Goal: Task Accomplishment & Management: Manage account settings

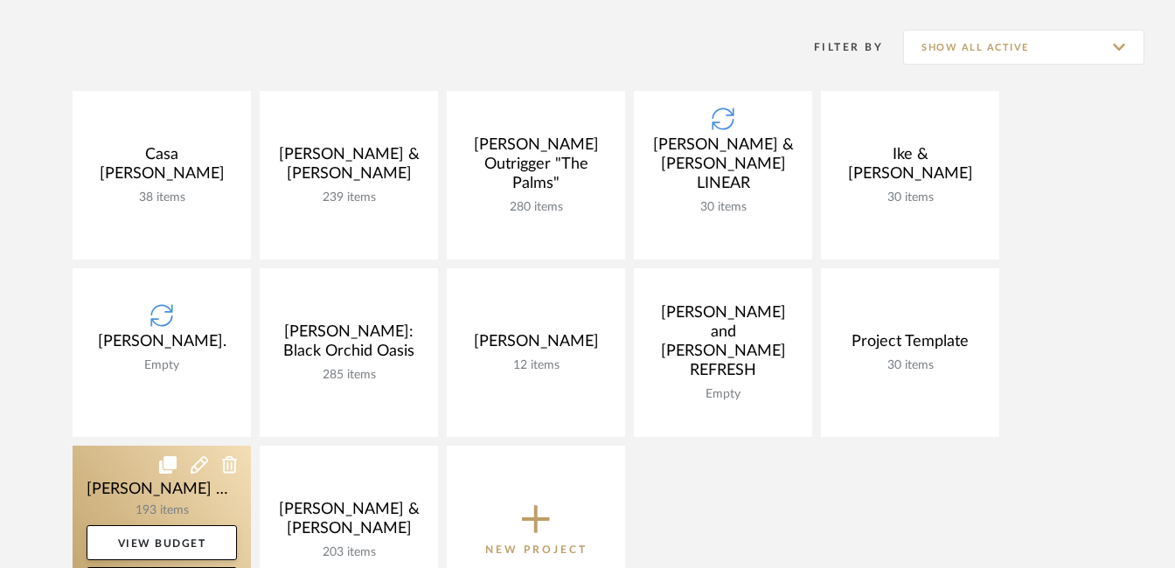
scroll to position [312, 0]
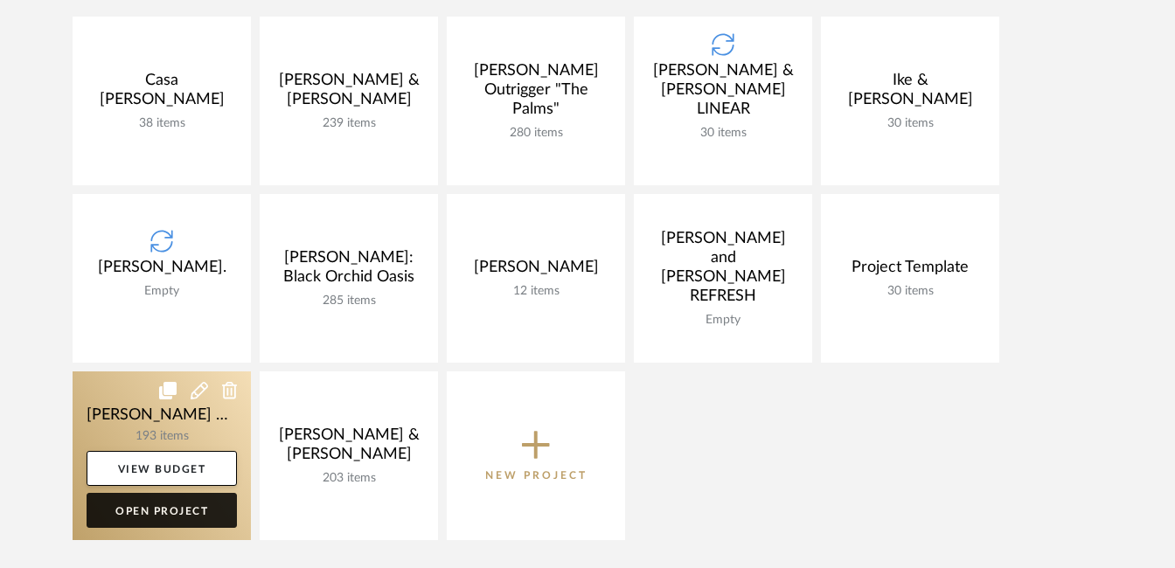
click at [151, 511] on link "Open Project" at bounding box center [162, 510] width 150 height 35
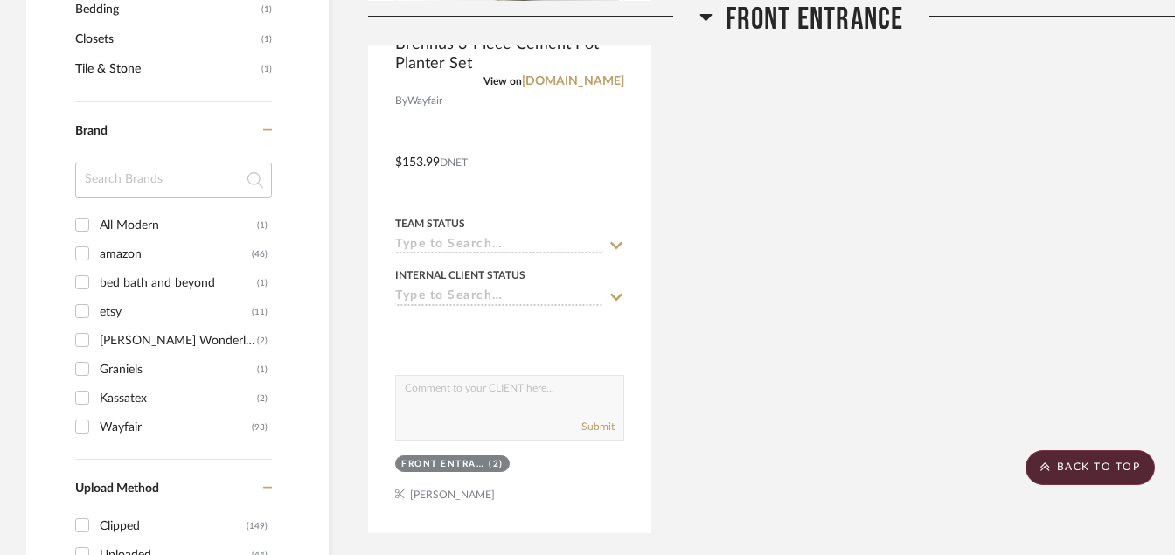
scroll to position [1579, 0]
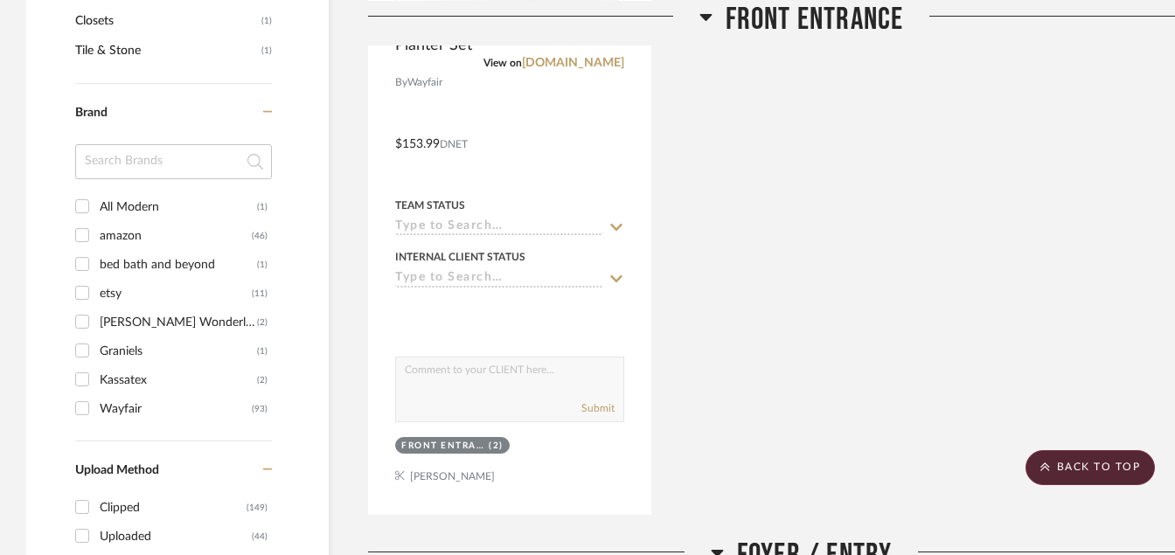
click at [80, 197] on input "All Modern (1)" at bounding box center [82, 206] width 28 height 28
checkbox input "true"
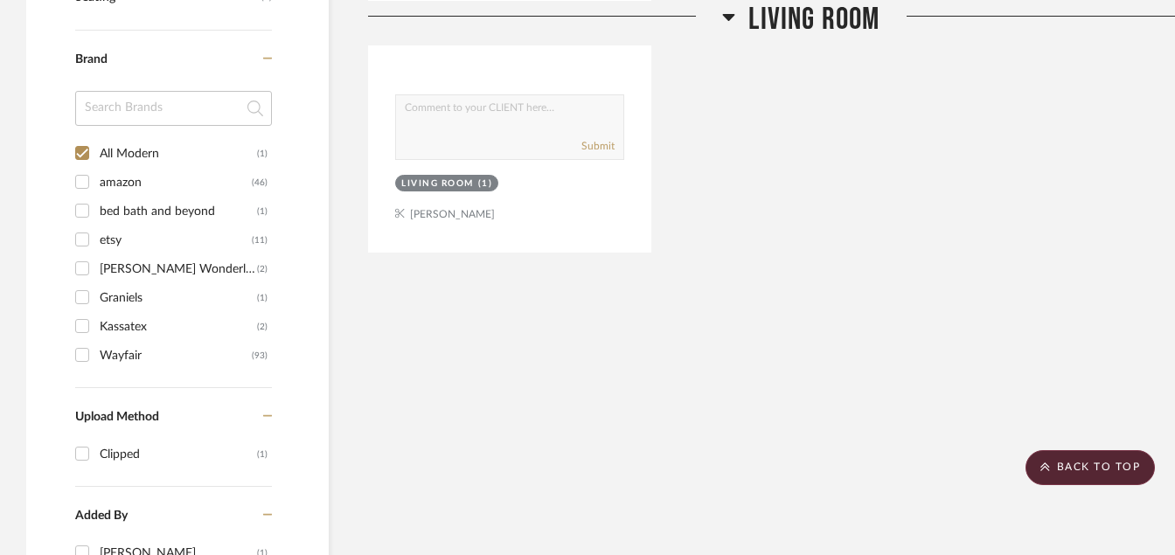
scroll to position [1077, 0]
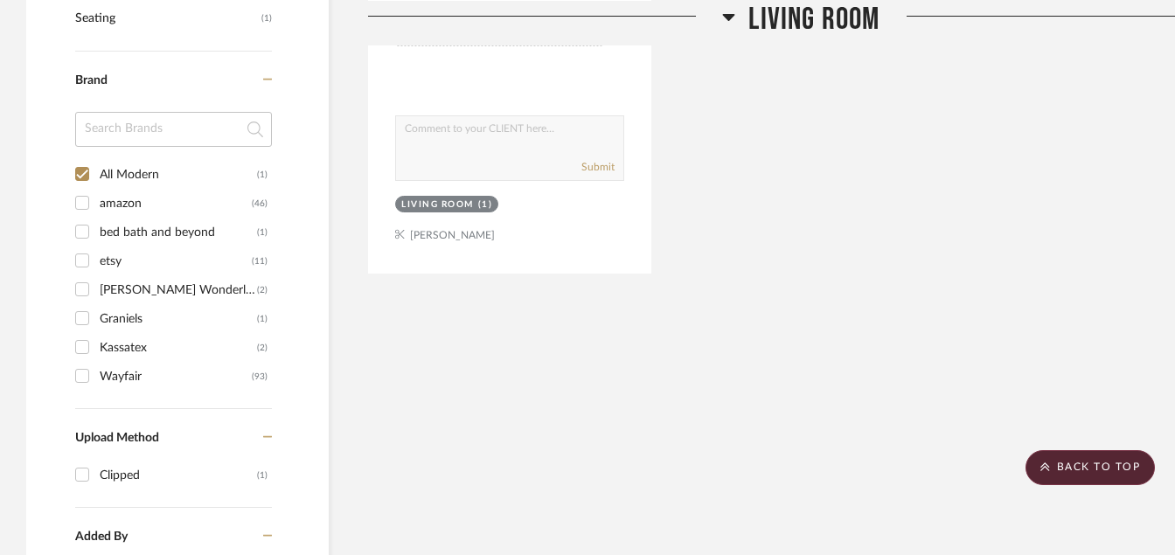
click at [91, 234] on input "bed bath and beyond (1)" at bounding box center [82, 232] width 28 height 28
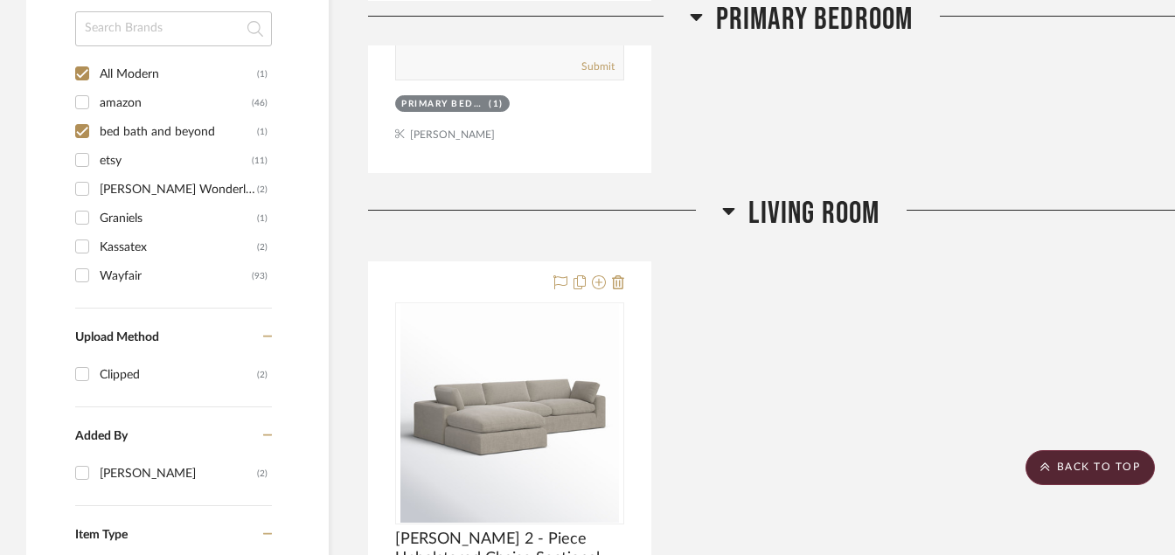
scroll to position [1173, 0]
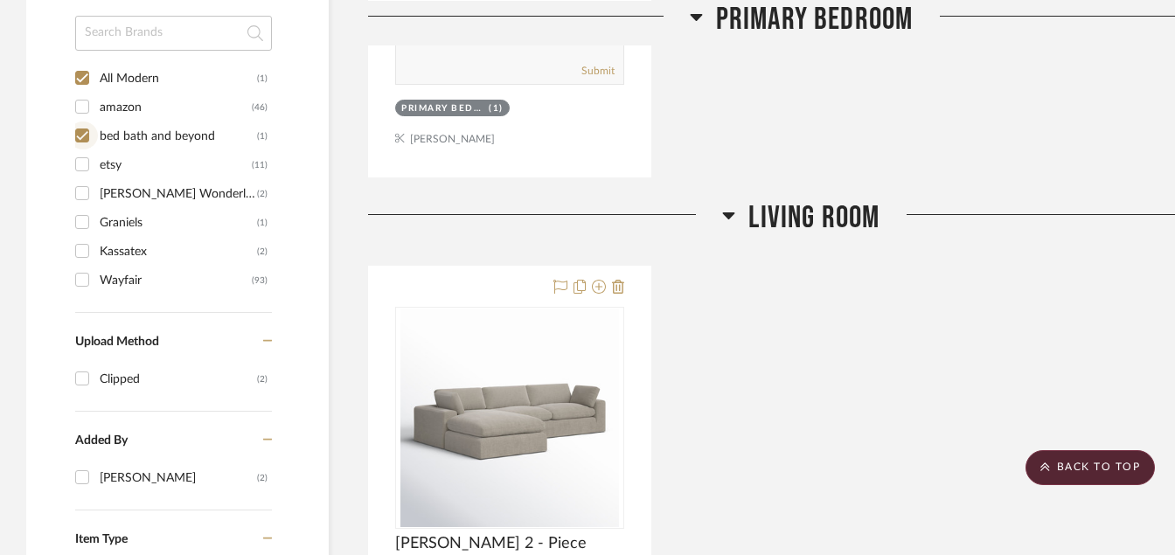
click at [85, 139] on input "bed bath and beyond (1)" at bounding box center [82, 136] width 28 height 28
checkbox input "false"
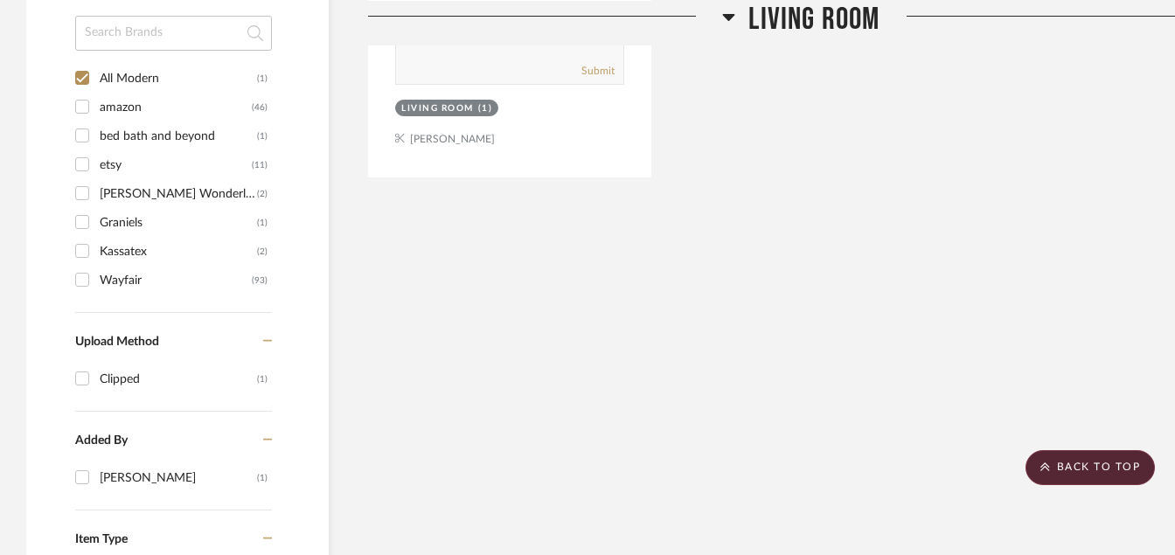
click at [82, 253] on input "Kassatex (2)" at bounding box center [82, 251] width 28 height 28
checkbox input "true"
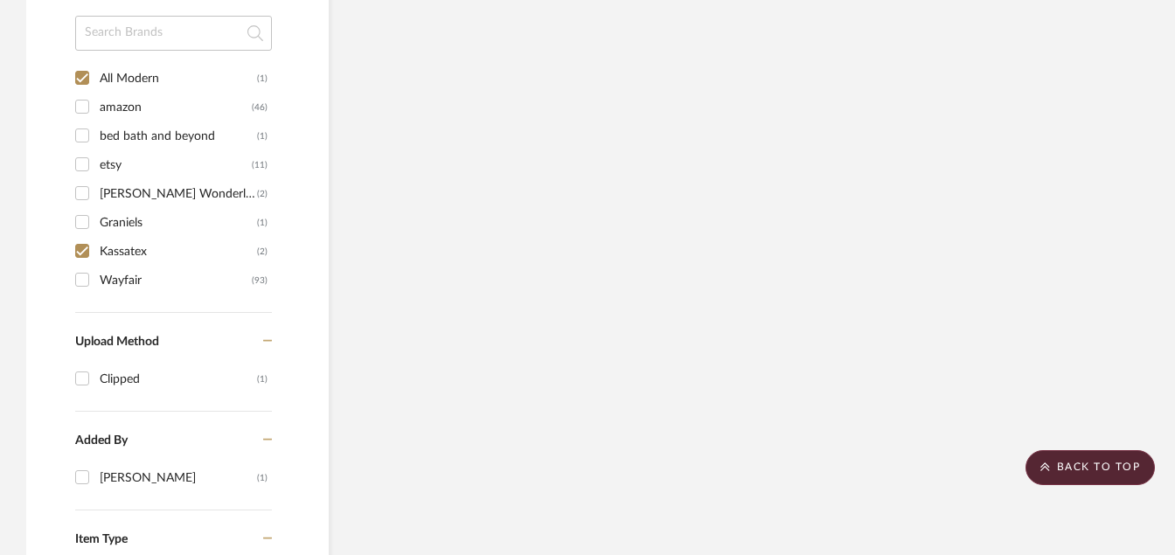
scroll to position [1232, 0]
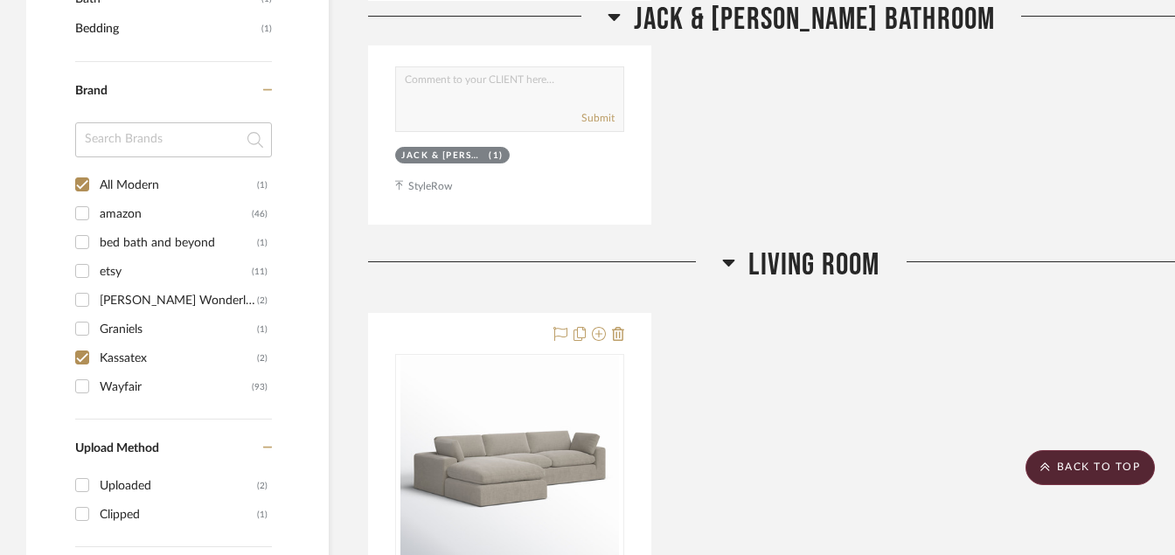
scroll to position [1115, 0]
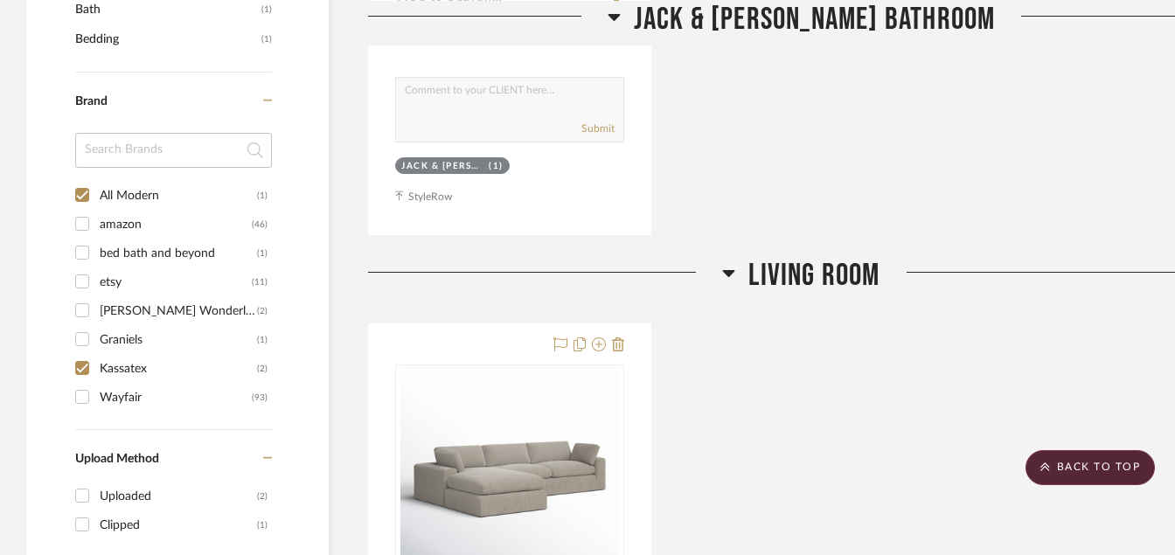
click at [80, 197] on input "All Modern (1)" at bounding box center [82, 195] width 28 height 28
checkbox input "false"
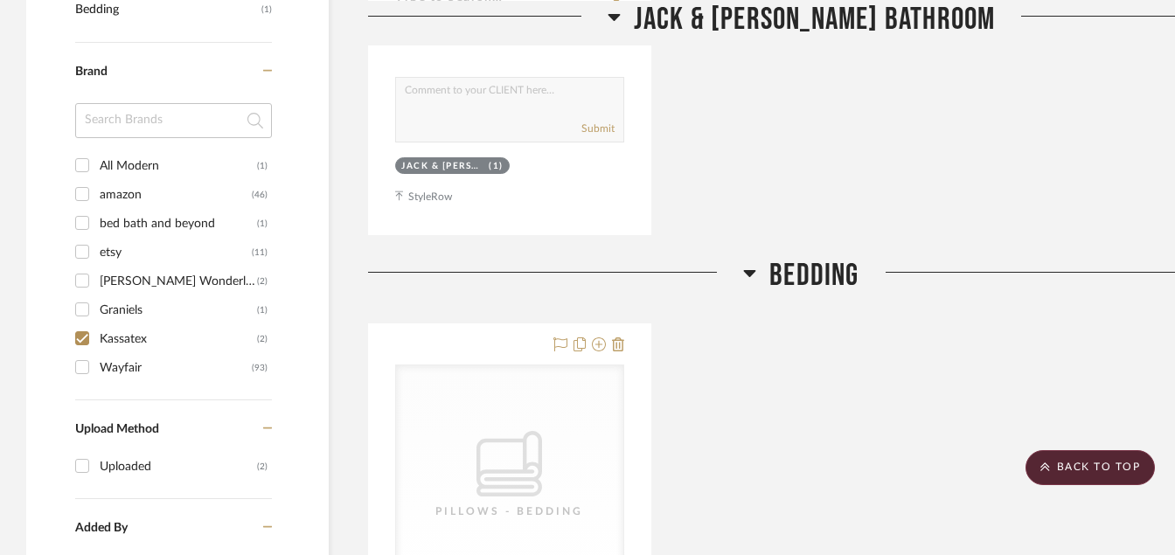
scroll to position [1085, 0]
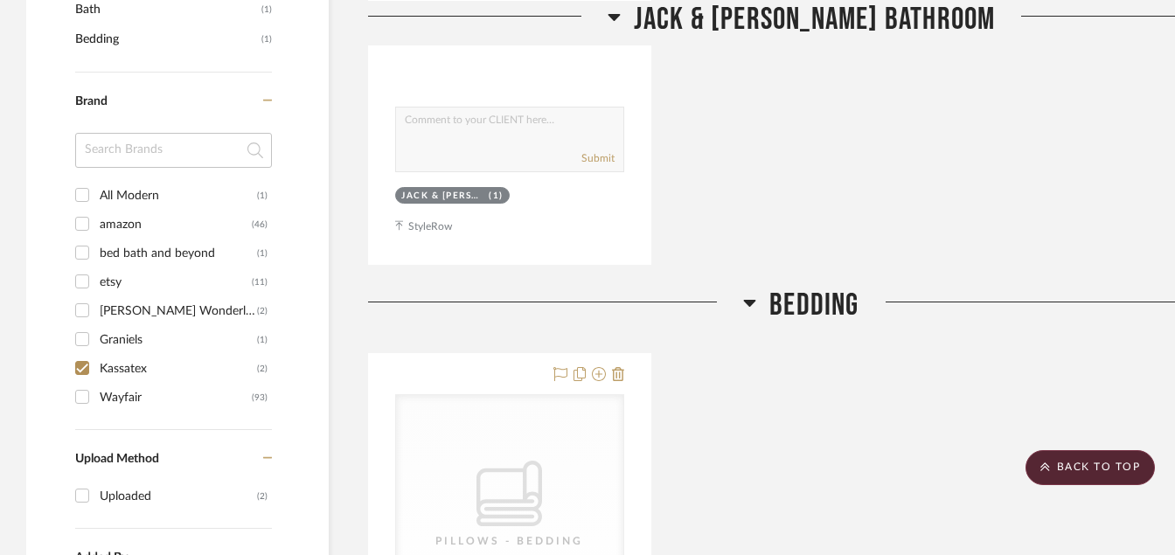
click at [89, 370] on input "Kassatex (2)" at bounding box center [82, 368] width 28 height 28
checkbox input "false"
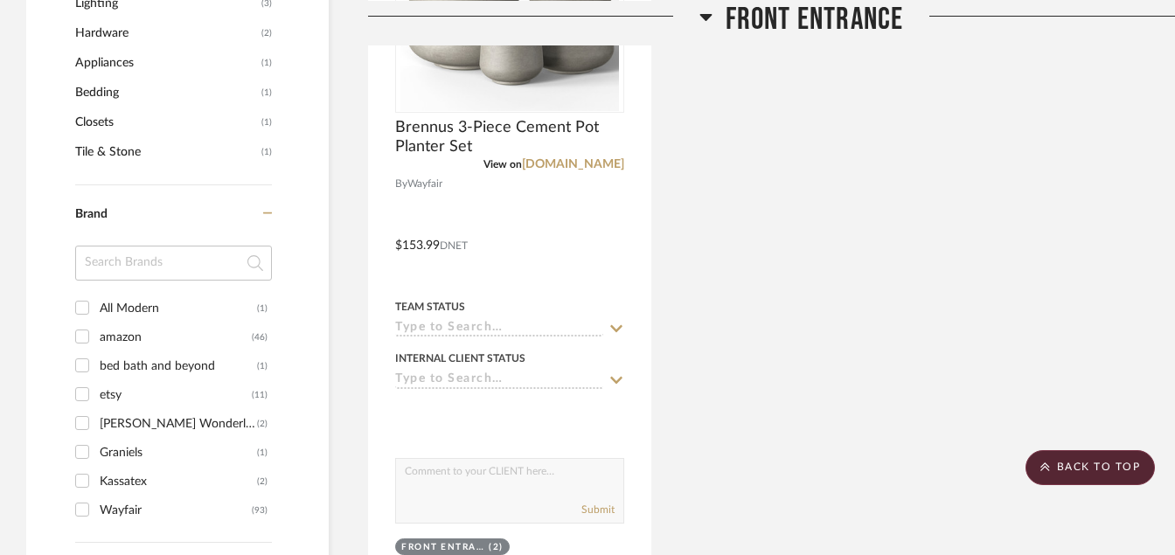
scroll to position [1536, 0]
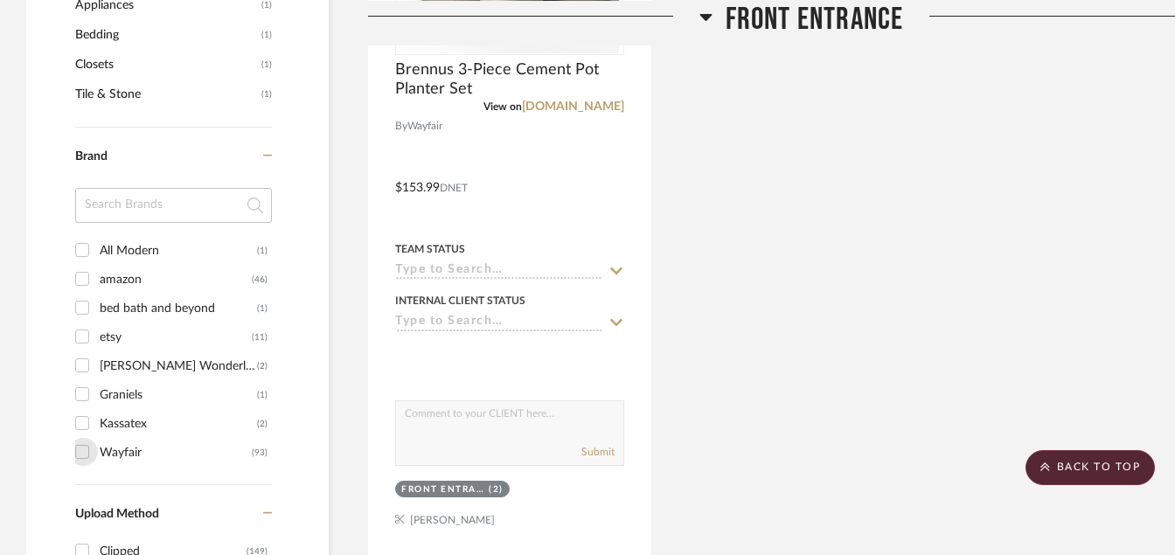
click at [89, 451] on input "Wayfair (93)" at bounding box center [82, 452] width 28 height 28
checkbox input "true"
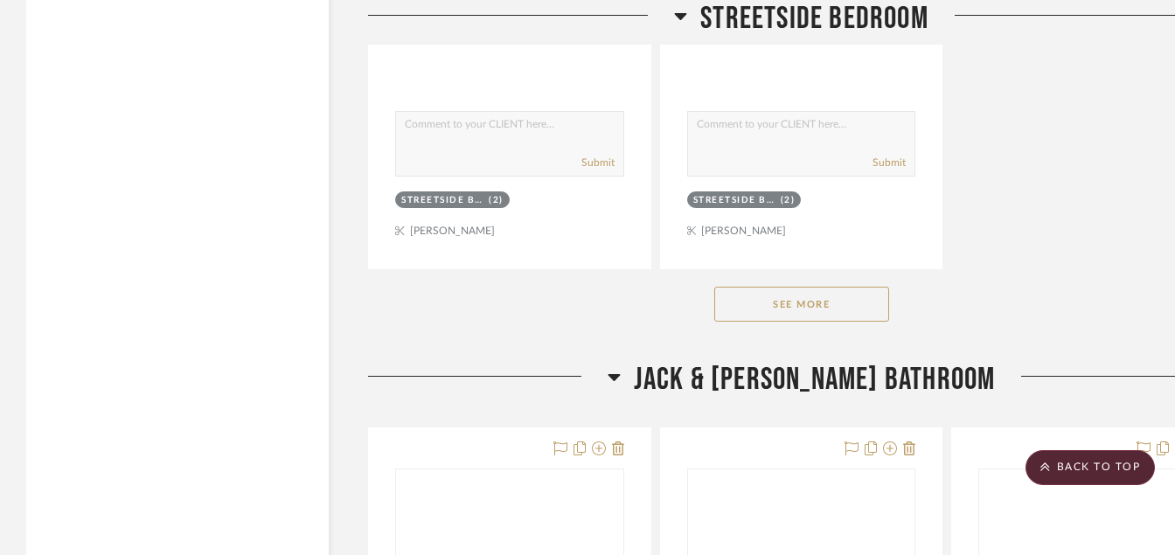
scroll to position [4364, 0]
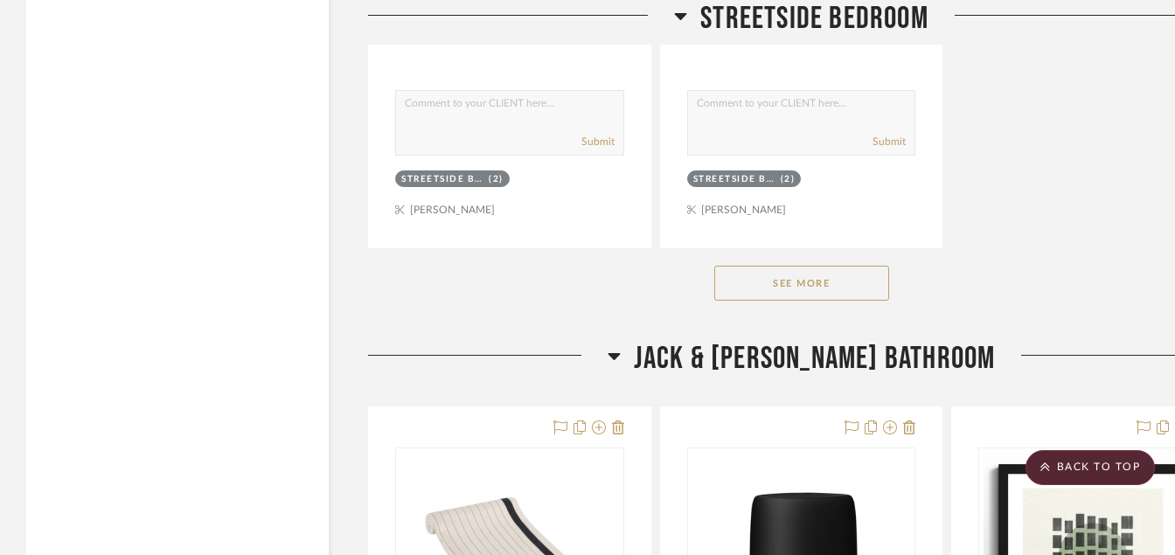
click at [781, 297] on button "See More" at bounding box center [802, 283] width 175 height 35
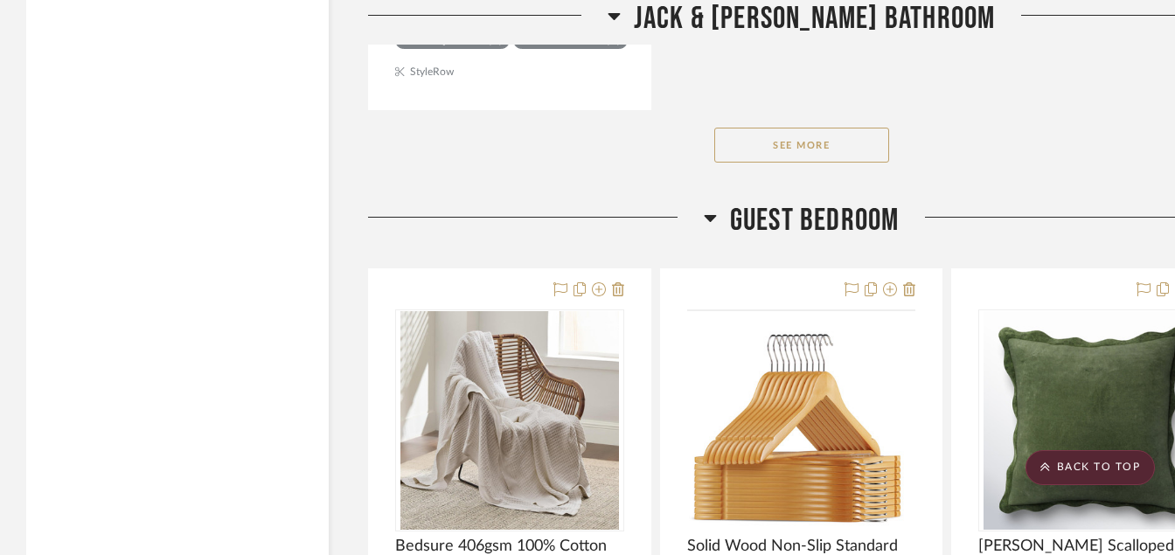
scroll to position [7792, 0]
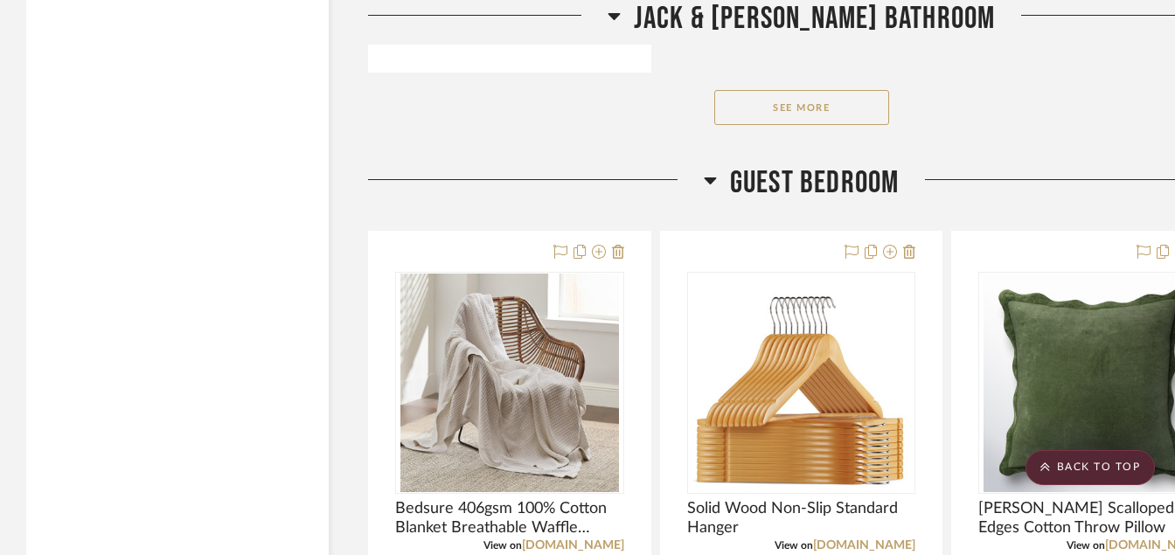
click at [787, 106] on button "See More" at bounding box center [802, 107] width 175 height 35
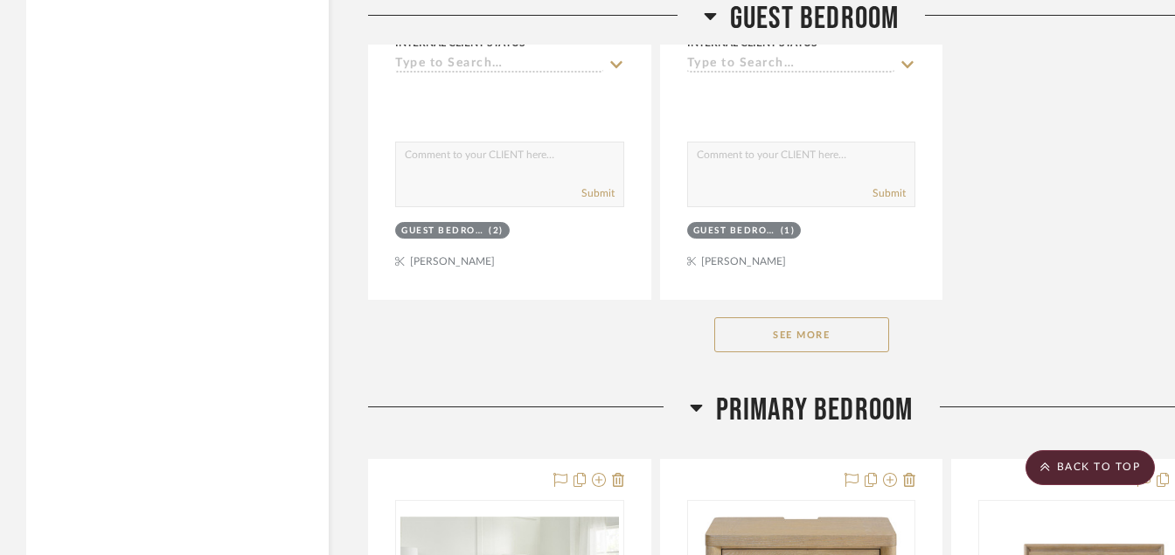
scroll to position [10136, 0]
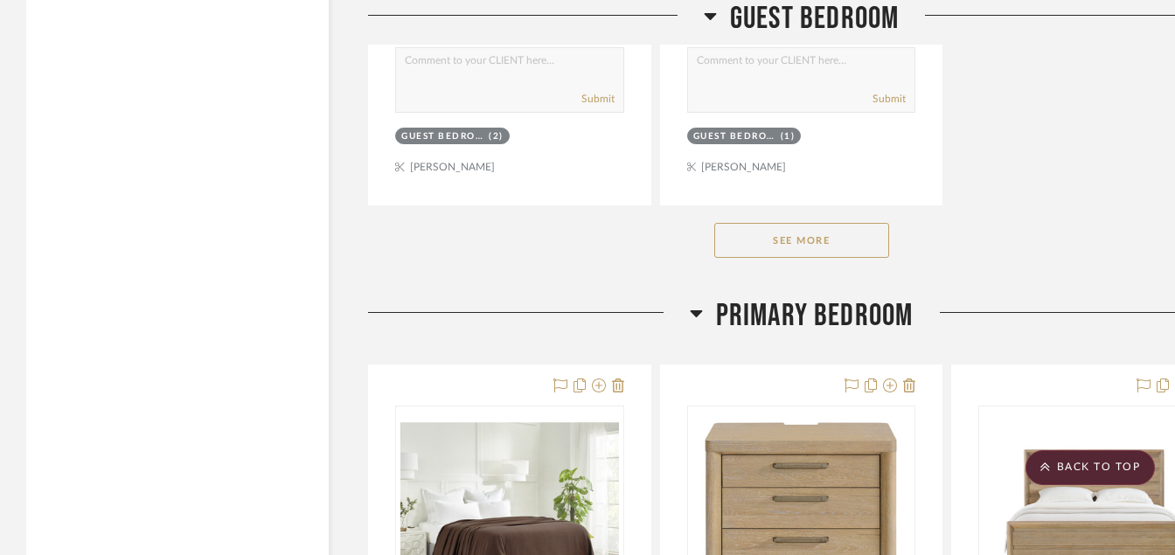
click at [777, 248] on button "See More" at bounding box center [802, 240] width 175 height 35
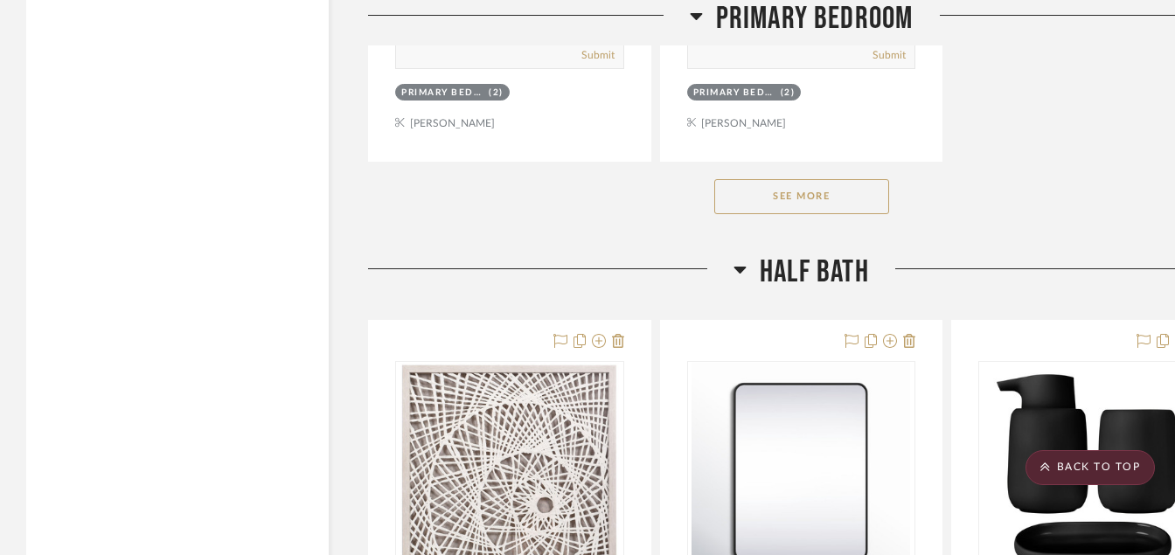
scroll to position [12690, 0]
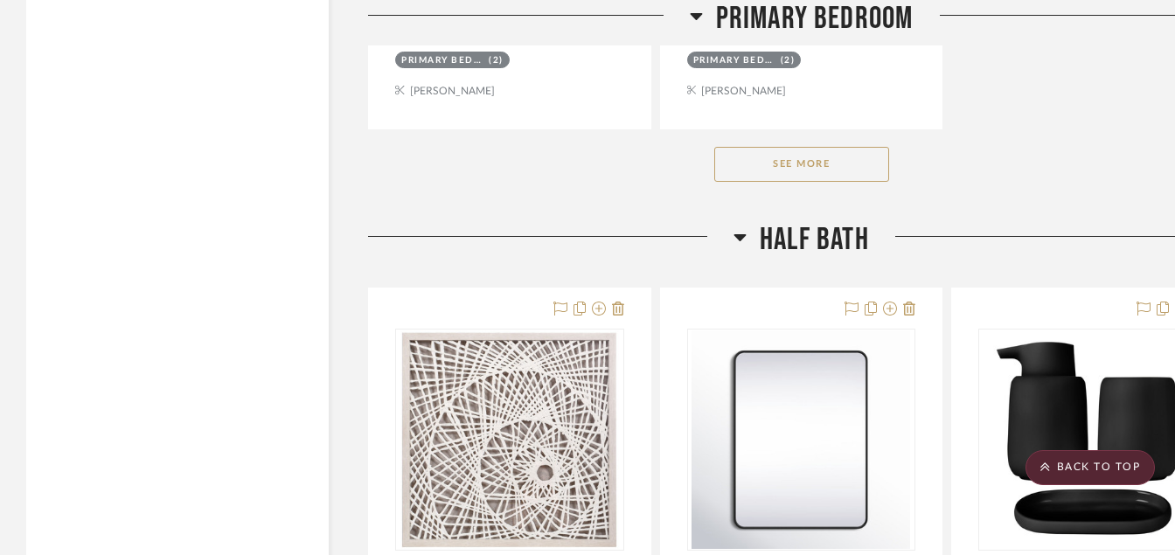
click at [809, 165] on button "See More" at bounding box center [802, 164] width 175 height 35
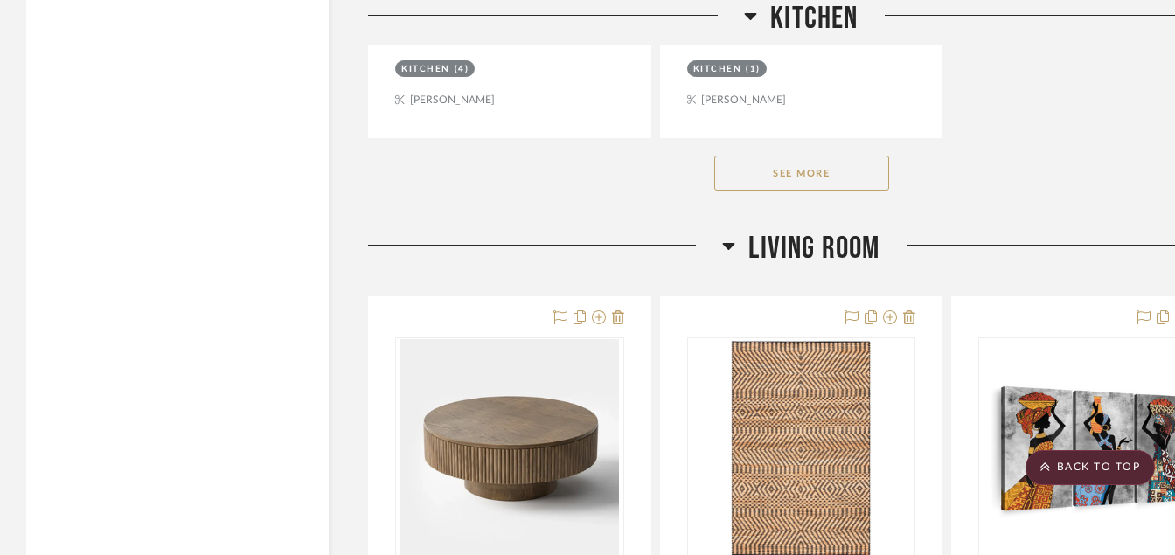
scroll to position [18357, 0]
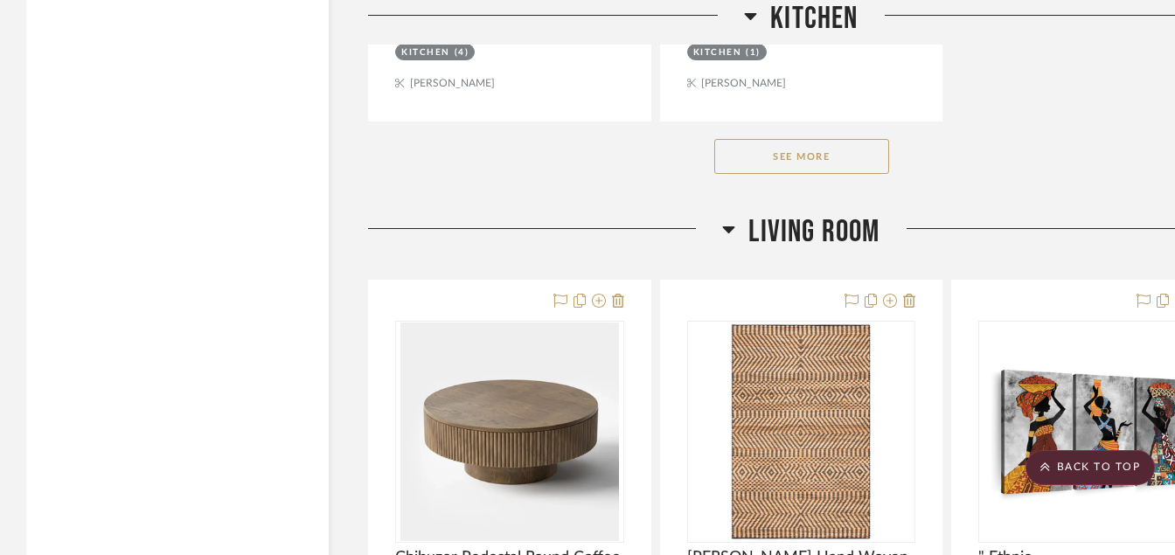
click at [749, 164] on button "See More" at bounding box center [802, 156] width 175 height 35
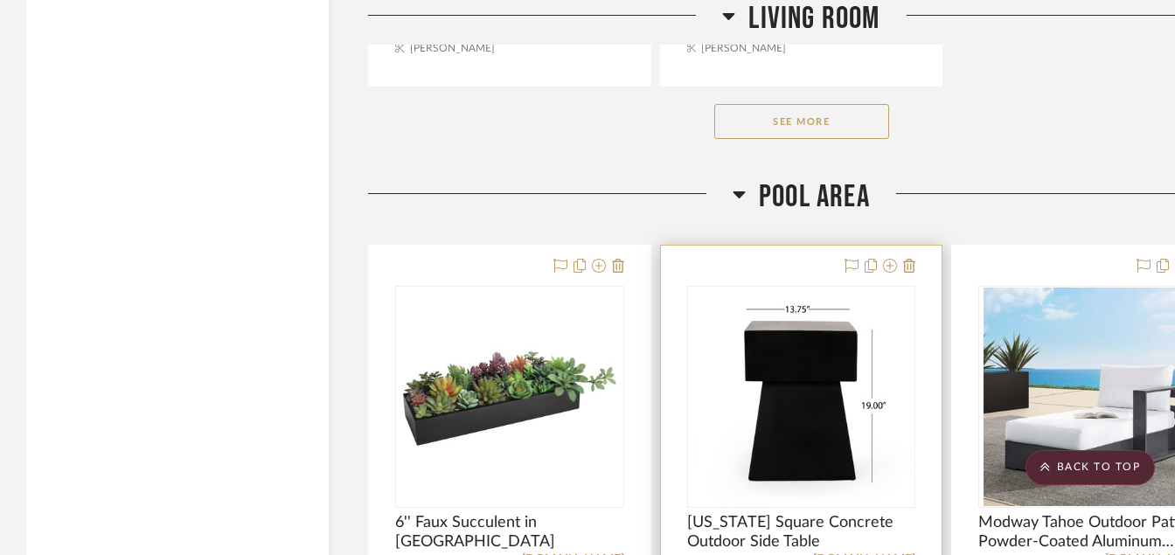
scroll to position [26298, 0]
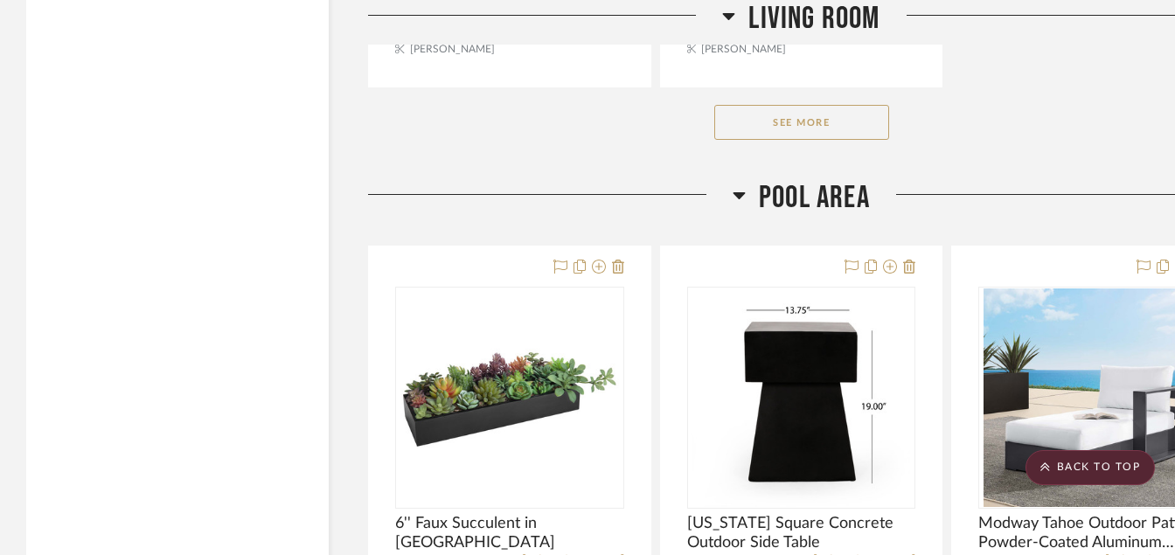
click at [820, 121] on button "See More" at bounding box center [802, 122] width 175 height 35
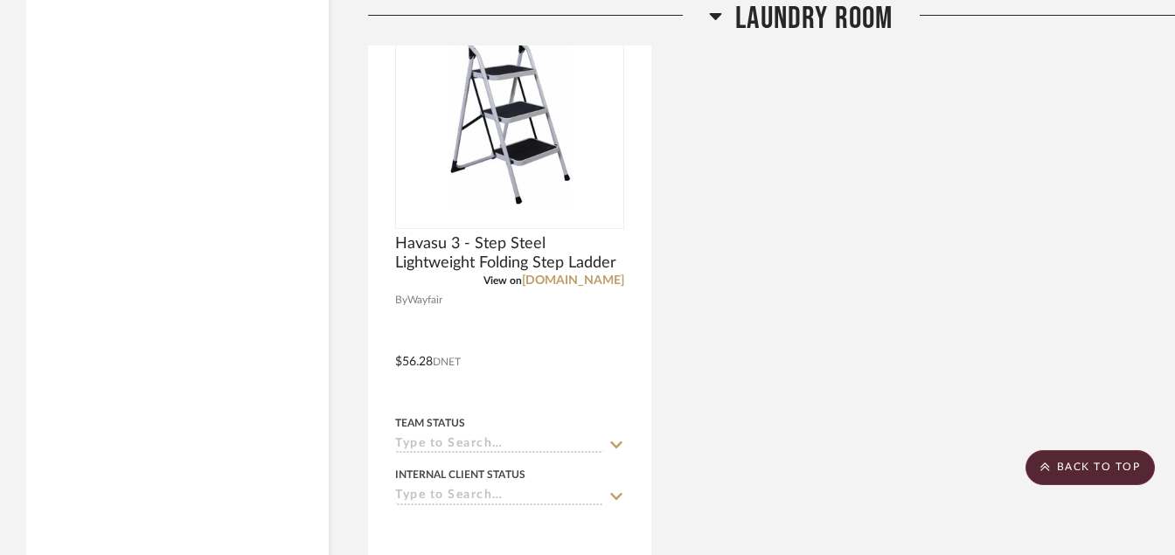
scroll to position [29564, 0]
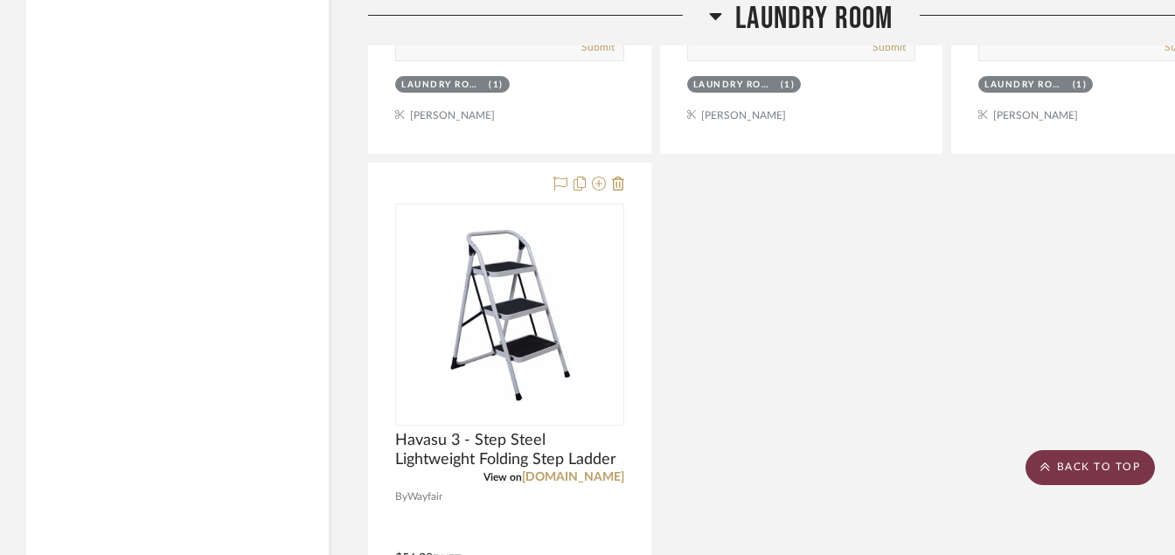
click at [1066, 467] on scroll-to-top-button "BACK TO TOP" at bounding box center [1090, 467] width 129 height 35
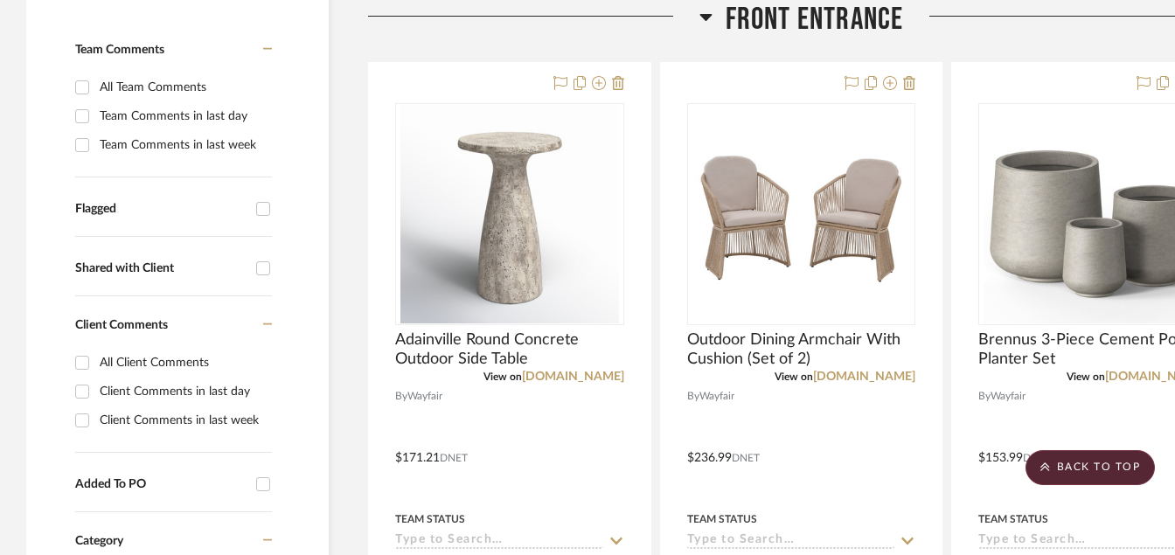
scroll to position [525, 0]
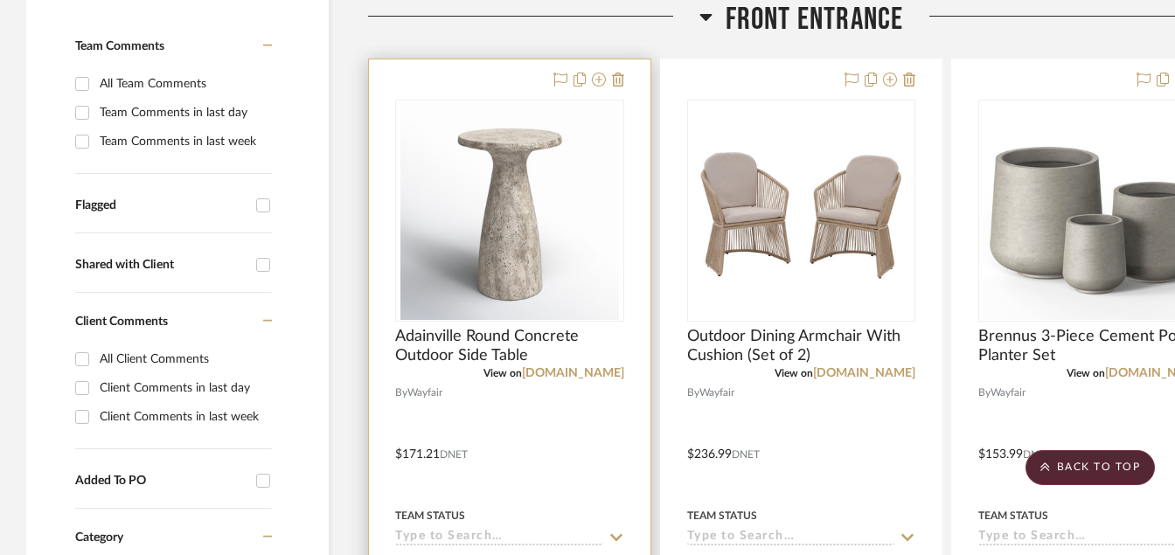
click at [554, 412] on div at bounding box center [510, 441] width 282 height 765
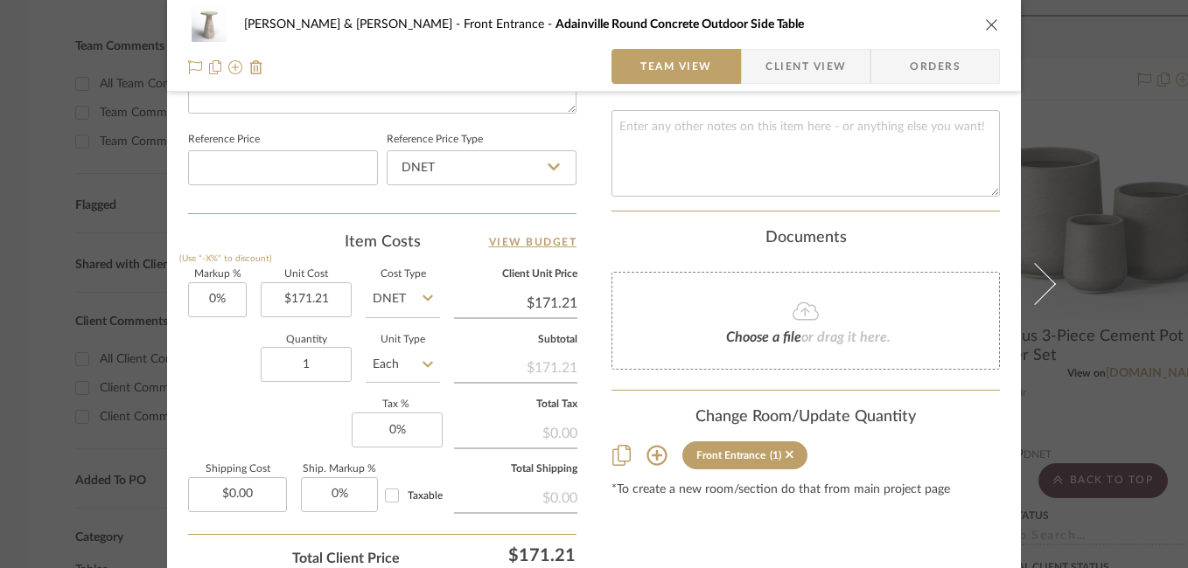
scroll to position [924, 0]
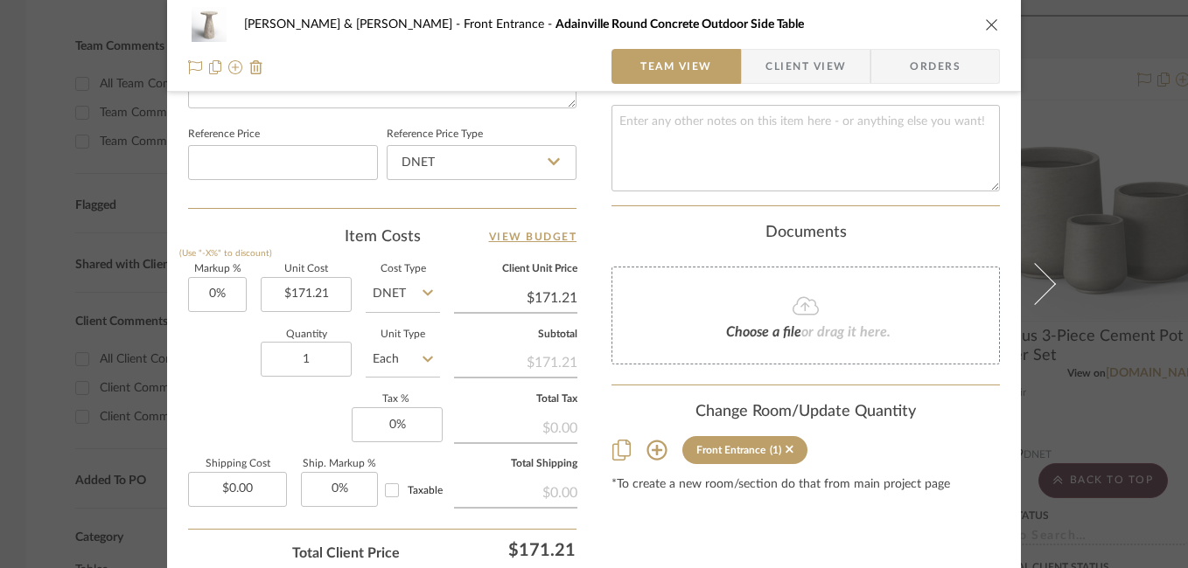
click at [1106, 241] on div "Susan & Kenya Jackson Front Entrance Adainville Round Concrete Outdoor Side Tab…" at bounding box center [594, 284] width 1188 height 568
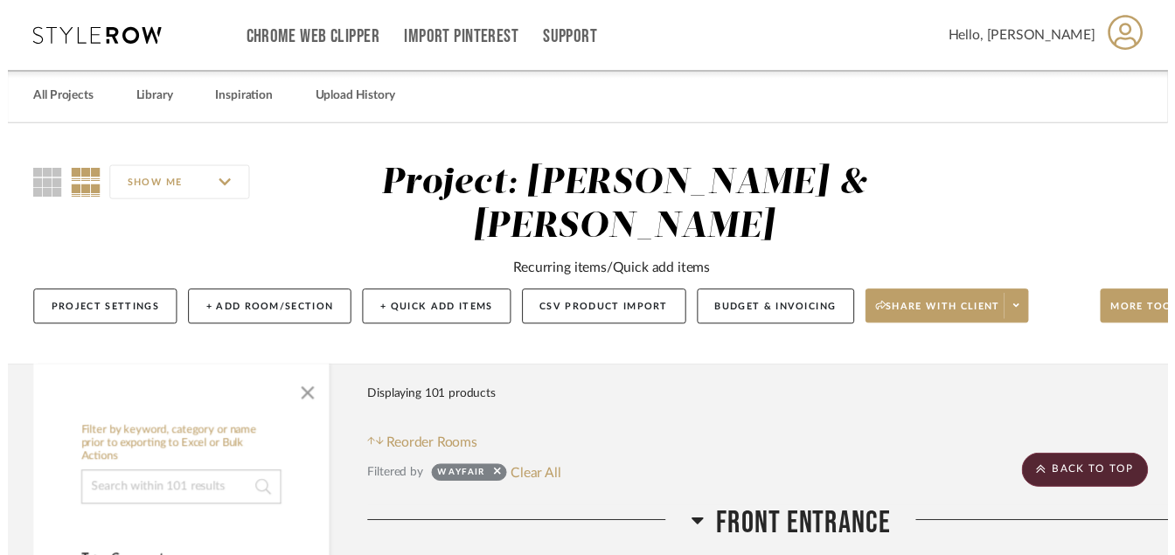
scroll to position [525, 0]
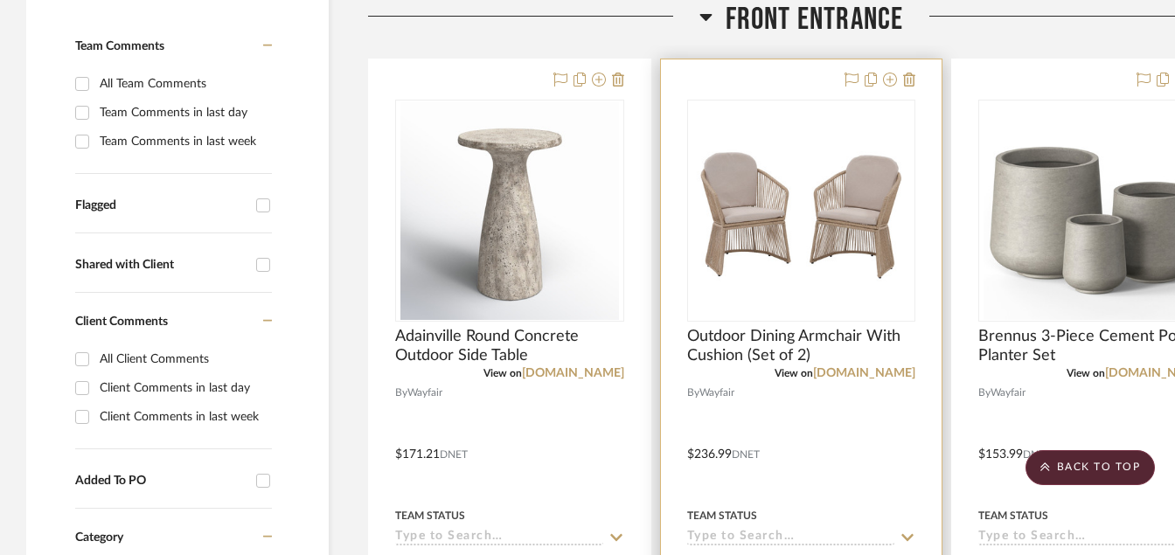
click at [847, 186] on img "0" at bounding box center [801, 210] width 219 height 219
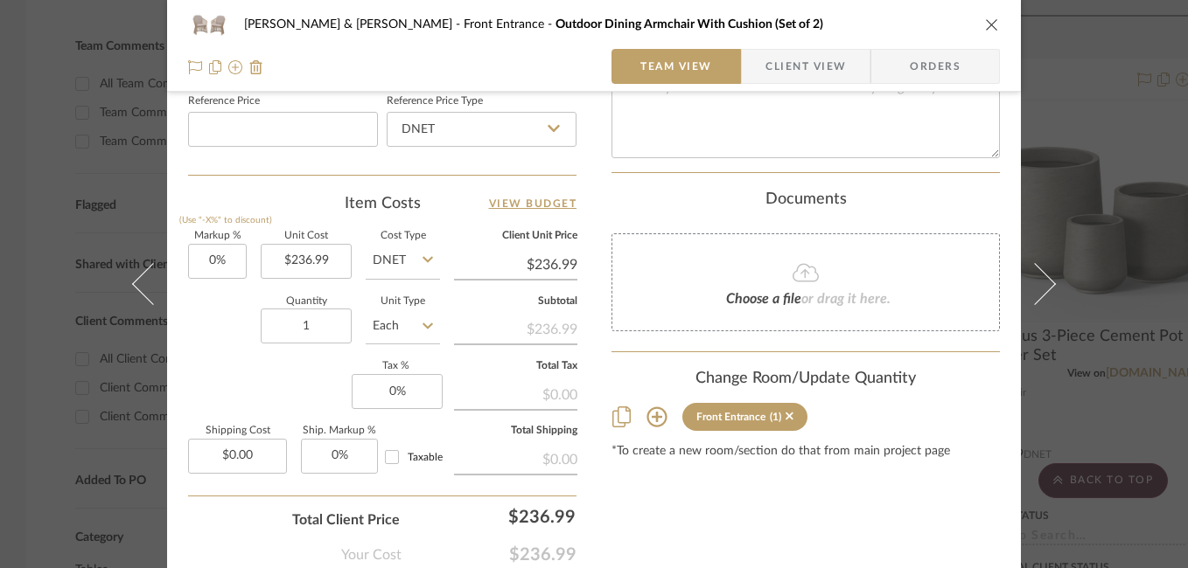
scroll to position [1027, 0]
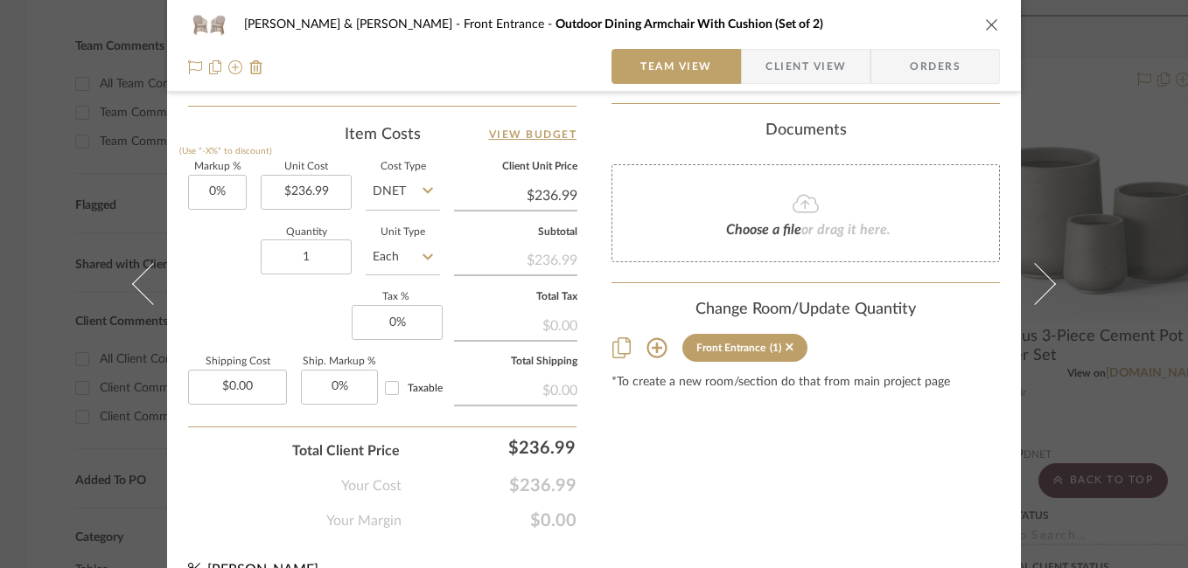
click at [1115, 393] on div "Susan & Kenya Jackson Front Entrance Outdoor Dining Armchair With Cushion (Set …" at bounding box center [594, 284] width 1188 height 568
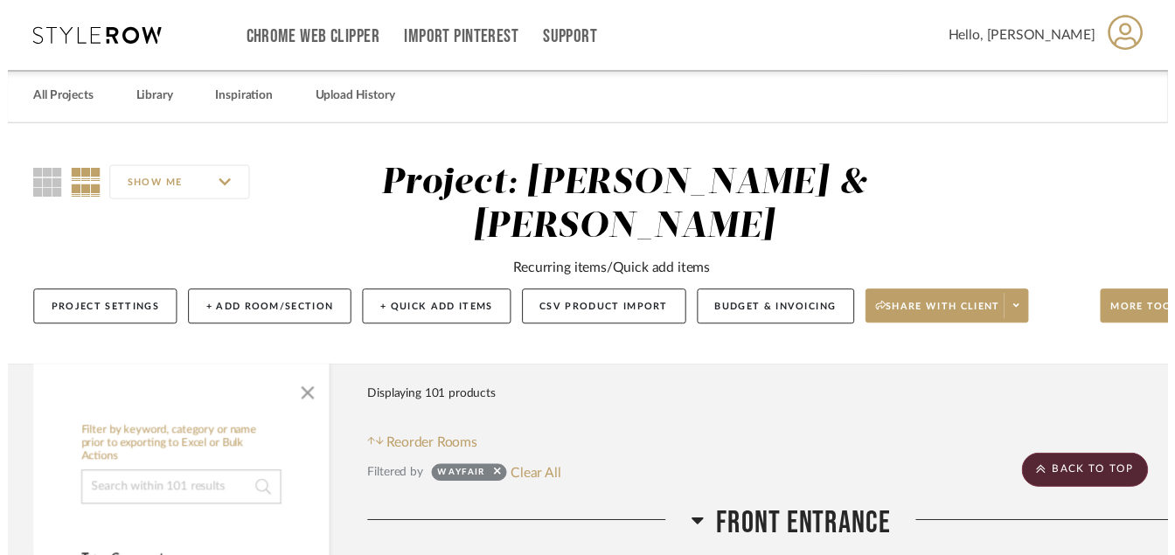
scroll to position [525, 0]
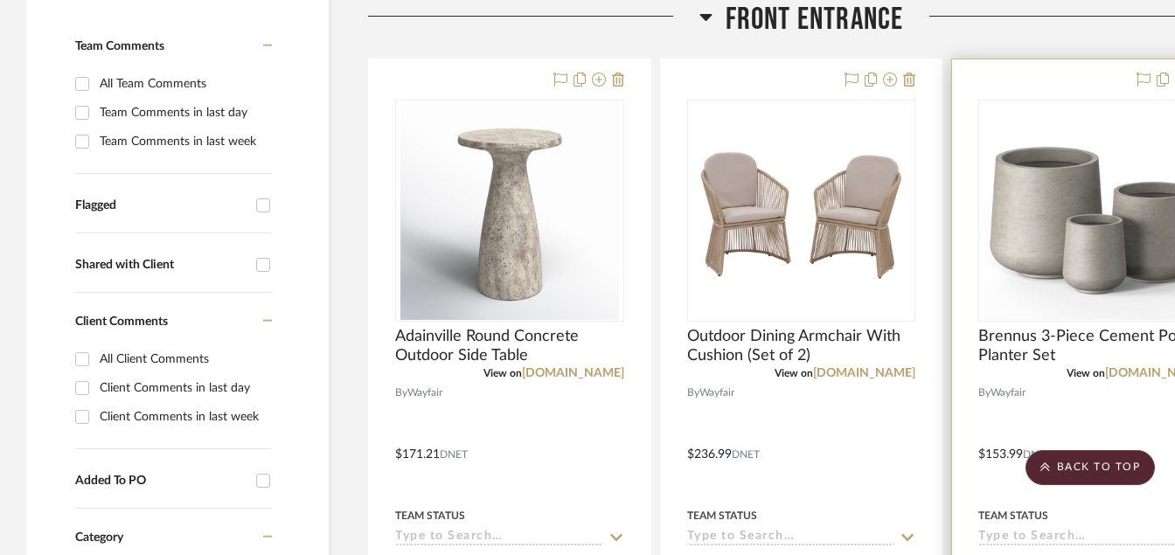
click at [993, 266] on img "0" at bounding box center [1093, 210] width 219 height 219
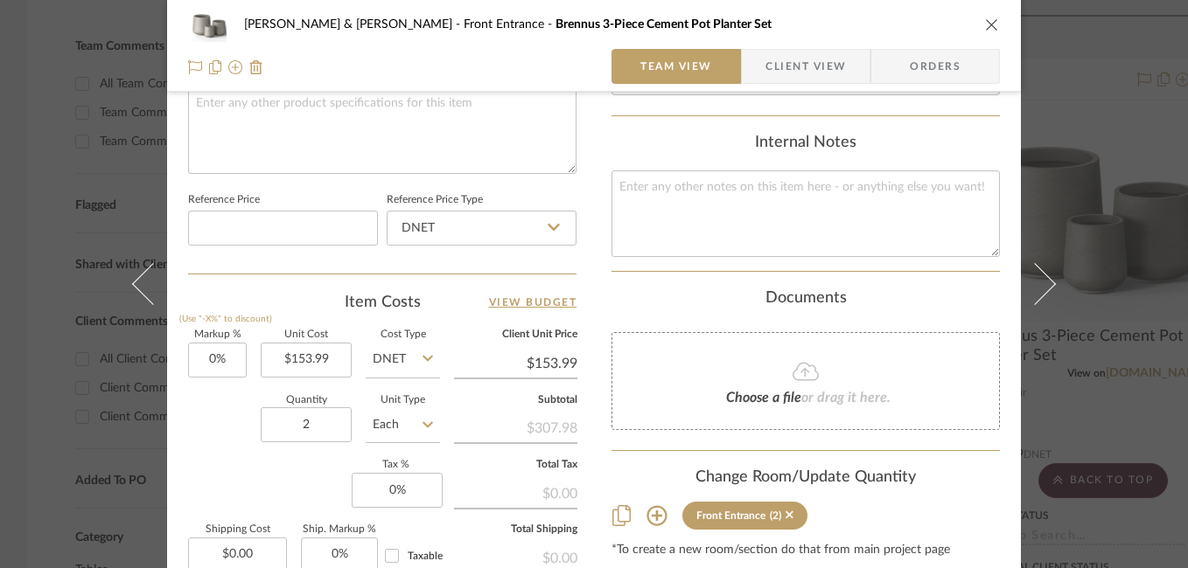
scroll to position [924, 0]
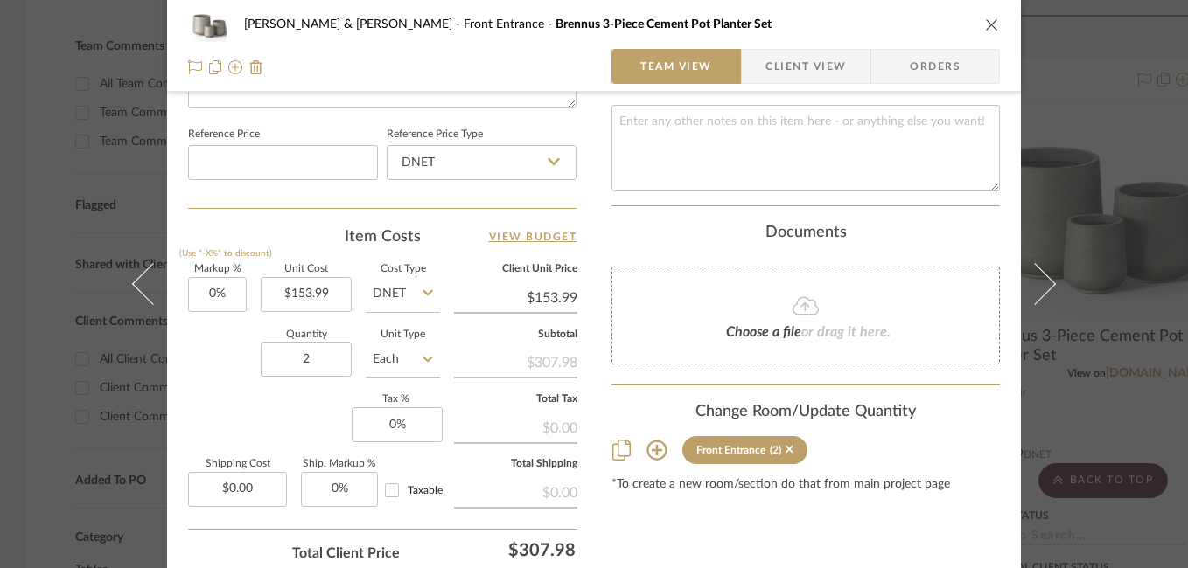
click at [1118, 241] on div "Susan & Kenya Jackson Front Entrance Brennus 3-Piece Cement Pot Planter Set Tea…" at bounding box center [594, 284] width 1188 height 568
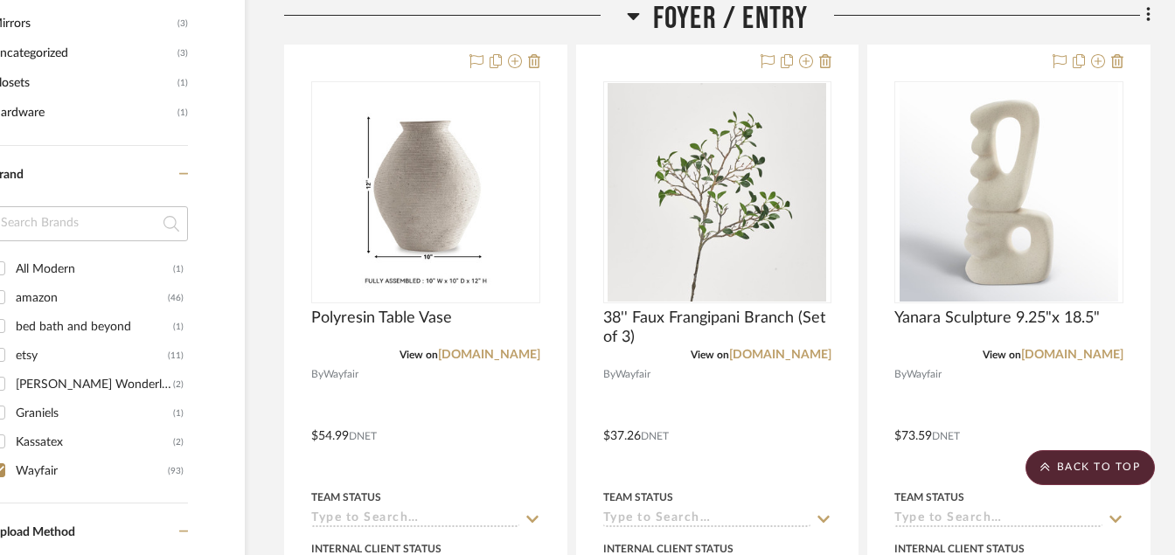
scroll to position [1399, 84]
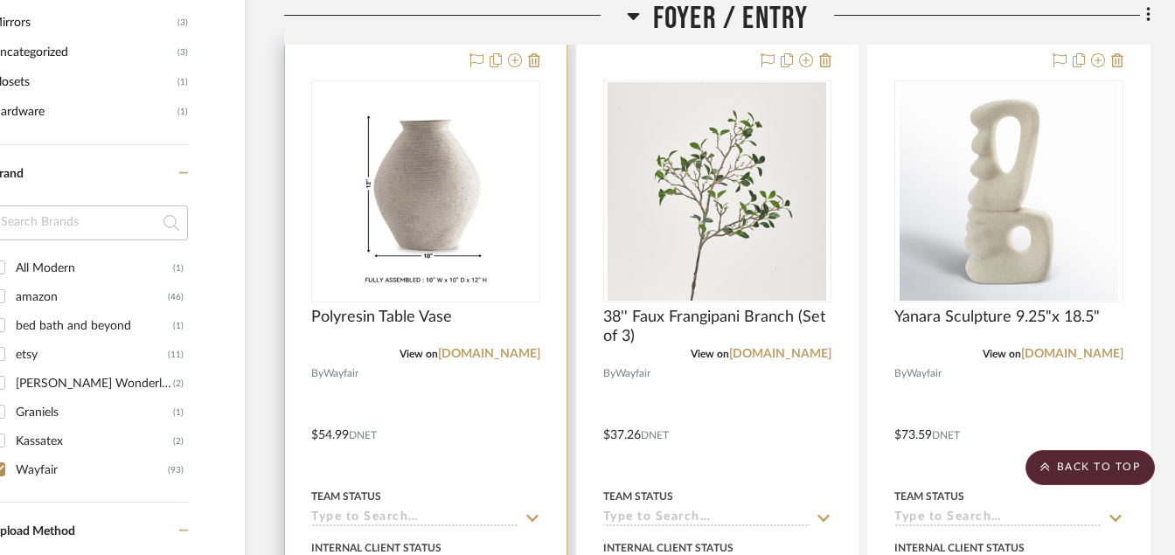
click at [0, 0] on img at bounding box center [0, 0] width 0 height 0
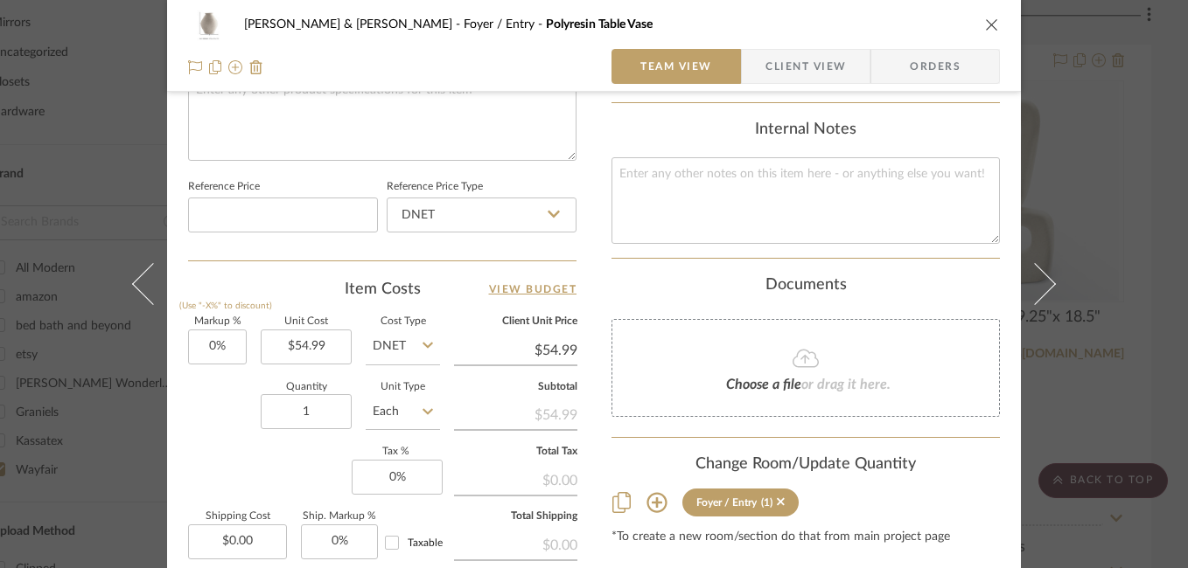
scroll to position [875, 0]
click at [1097, 178] on div "Susan & Kenya Jackson Foyer / Entry Polyresin Table Vase Team View Client View …" at bounding box center [594, 284] width 1188 height 568
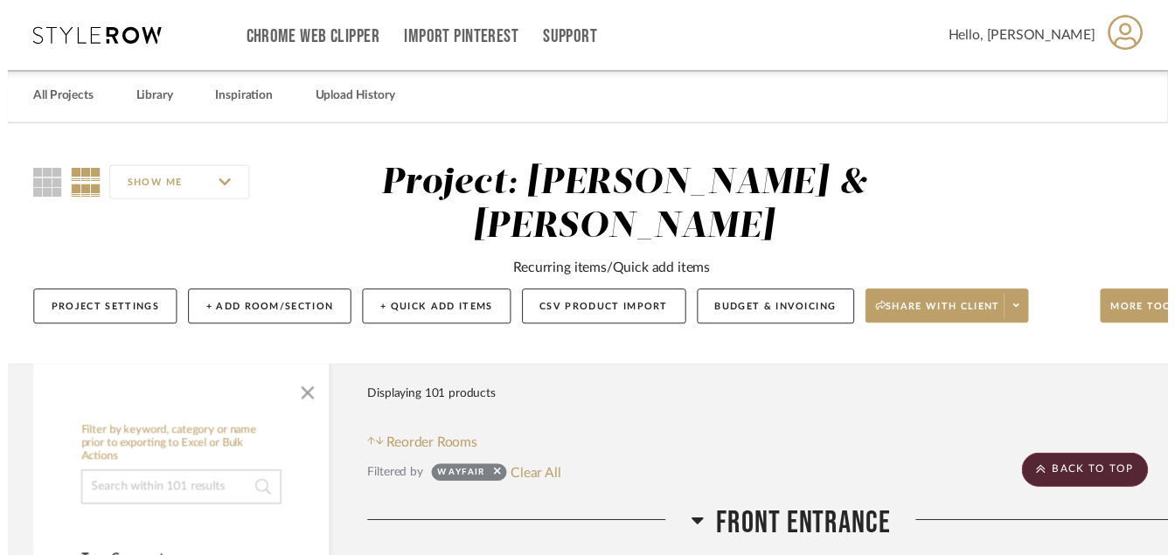
scroll to position [1399, 84]
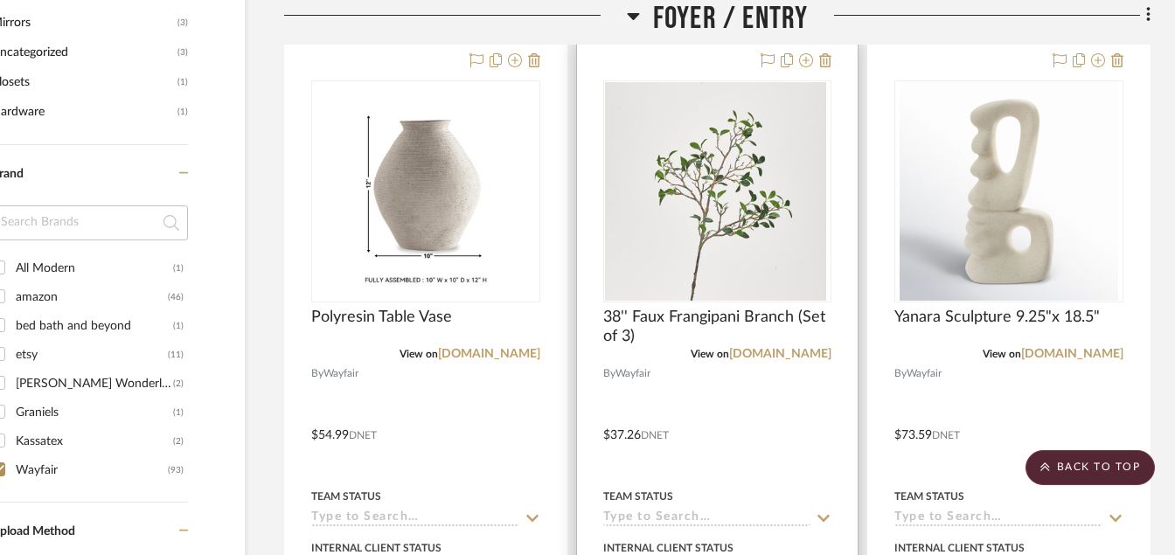
click at [768, 196] on div at bounding box center [717, 191] width 229 height 222
click at [768, 196] on img "0" at bounding box center [717, 191] width 219 height 219
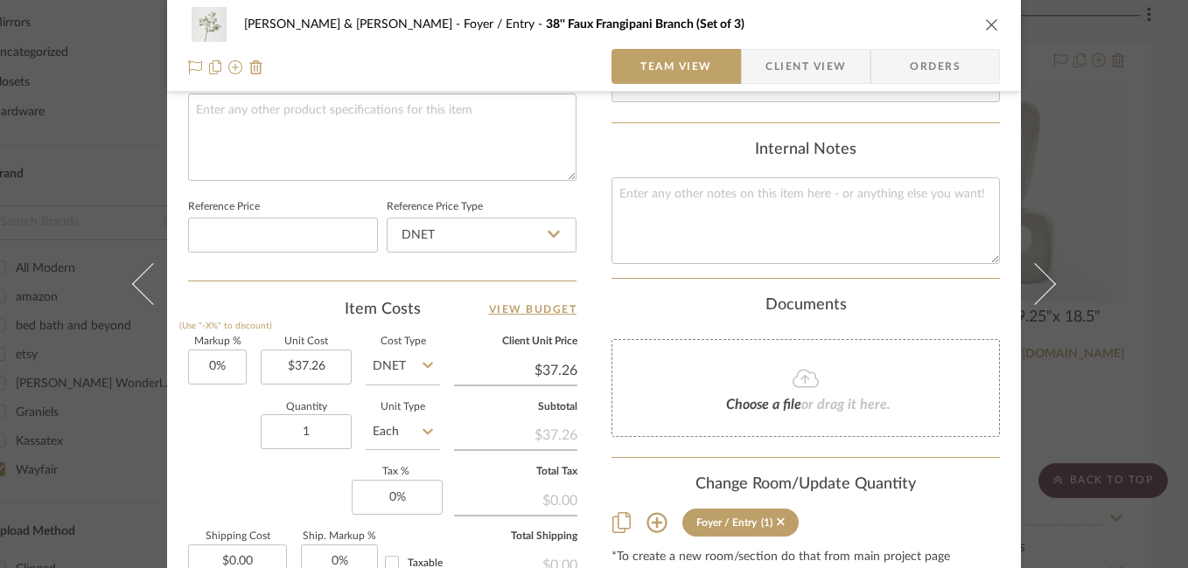
scroll to position [854, 0]
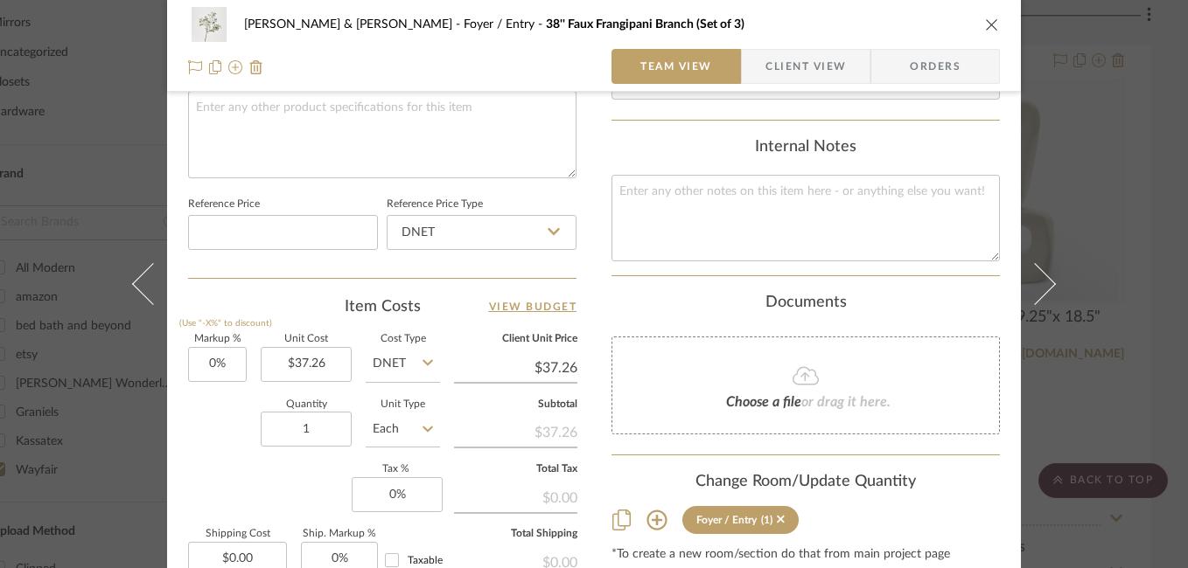
click at [1120, 317] on div "Susan & Kenya Jackson Foyer / Entry 38'' Faux Frangipani Branch (Set of 3) Team…" at bounding box center [594, 284] width 1188 height 568
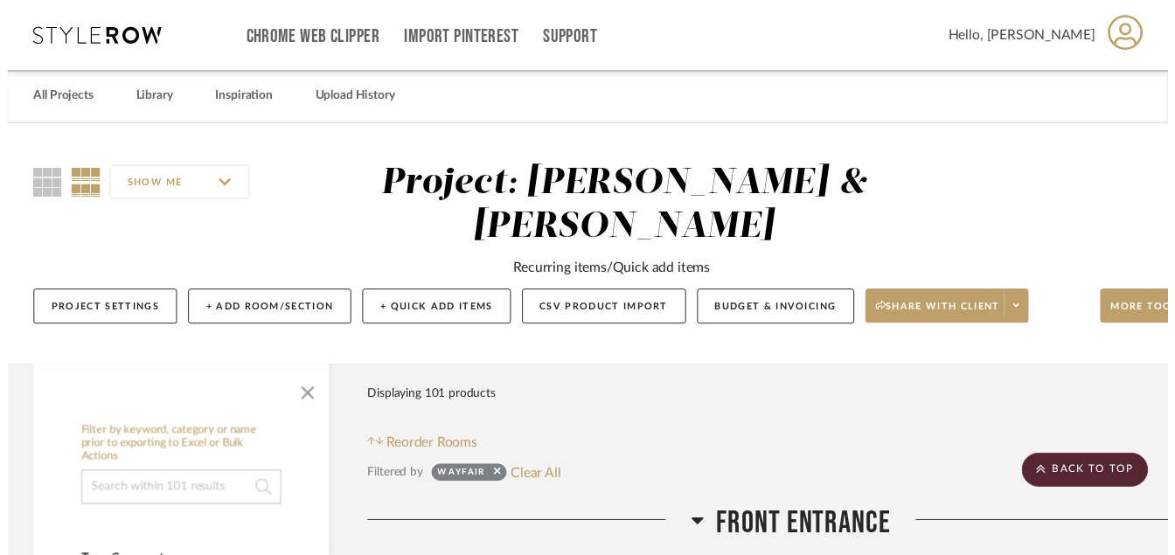
scroll to position [1399, 84]
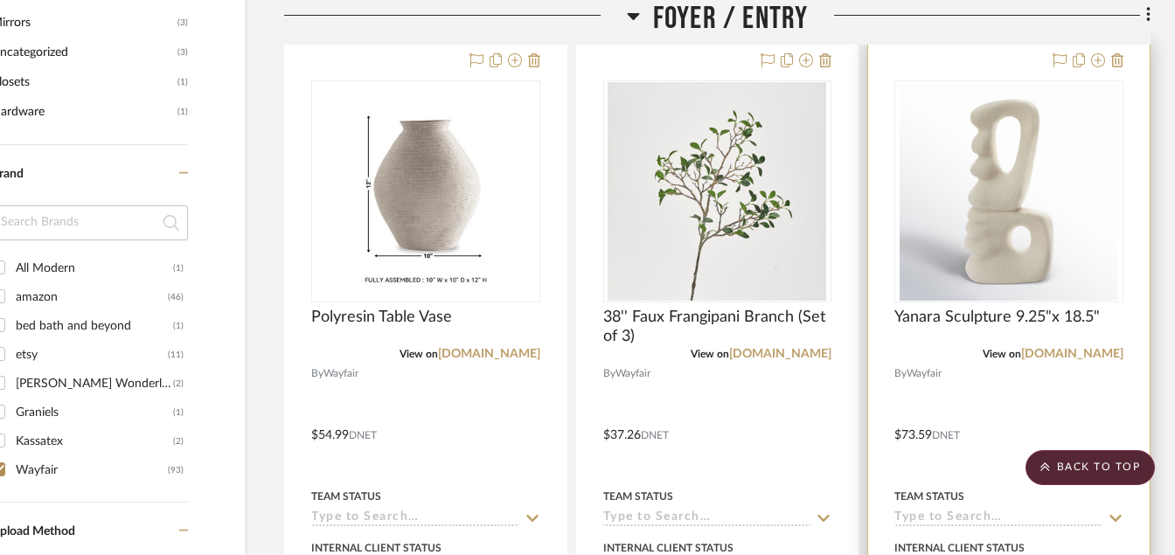
click at [1052, 269] on img "0" at bounding box center [1009, 191] width 219 height 219
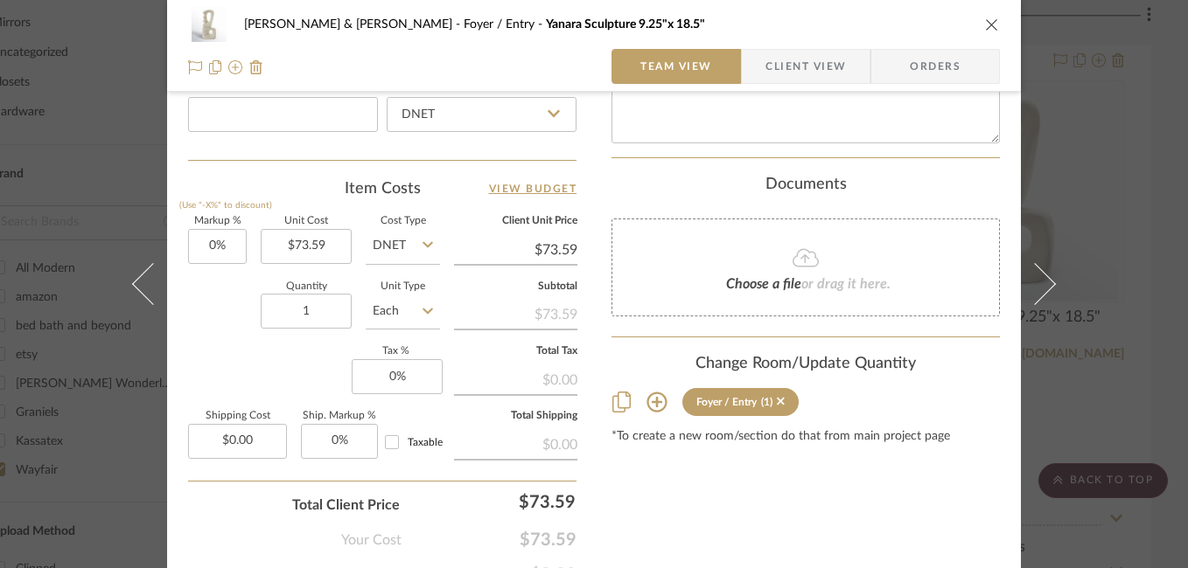
scroll to position [1045, 0]
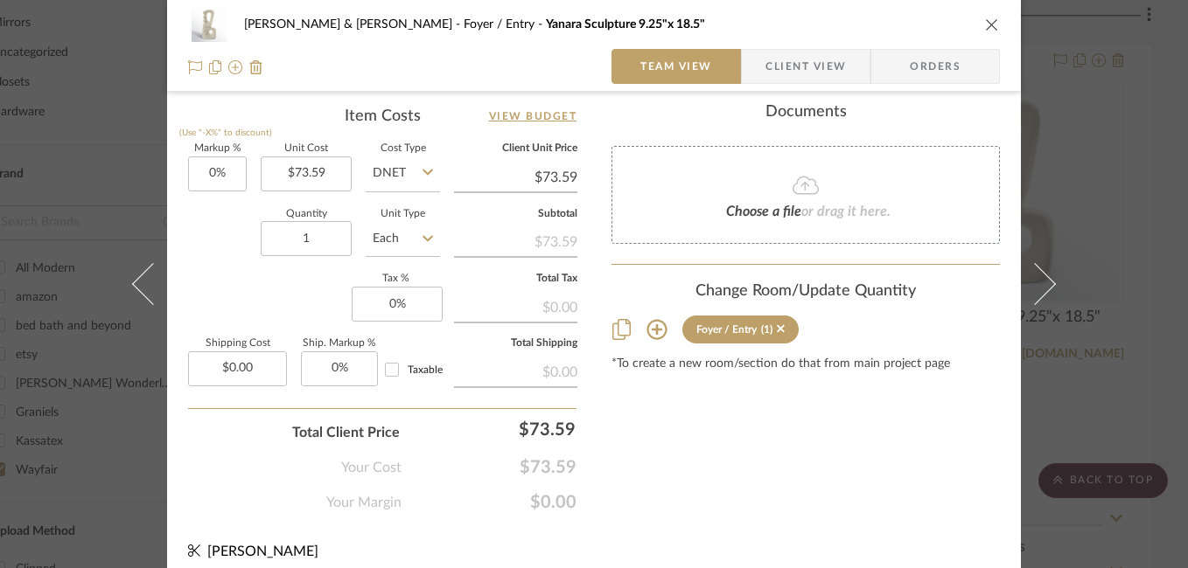
click at [1140, 372] on div "Susan & Kenya Jackson Foyer / Entry Yanara Sculpture 9.25"x 18.5" Team View Cli…" at bounding box center [594, 284] width 1188 height 568
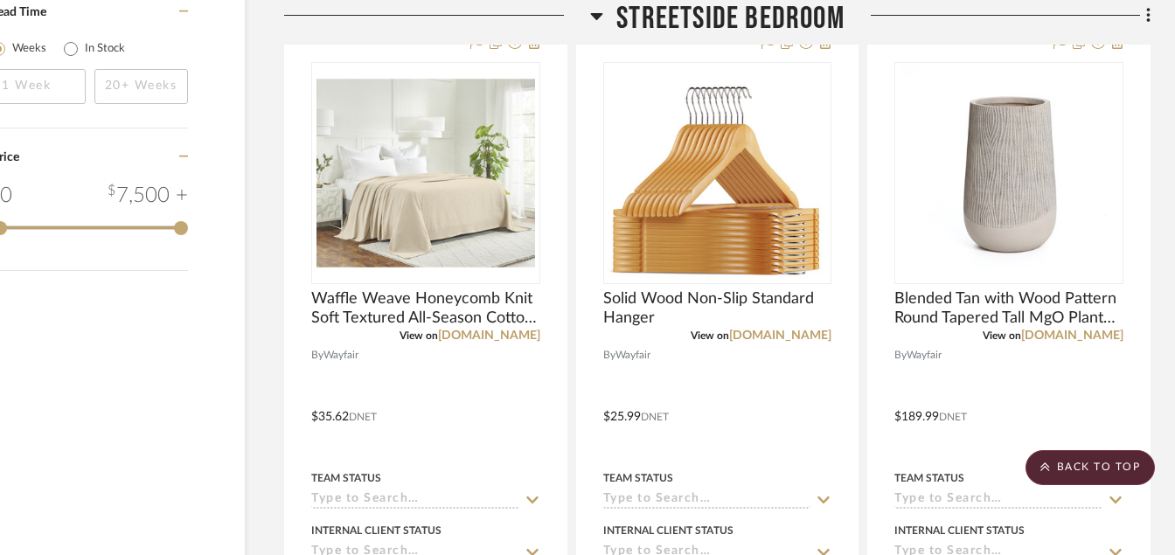
scroll to position [2274, 84]
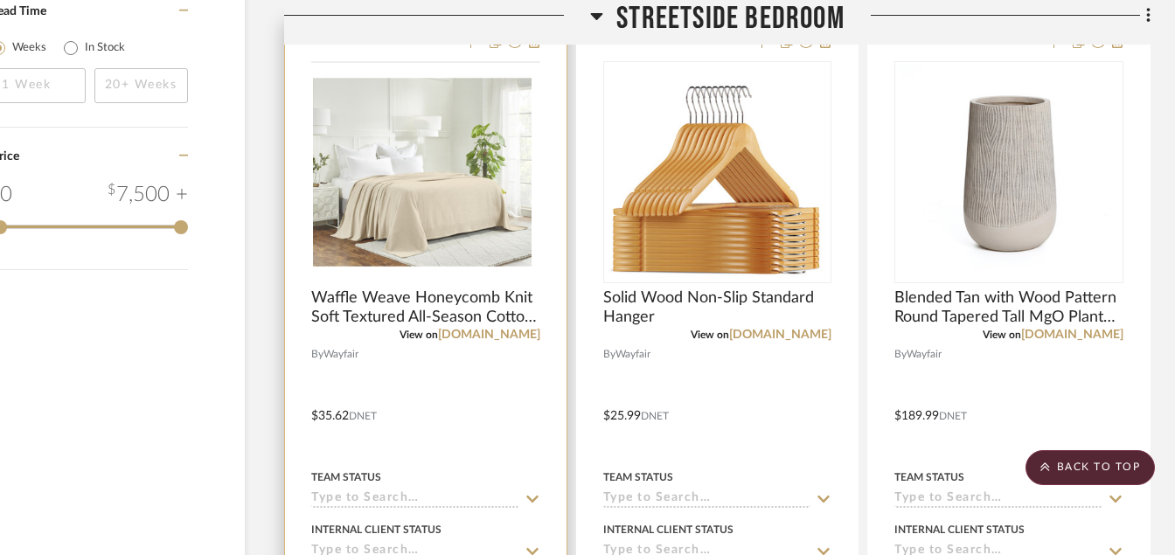
click at [0, 0] on img at bounding box center [0, 0] width 0 height 0
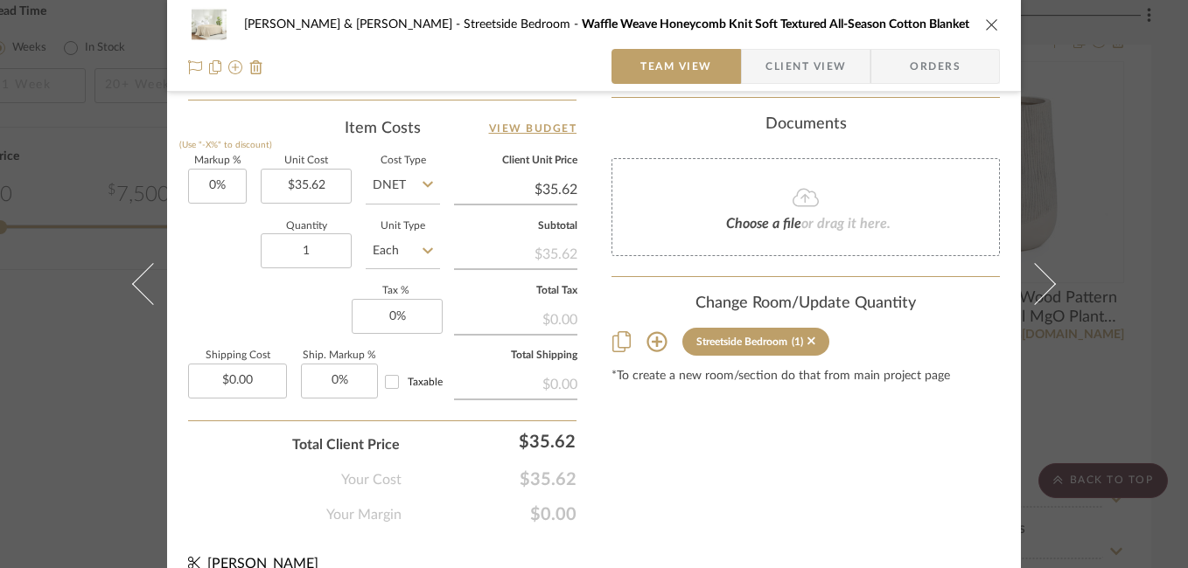
scroll to position [1060, 0]
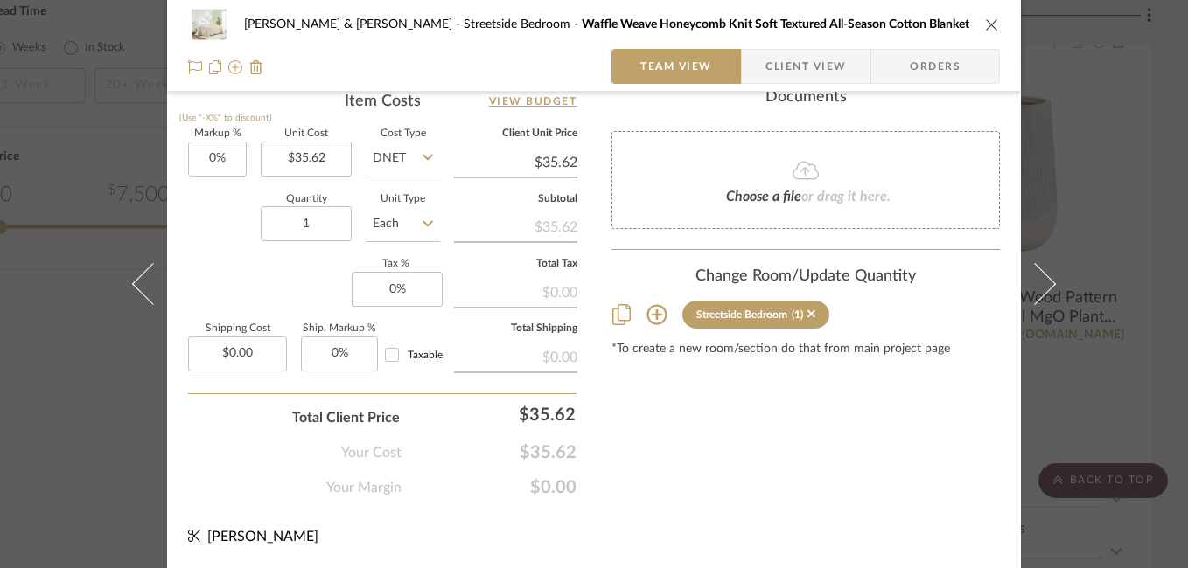
click at [1139, 313] on div "Susan & Kenya Jackson Streetside Bedroom Waffle Weave Honeycomb Knit Soft Textu…" at bounding box center [594, 284] width 1188 height 568
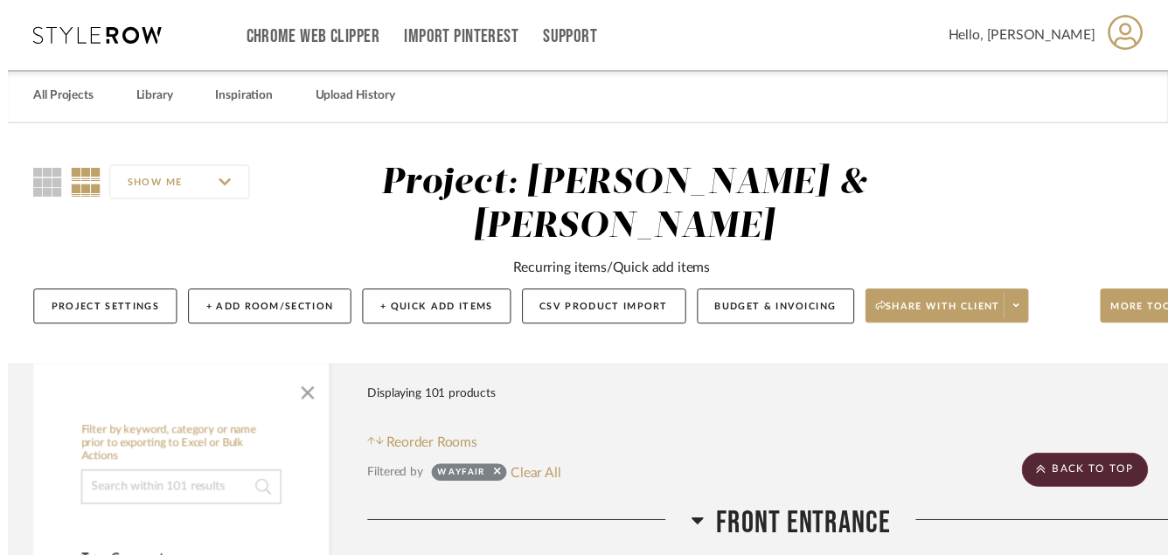
scroll to position [2274, 84]
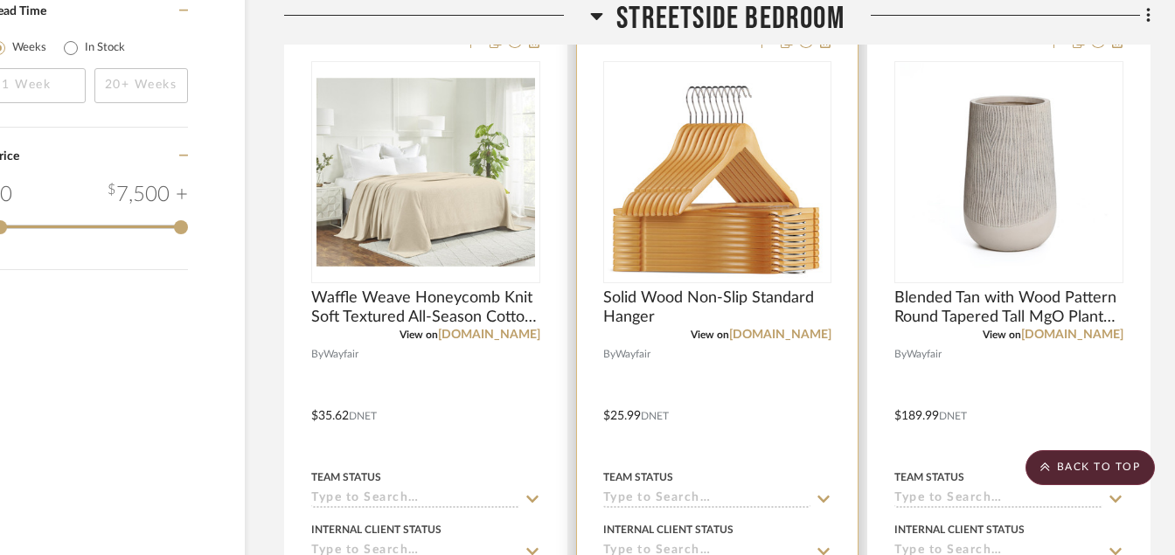
click at [772, 181] on img "0" at bounding box center [717, 172] width 219 height 219
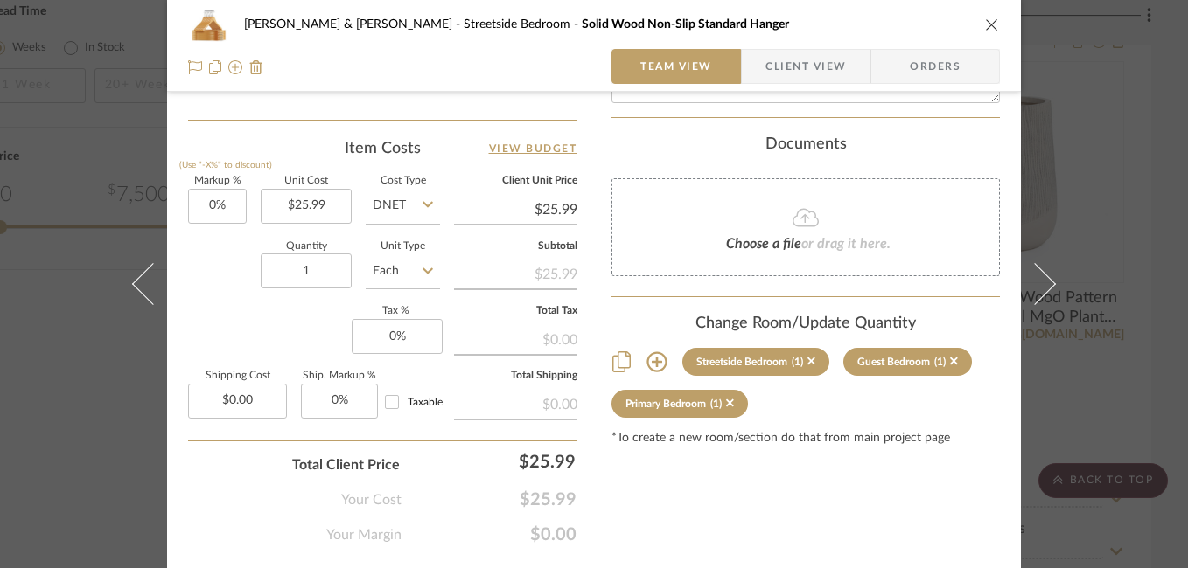
scroll to position [1014, 0]
click at [1120, 307] on div "Susan & Kenya Jackson Streetside Bedroom Solid Wood Non-Slip Standard Hanger Te…" at bounding box center [594, 284] width 1188 height 568
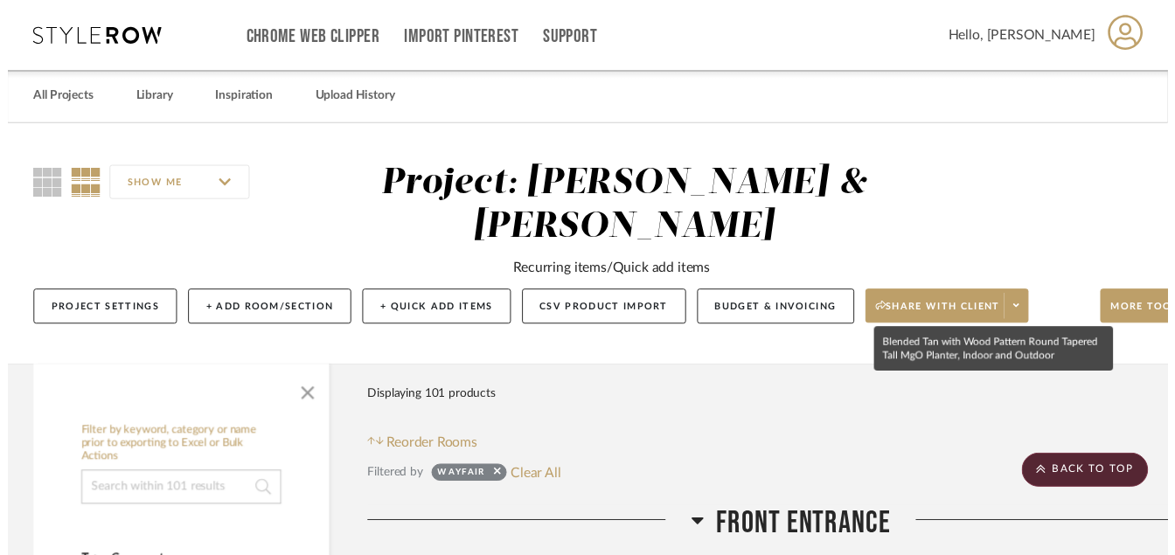
scroll to position [2274, 84]
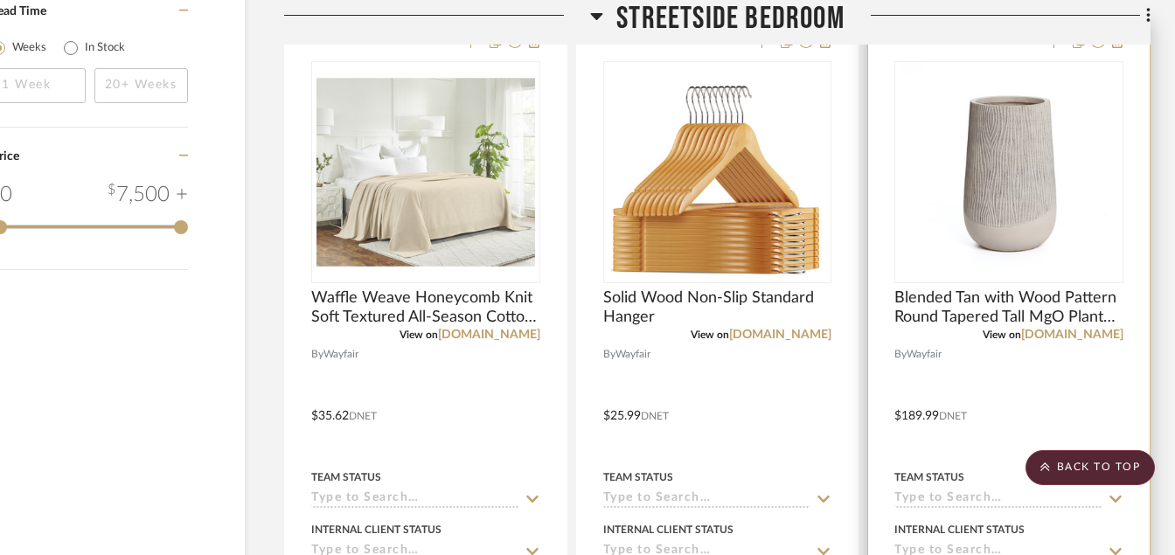
click at [1005, 141] on img "0" at bounding box center [1009, 172] width 219 height 219
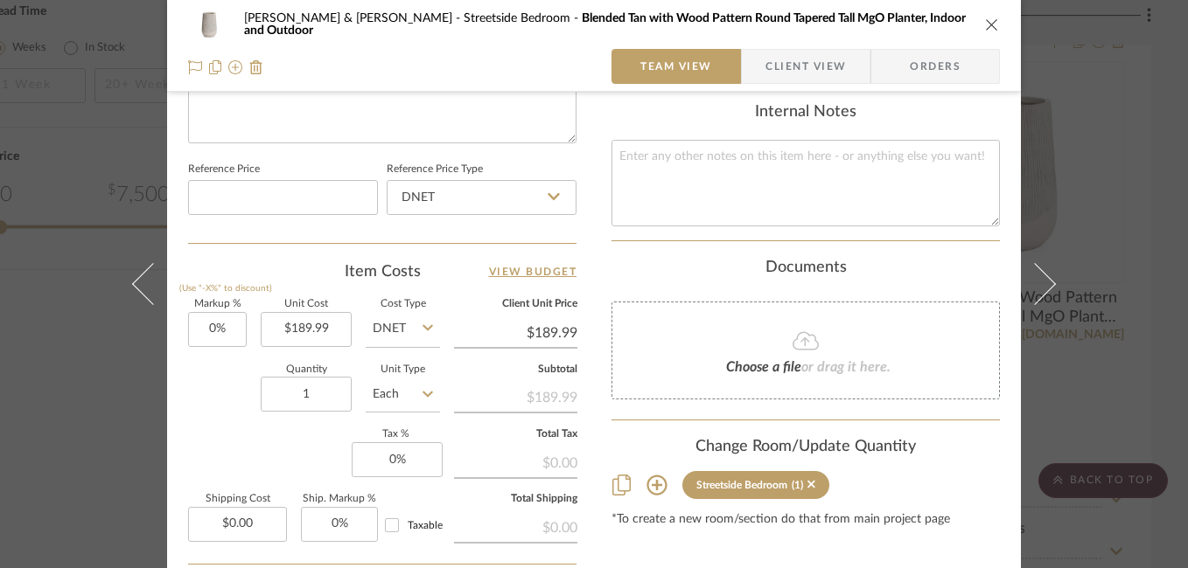
scroll to position [892, 0]
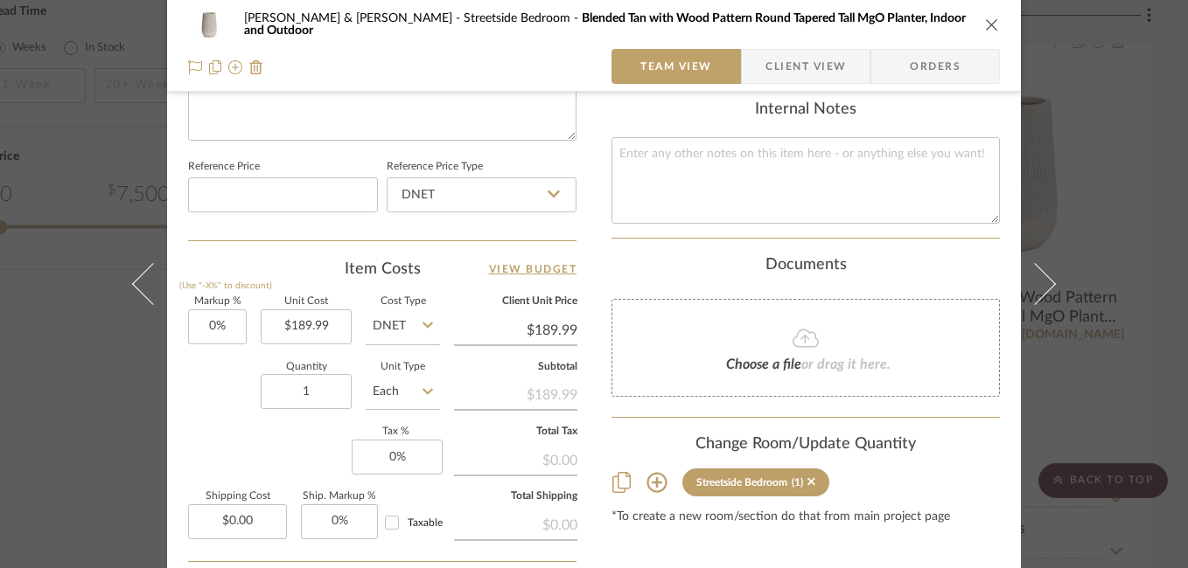
click at [1146, 397] on div "Susan & Kenya Jackson Streetside Bedroom Blended Tan with Wood Pattern Round Ta…" at bounding box center [594, 284] width 1188 height 568
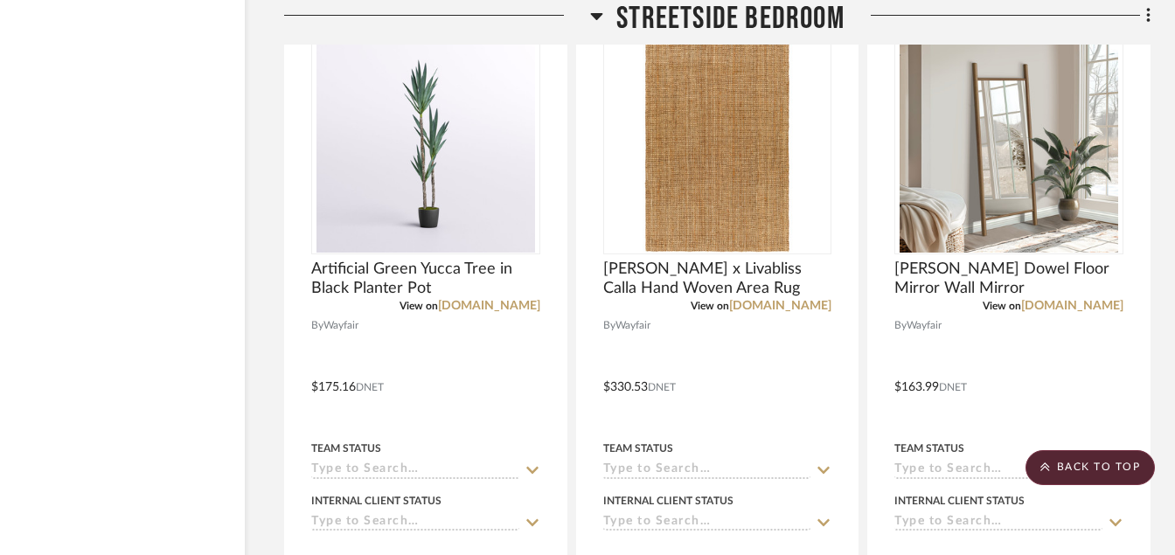
scroll to position [3043, 84]
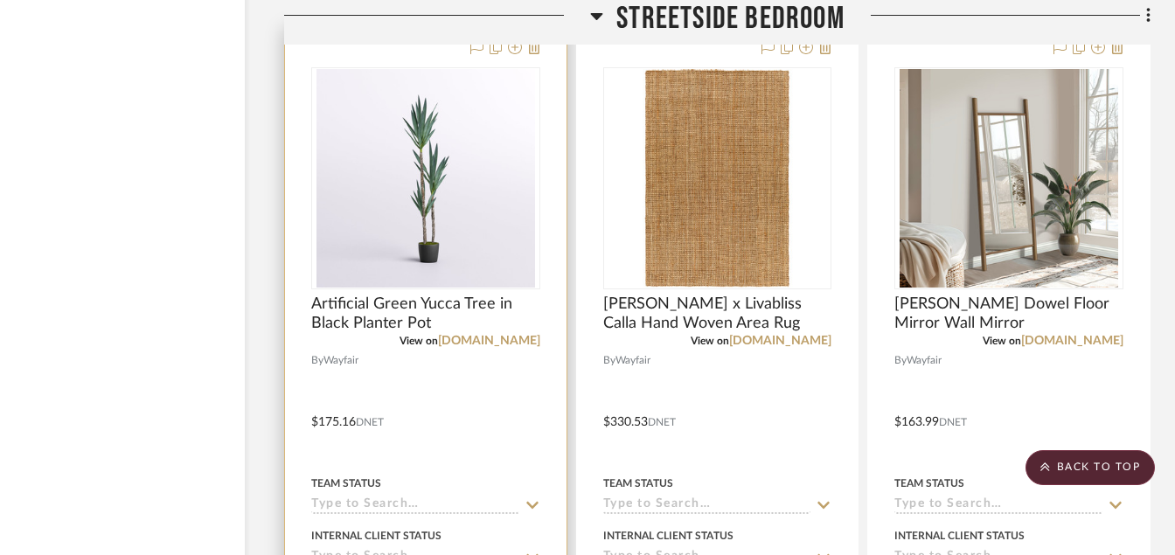
click at [0, 0] on img at bounding box center [0, 0] width 0 height 0
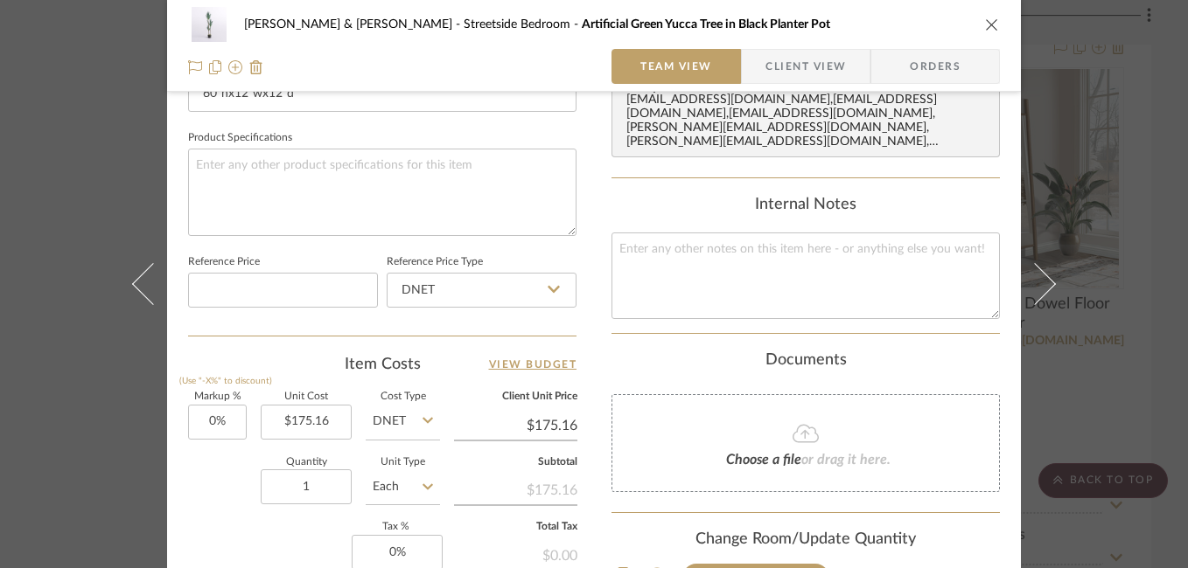
scroll to position [852, 0]
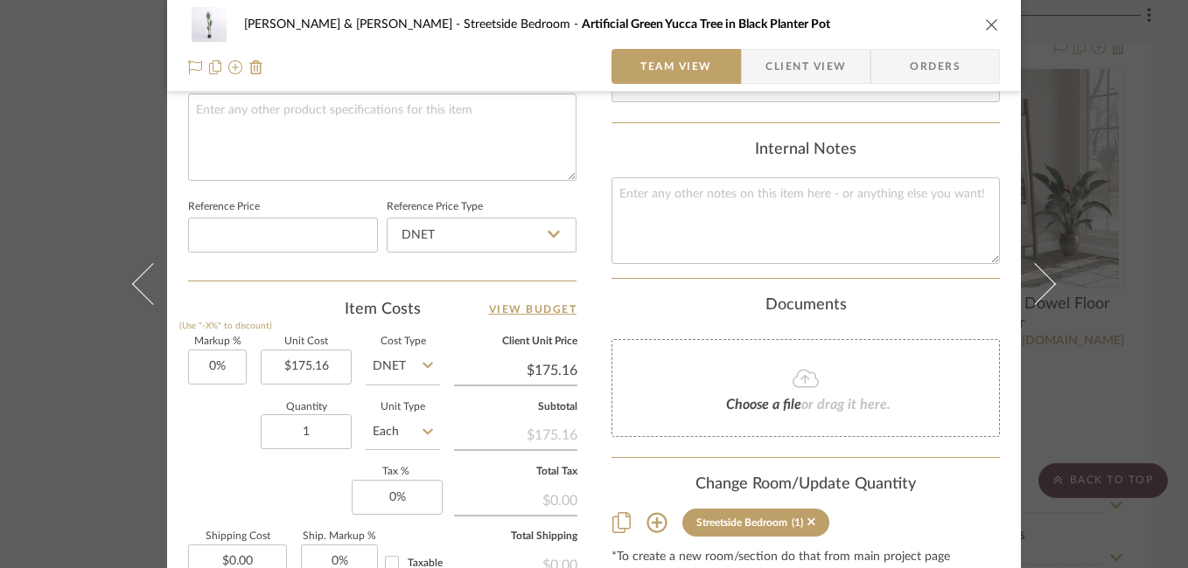
click at [1125, 258] on div "Susan & Kenya Jackson Streetside Bedroom Artificial Green Yucca Tree in Black P…" at bounding box center [594, 284] width 1188 height 568
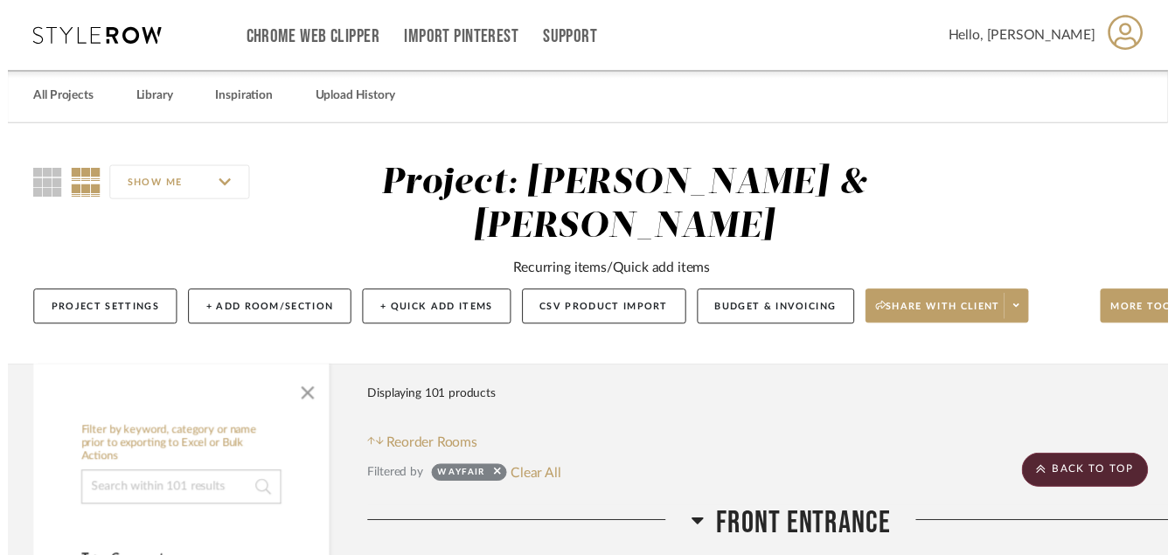
scroll to position [3043, 84]
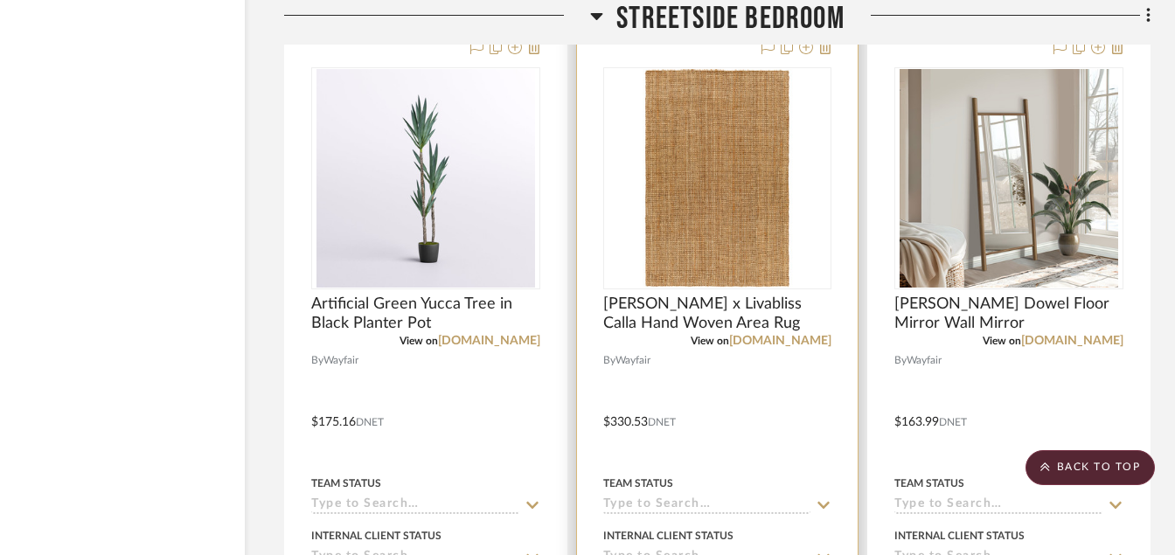
click at [685, 239] on img "0" at bounding box center [717, 178] width 219 height 219
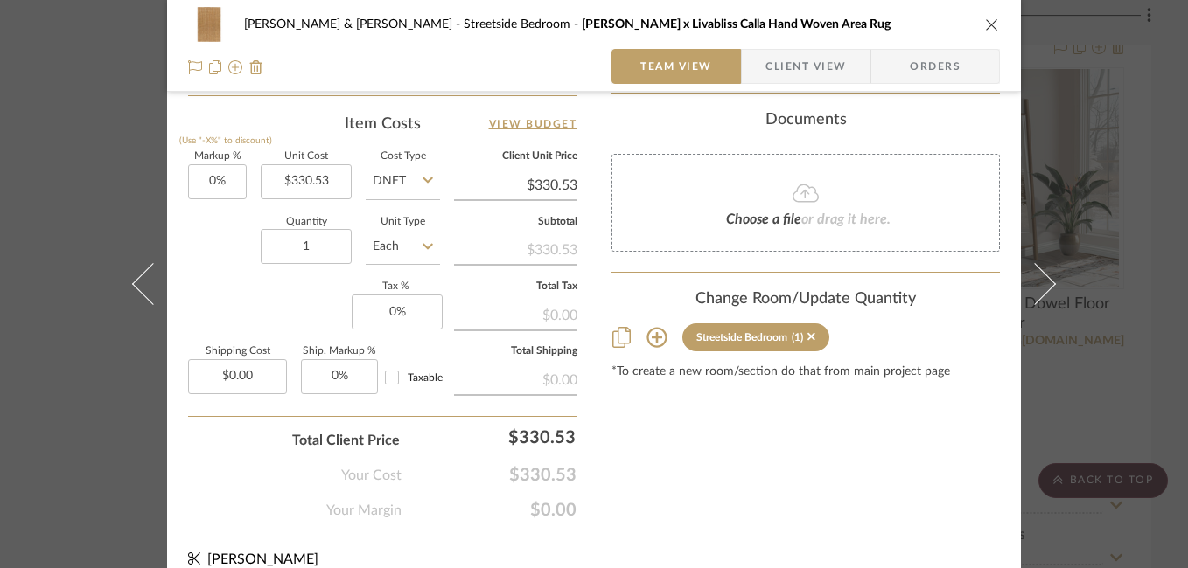
scroll to position [1042, 0]
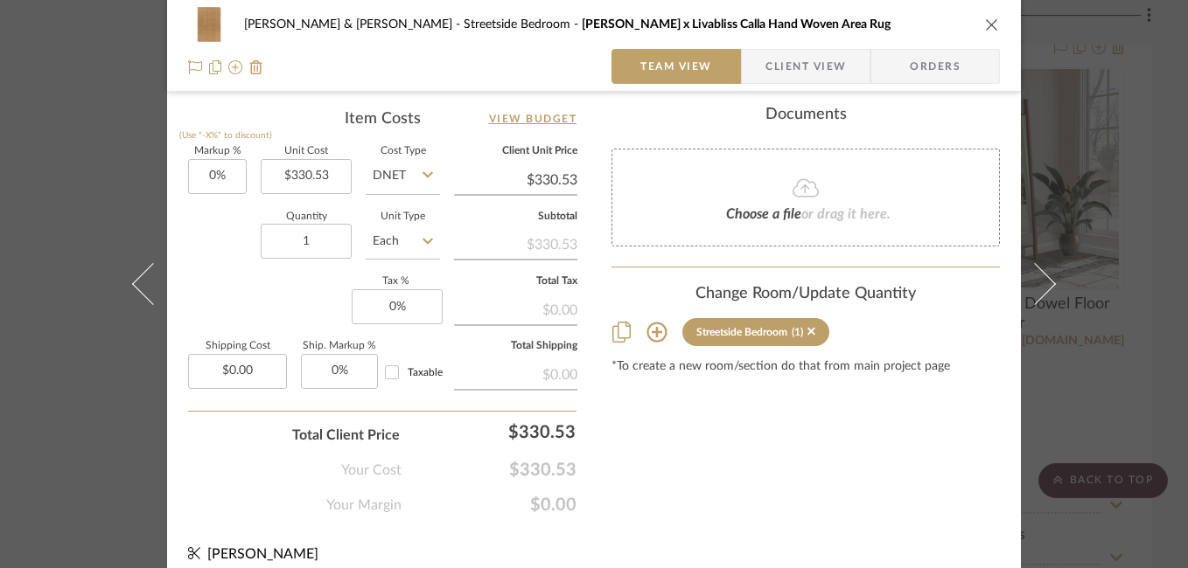
click at [1130, 417] on div "Susan & Kenya Jackson Streetside Bedroom Becki Owens x Livabliss Calla Hand Wov…" at bounding box center [594, 284] width 1188 height 568
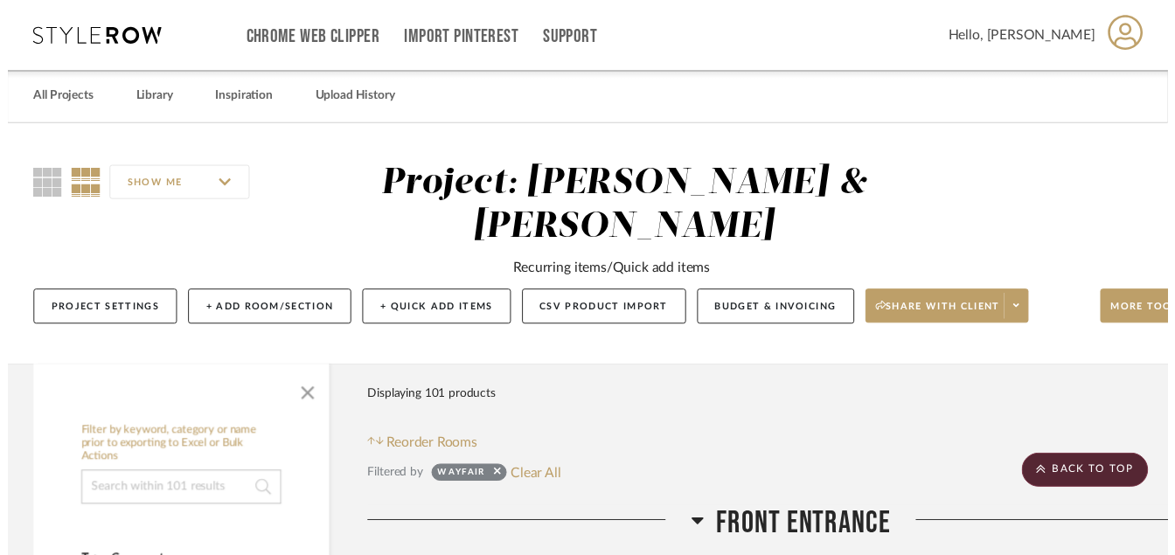
scroll to position [3043, 84]
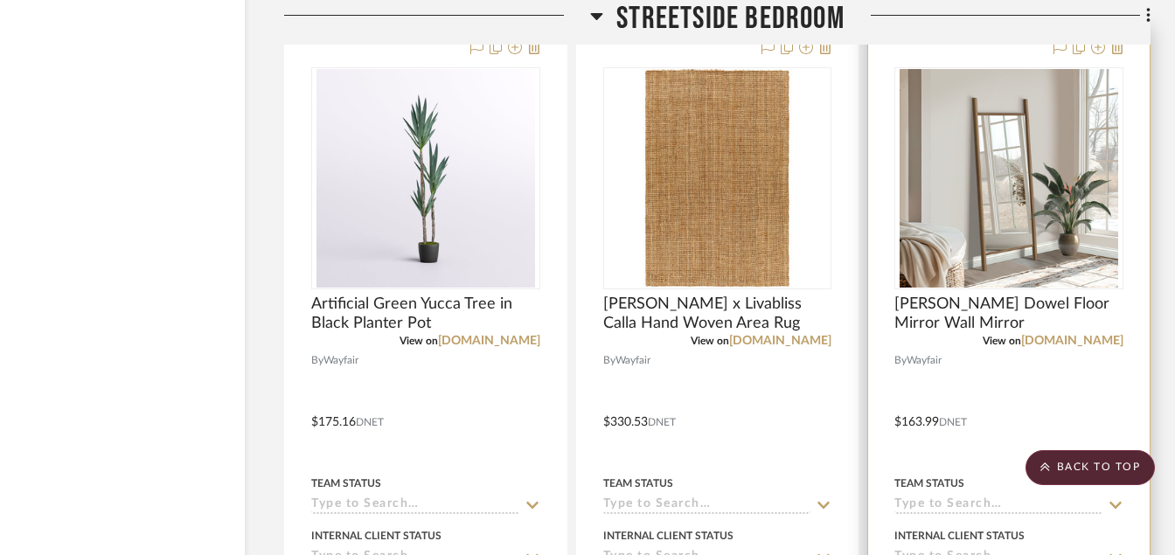
click at [1075, 241] on img "0" at bounding box center [1009, 178] width 219 height 219
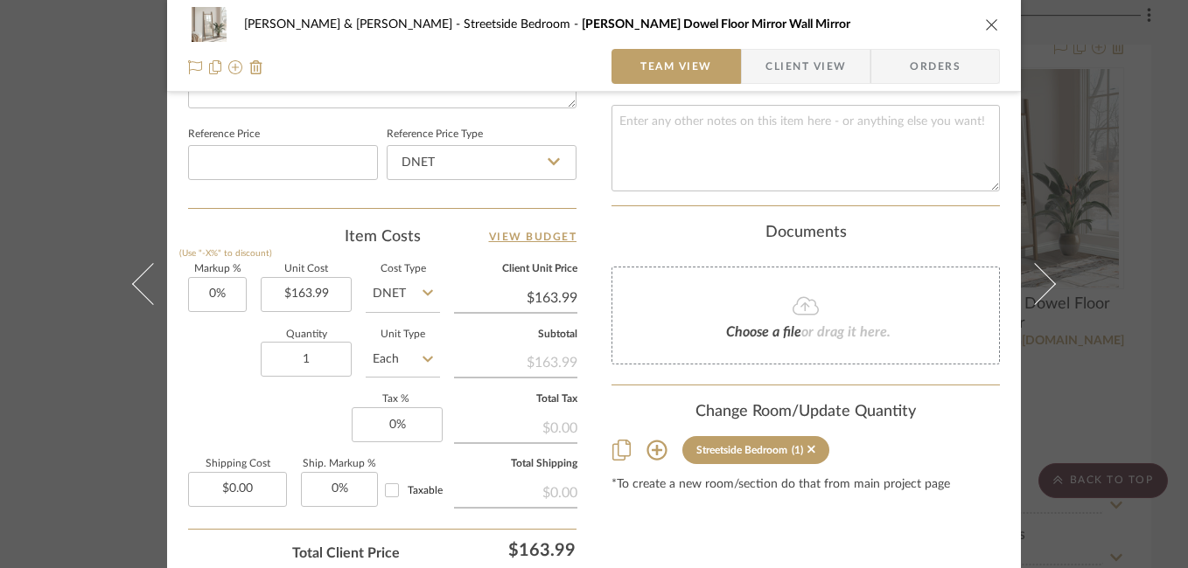
scroll to position [927, 0]
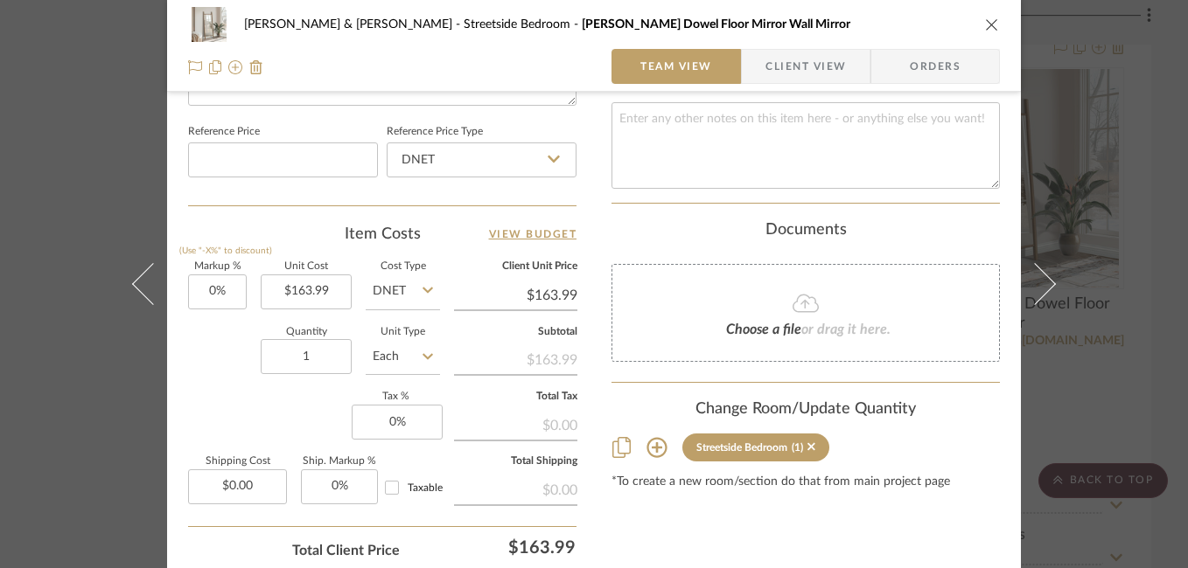
click at [1130, 373] on div "Susan & Kenya Jackson Streetside Bedroom Merienne Wood Dowel Floor Mirror Wall …" at bounding box center [594, 284] width 1188 height 568
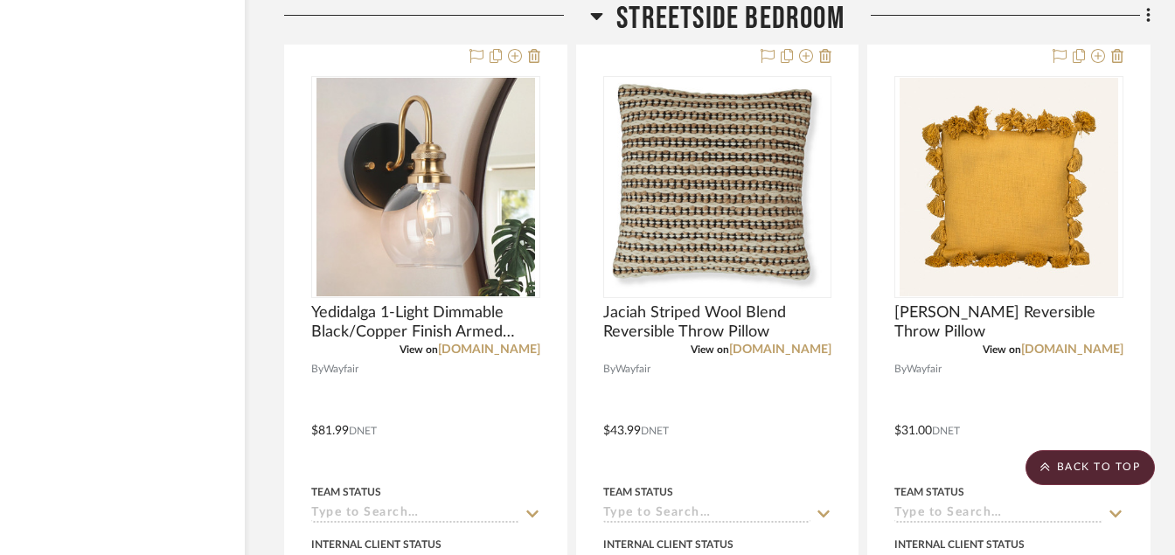
scroll to position [3813, 84]
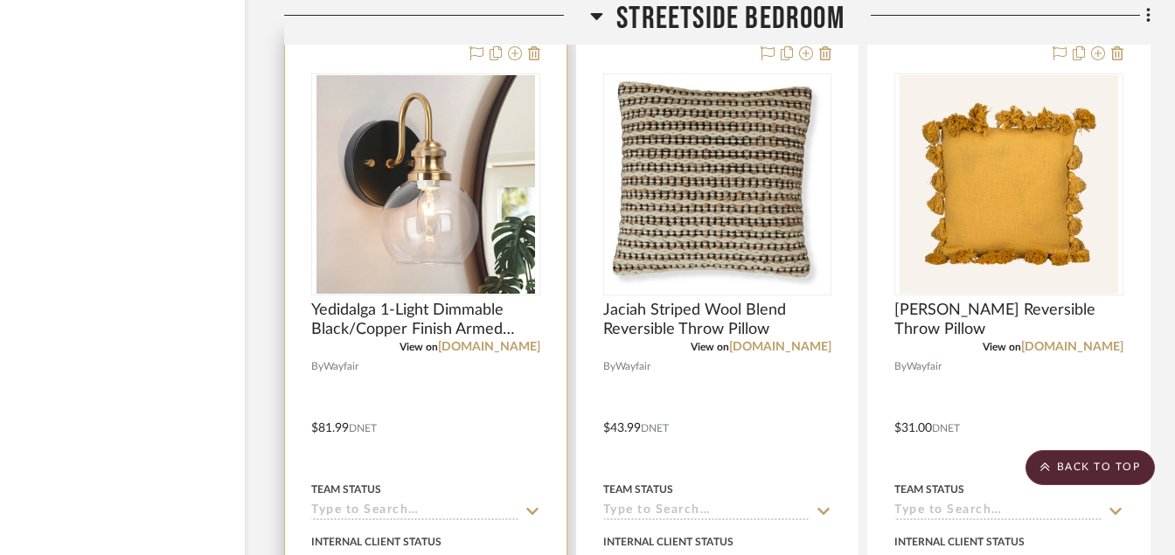
click at [0, 0] on img at bounding box center [0, 0] width 0 height 0
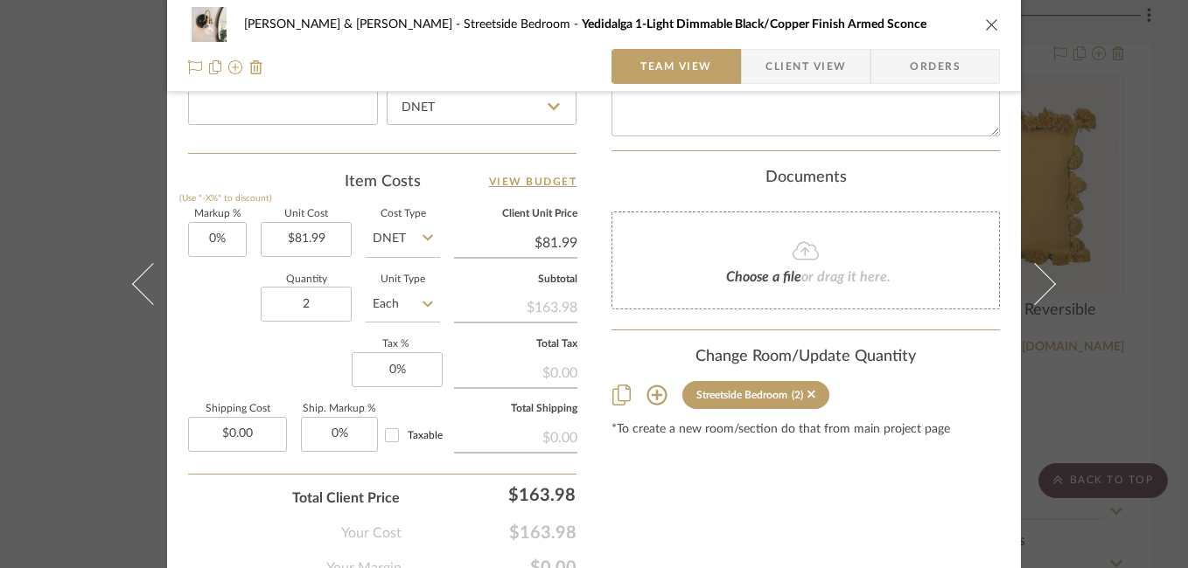
scroll to position [1000, 0]
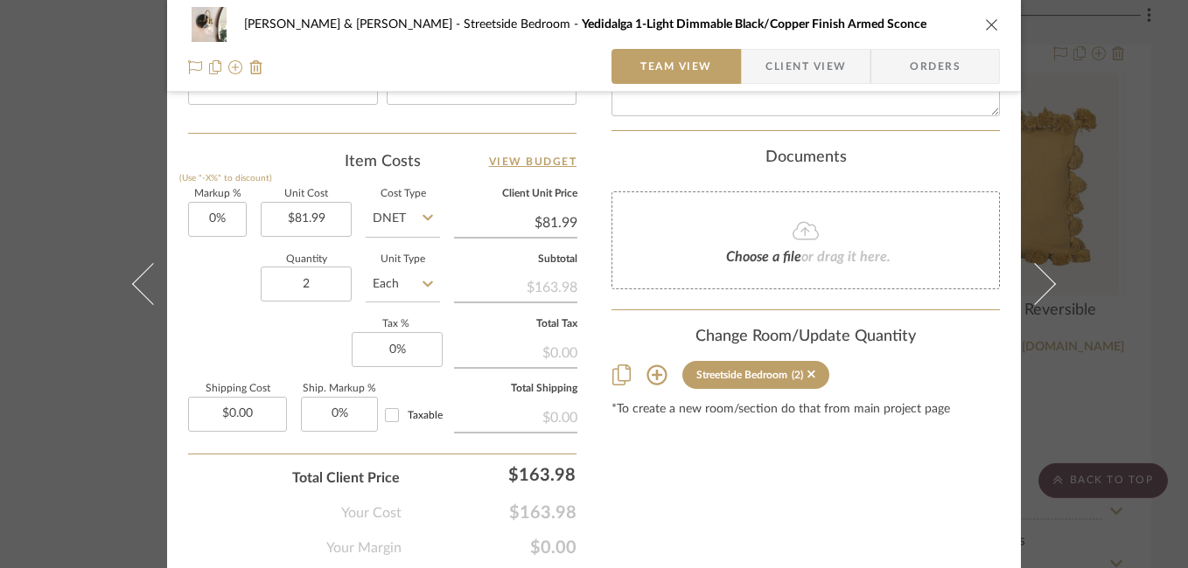
click at [1134, 322] on div "Susan & Kenya Jackson Streetside Bedroom Yedidalga 1-Light Dimmable Black/Coppe…" at bounding box center [594, 284] width 1188 height 568
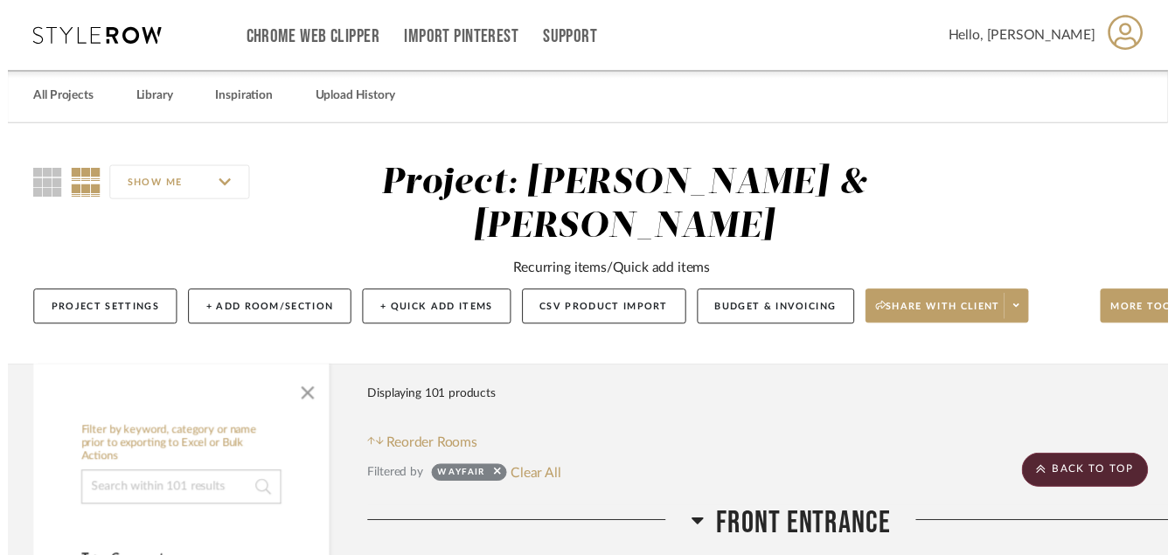
scroll to position [3813, 84]
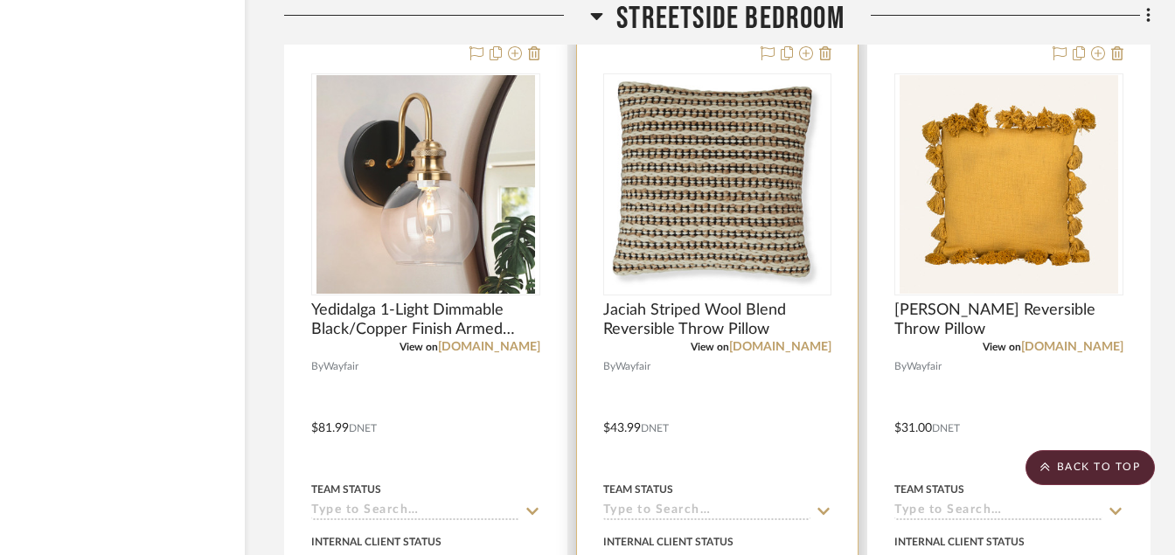
click at [687, 124] on img "0" at bounding box center [717, 184] width 219 height 219
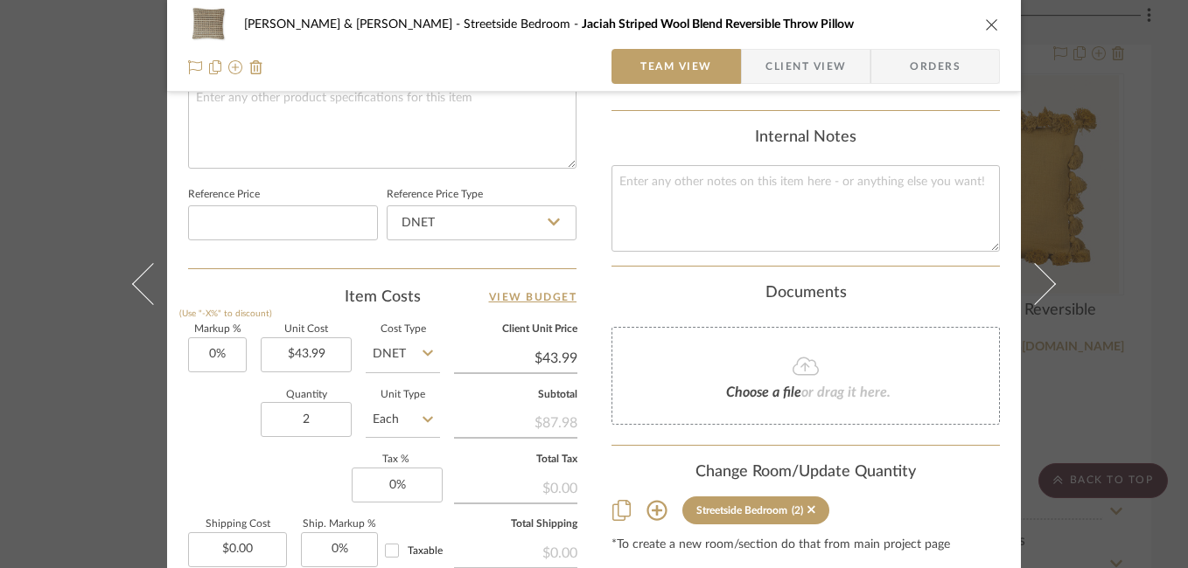
scroll to position [887, 0]
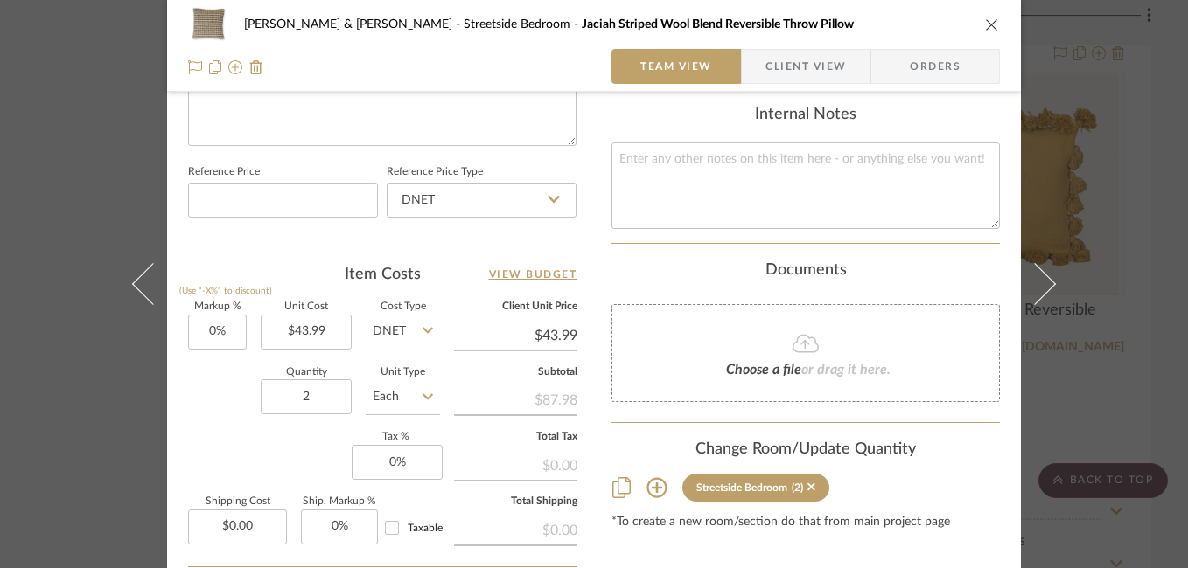
click at [1126, 349] on div "Susan & Kenya Jackson Streetside Bedroom Jaciah Striped Wool Blend Reversible T…" at bounding box center [594, 284] width 1188 height 568
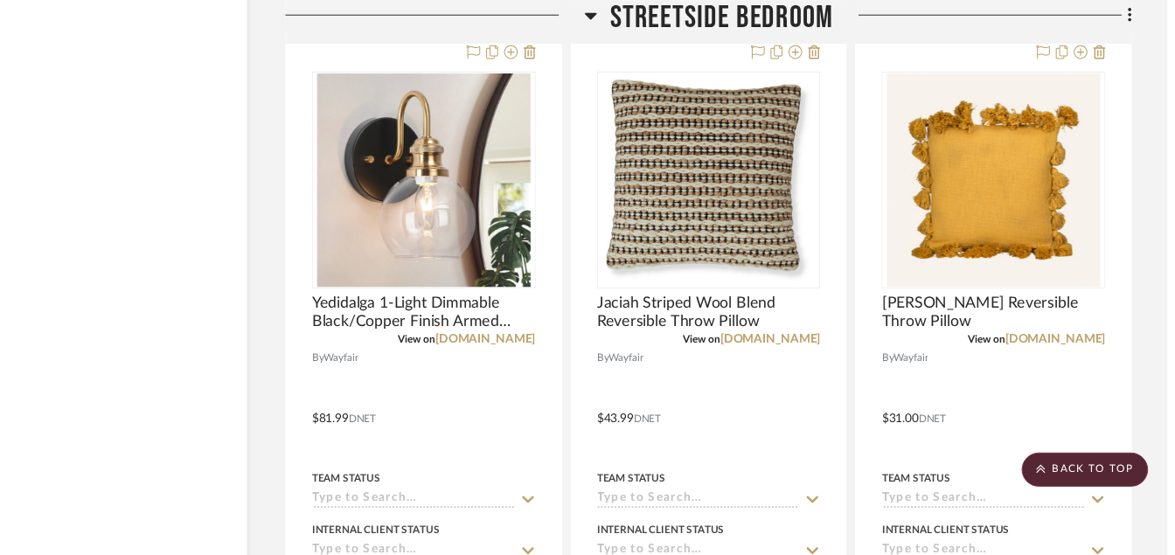
scroll to position [3813, 84]
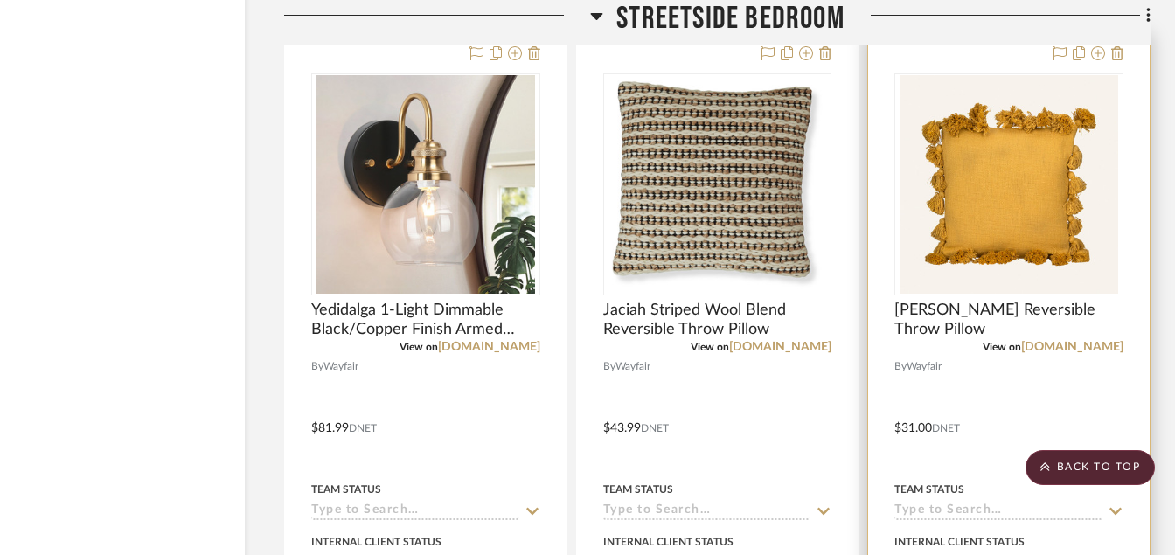
click at [1029, 184] on img "0" at bounding box center [1009, 184] width 219 height 219
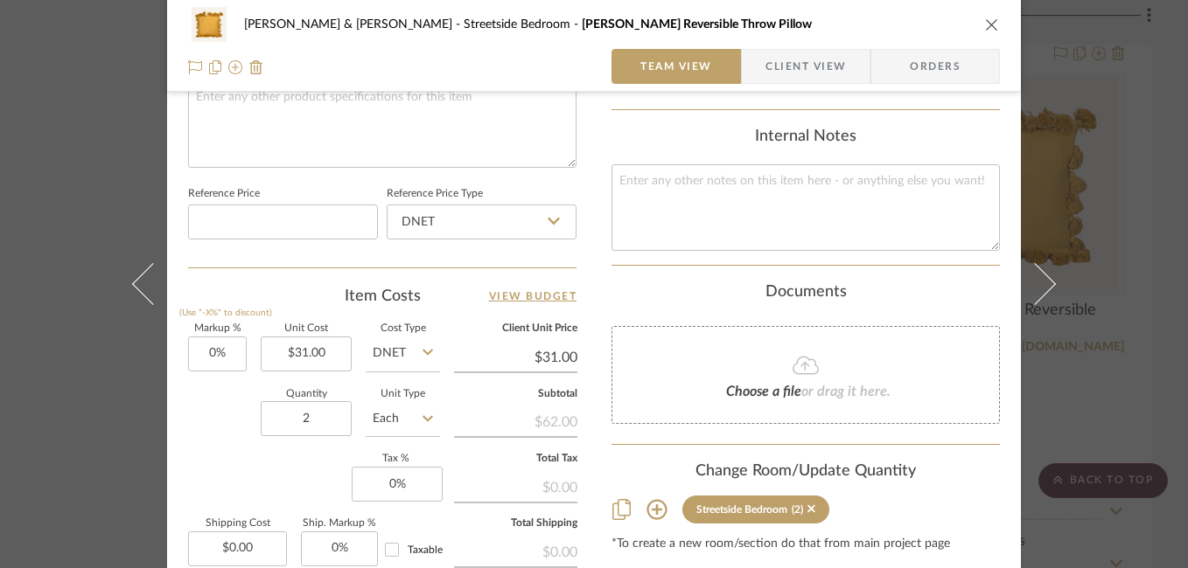
scroll to position [922, 0]
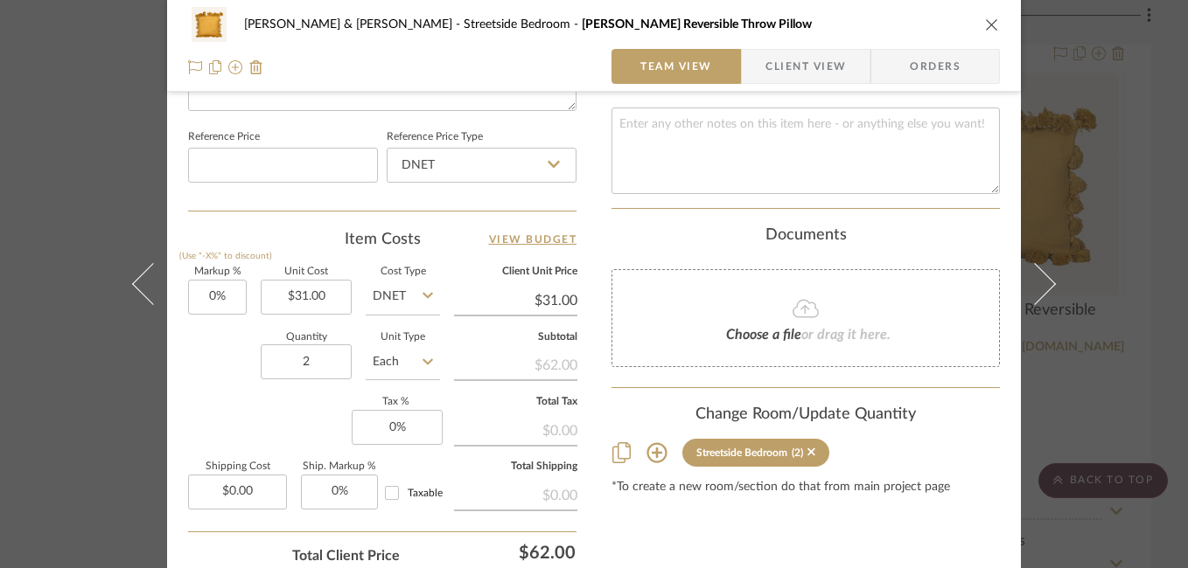
click at [1136, 403] on div "Susan & Kenya Jackson Streetside Bedroom Vivienne Tassels Reversible Throw Pill…" at bounding box center [594, 284] width 1188 height 568
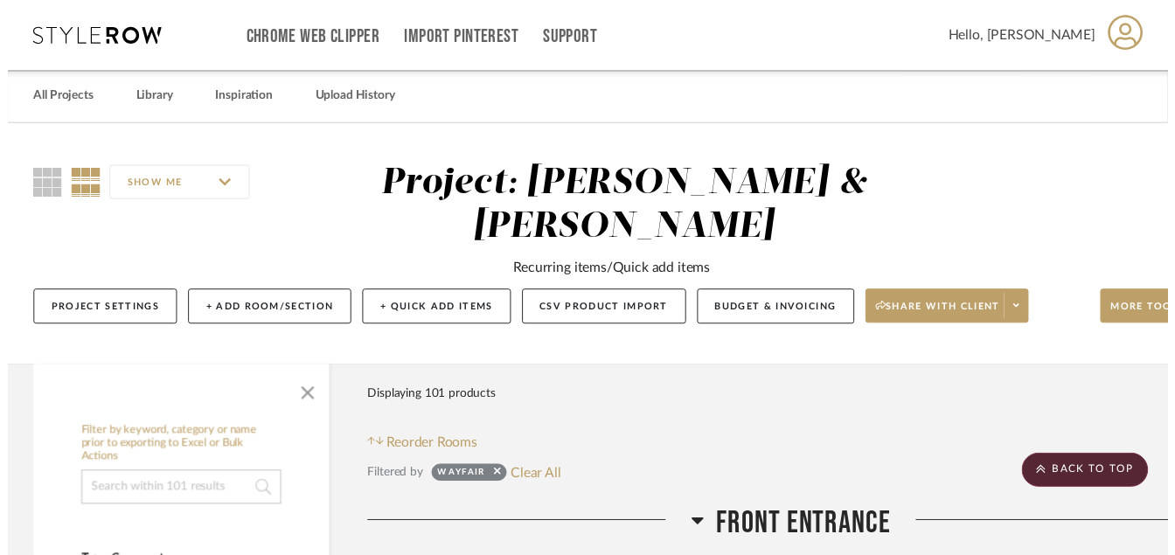
scroll to position [3813, 84]
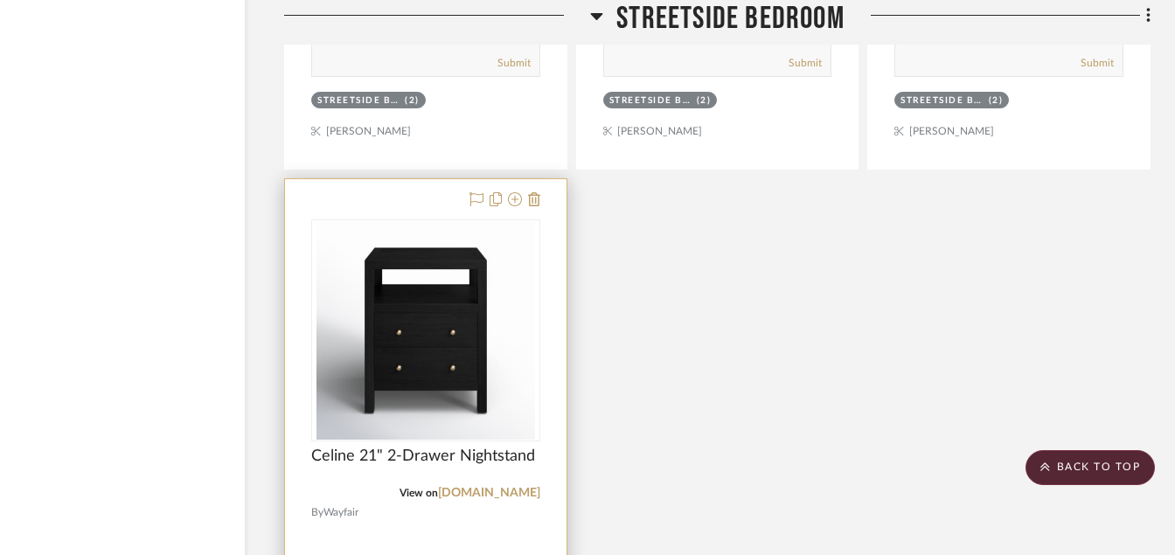
click at [0, 0] on img at bounding box center [0, 0] width 0 height 0
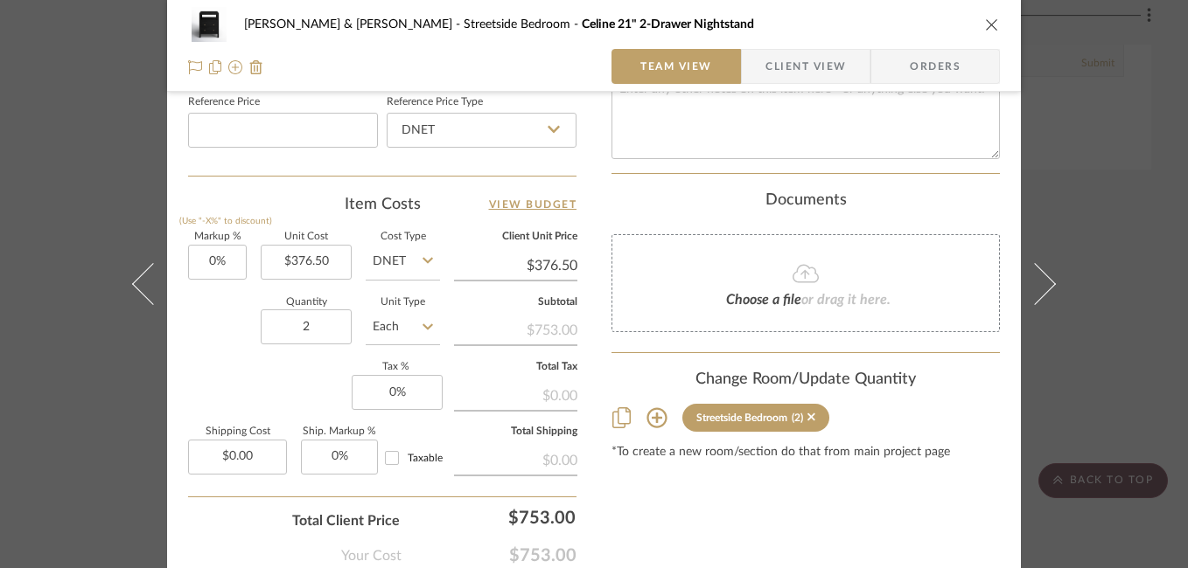
scroll to position [1010, 0]
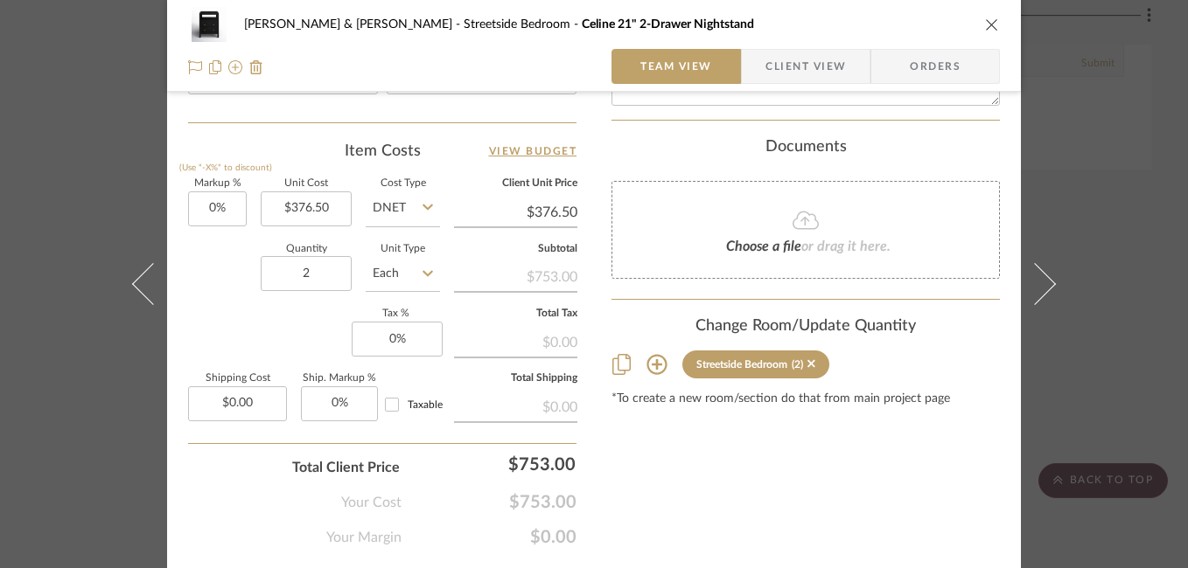
click at [1154, 408] on div "Susan & Kenya Jackson Streetside Bedroom Celine 21" 2-Drawer Nightstand Team Vi…" at bounding box center [594, 284] width 1188 height 568
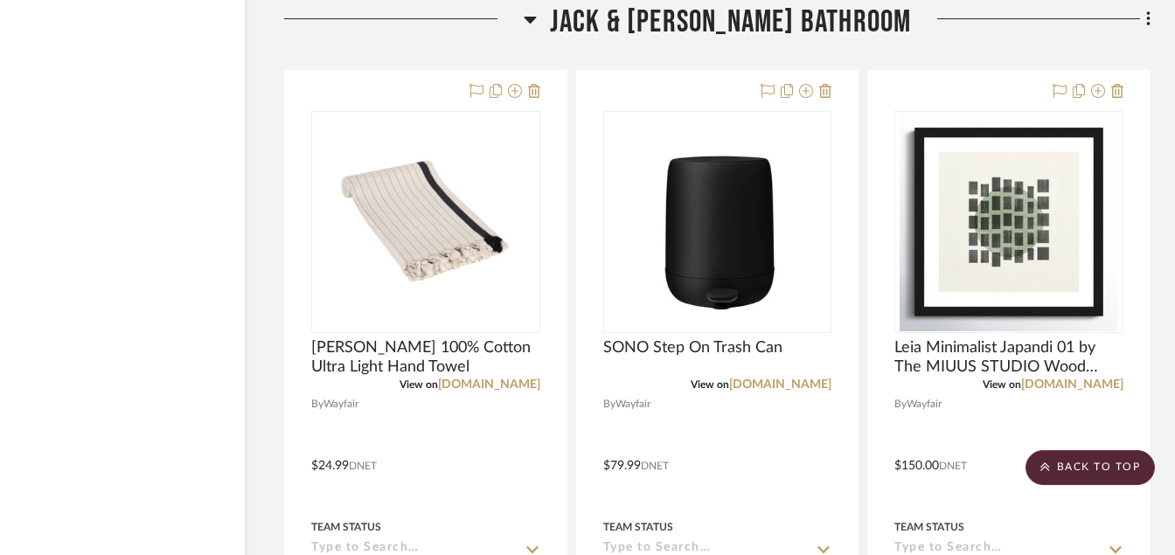
scroll to position [5492, 84]
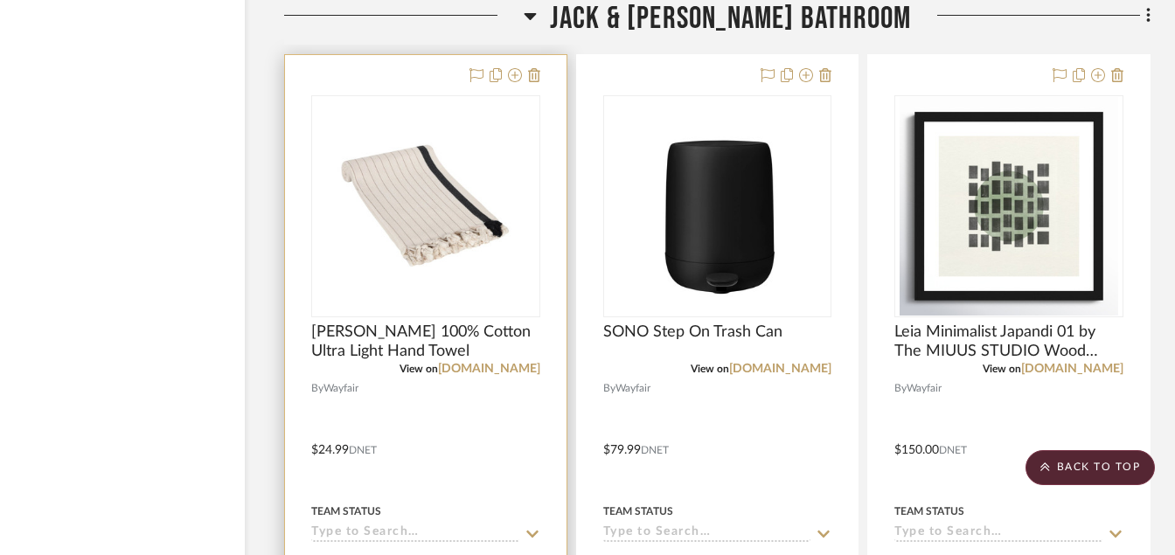
click at [0, 0] on img at bounding box center [0, 0] width 0 height 0
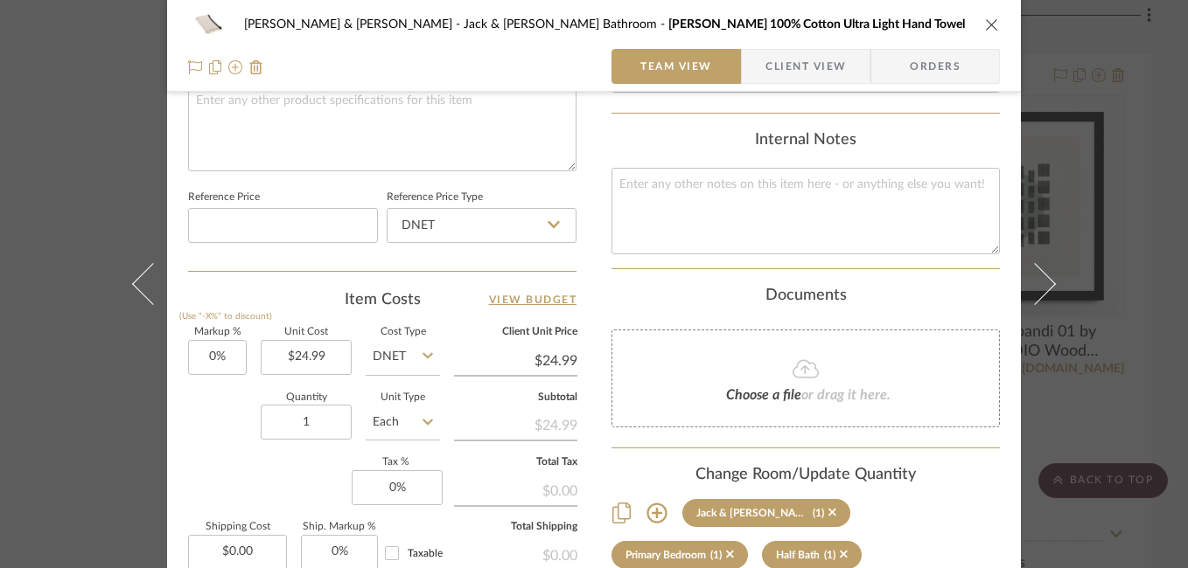
scroll to position [872, 0]
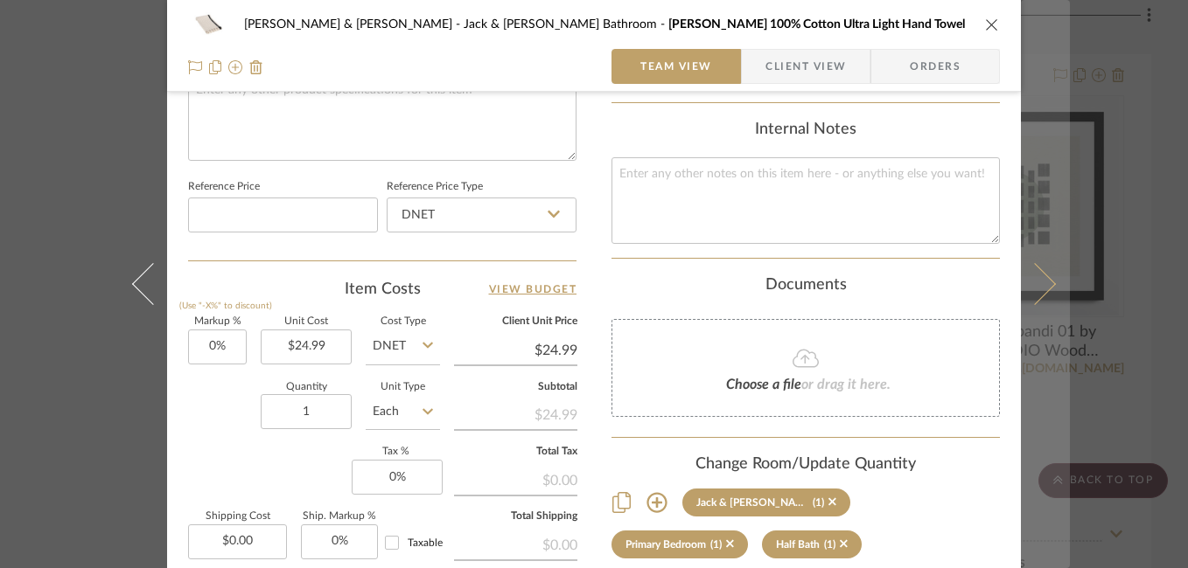
click at [1061, 102] on button at bounding box center [1045, 284] width 49 height 568
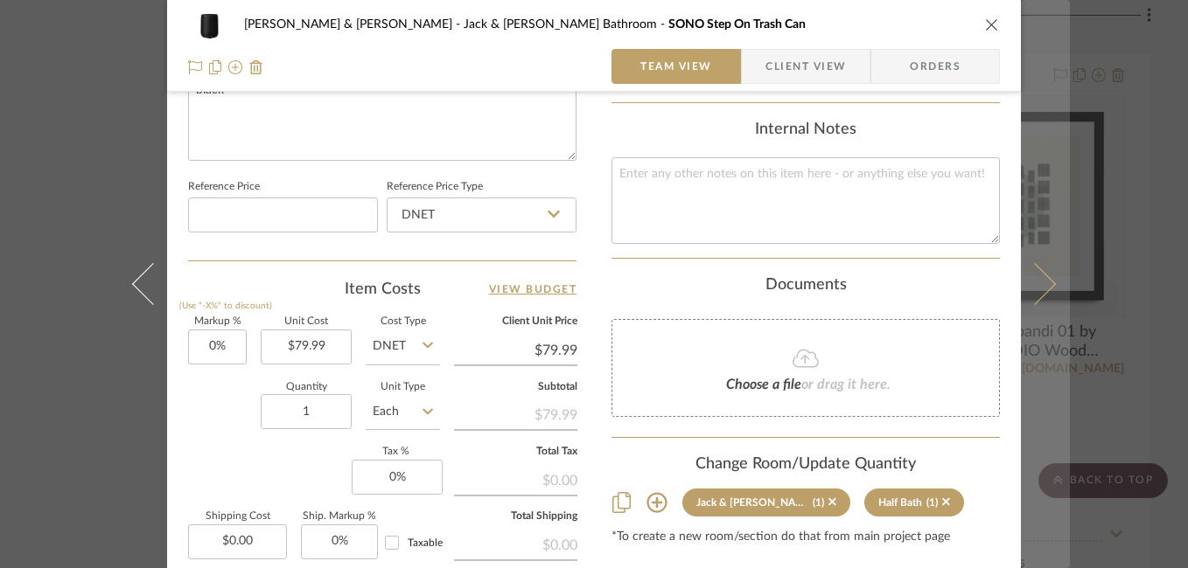
click at [1042, 275] on button at bounding box center [1045, 284] width 49 height 568
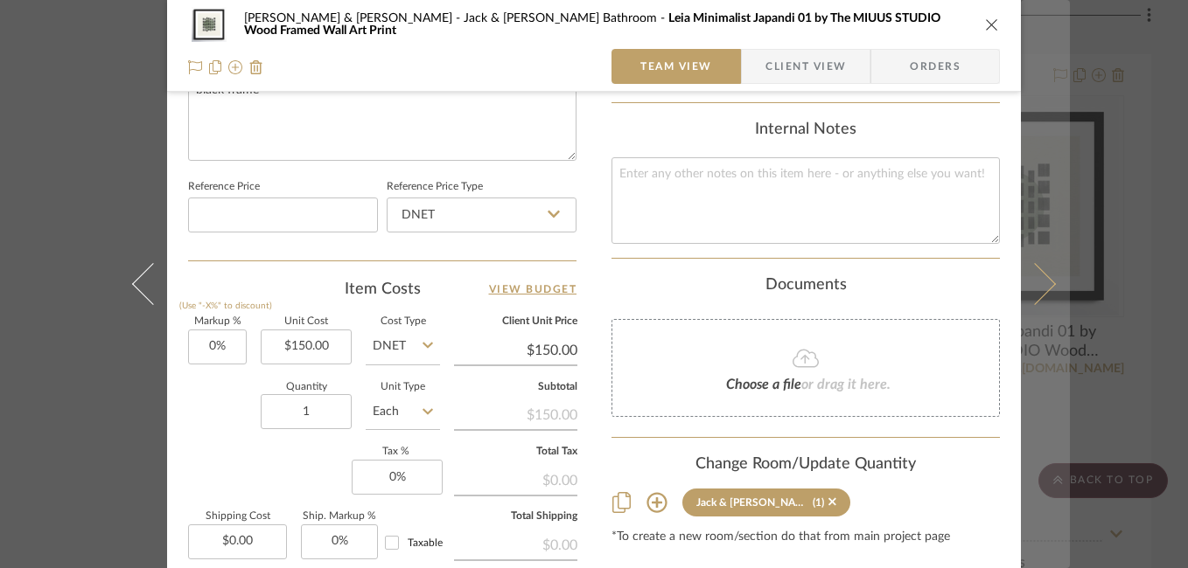
click at [1043, 283] on icon at bounding box center [1035, 284] width 42 height 42
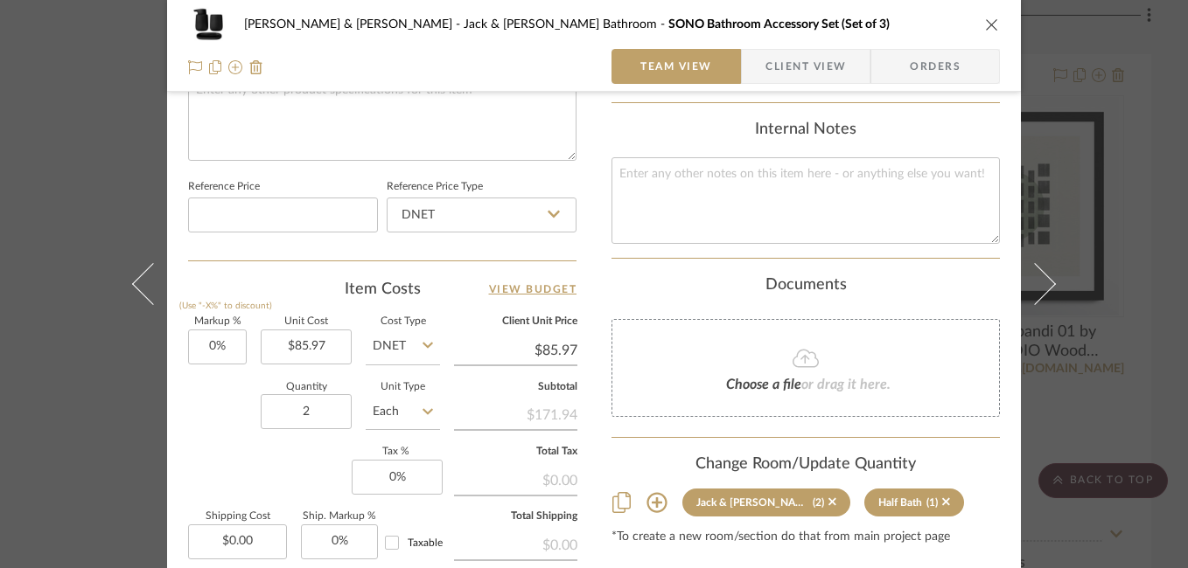
click at [1043, 283] on icon at bounding box center [1035, 284] width 42 height 42
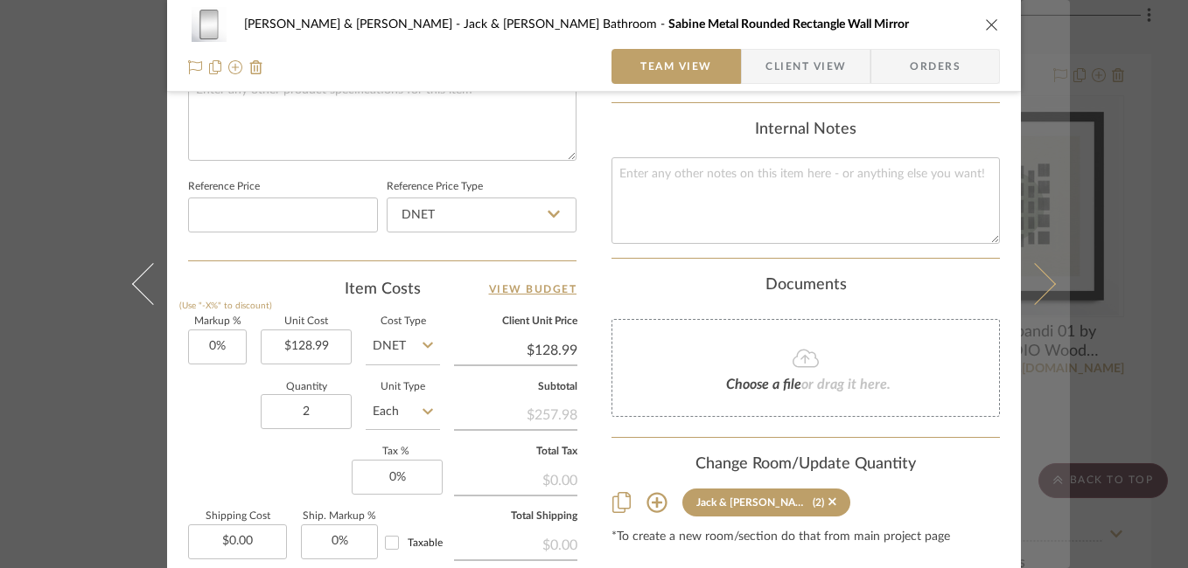
click at [1046, 302] on button at bounding box center [1045, 284] width 49 height 568
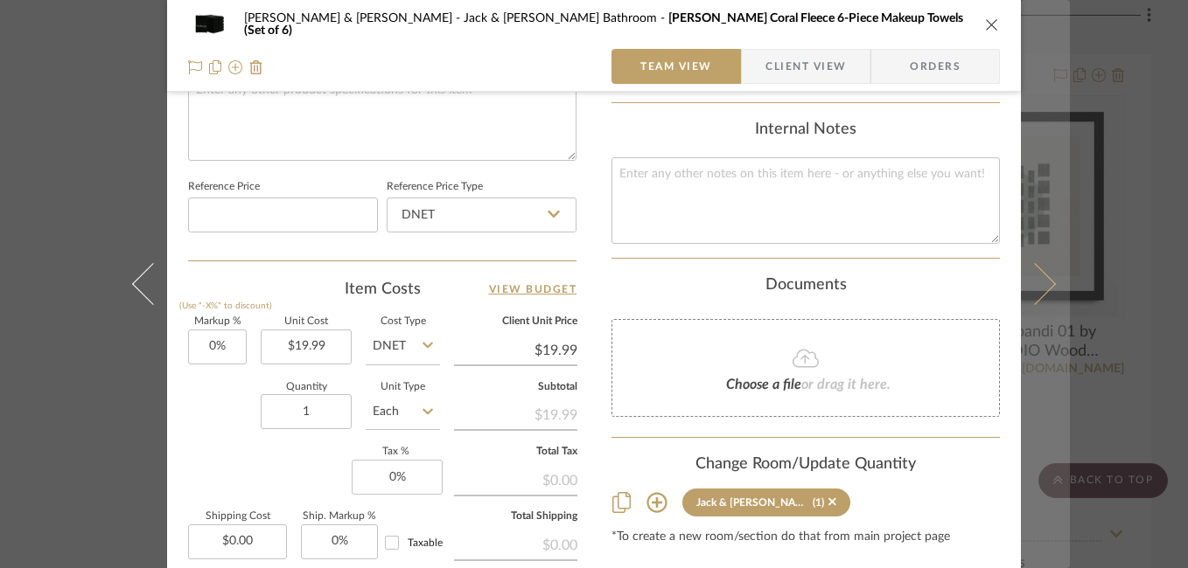
click at [1039, 296] on button at bounding box center [1045, 284] width 49 height 568
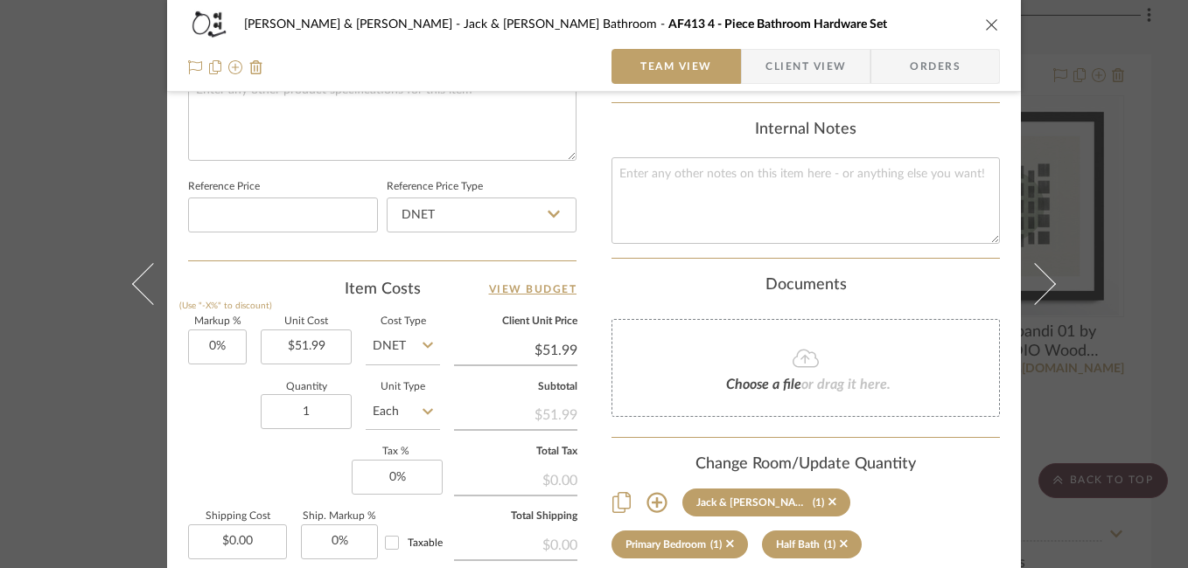
click at [1039, 296] on button at bounding box center [1045, 284] width 49 height 568
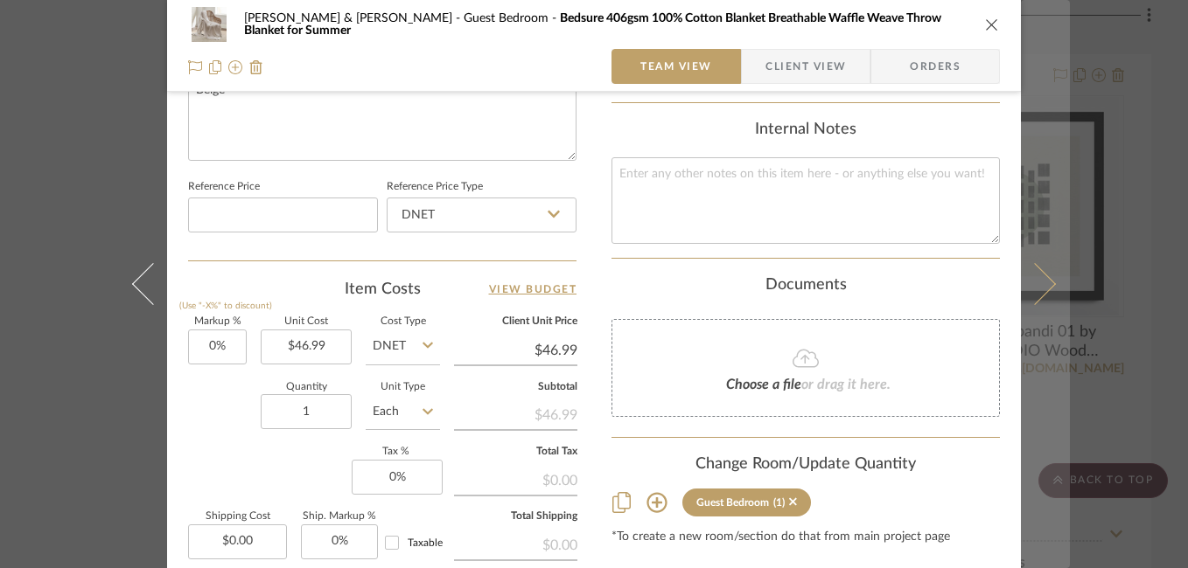
click at [1049, 262] on button at bounding box center [1045, 284] width 49 height 568
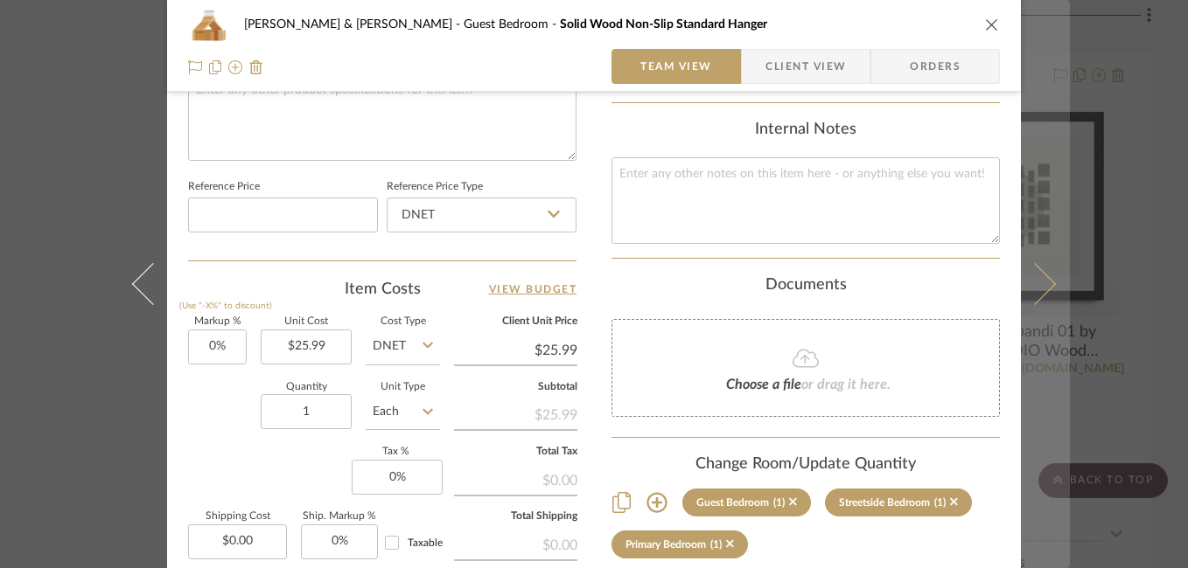
click at [1034, 276] on icon at bounding box center [1035, 284] width 42 height 42
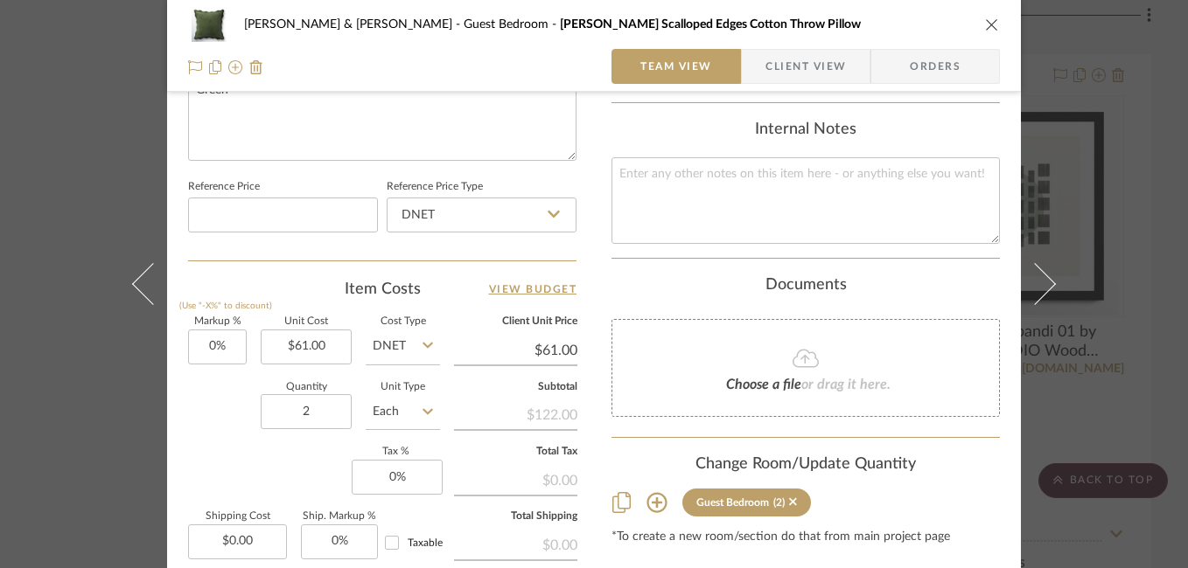
click at [1120, 268] on div "Susan & Kenya Jackson Guest Bedroom Collier Scalloped Edges Cotton Throw Pillow…" at bounding box center [594, 284] width 1188 height 568
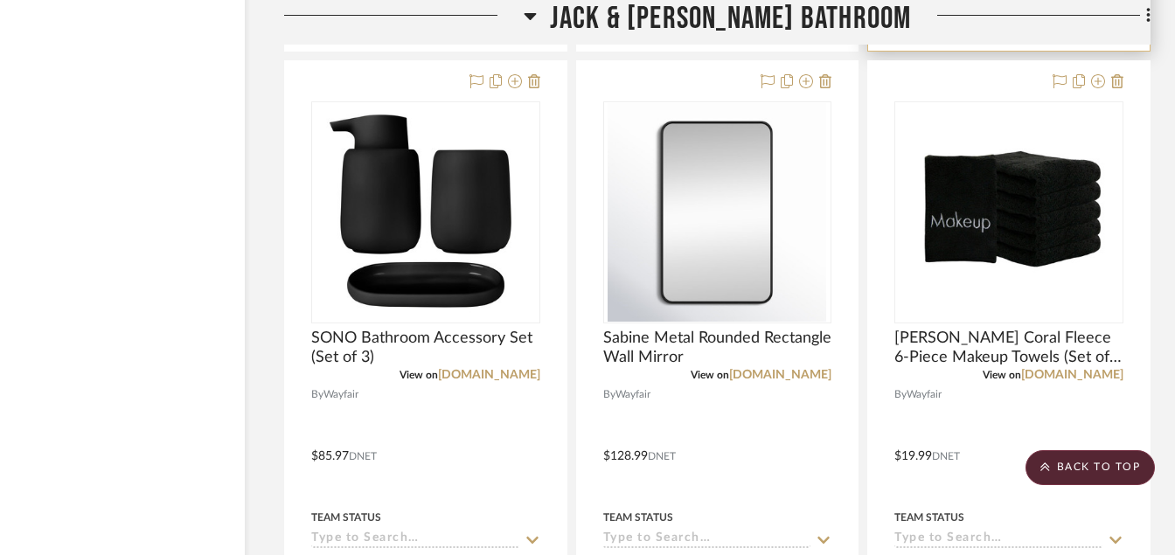
scroll to position [6227, 84]
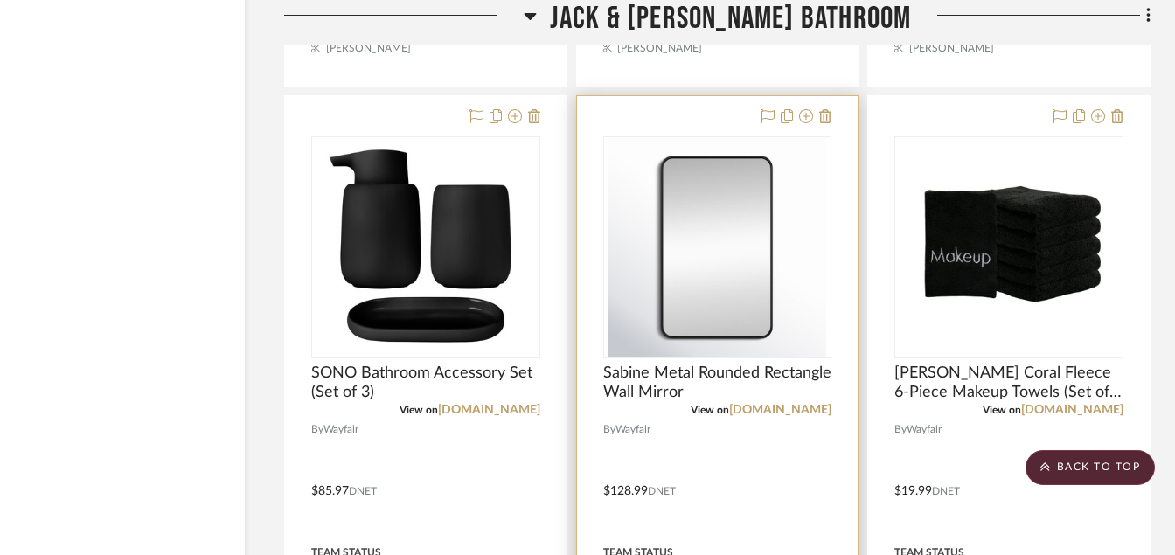
click at [678, 303] on img "0" at bounding box center [717, 247] width 219 height 219
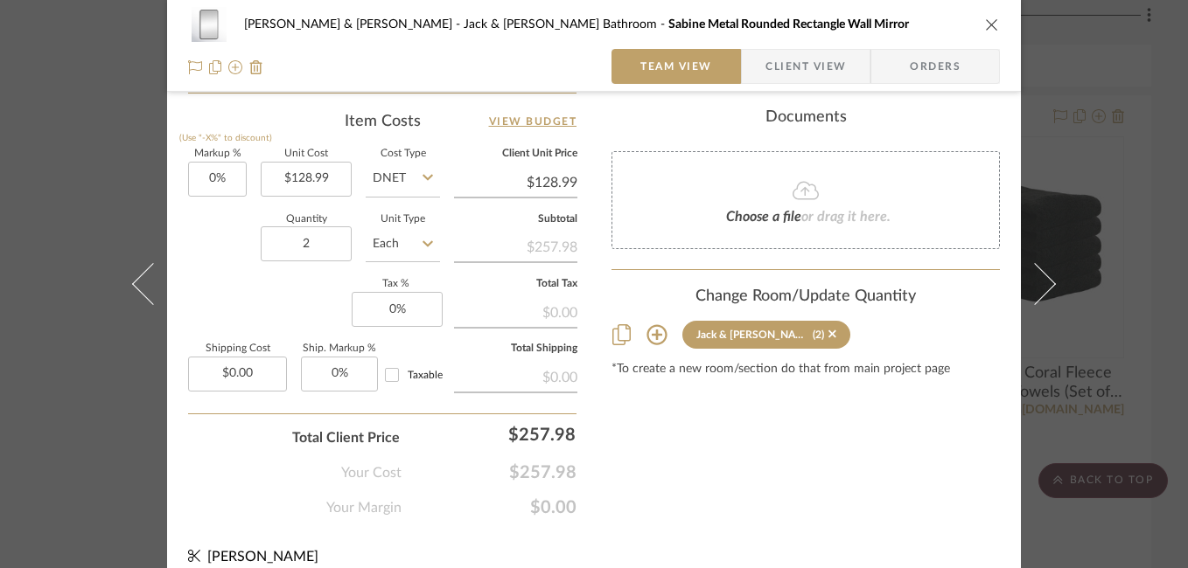
scroll to position [1060, 0]
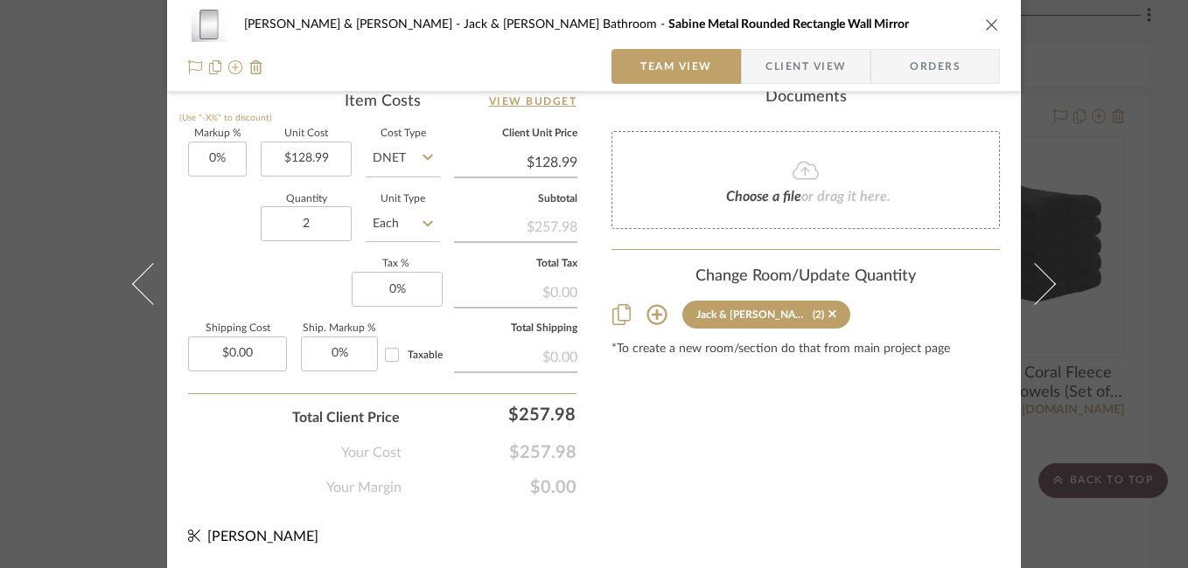
click at [1107, 416] on div "Susan & Kenya Jackson Jack & Jill Bathroom Sabine Metal Rounded Rectangle Wall …" at bounding box center [594, 284] width 1188 height 568
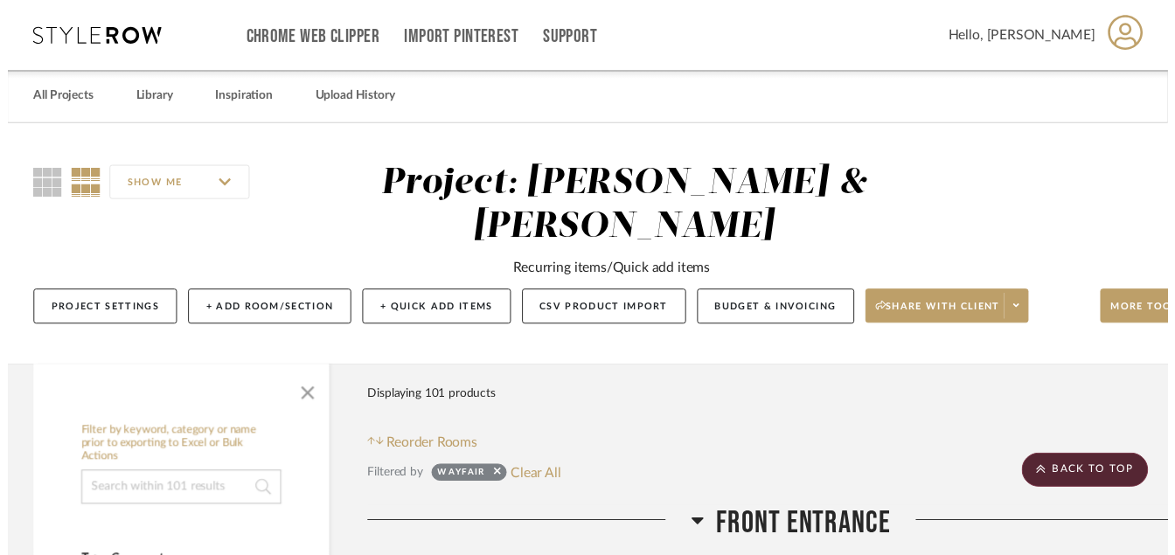
scroll to position [6227, 84]
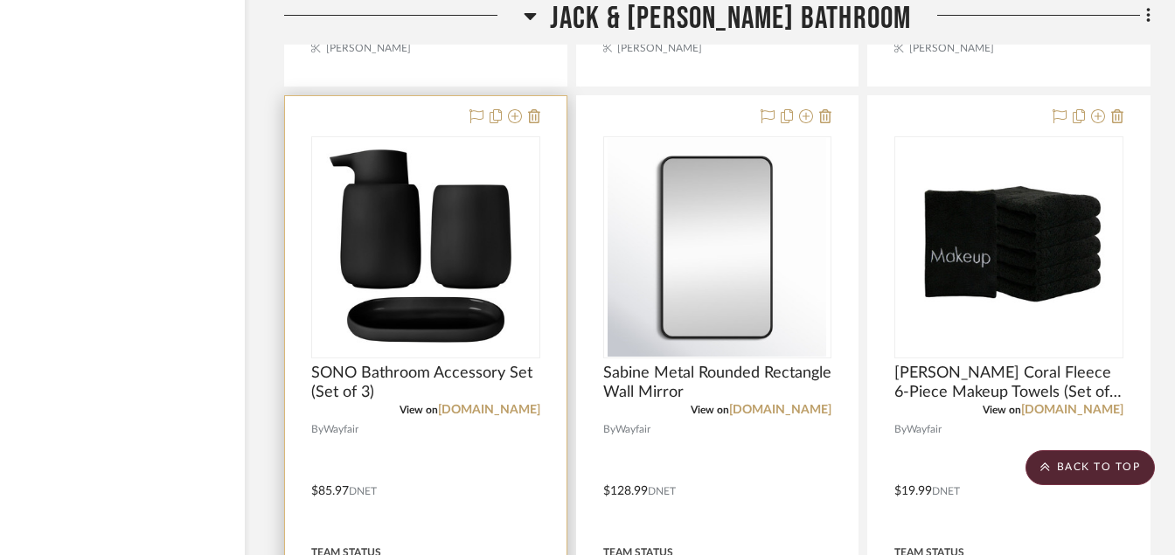
click at [289, 182] on div at bounding box center [426, 478] width 282 height 765
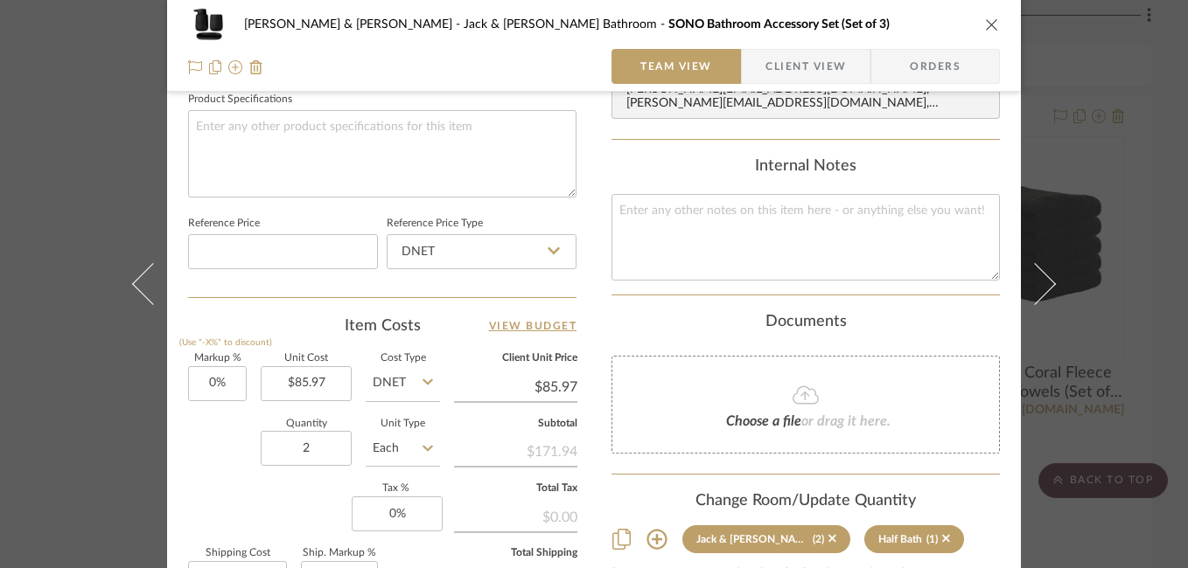
scroll to position [892, 0]
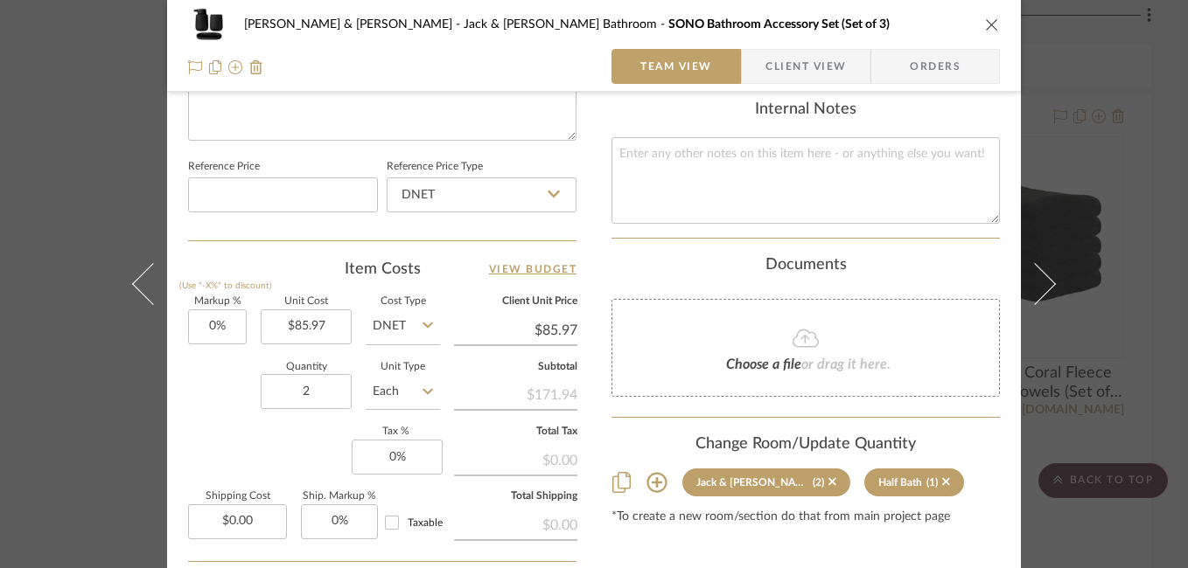
click at [1105, 208] on div "Susan & Kenya Jackson Jack & Jill Bathroom SONO Bathroom Accessory Set (Set of …" at bounding box center [594, 284] width 1188 height 568
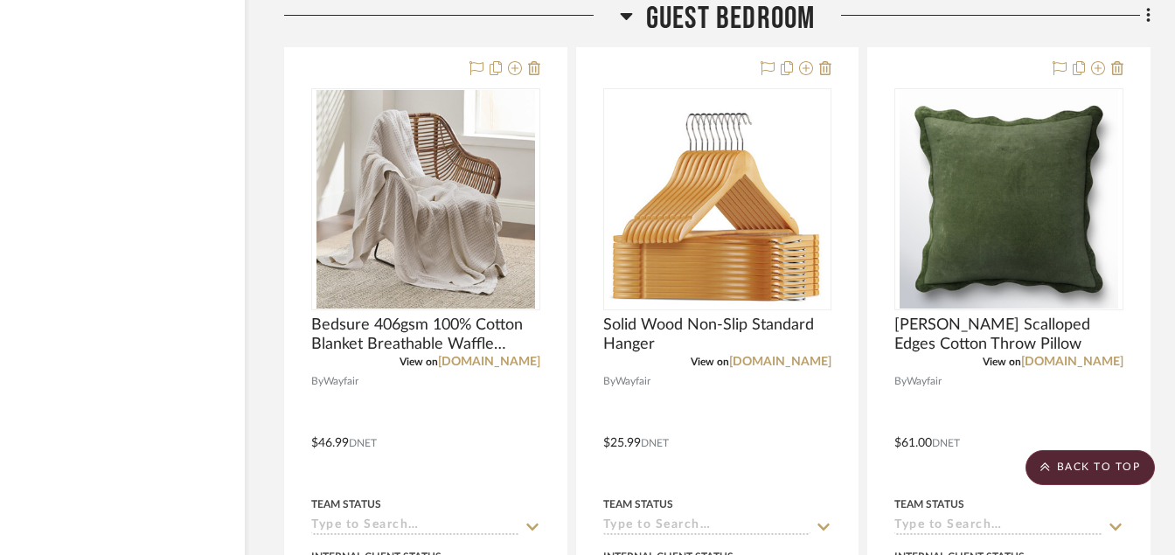
scroll to position [7941, 84]
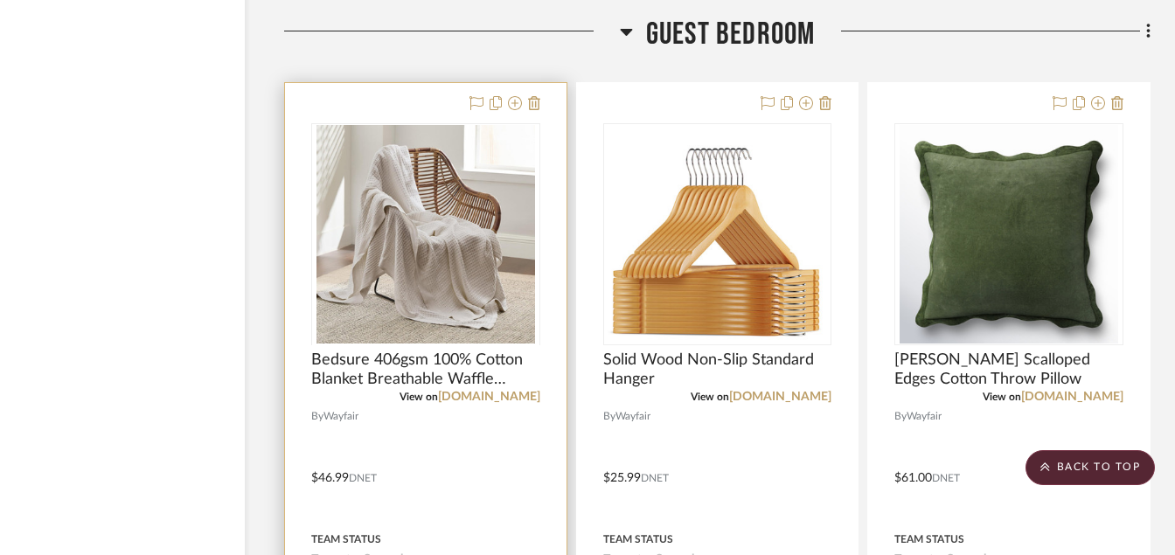
click at [408, 212] on div at bounding box center [425, 344] width 229 height 443
click at [483, 201] on img "0" at bounding box center [426, 234] width 219 height 219
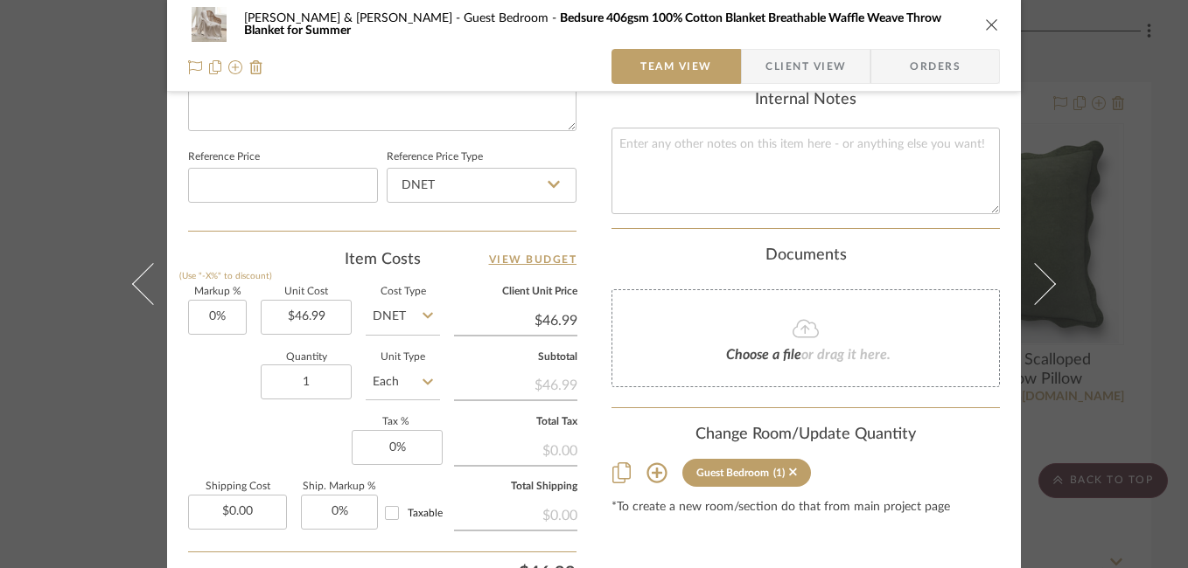
scroll to position [903, 0]
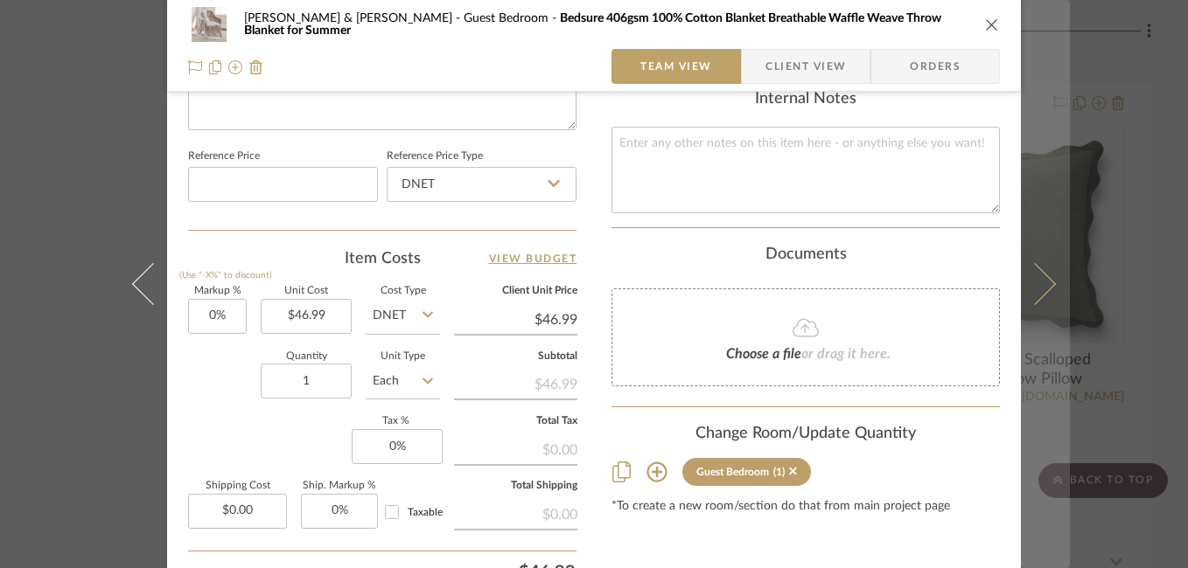
click at [1035, 289] on icon at bounding box center [1035, 284] width 42 height 42
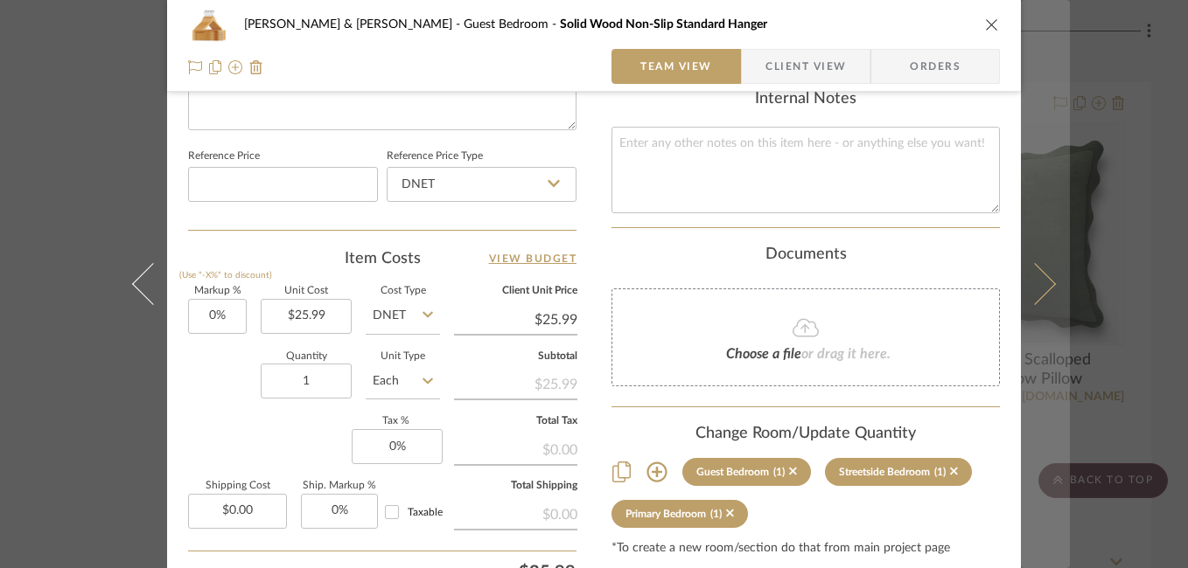
click at [1040, 276] on icon at bounding box center [1035, 284] width 42 height 42
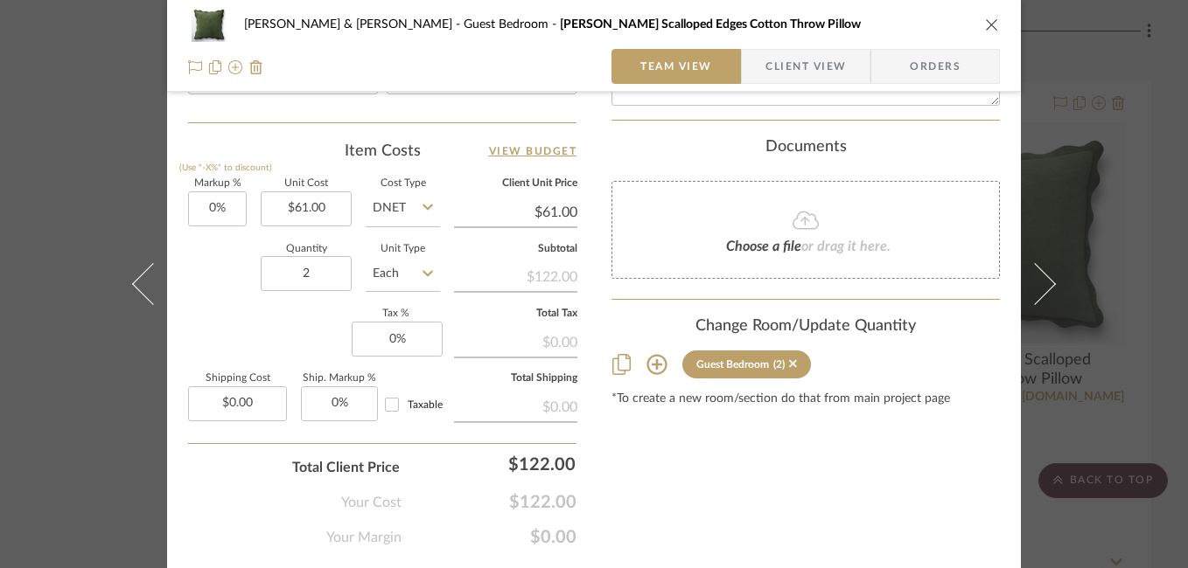
scroll to position [1060, 0]
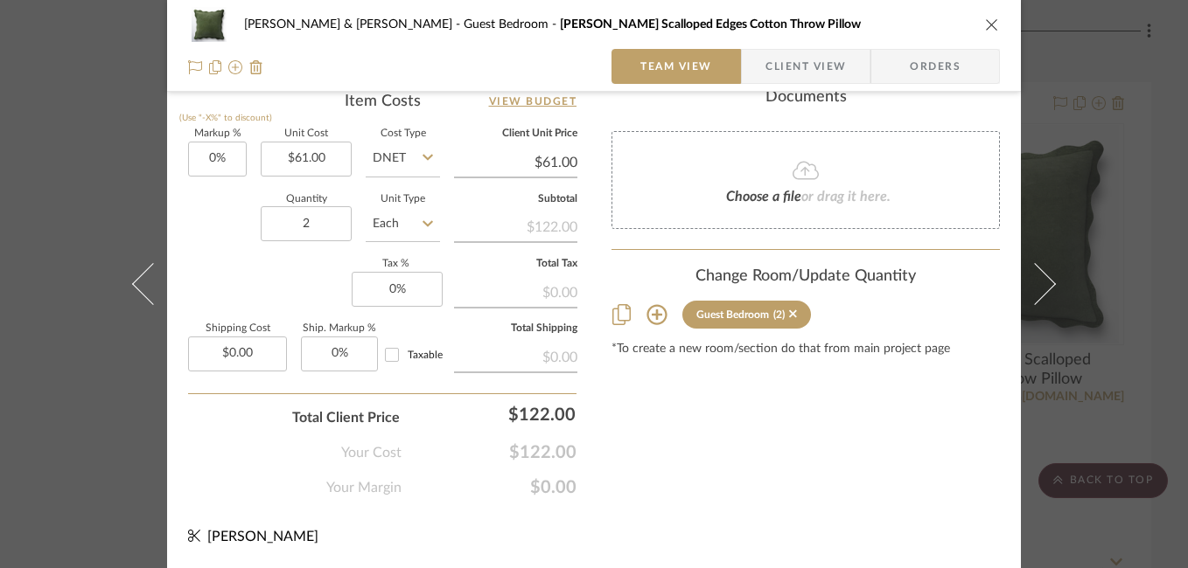
click at [1116, 211] on div "Susan & Kenya Jackson Guest Bedroom Collier Scalloped Edges Cotton Throw Pillow…" at bounding box center [594, 284] width 1188 height 568
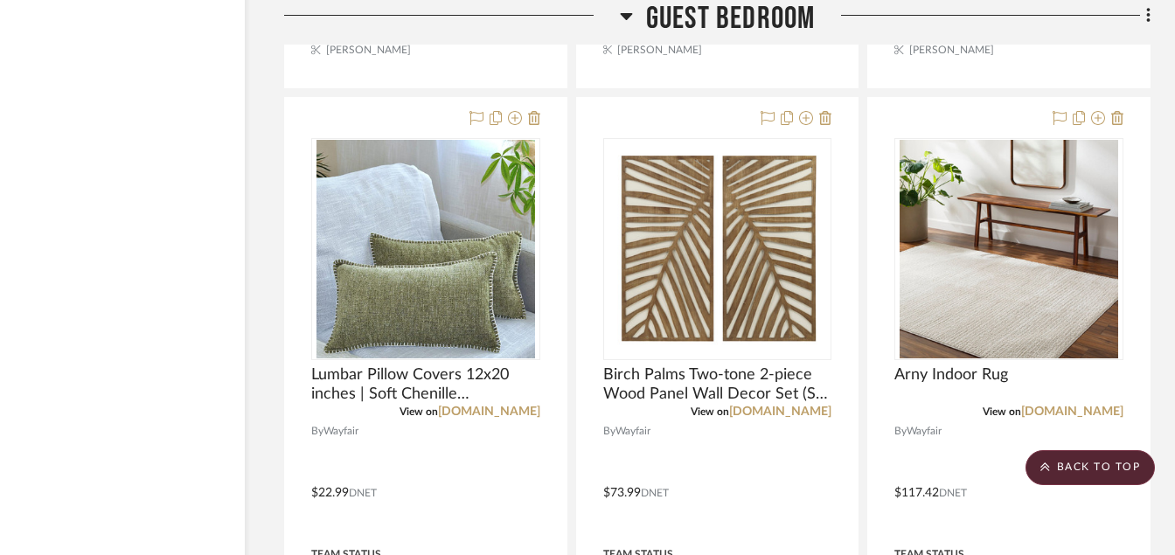
scroll to position [8745, 84]
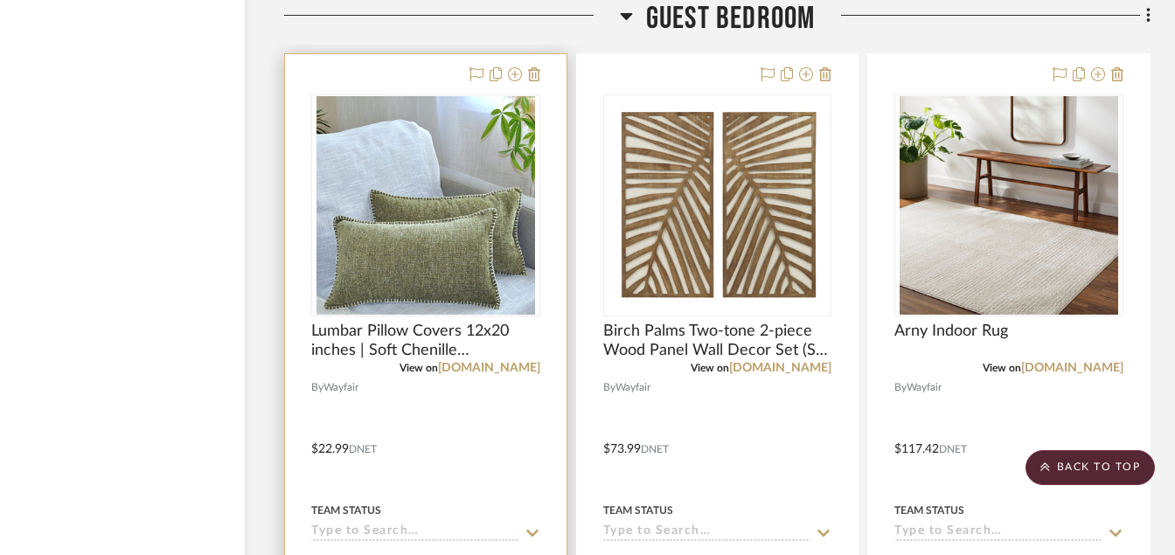
click at [0, 0] on img at bounding box center [0, 0] width 0 height 0
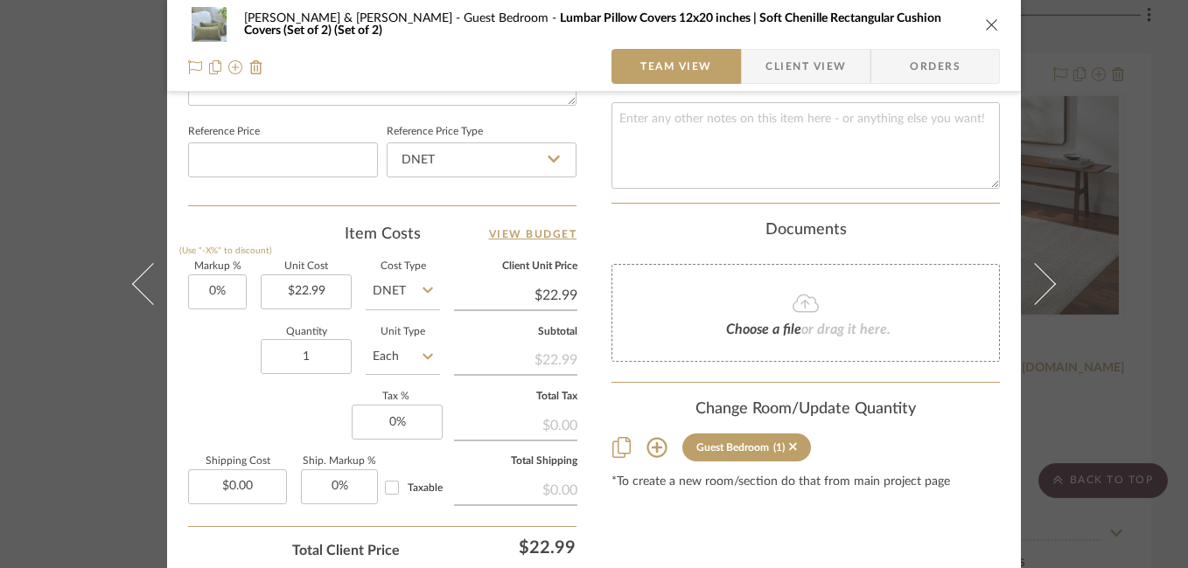
scroll to position [960, 0]
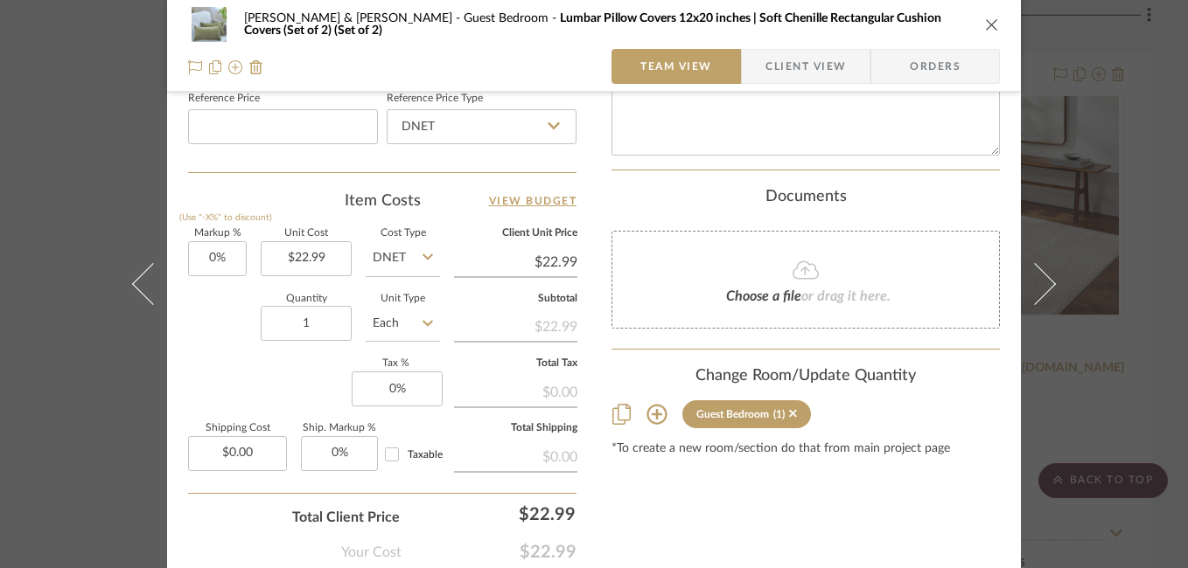
click at [1091, 317] on div "Susan & Kenya Jackson Guest Bedroom Lumbar Pillow Covers 12x20 inches | Soft Ch…" at bounding box center [594, 284] width 1188 height 568
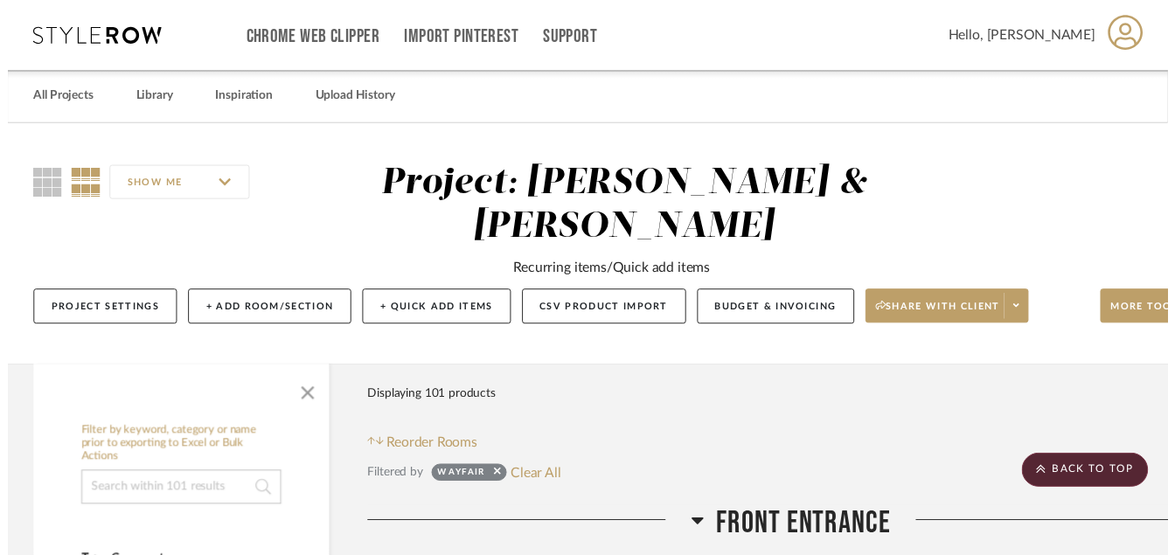
scroll to position [8745, 84]
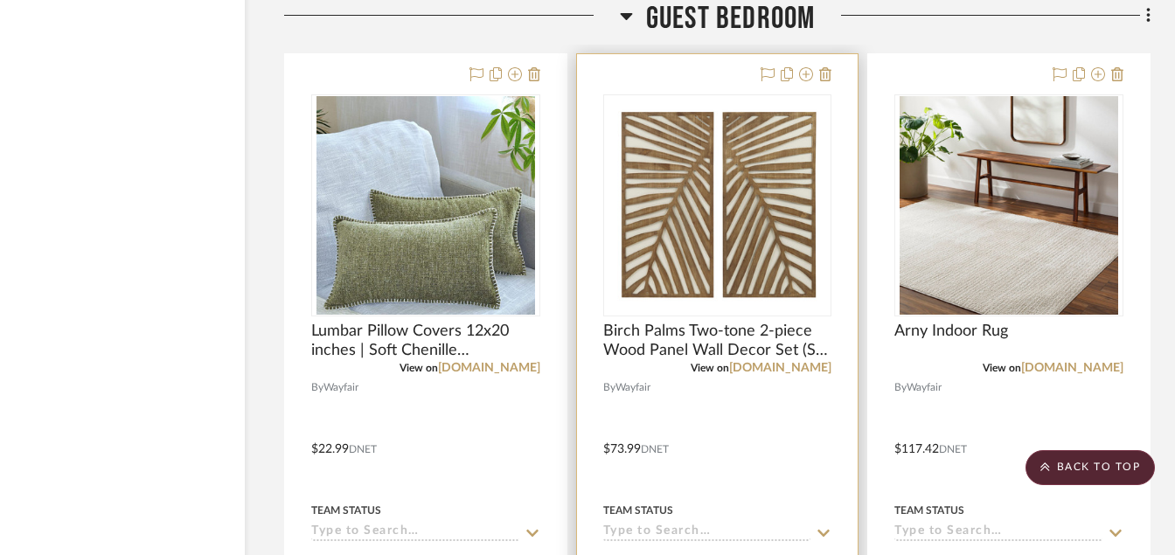
click at [691, 217] on img "0" at bounding box center [717, 205] width 219 height 219
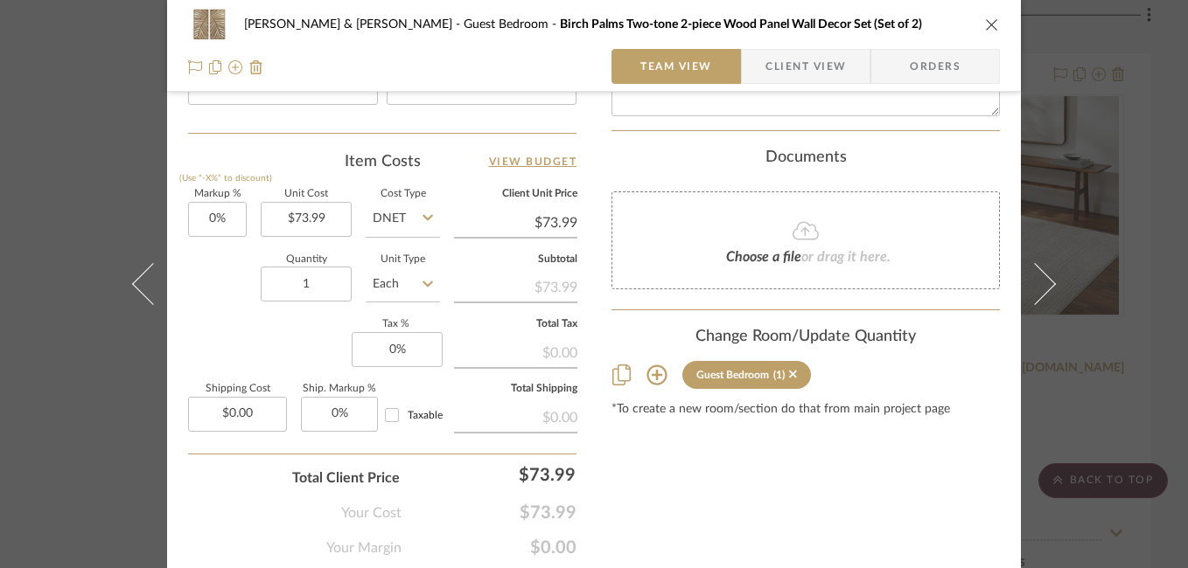
scroll to position [1060, 0]
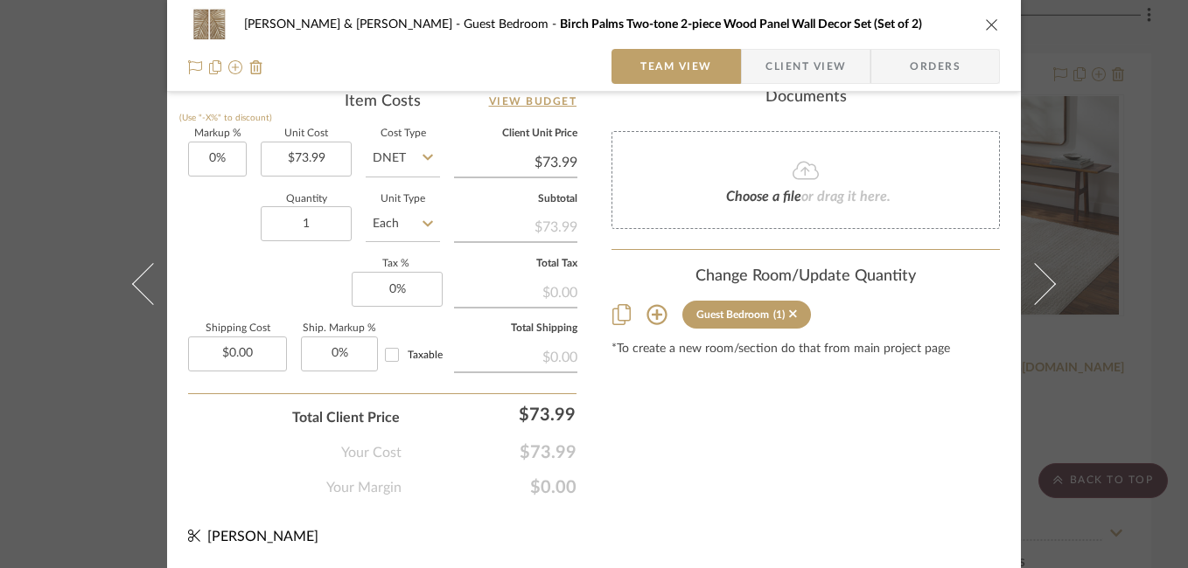
click at [1103, 376] on div "Susan & Kenya Jackson Guest Bedroom Birch Palms Two-tone 2-piece Wood Panel Wal…" at bounding box center [594, 284] width 1188 height 568
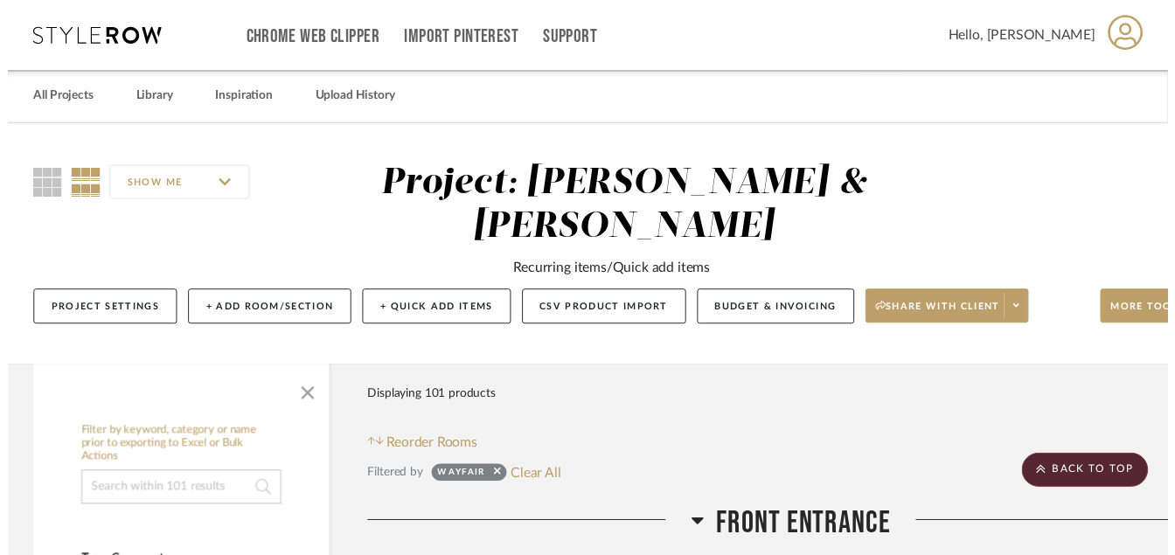
scroll to position [8745, 84]
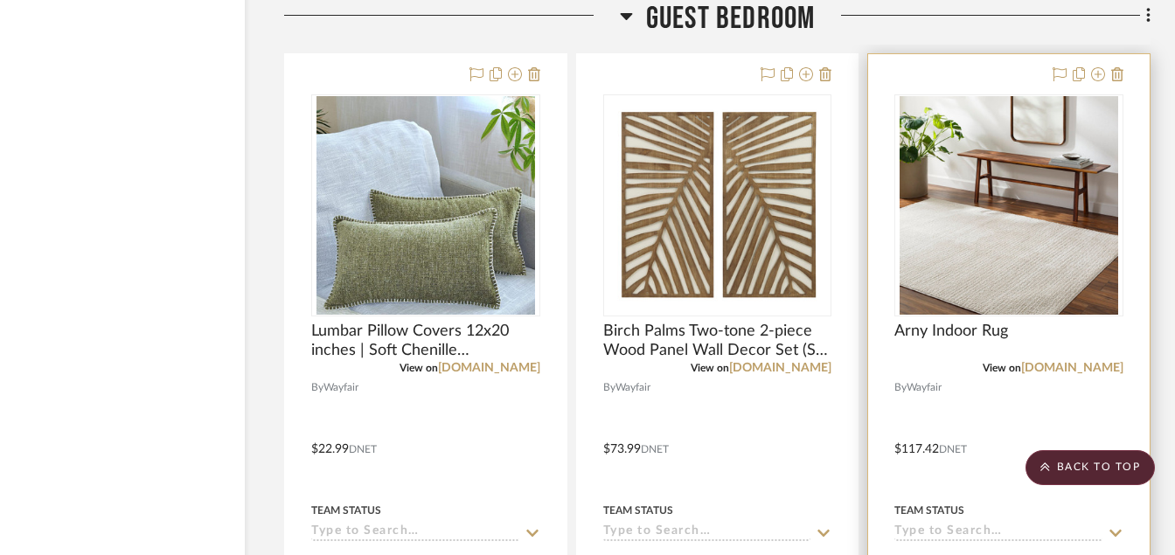
click at [1047, 284] on img "0" at bounding box center [1009, 205] width 219 height 219
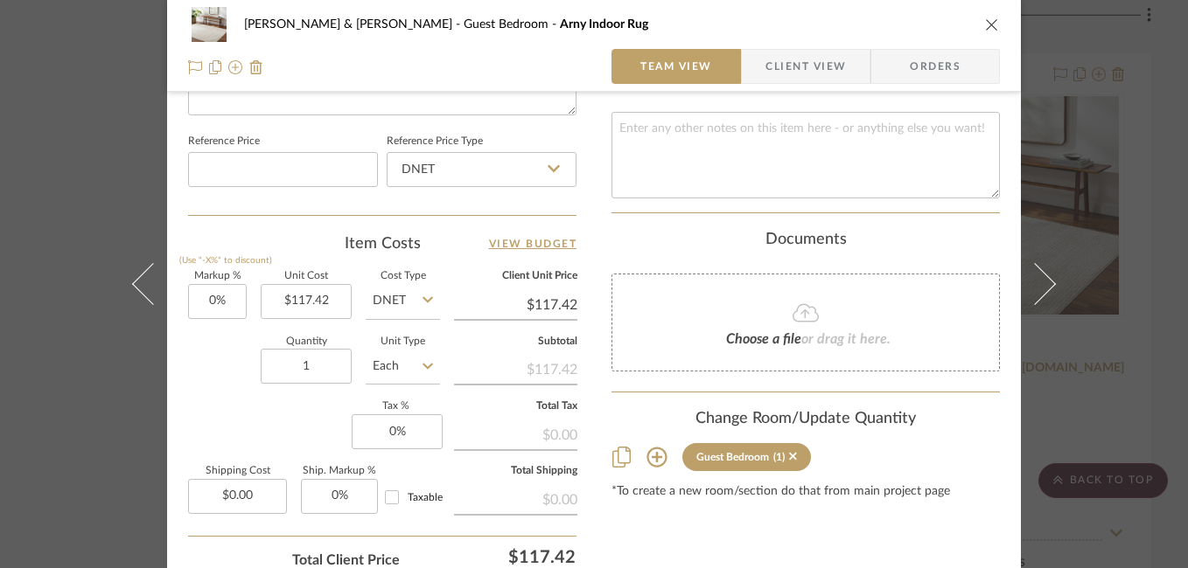
scroll to position [975, 0]
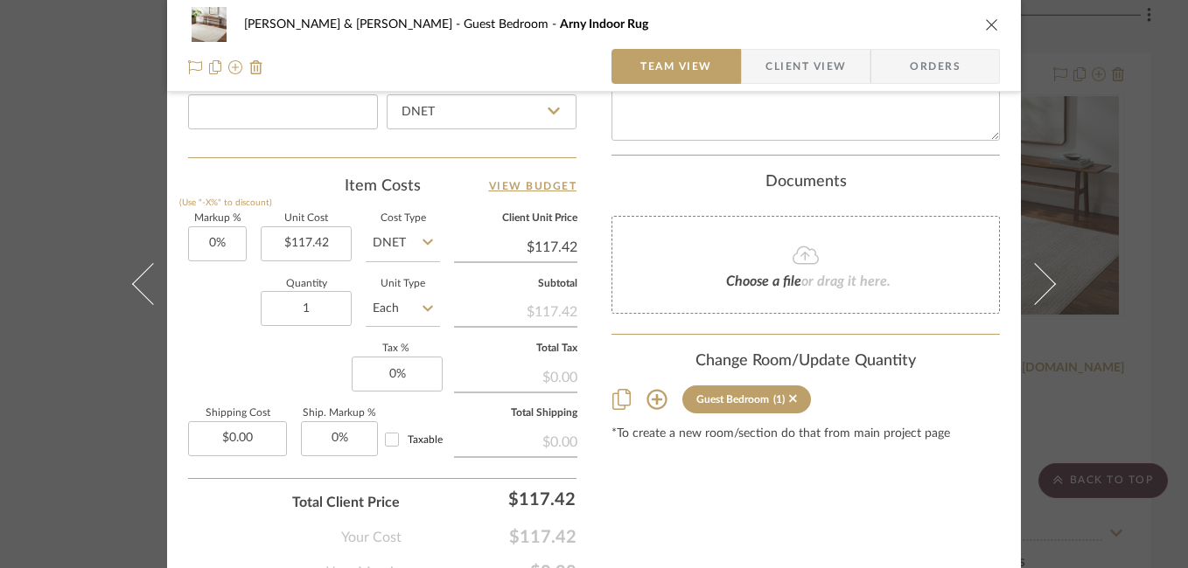
click at [1098, 291] on div "Susan & Kenya Jackson Guest Bedroom Arny Indoor Rug Team View Client View Order…" at bounding box center [594, 284] width 1188 height 568
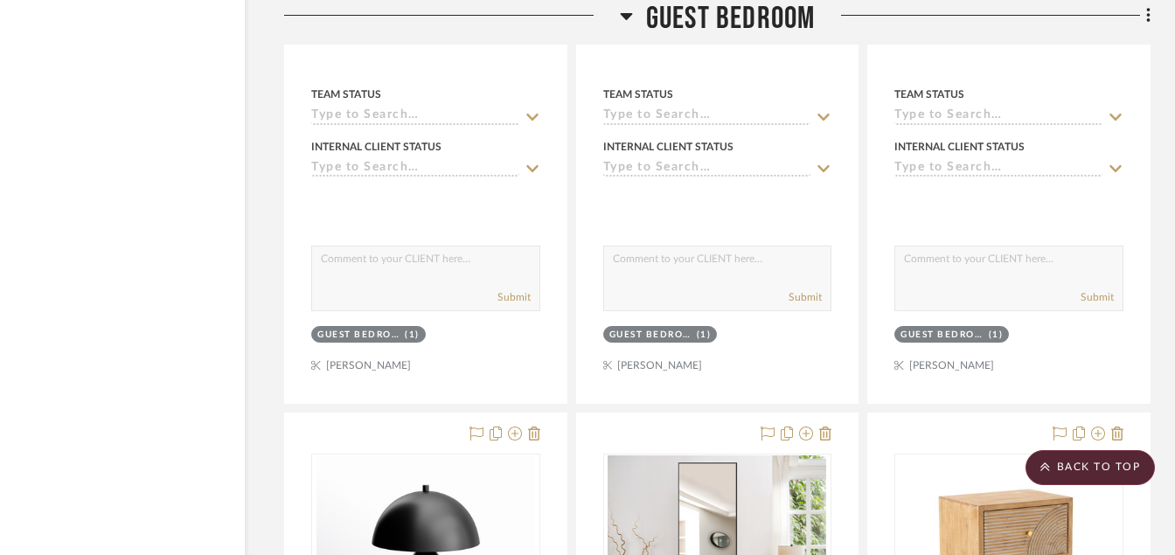
scroll to position [9695, 84]
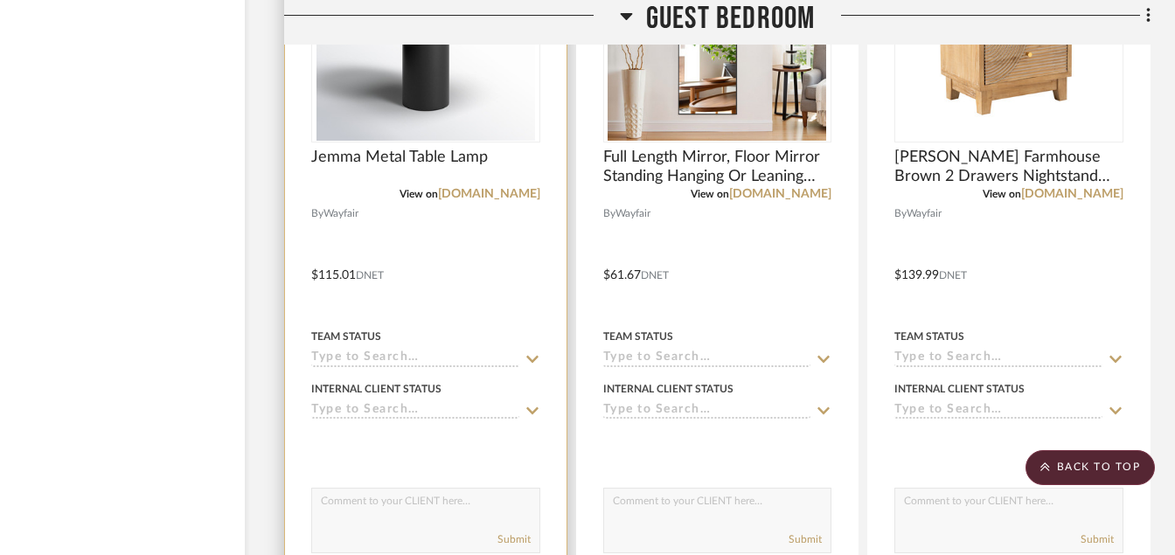
click at [0, 0] on img at bounding box center [0, 0] width 0 height 0
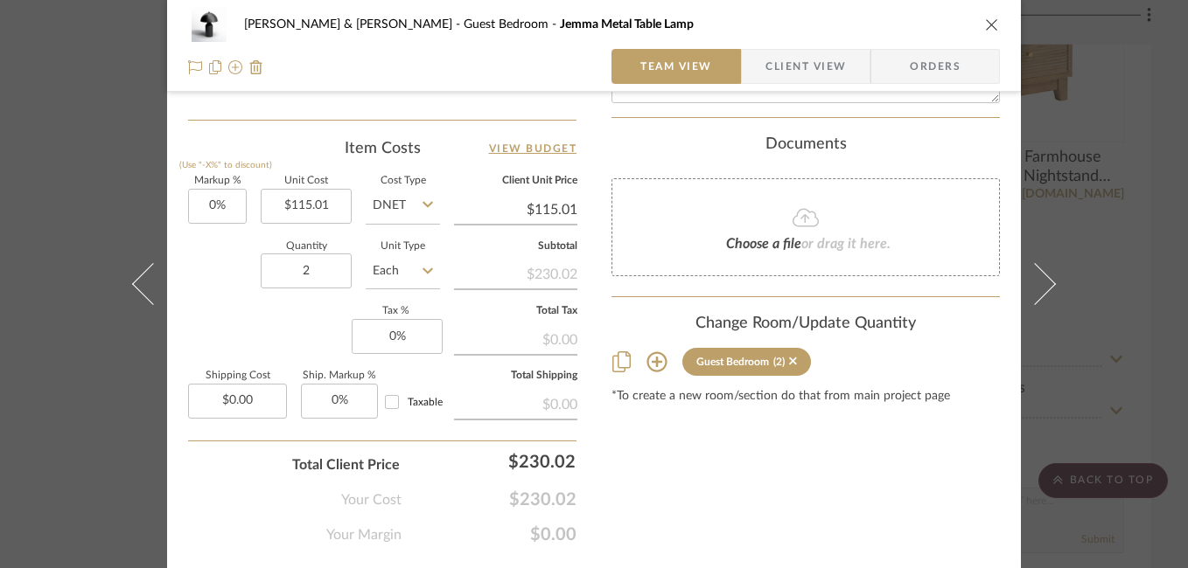
scroll to position [1053, 0]
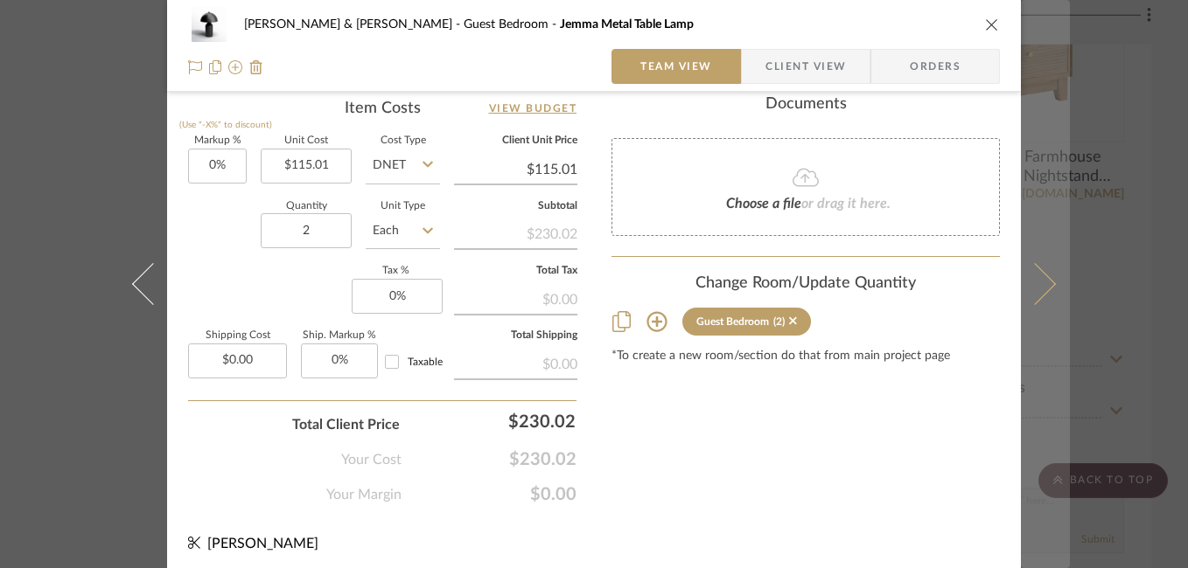
click at [1049, 275] on button at bounding box center [1045, 284] width 49 height 568
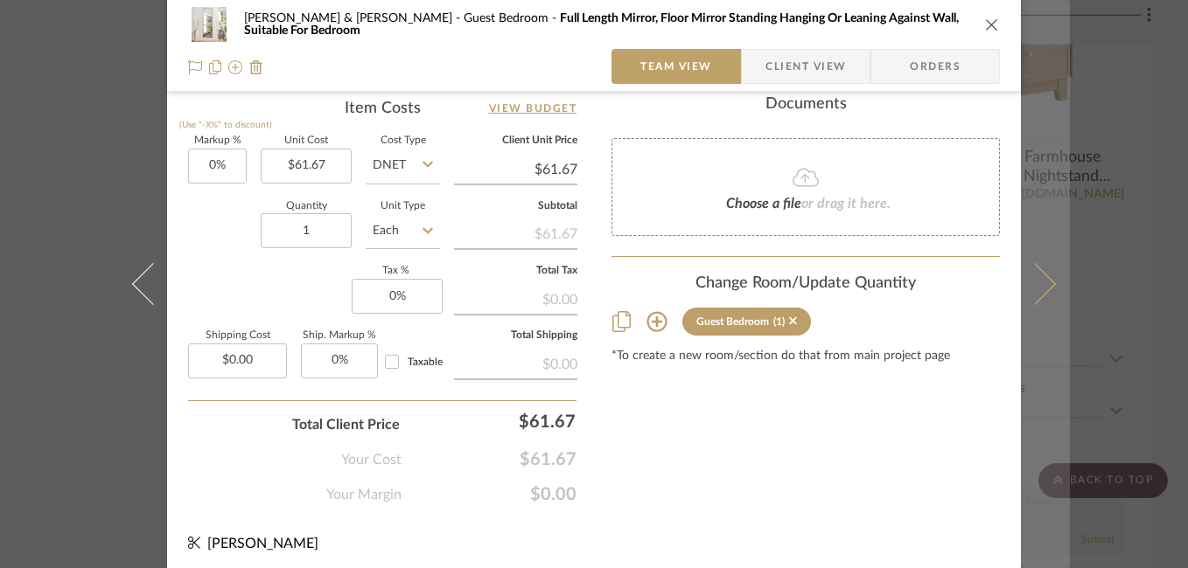
click at [1032, 269] on icon at bounding box center [1035, 284] width 42 height 42
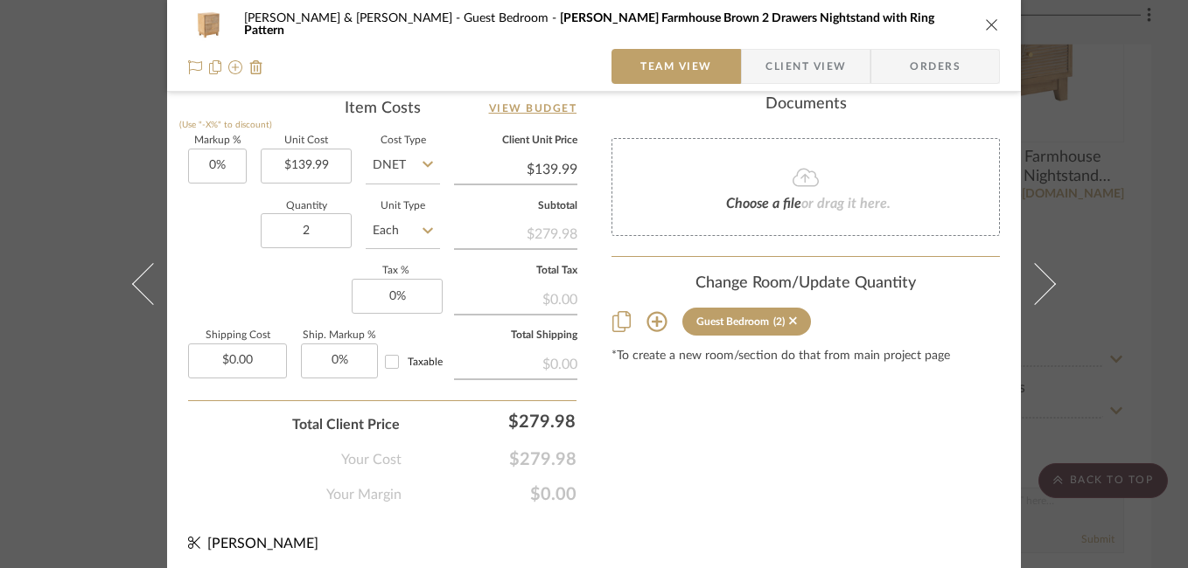
click at [1131, 205] on div "Susan & Kenya Jackson Guest Bedroom Fayola Farmhouse Brown 2 Drawers Nightstand…" at bounding box center [594, 284] width 1188 height 568
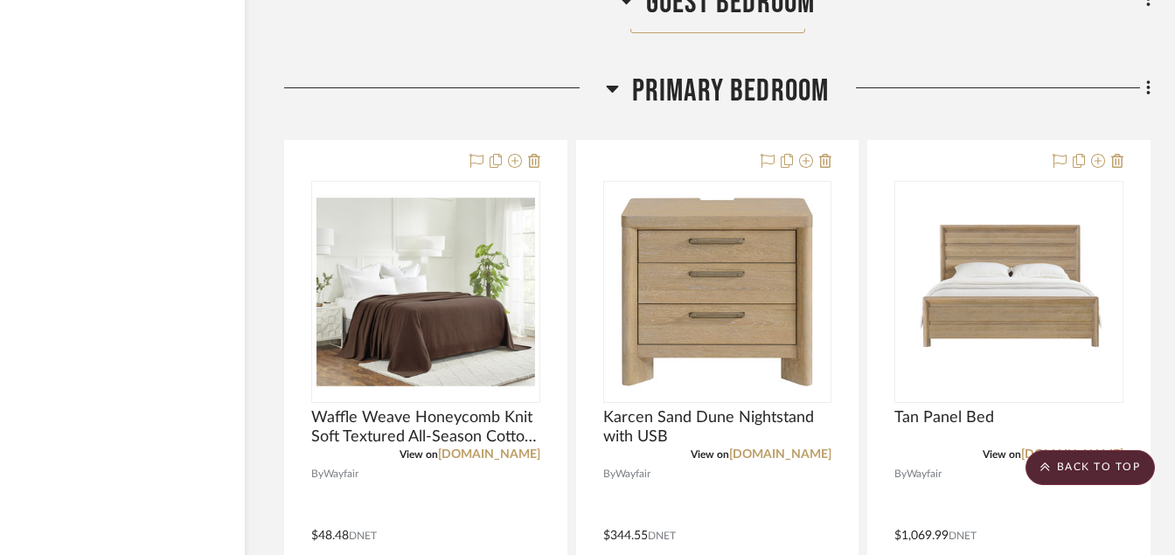
scroll to position [10395, 84]
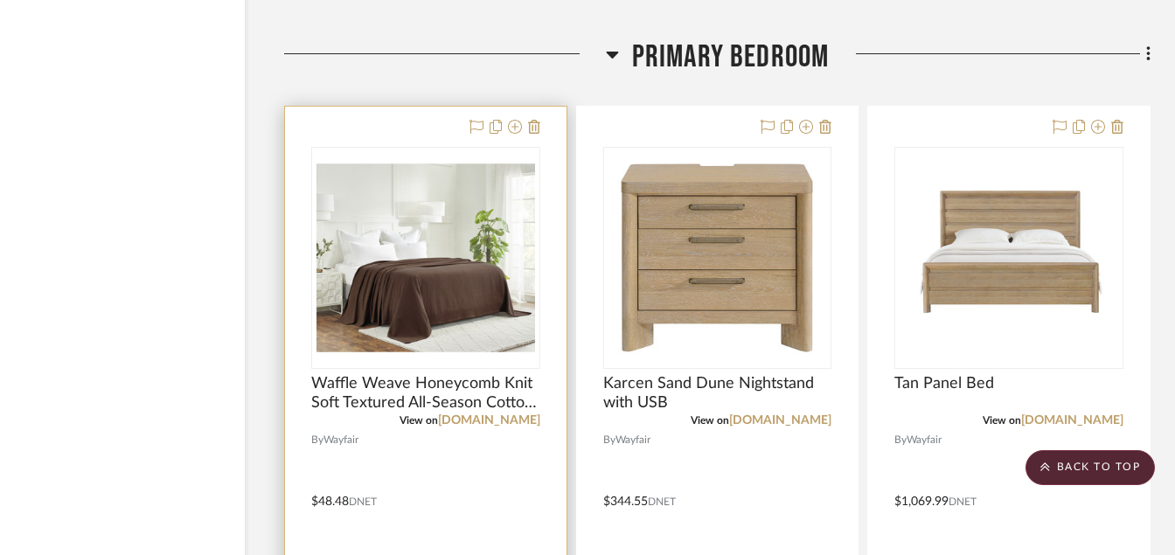
click at [0, 0] on img at bounding box center [0, 0] width 0 height 0
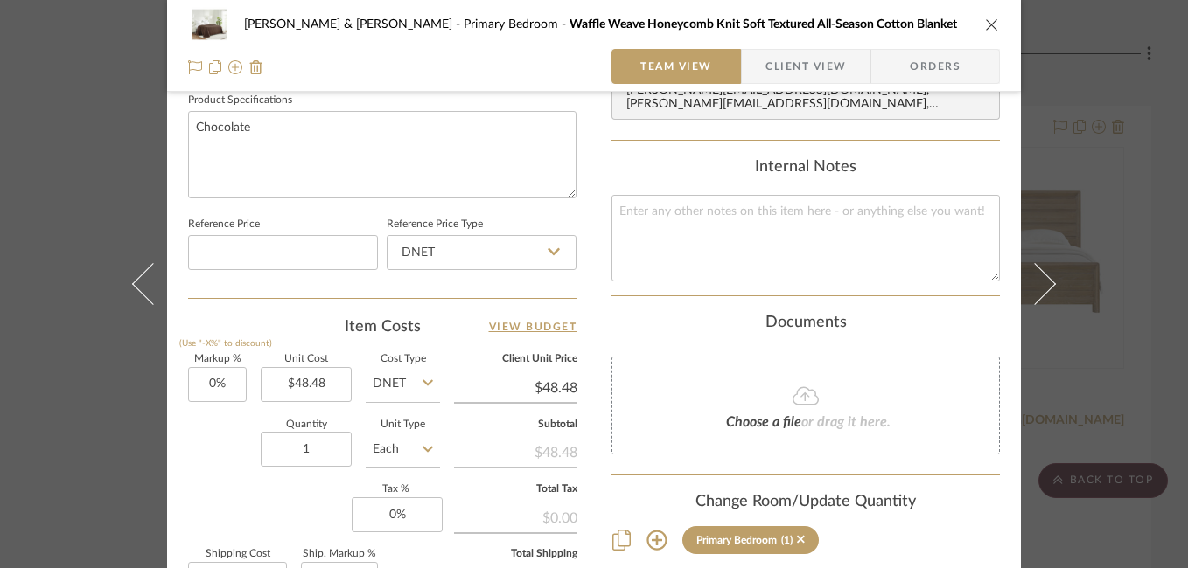
scroll to position [847, 0]
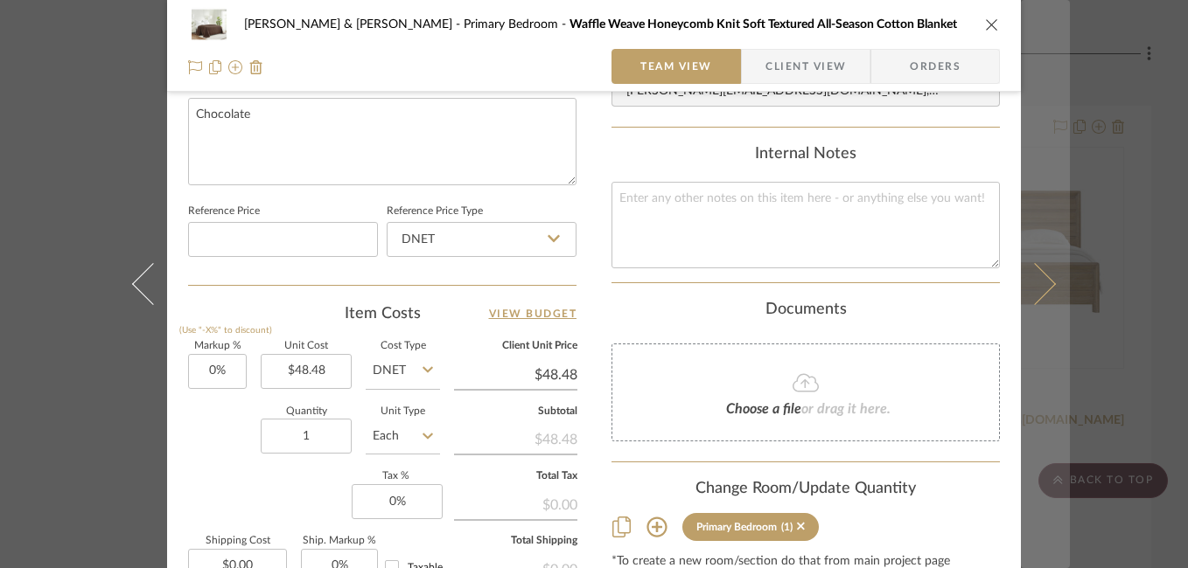
click at [1043, 278] on icon at bounding box center [1035, 284] width 42 height 42
click at [1036, 277] on icon at bounding box center [1035, 284] width 42 height 42
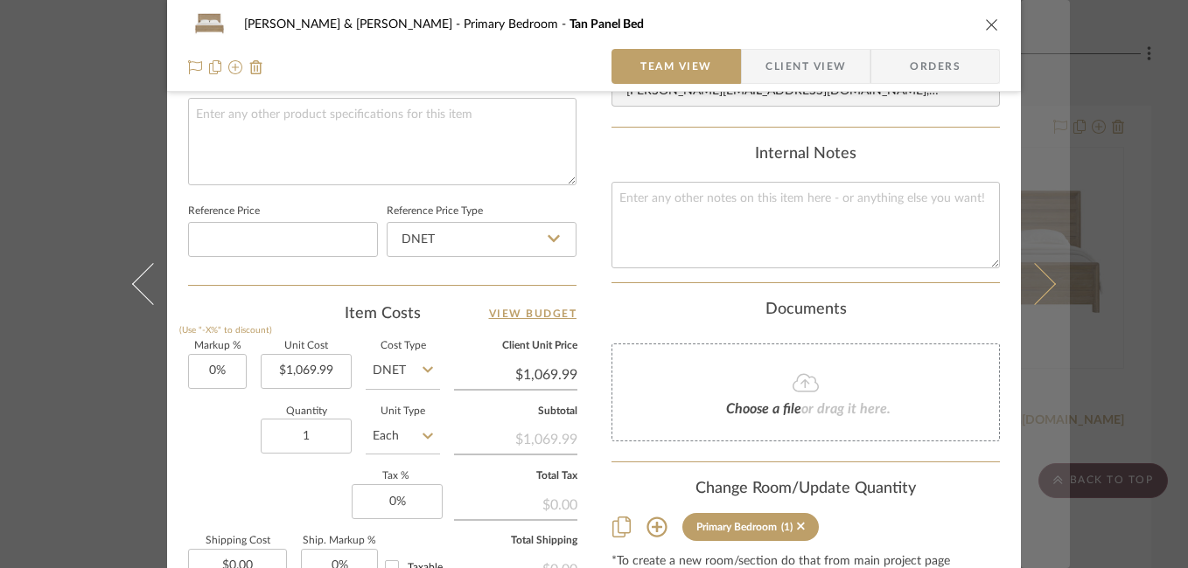
click at [1034, 265] on button at bounding box center [1045, 284] width 49 height 568
click at [1044, 277] on button at bounding box center [1045, 284] width 49 height 568
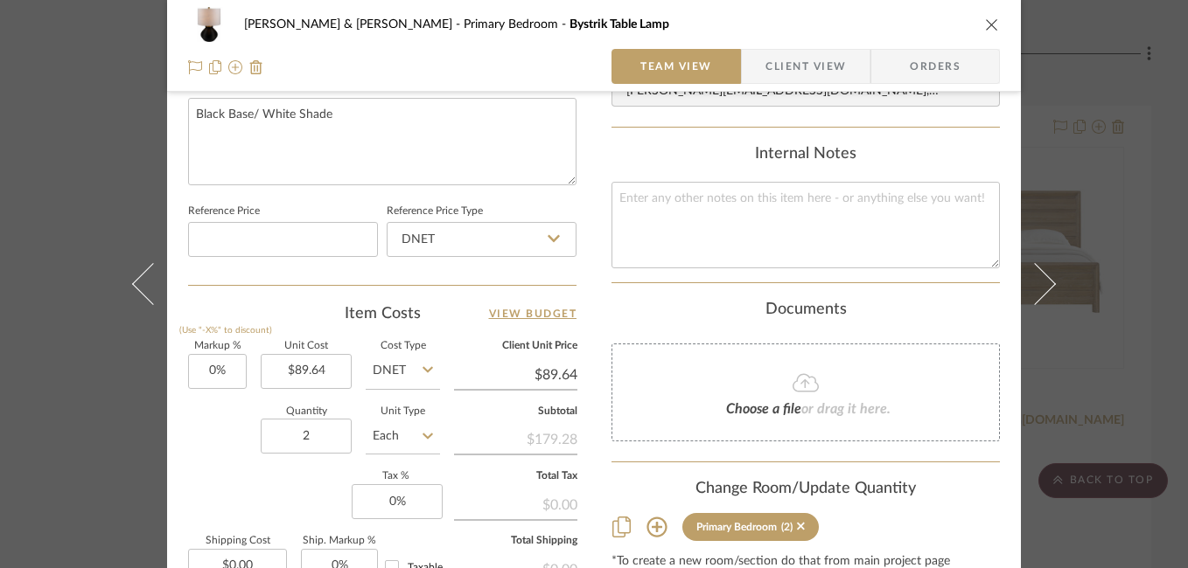
click at [1044, 277] on button at bounding box center [1045, 284] width 49 height 568
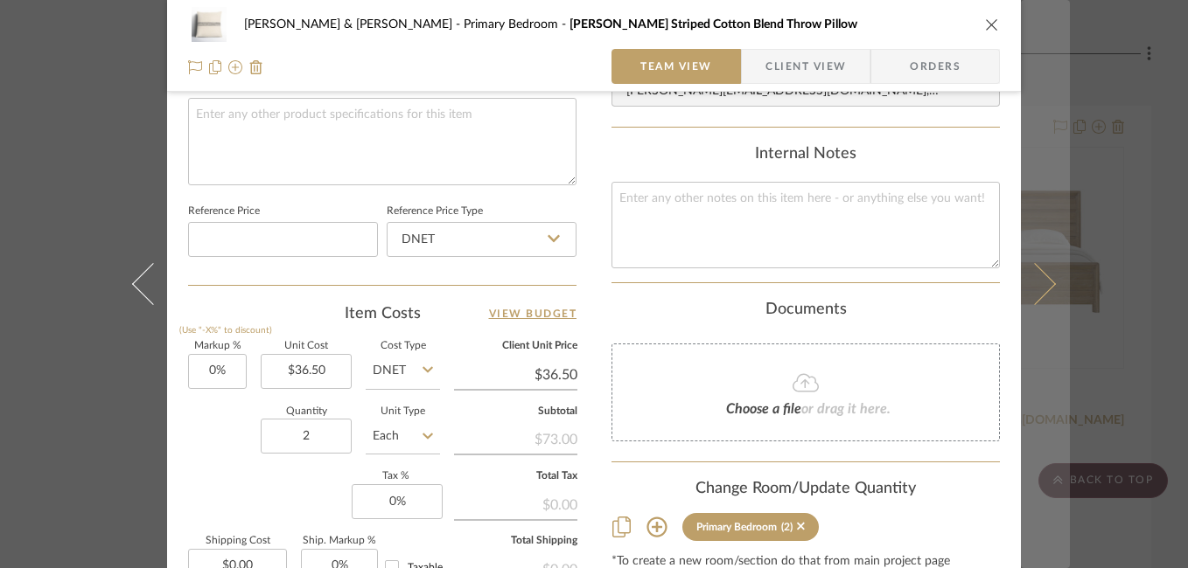
click at [1042, 293] on button at bounding box center [1045, 284] width 49 height 568
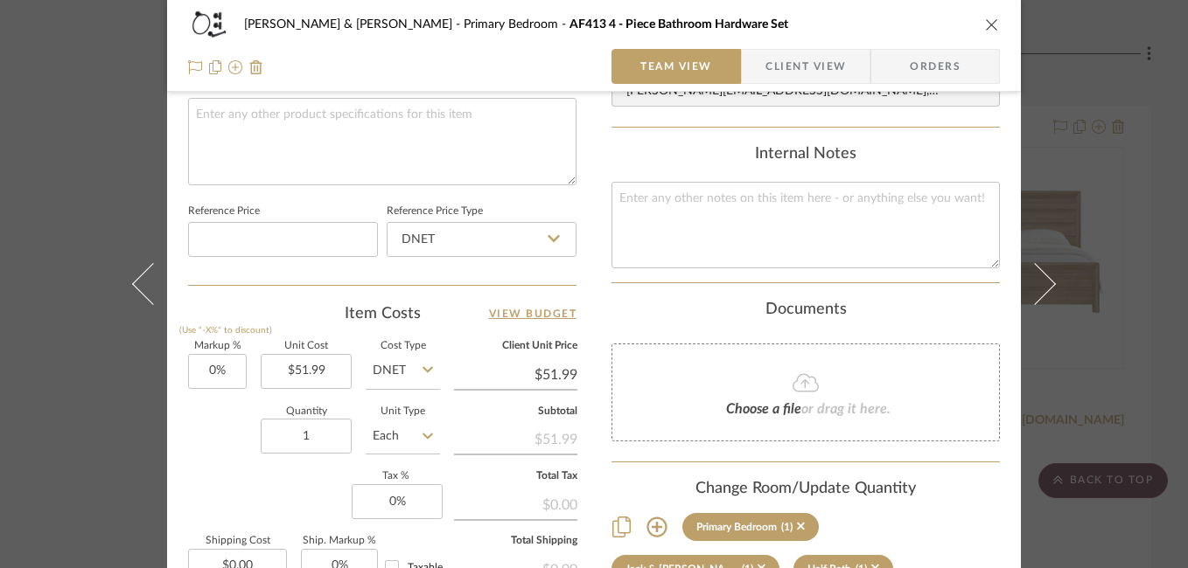
click at [1042, 293] on button at bounding box center [1045, 284] width 49 height 568
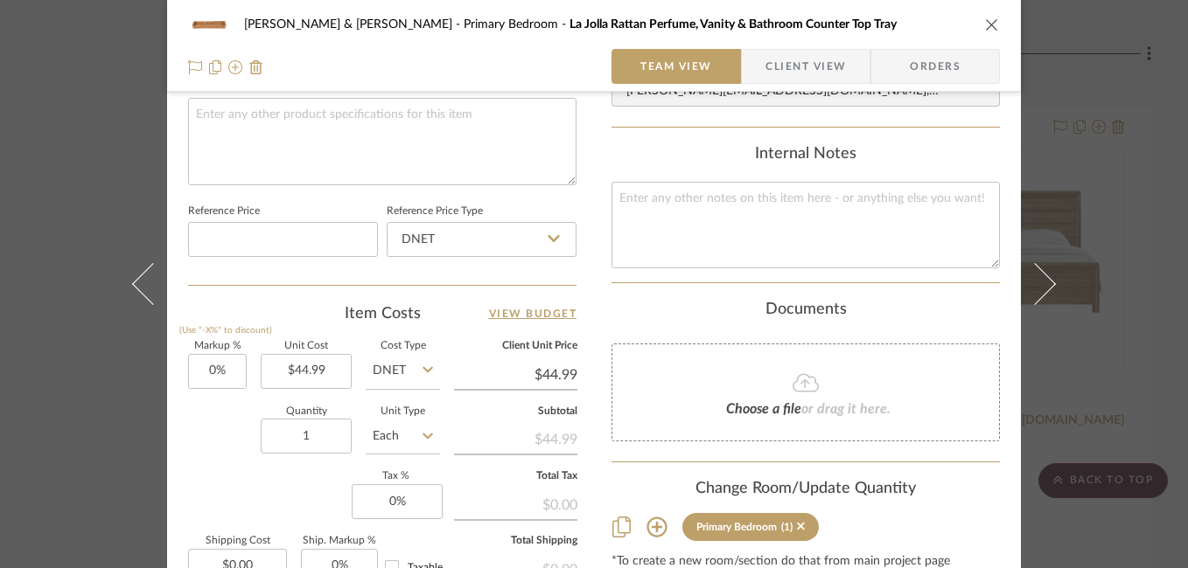
click at [1042, 293] on button at bounding box center [1045, 284] width 49 height 568
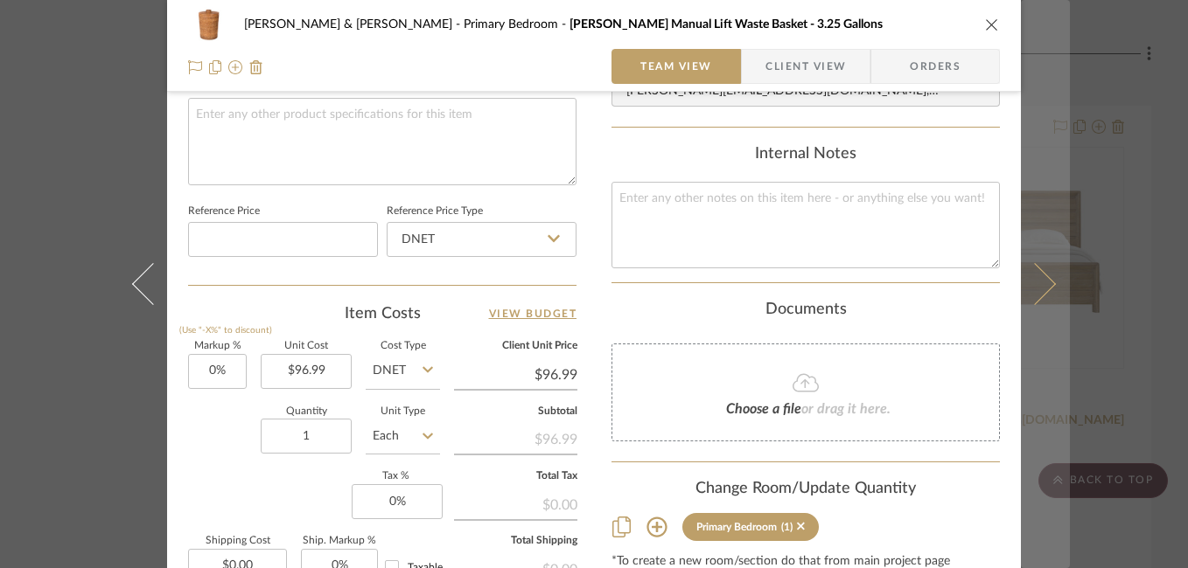
click at [1042, 293] on button at bounding box center [1045, 284] width 49 height 568
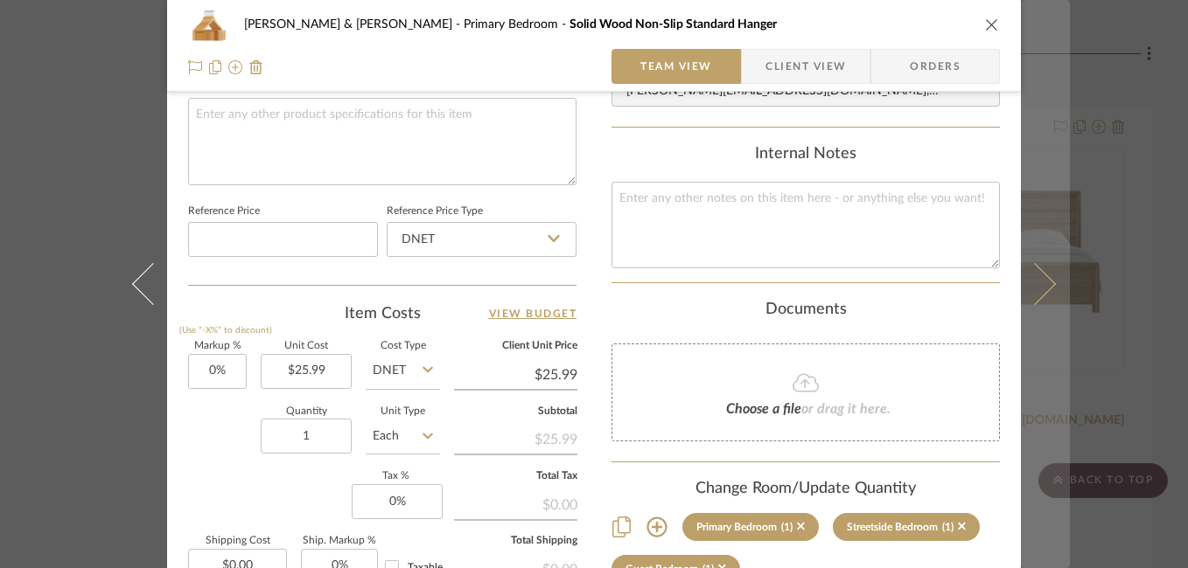
click at [1030, 289] on icon at bounding box center [1035, 284] width 42 height 42
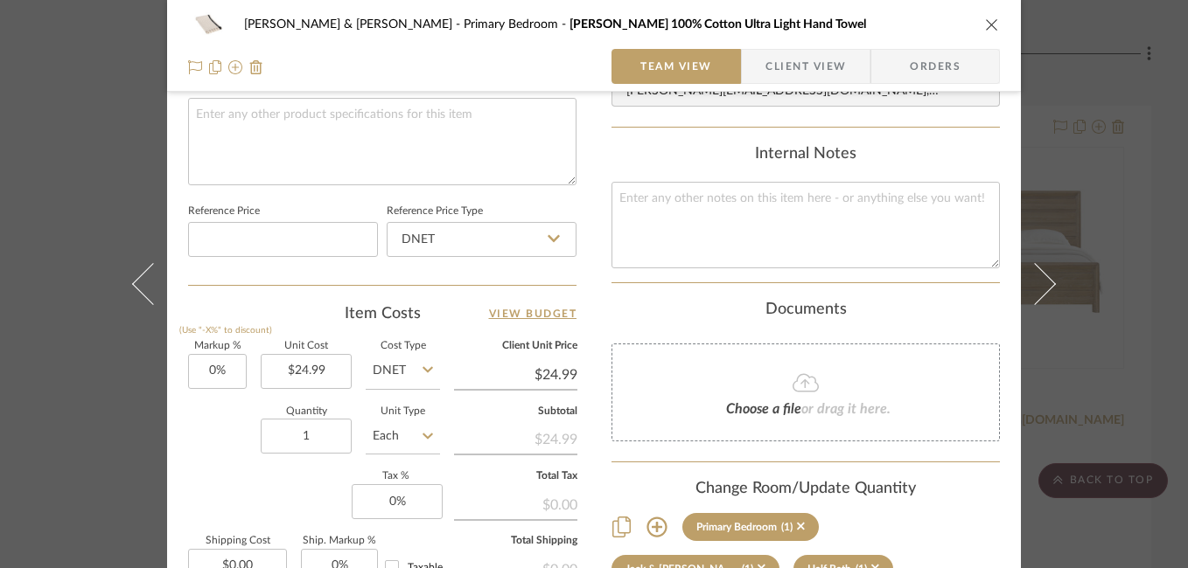
click at [1030, 289] on icon at bounding box center [1035, 284] width 42 height 42
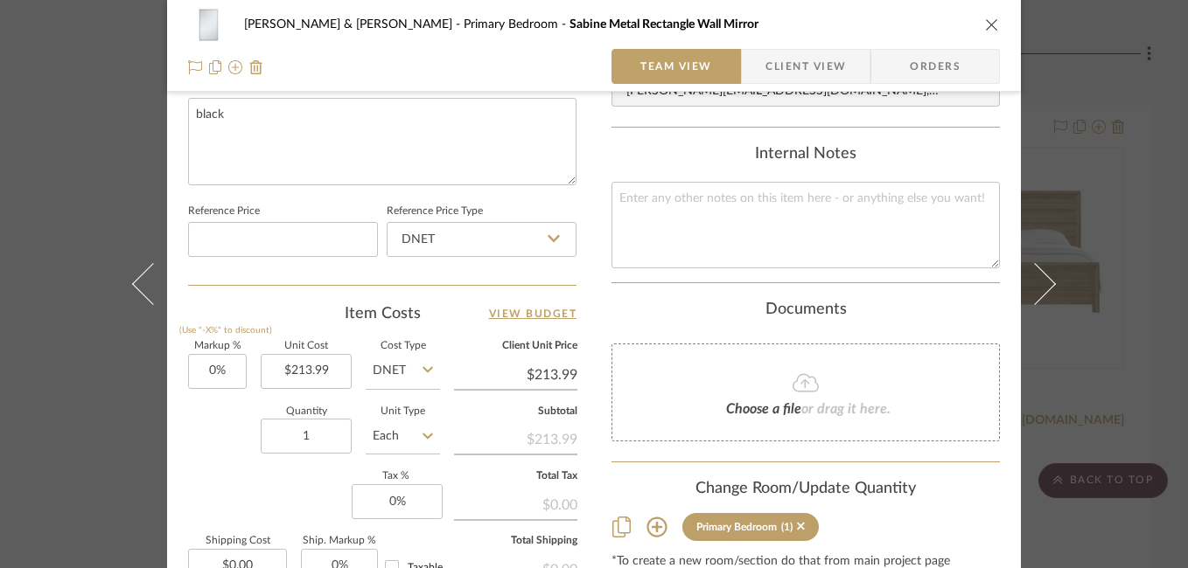
click at [1135, 264] on div "Susan & Kenya Jackson Primary Bedroom Sabine Metal Rectangle Wall Mirror Team V…" at bounding box center [594, 284] width 1188 height 568
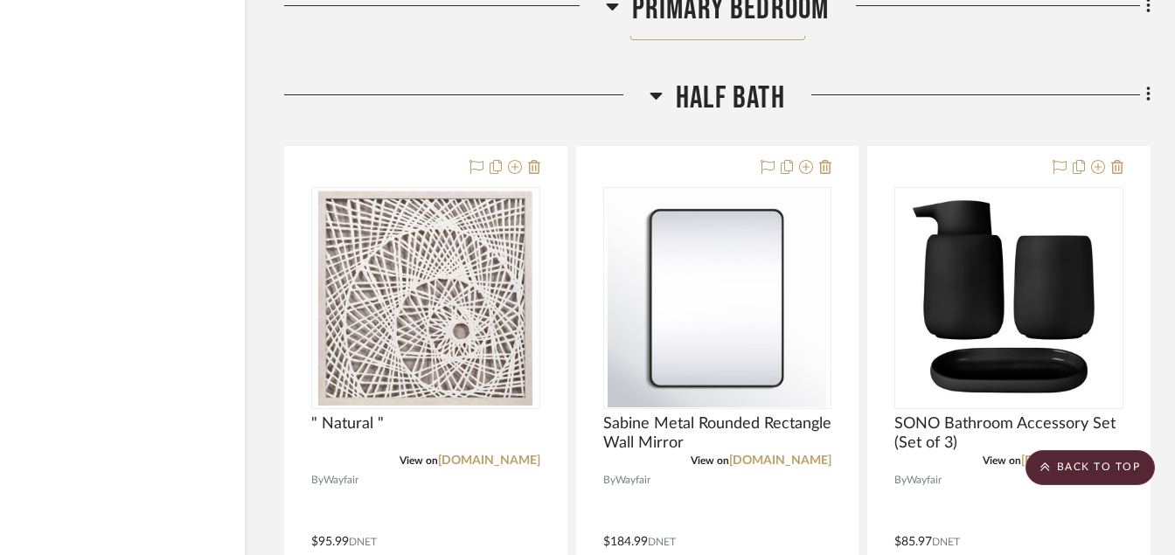
scroll to position [14558, 84]
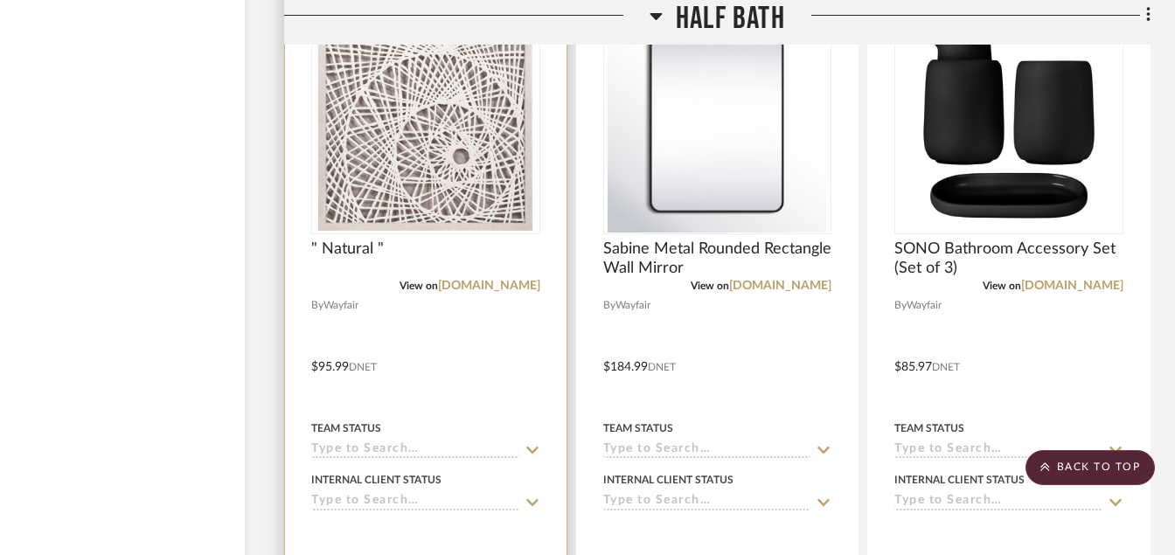
click at [0, 0] on img at bounding box center [0, 0] width 0 height 0
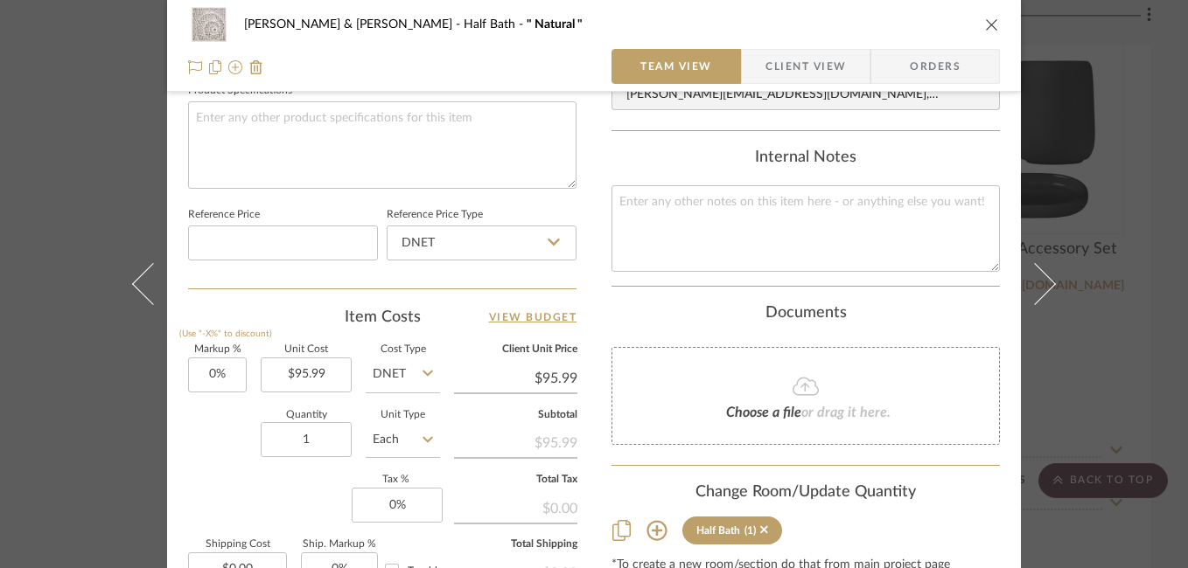
scroll to position [882, 0]
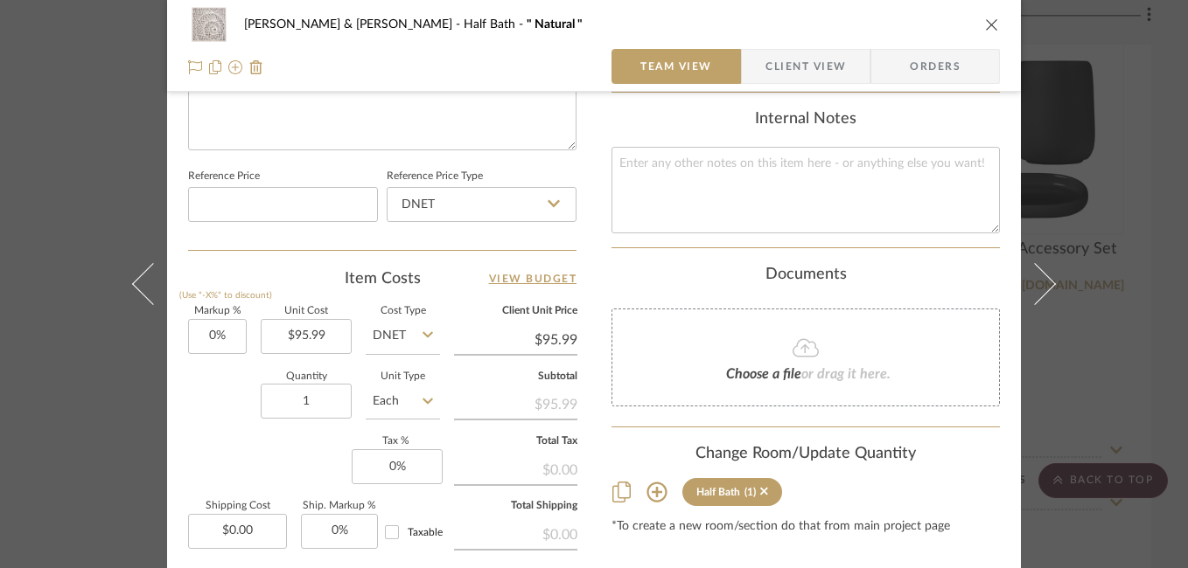
click at [1112, 286] on div "Susan & Kenya Jackson Half Bath " Natural " Team View Client View Orders Team-F…" at bounding box center [594, 284] width 1188 height 568
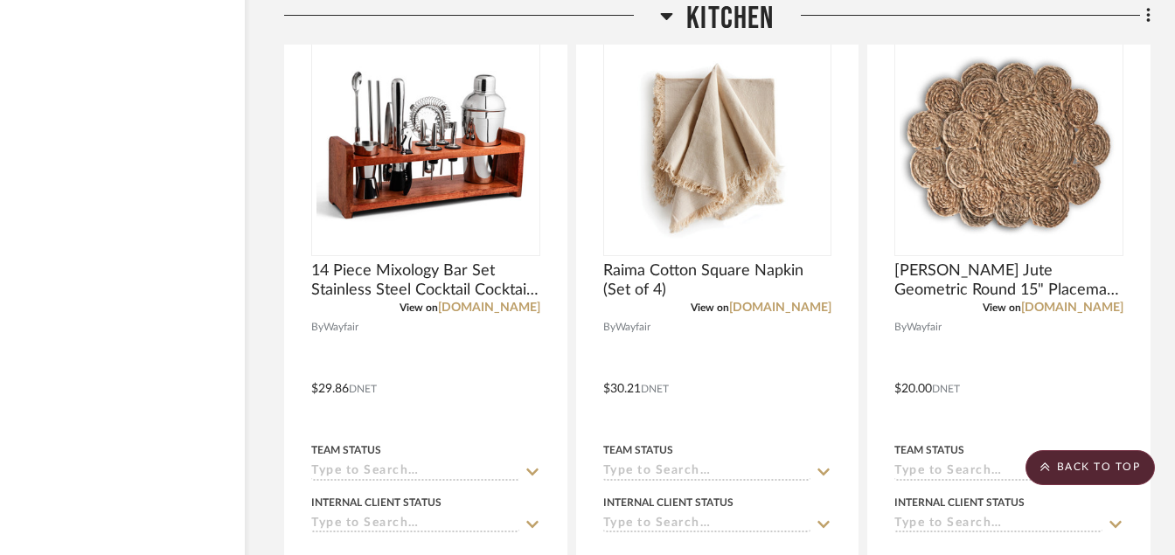
scroll to position [16971, 84]
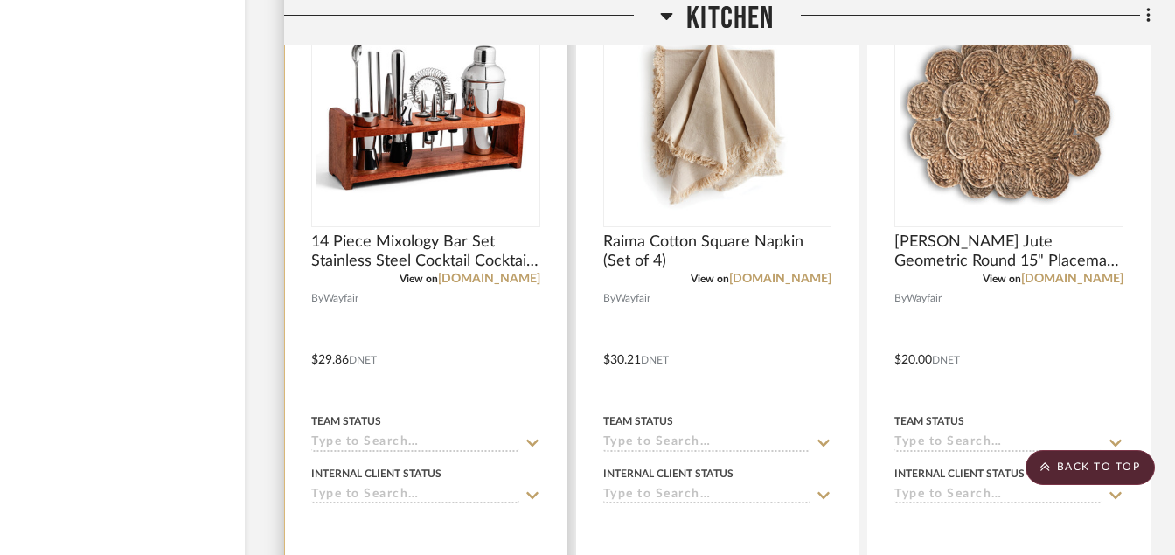
click at [0, 0] on img at bounding box center [0, 0] width 0 height 0
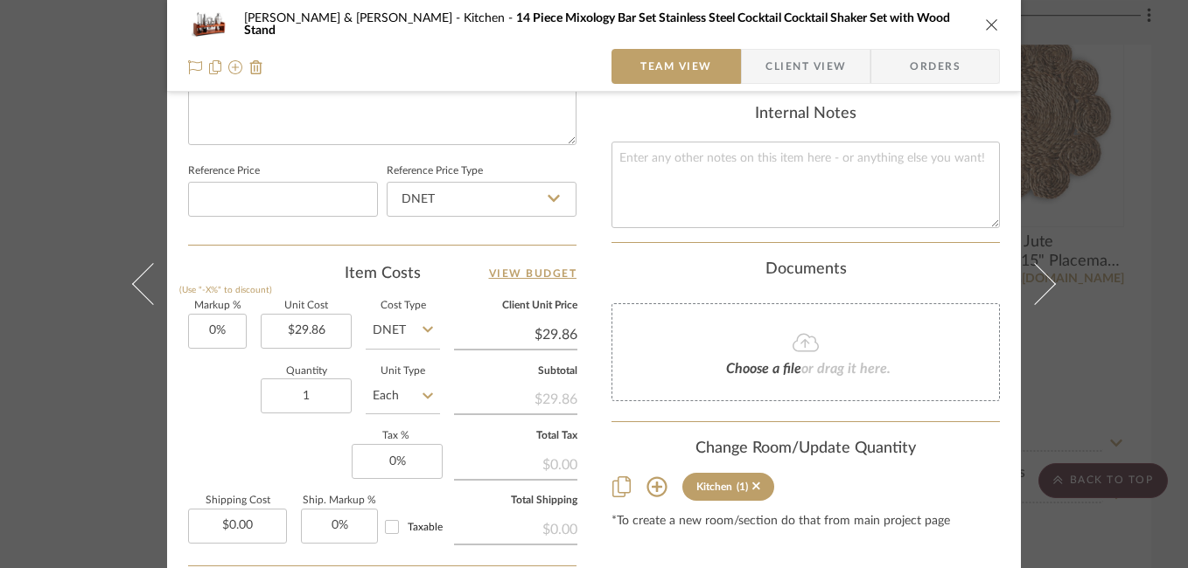
scroll to position [884, 0]
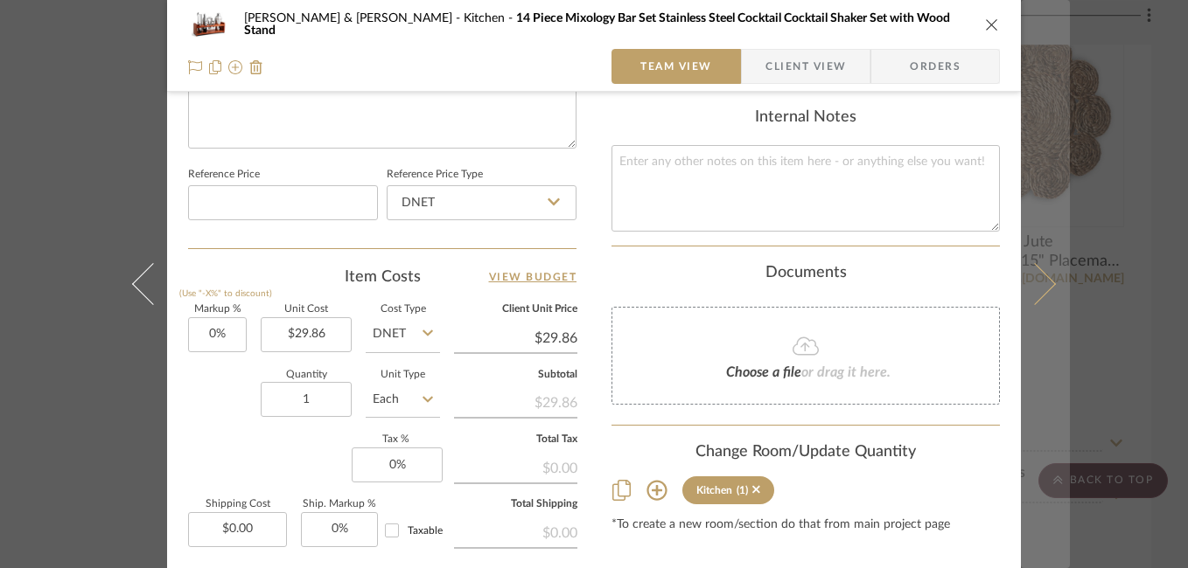
click at [1035, 265] on button at bounding box center [1045, 284] width 49 height 568
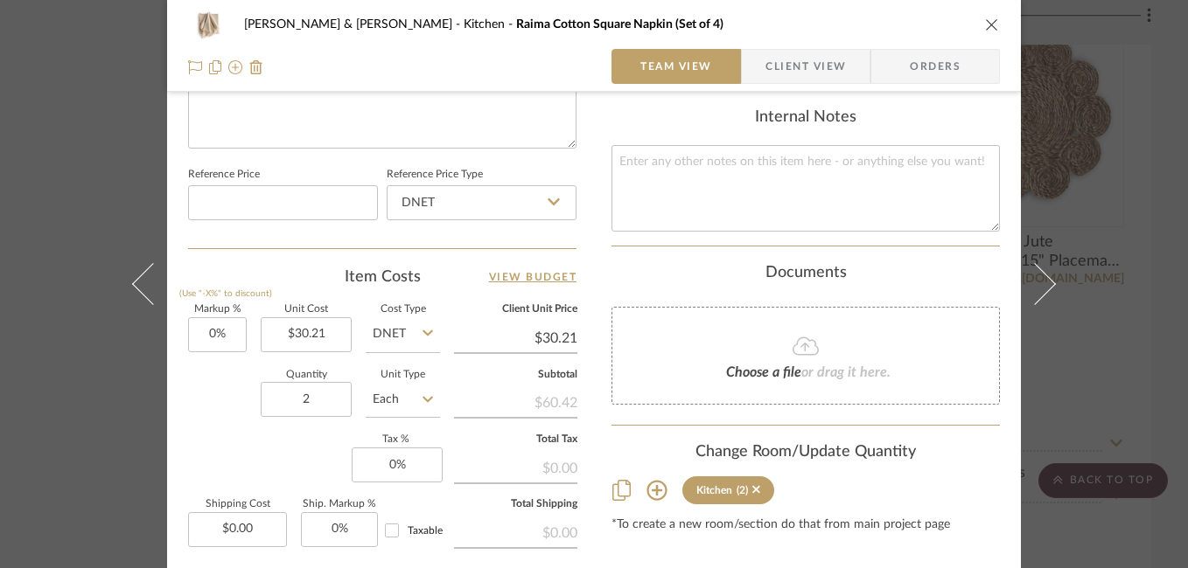
click at [1035, 265] on button at bounding box center [1045, 284] width 49 height 568
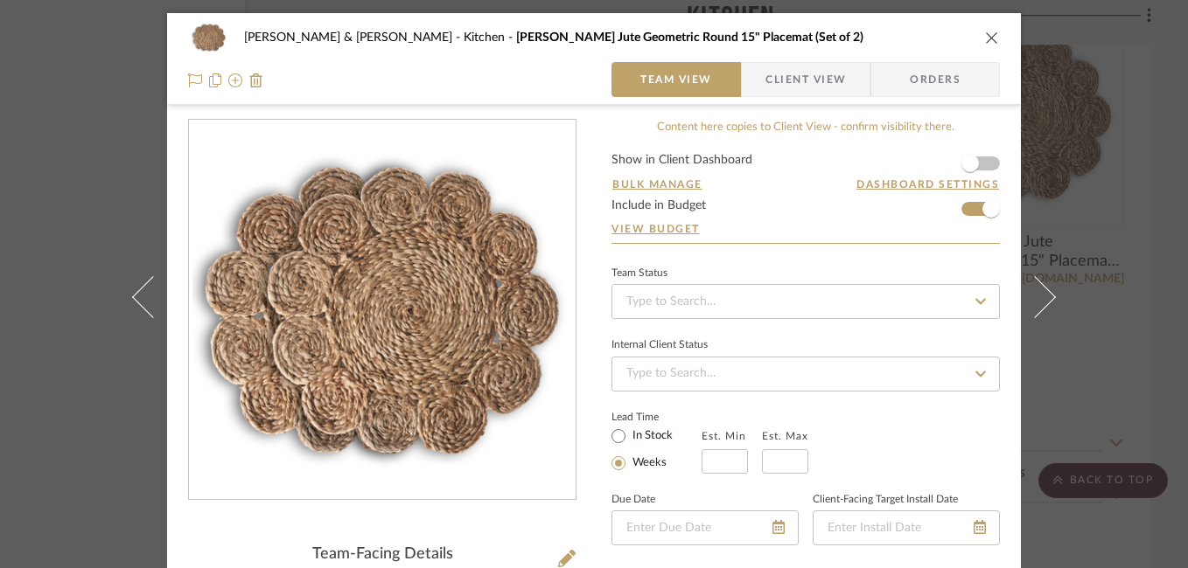
scroll to position [884, 0]
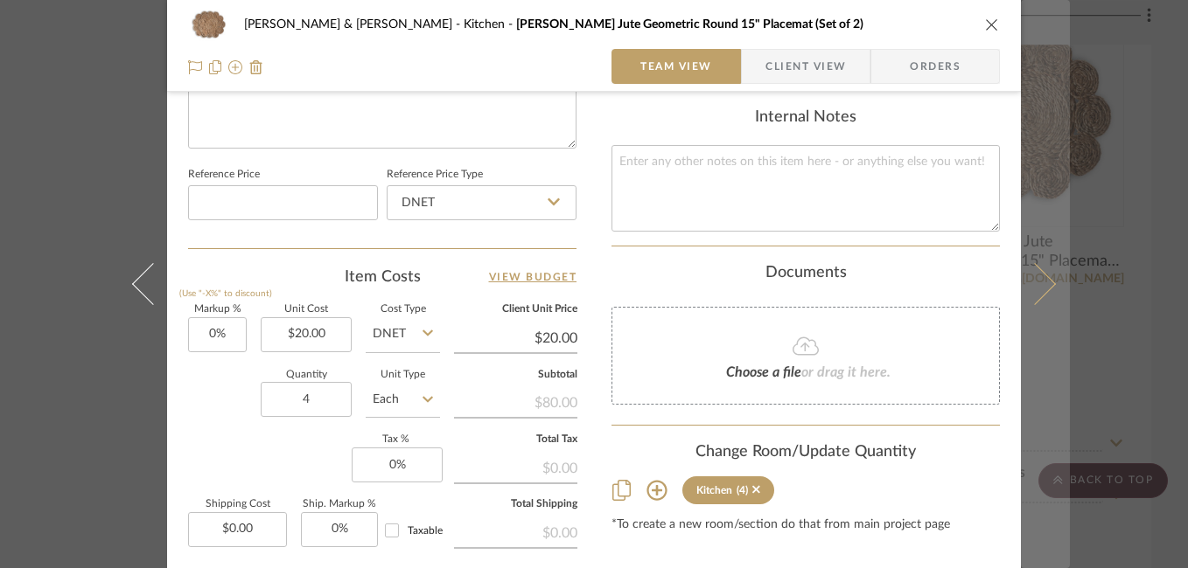
click at [1044, 281] on icon at bounding box center [1035, 284] width 42 height 42
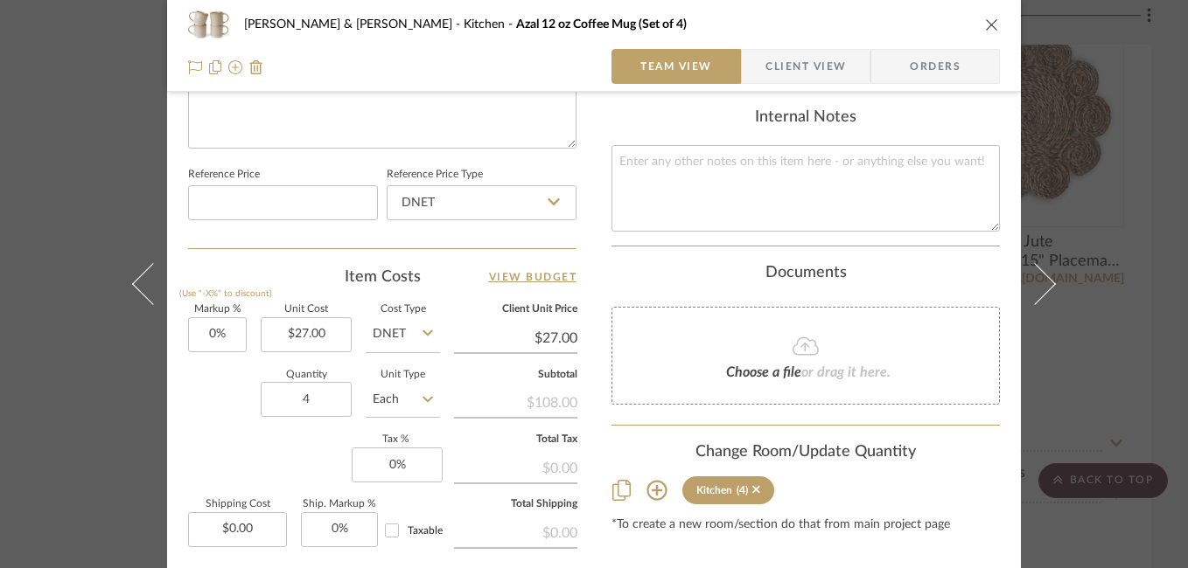
click at [1044, 281] on icon at bounding box center [1035, 284] width 42 height 42
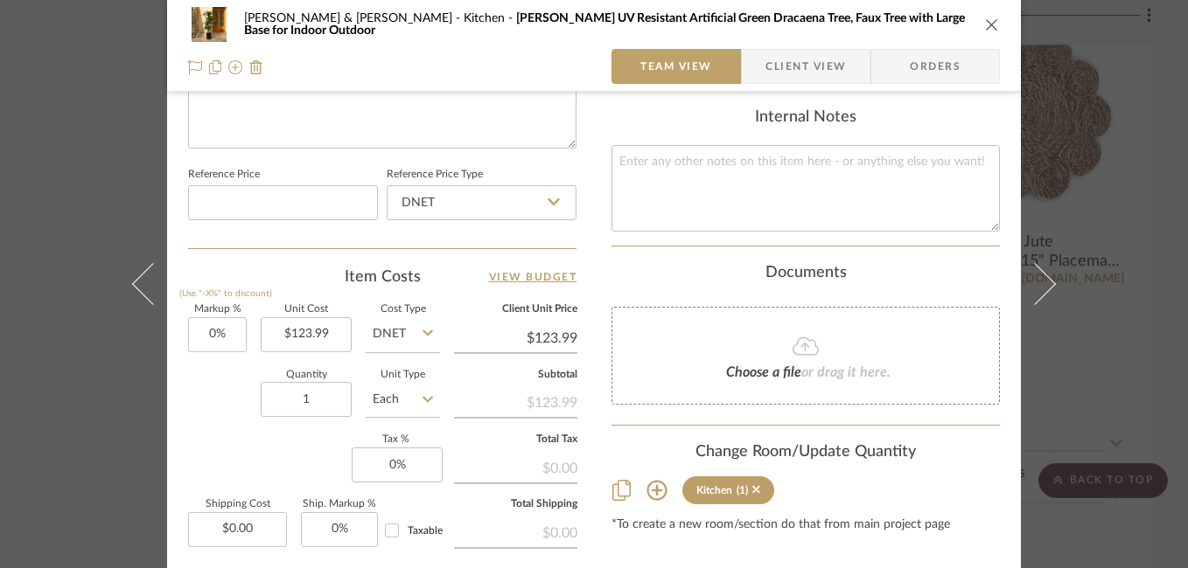
click at [1044, 281] on icon at bounding box center [1035, 284] width 42 height 42
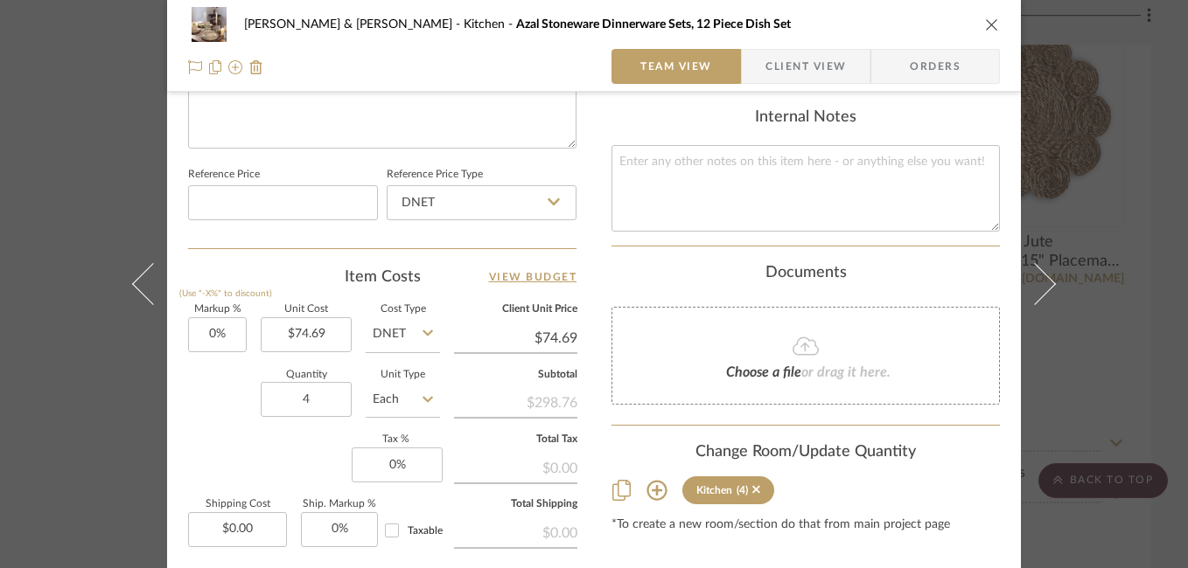
click at [1044, 281] on icon at bounding box center [1035, 284] width 42 height 42
click at [1108, 234] on div "[PERSON_NAME] & [PERSON_NAME] Kitchen AllModern Barrona Stainless Steel Flatwar…" at bounding box center [594, 284] width 1188 height 568
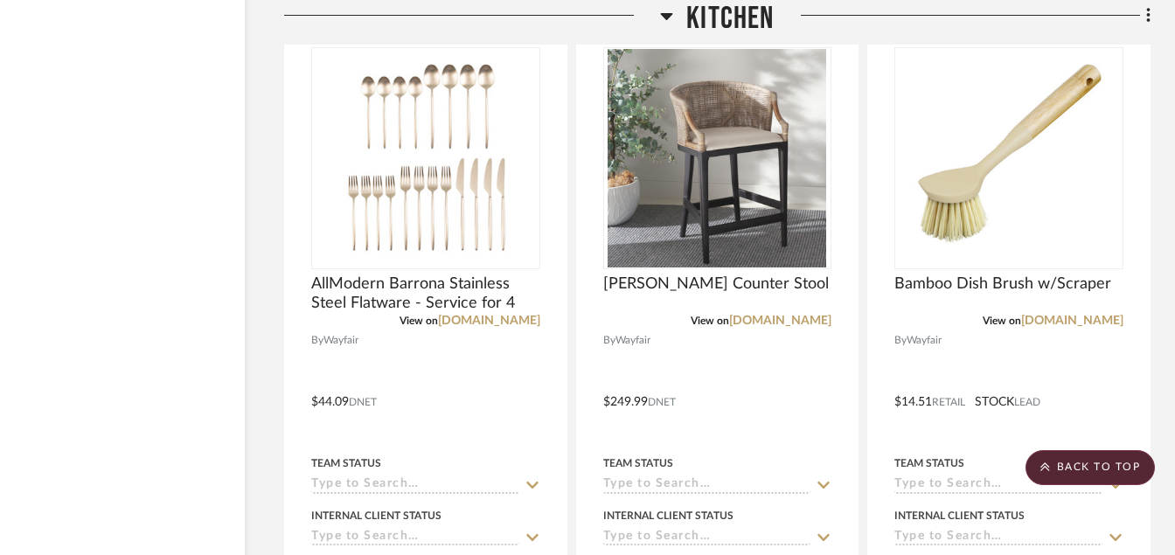
scroll to position [18511, 84]
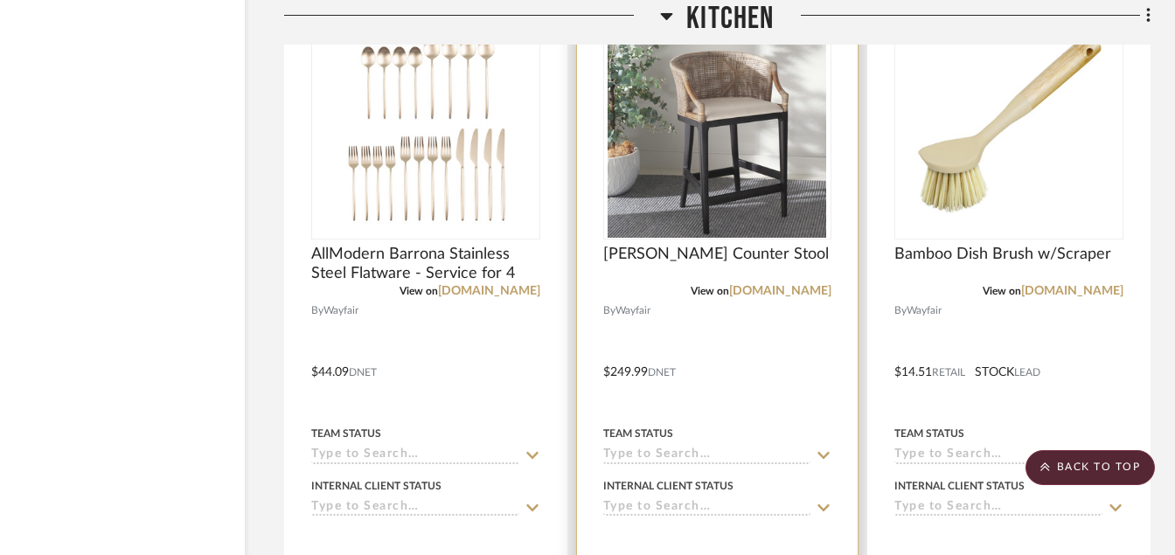
click at [771, 181] on img "0" at bounding box center [717, 128] width 219 height 219
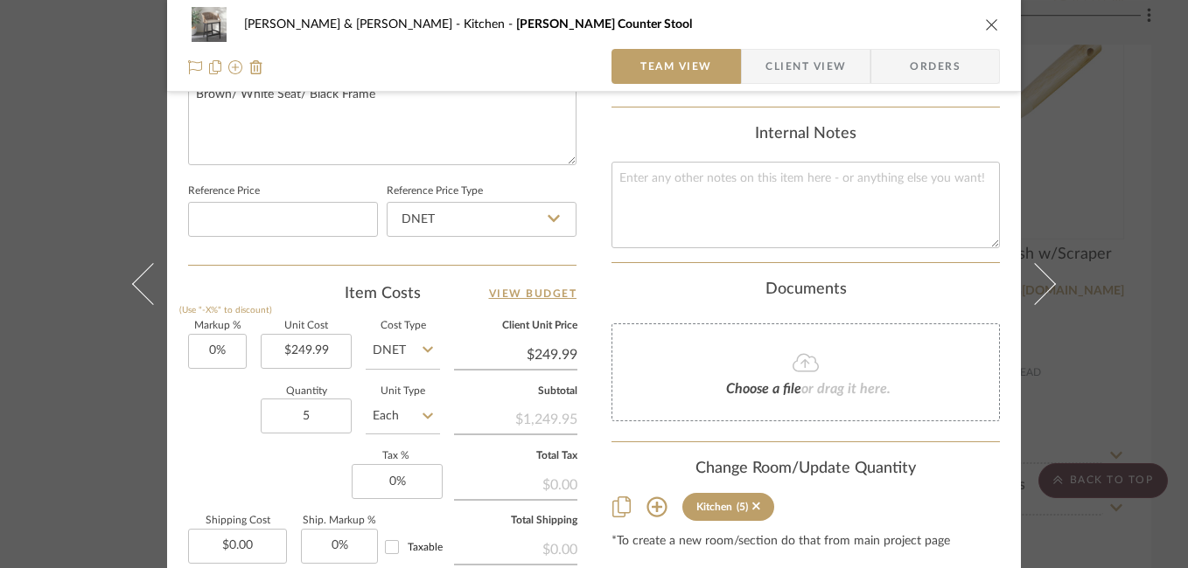
scroll to position [930, 0]
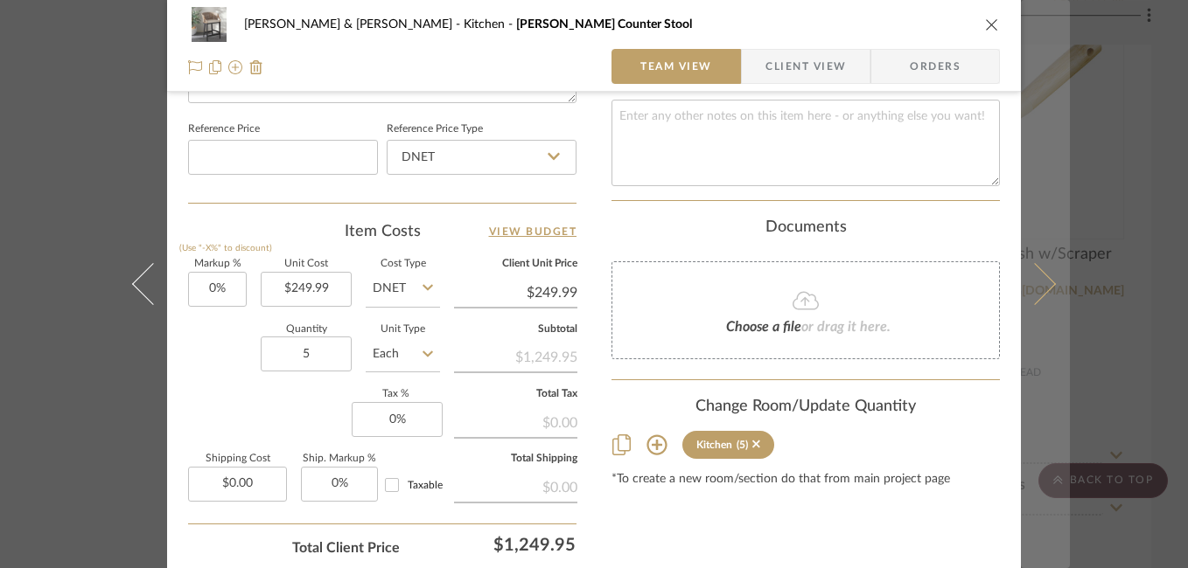
click at [1035, 293] on icon at bounding box center [1035, 284] width 42 height 42
click at [1034, 281] on icon at bounding box center [1035, 284] width 42 height 42
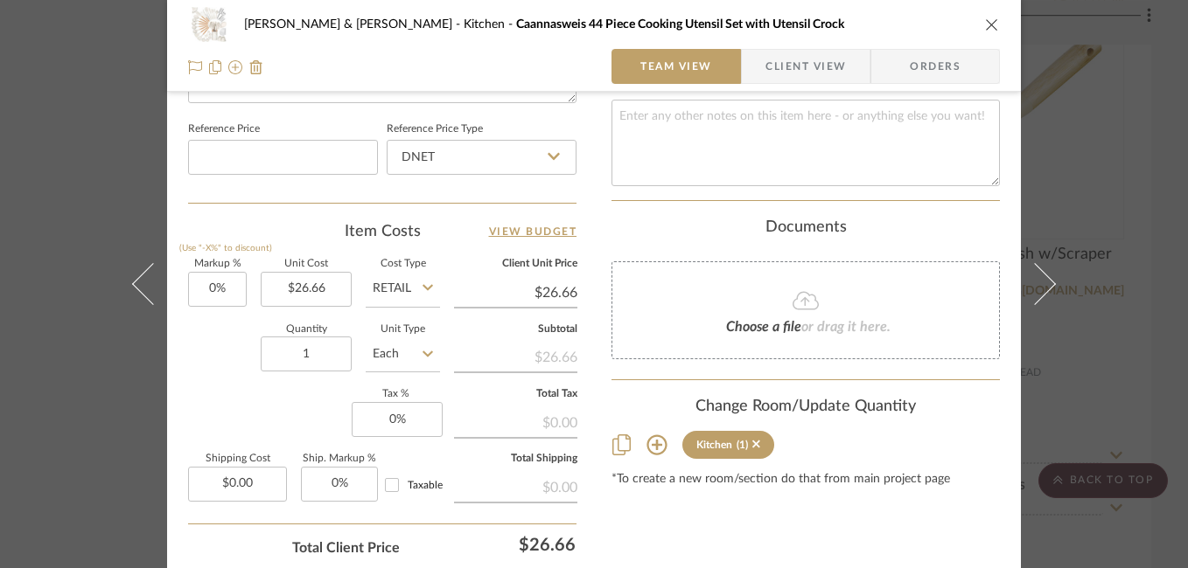
click at [1034, 281] on icon at bounding box center [1035, 284] width 42 height 42
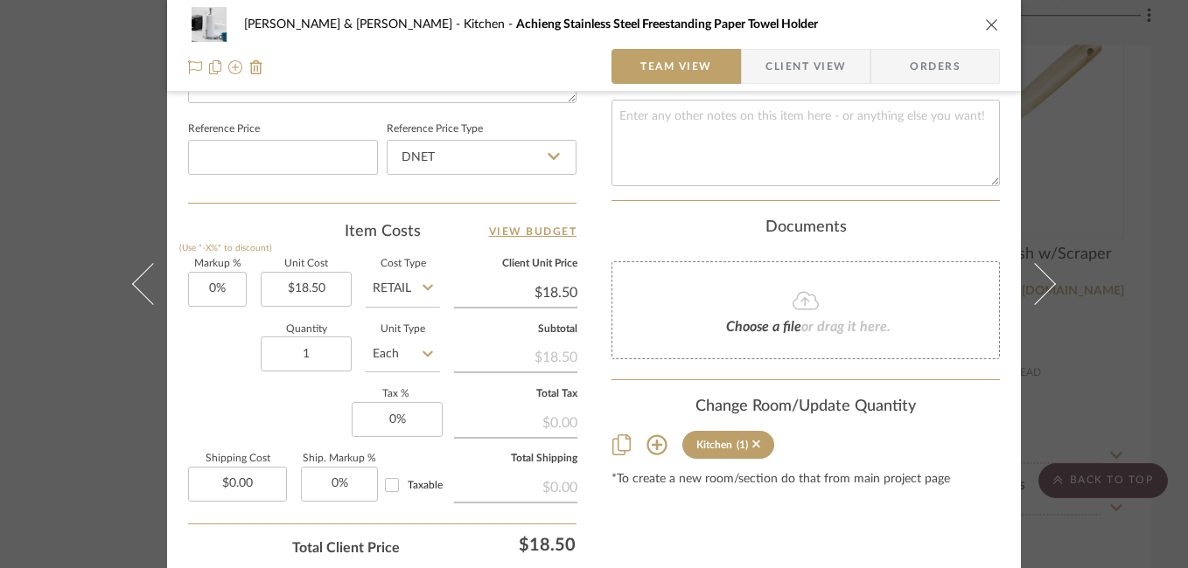
click at [1034, 281] on icon at bounding box center [1035, 284] width 42 height 42
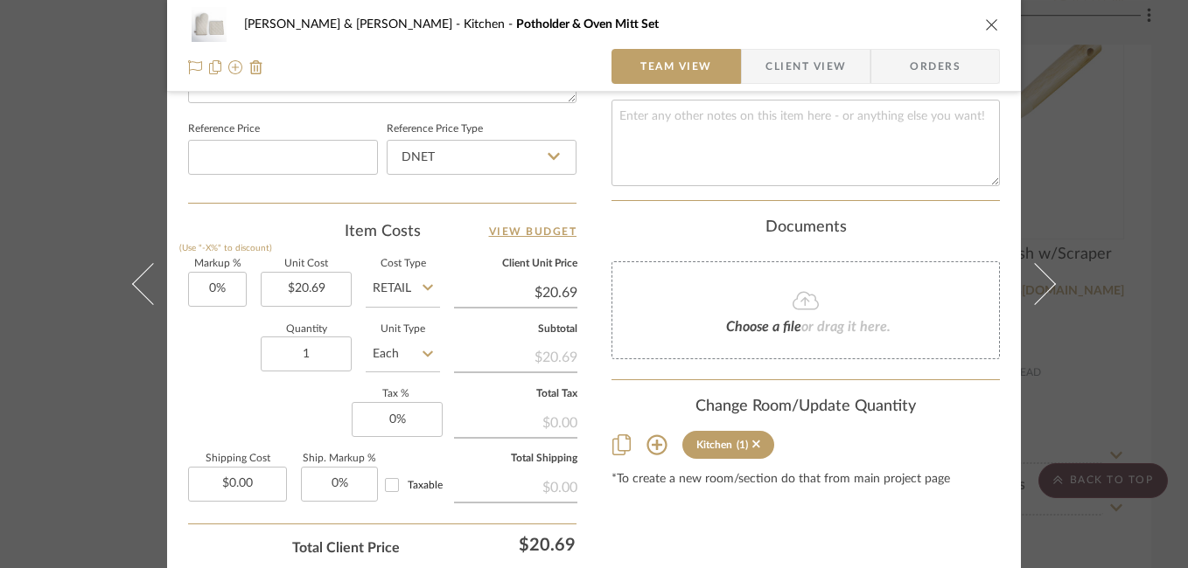
click at [1034, 281] on icon at bounding box center [1035, 284] width 42 height 42
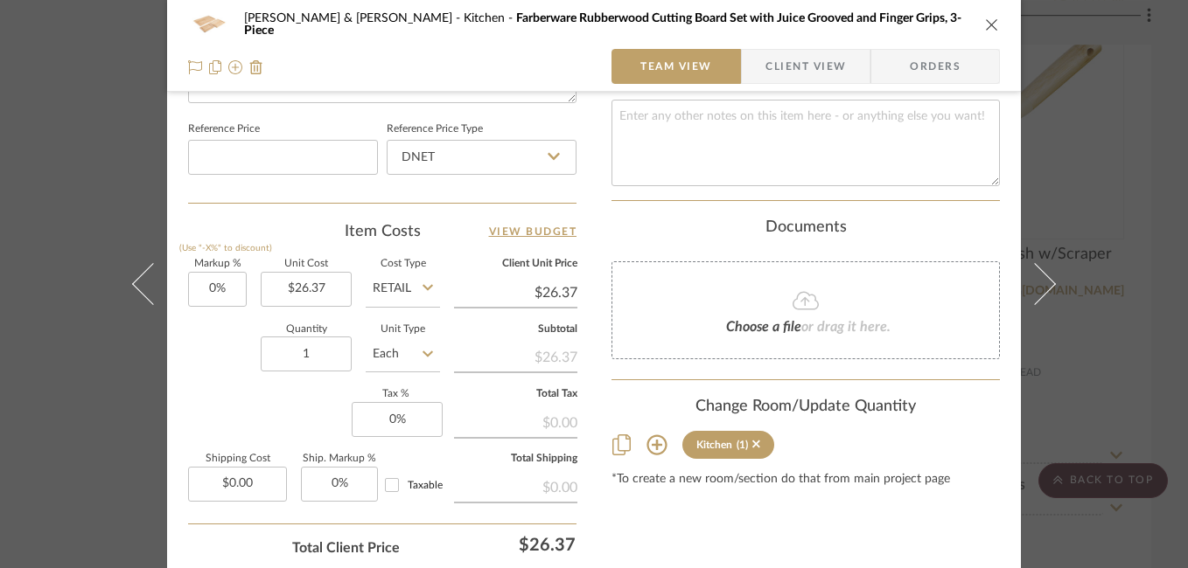
click at [1034, 281] on icon at bounding box center [1035, 284] width 42 height 42
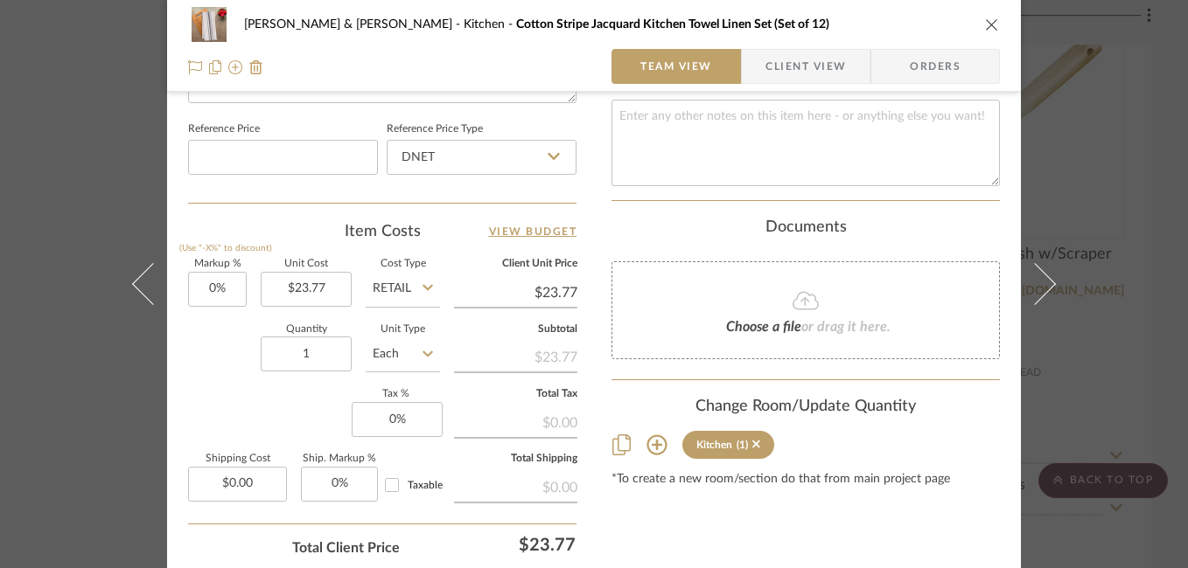
click at [1034, 281] on icon at bounding box center [1035, 284] width 42 height 42
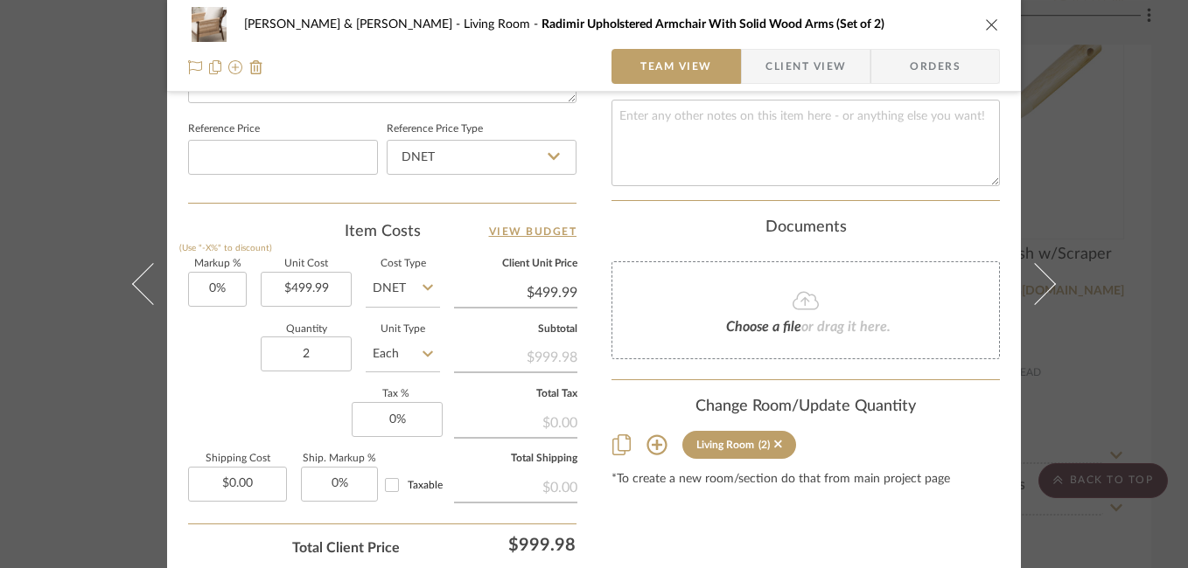
click at [1034, 281] on icon at bounding box center [1035, 284] width 42 height 42
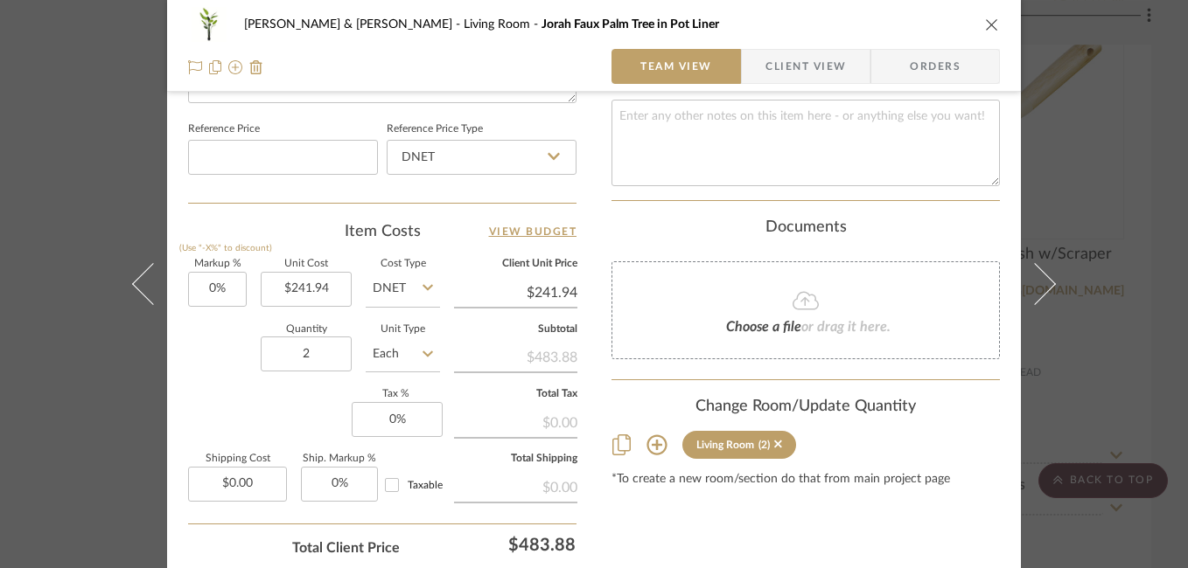
click at [1034, 281] on icon at bounding box center [1035, 284] width 42 height 42
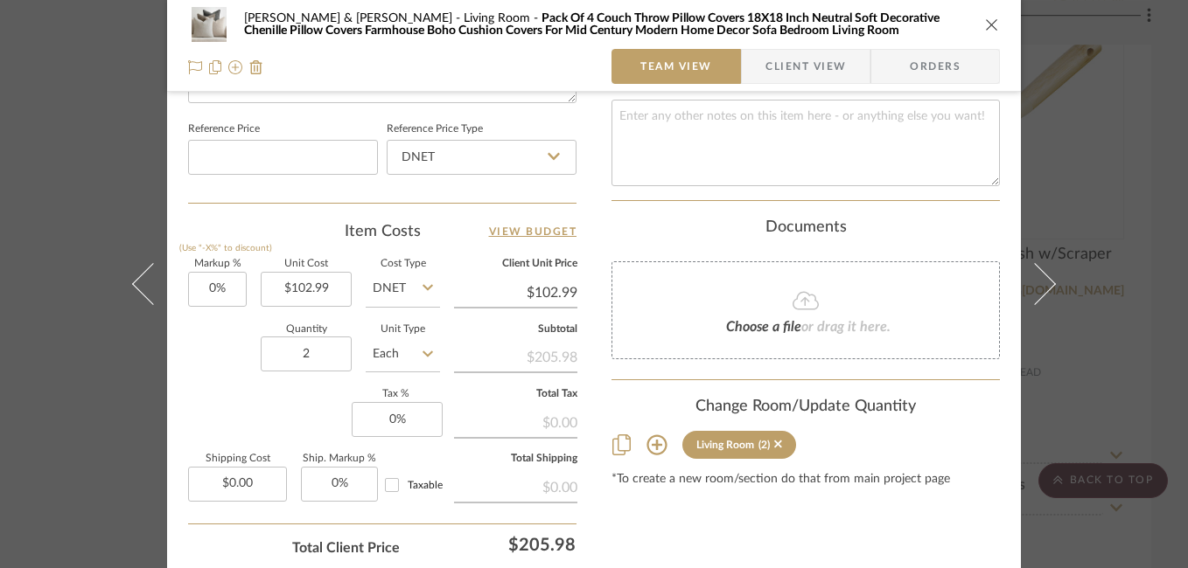
click at [1133, 216] on div "Susan & Kenya Jackson Living Room Pack Of 4 Couch Throw Pillow Covers 18X18 Inc…" at bounding box center [594, 284] width 1188 height 568
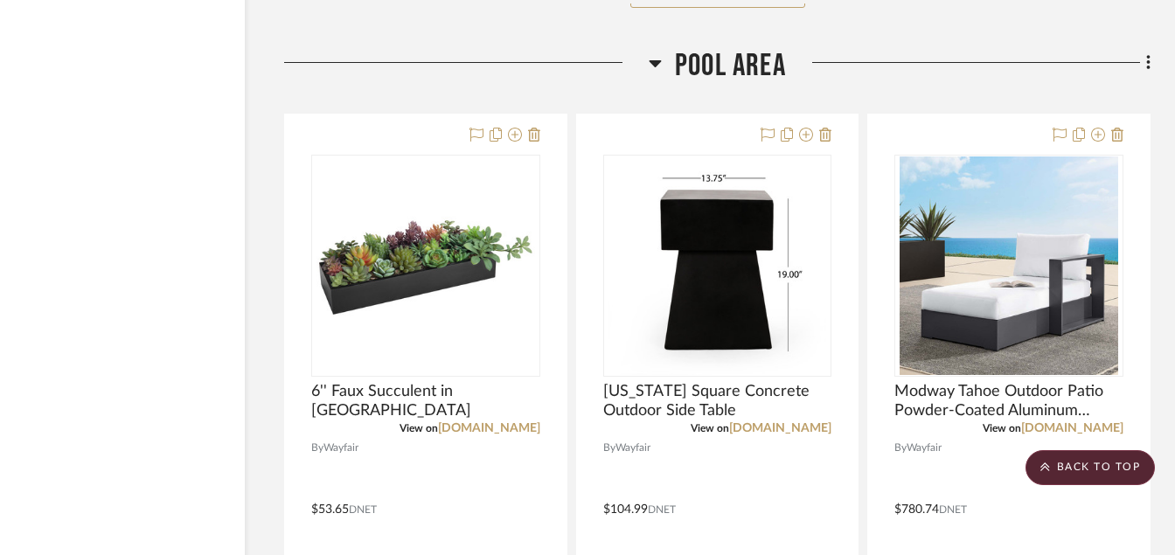
scroll to position [27186, 84]
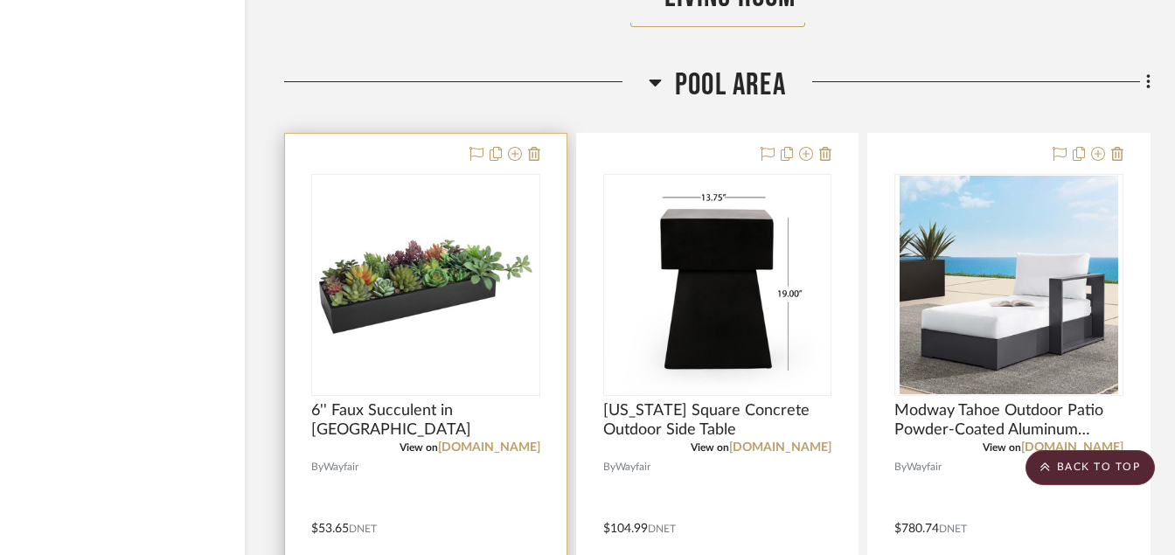
click at [558, 274] on div at bounding box center [426, 516] width 282 height 765
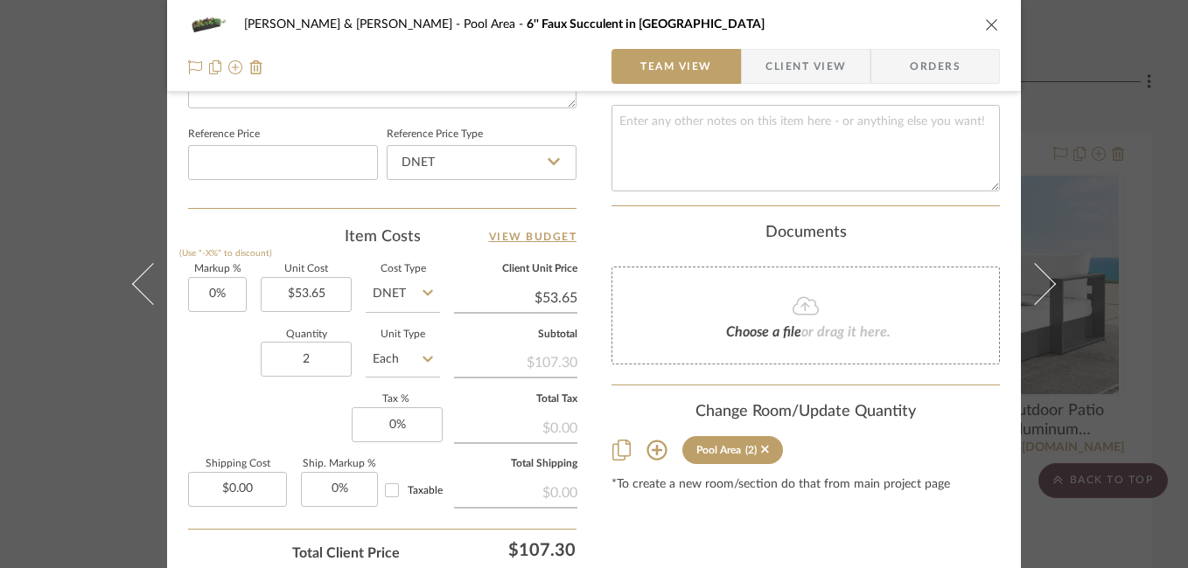
scroll to position [1002, 0]
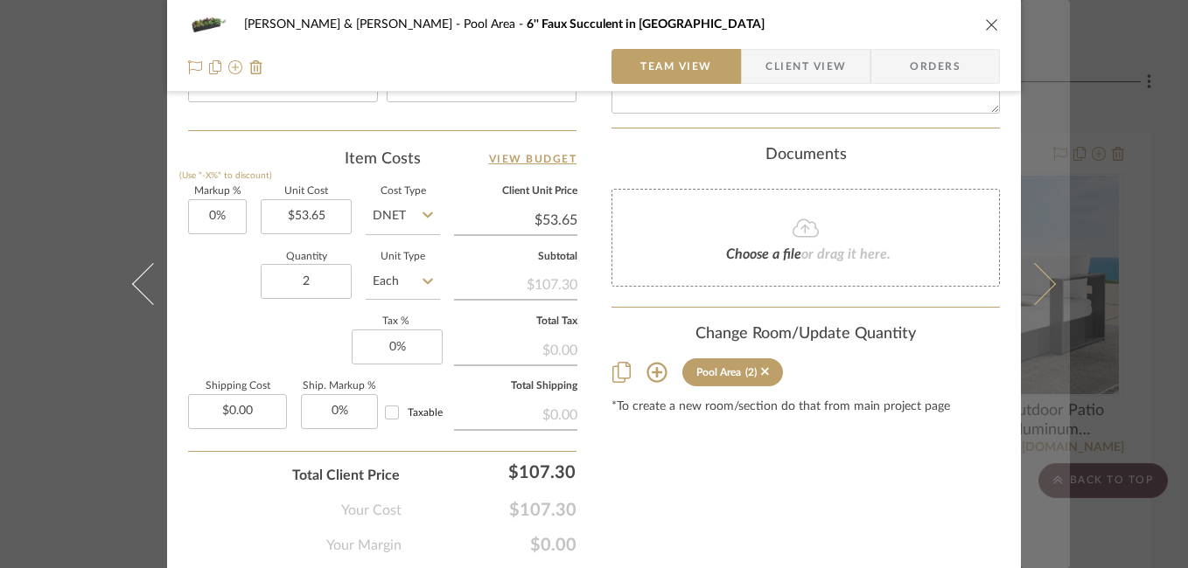
click at [1046, 272] on button at bounding box center [1045, 284] width 49 height 568
click at [1052, 266] on button at bounding box center [1045, 284] width 49 height 568
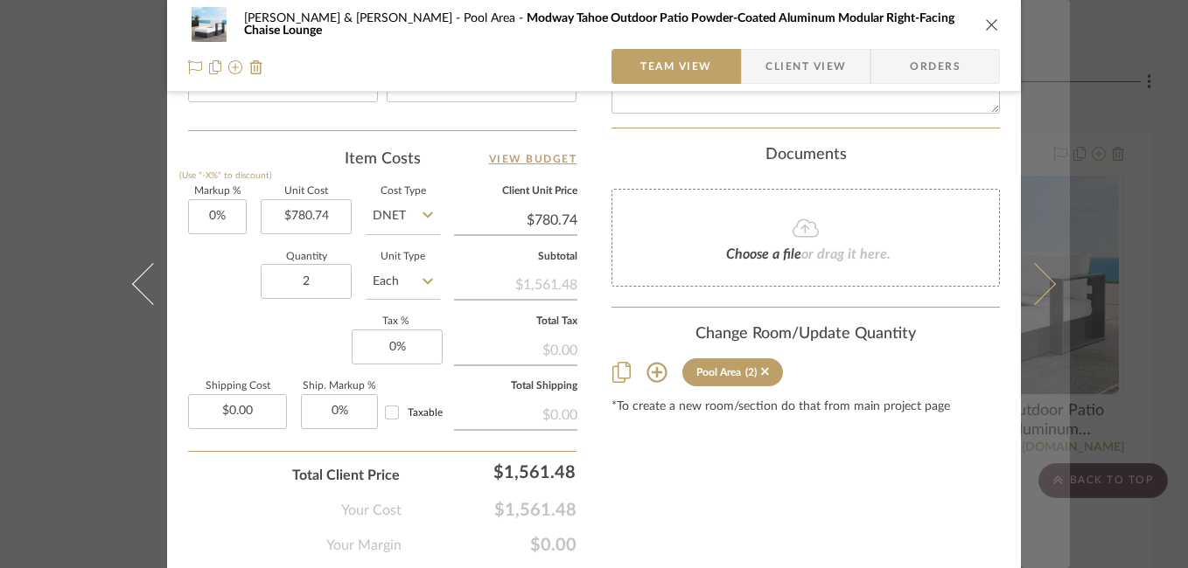
drag, startPoint x: 1052, startPoint y: 266, endPoint x: 1041, endPoint y: 261, distance: 12.5
click at [1041, 261] on button at bounding box center [1045, 284] width 49 height 568
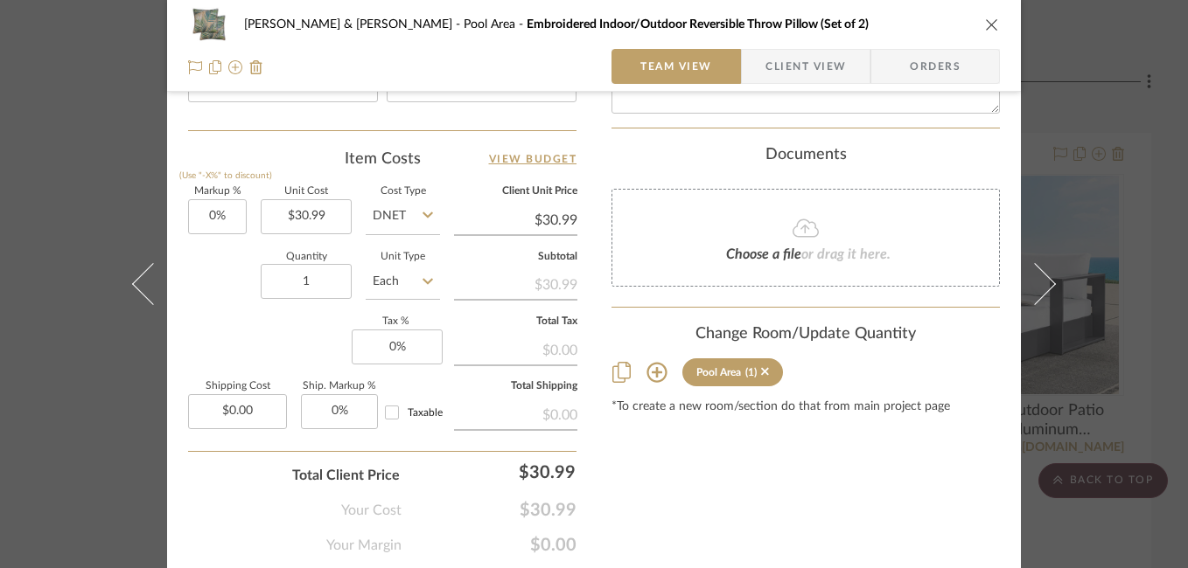
click at [1041, 261] on button at bounding box center [1045, 284] width 49 height 568
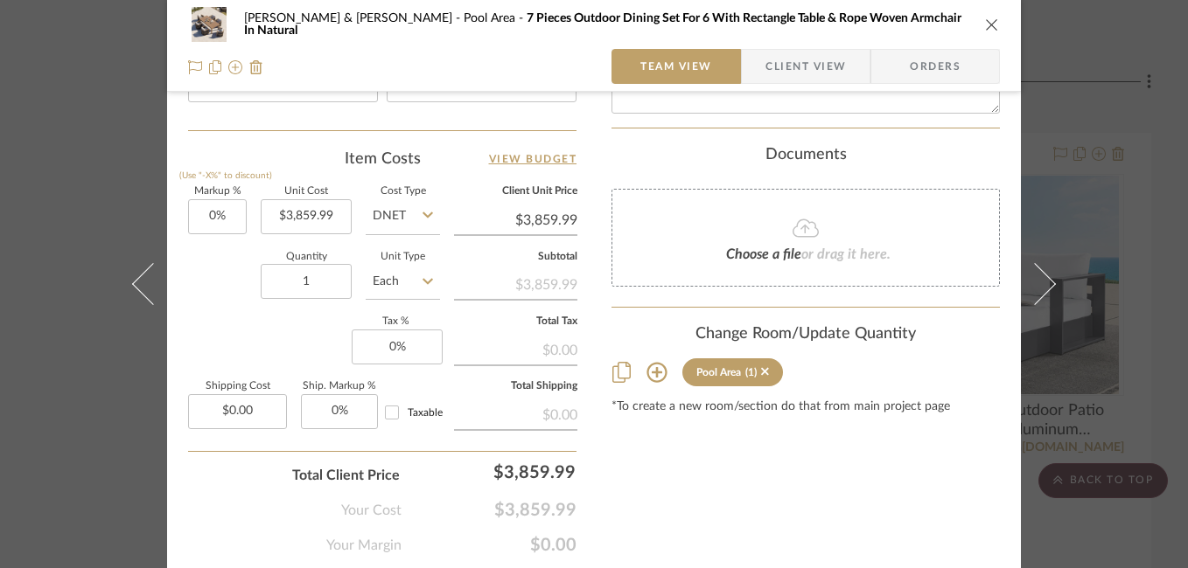
click at [1108, 252] on div "Susan & Kenya Jackson Pool Area 7 Pieces Outdoor Dining Set For 6 With Rectangl…" at bounding box center [594, 284] width 1188 height 568
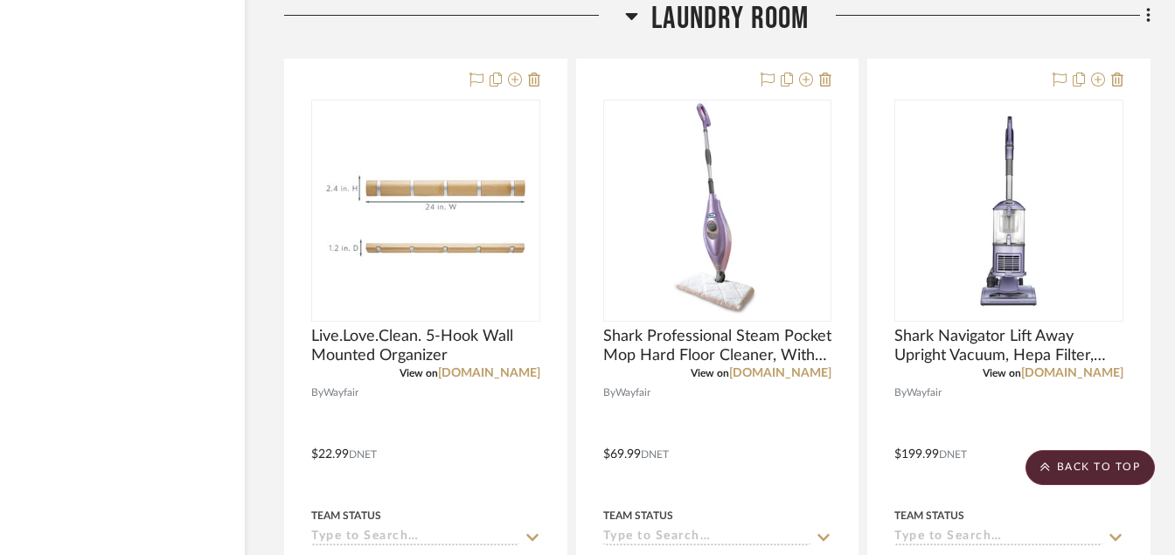
scroll to position [28900, 84]
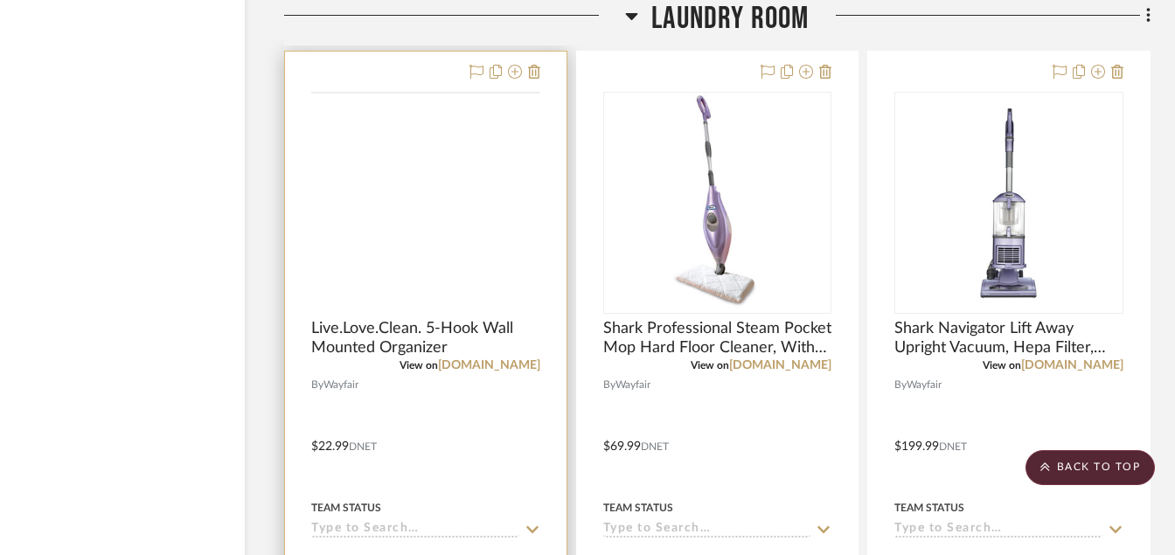
click at [0, 0] on div at bounding box center [0, 0] width 0 height 0
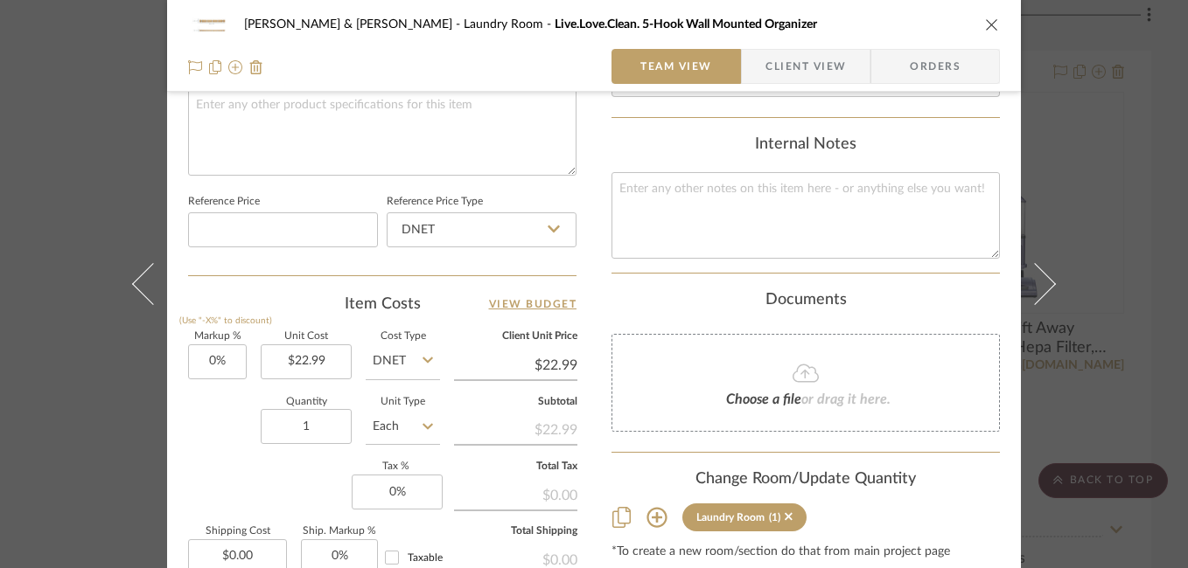
scroll to position [952, 0]
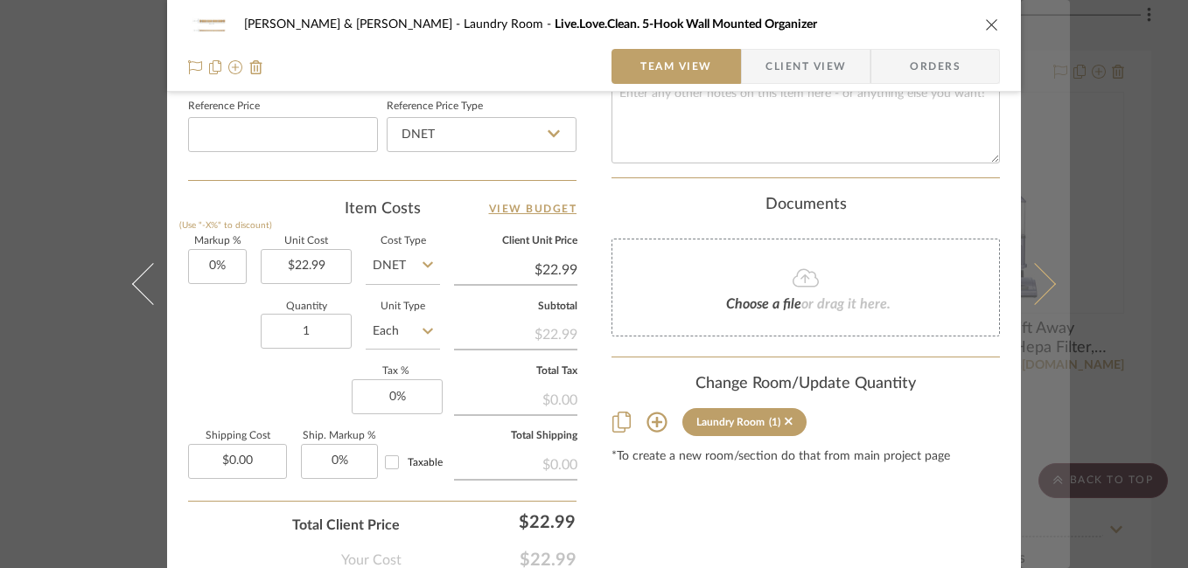
click at [1051, 298] on button at bounding box center [1045, 284] width 49 height 568
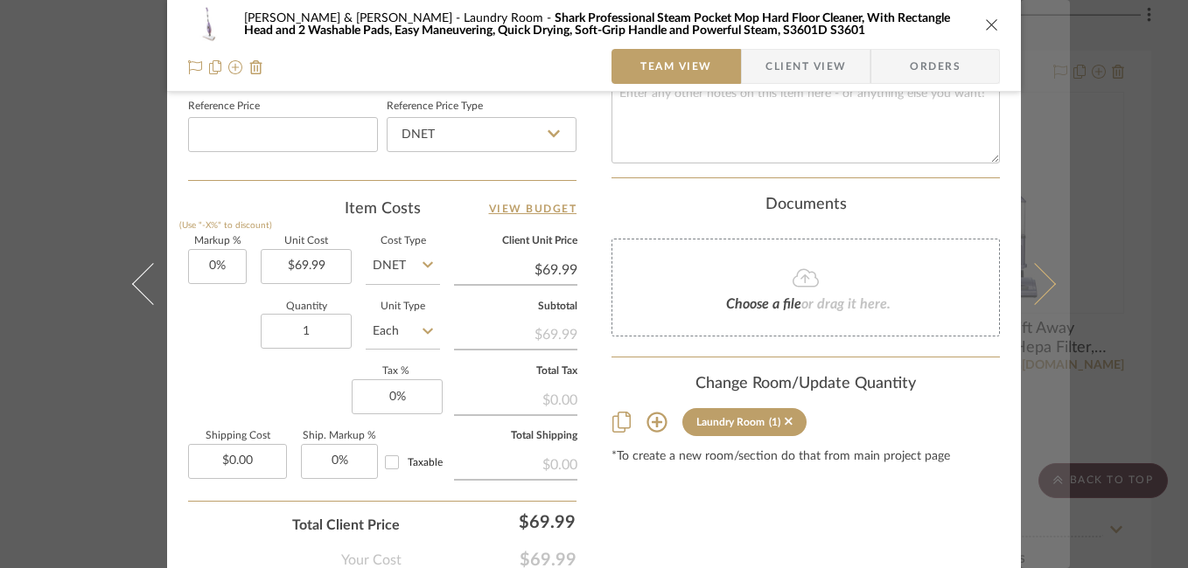
drag, startPoint x: 1051, startPoint y: 298, endPoint x: 1037, endPoint y: 306, distance: 16.1
click at [1037, 306] on button at bounding box center [1045, 284] width 49 height 568
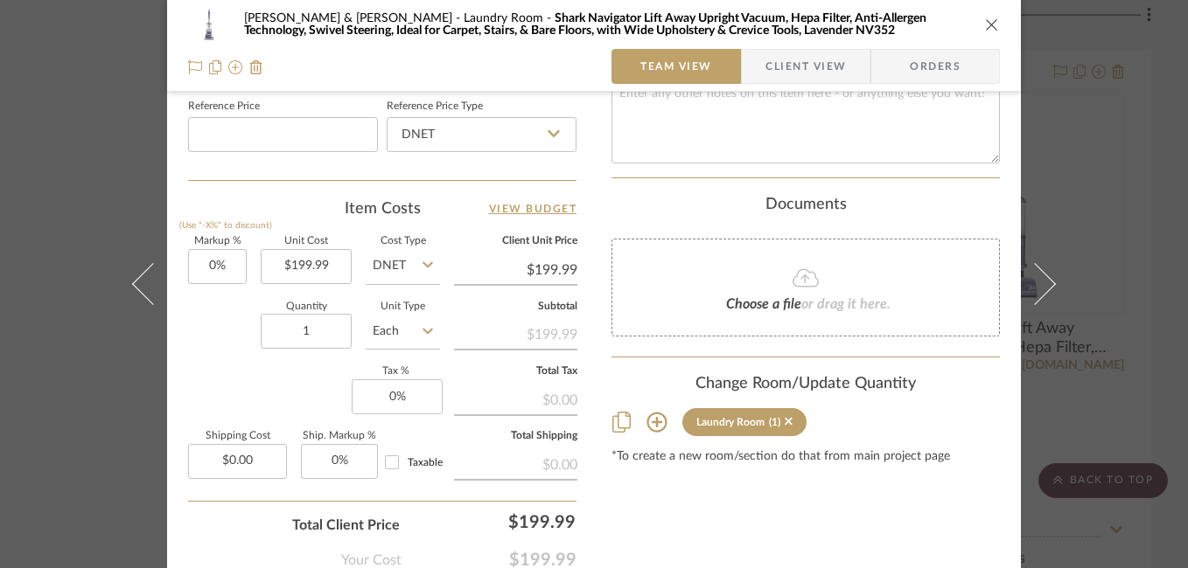
click at [1034, 297] on icon at bounding box center [1035, 284] width 42 height 42
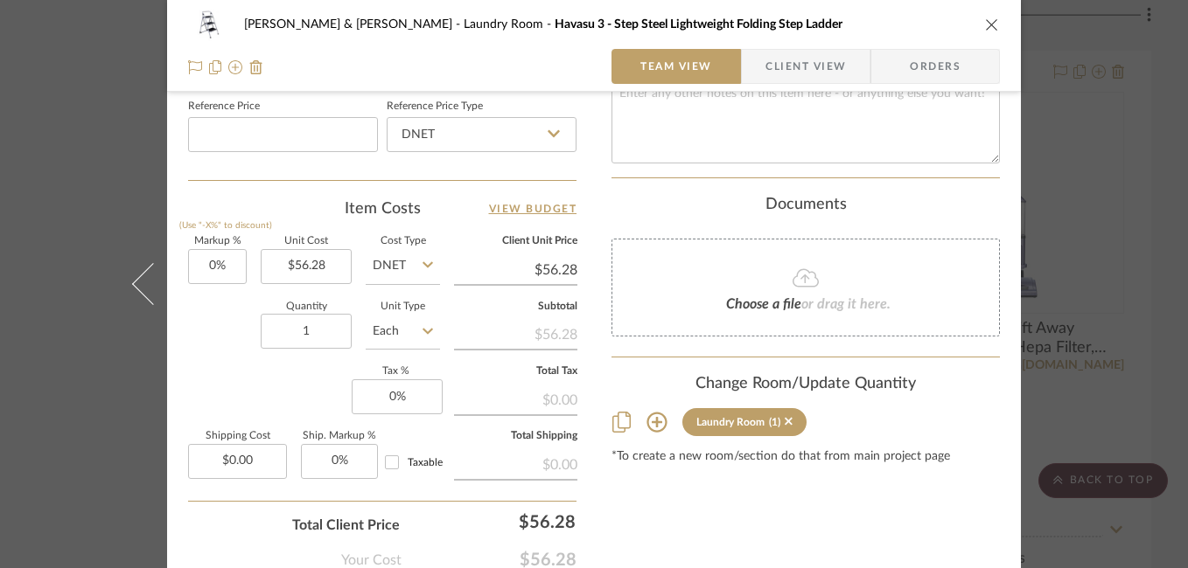
click at [1133, 293] on div "Susan & Kenya Jackson Laundry Room Havasu 3 - Step Steel Lightweight Folding St…" at bounding box center [594, 284] width 1188 height 568
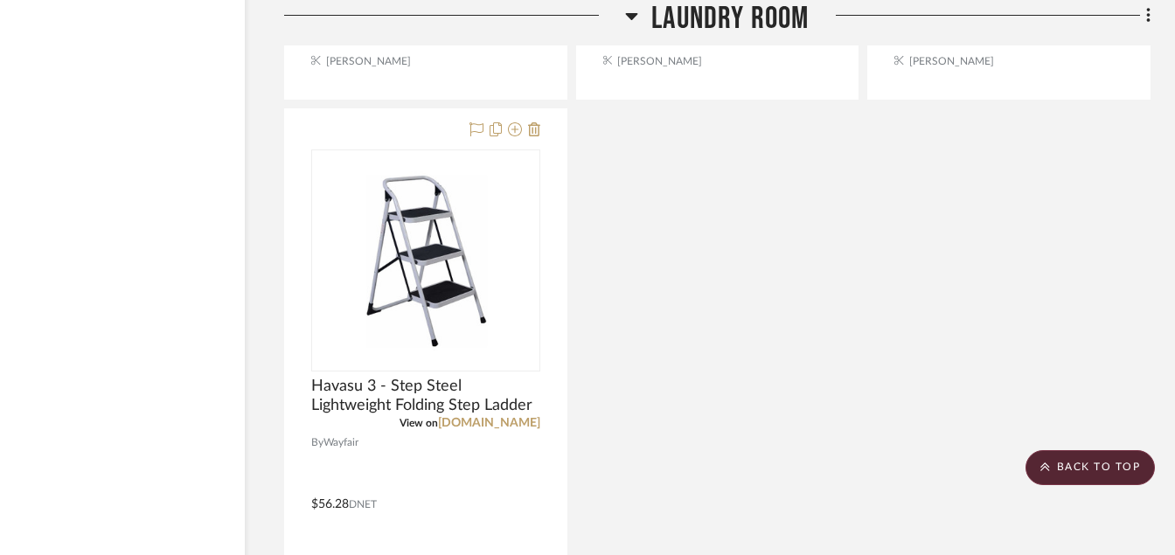
scroll to position [29599, 84]
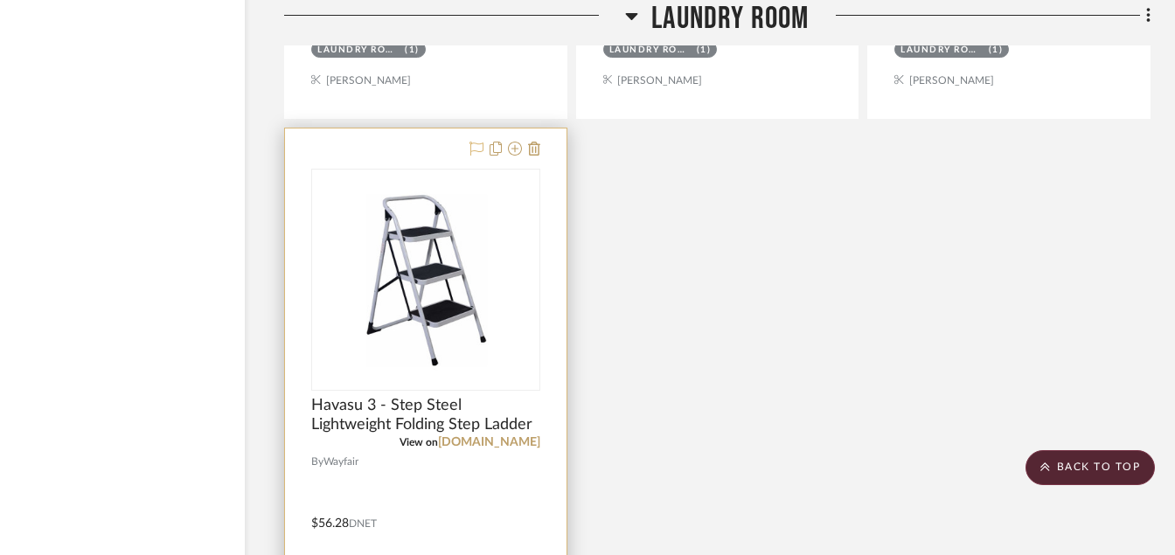
click at [478, 153] on icon at bounding box center [477, 149] width 14 height 14
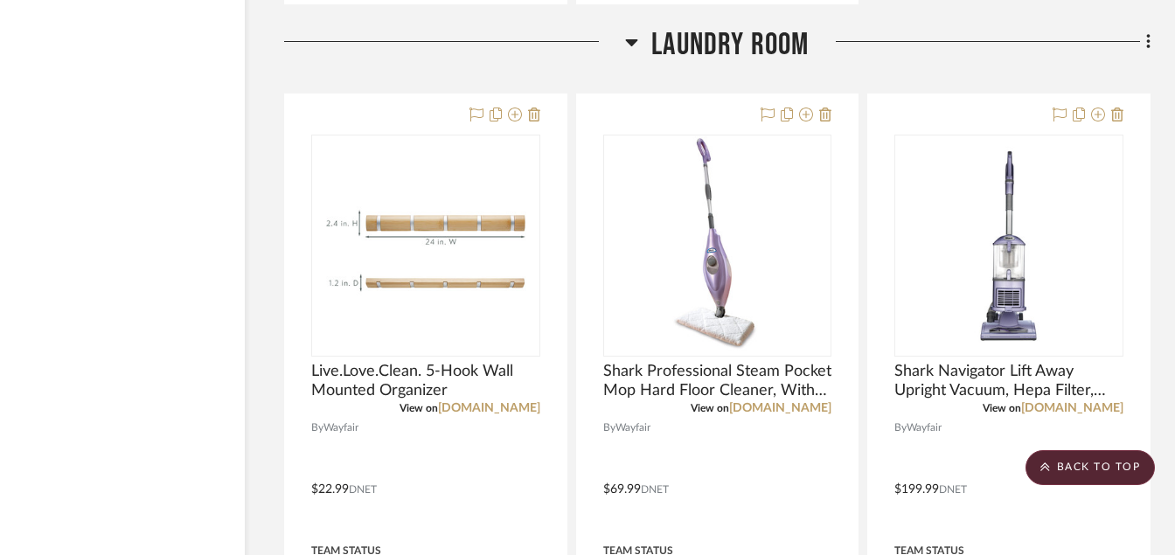
scroll to position [28795, 84]
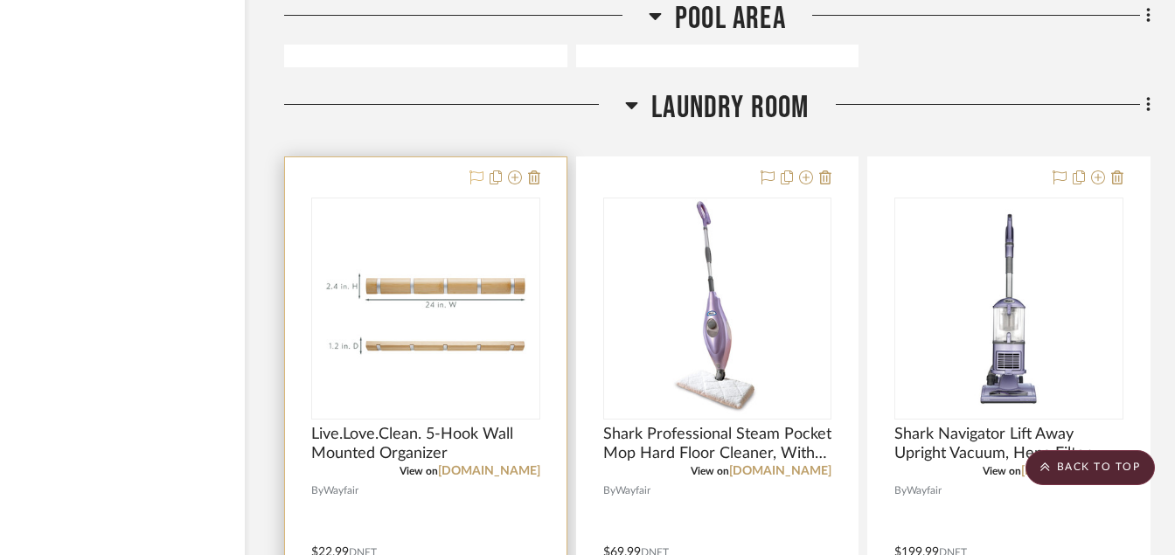
click at [478, 182] on icon at bounding box center [477, 178] width 14 height 14
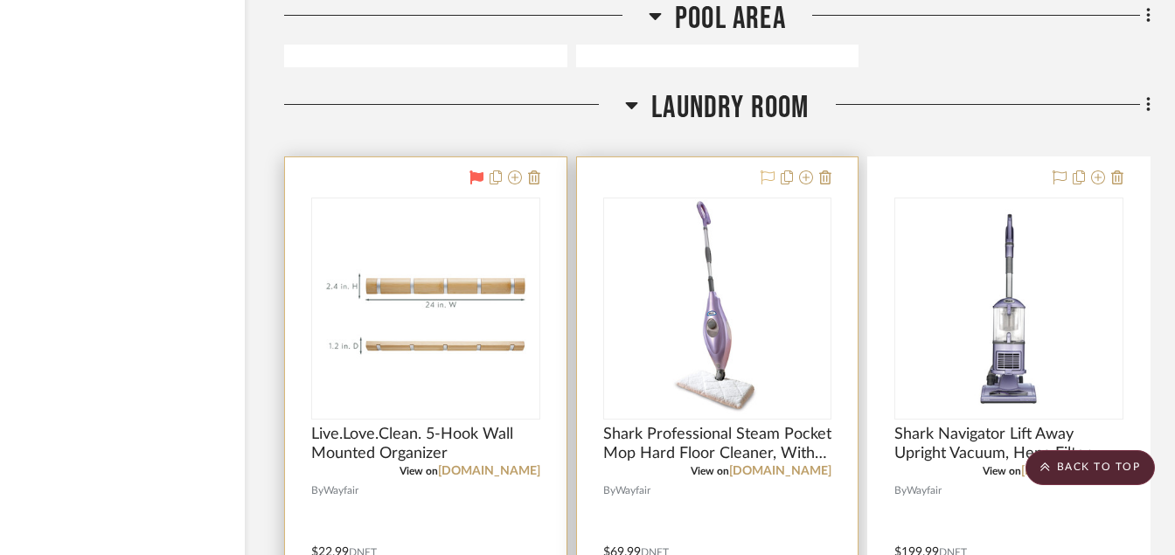
click at [766, 182] on icon at bounding box center [768, 178] width 14 height 14
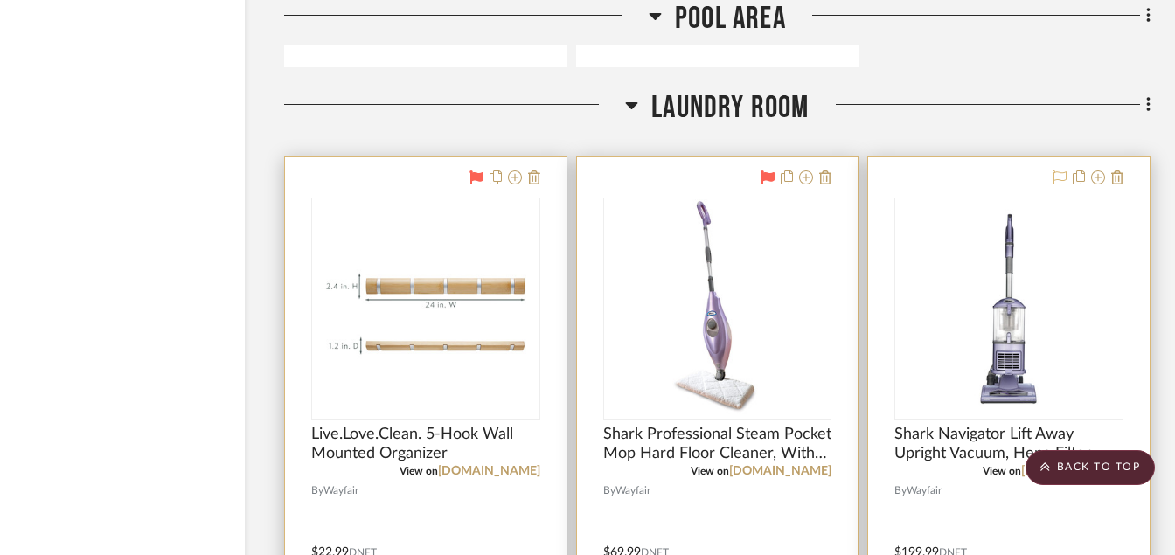
click at [1057, 179] on icon at bounding box center [1060, 178] width 14 height 14
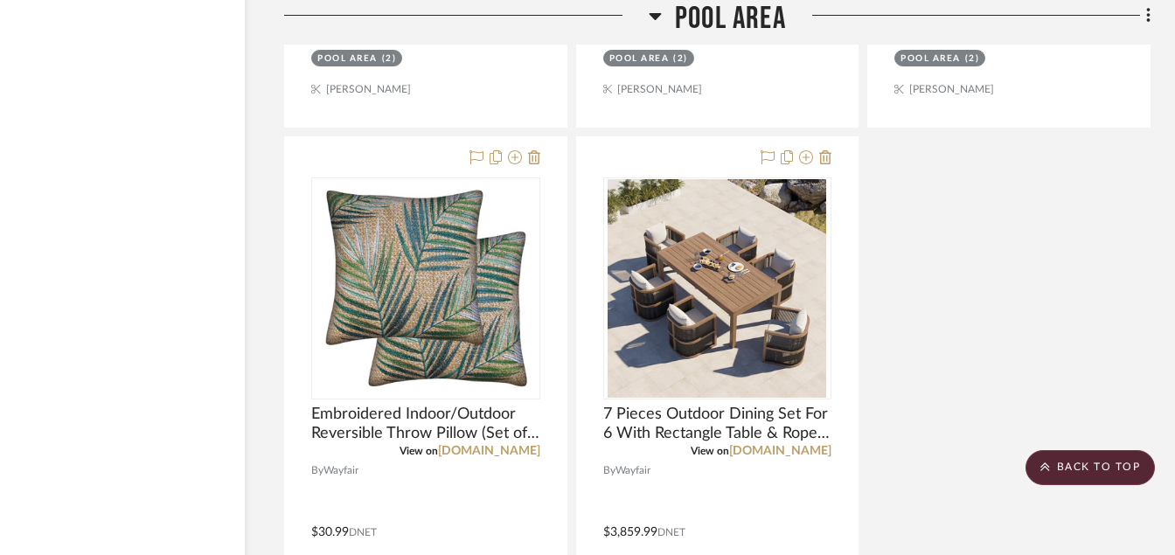
scroll to position [27955, 84]
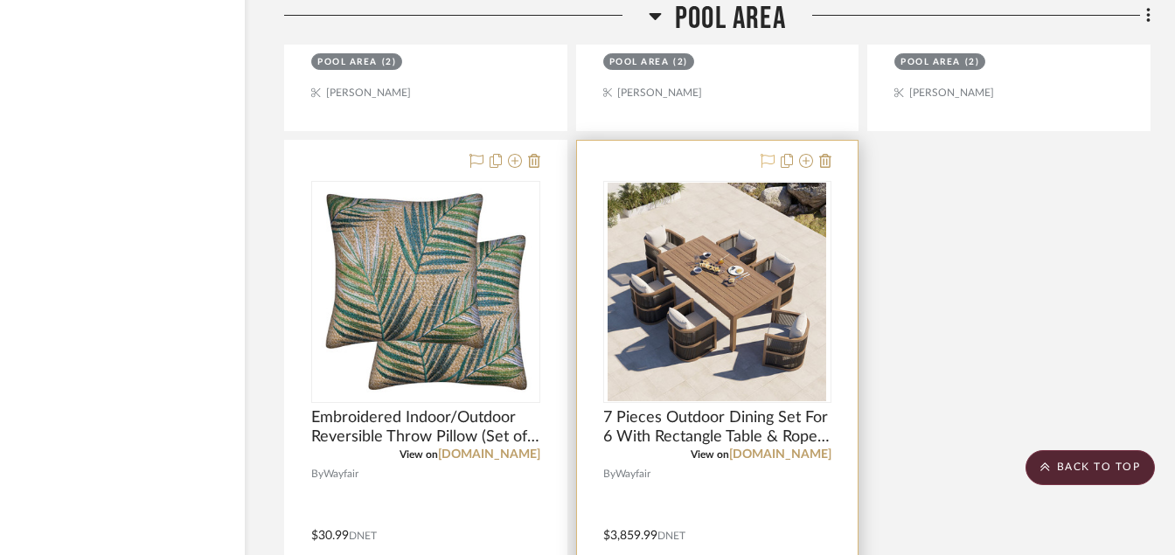
click at [771, 157] on icon at bounding box center [768, 161] width 14 height 14
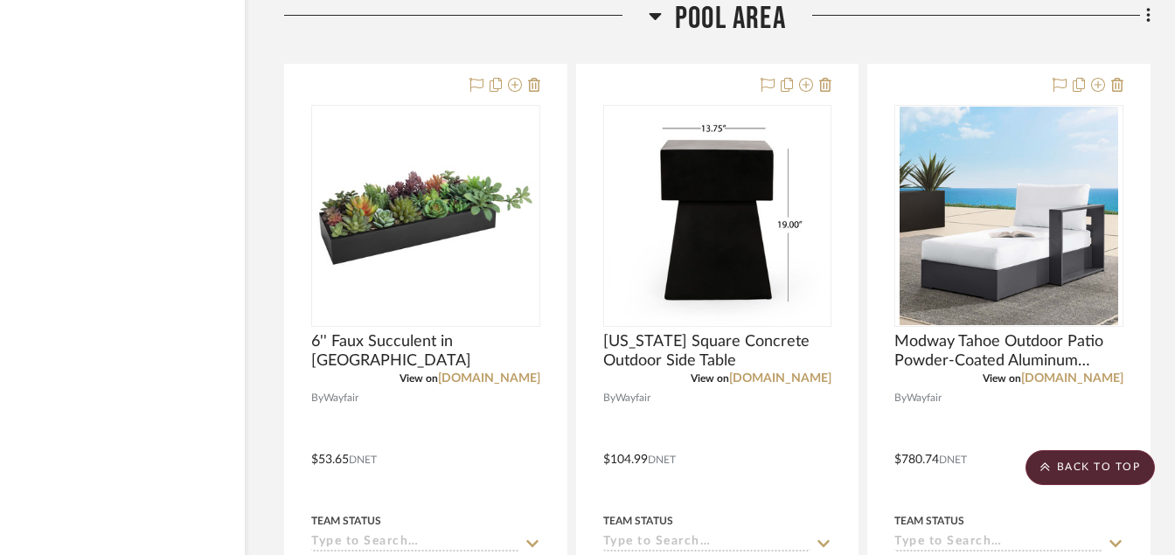
scroll to position [27220, 84]
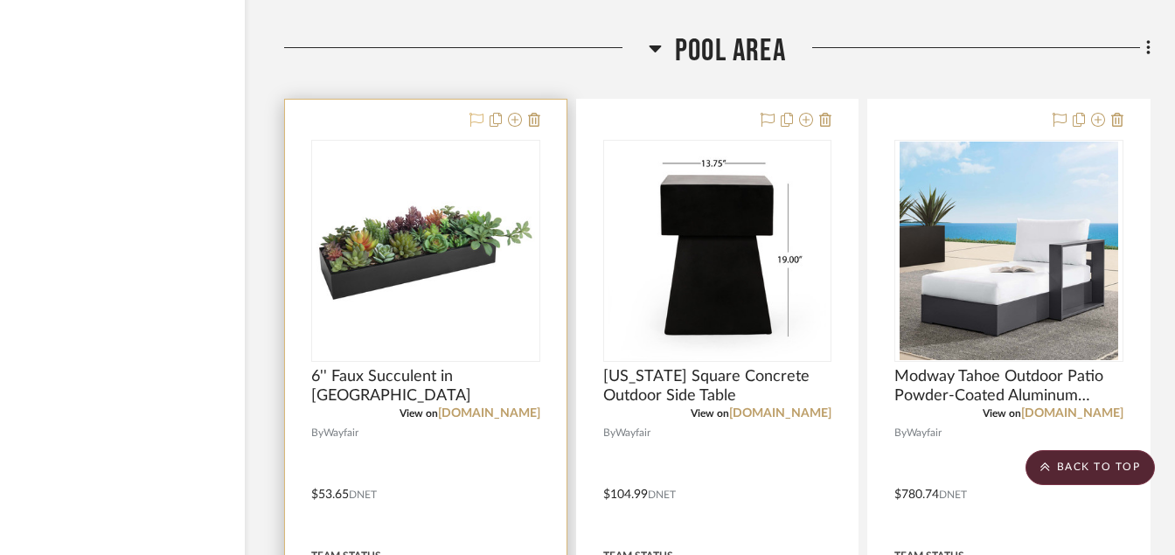
click at [473, 123] on icon at bounding box center [477, 120] width 14 height 14
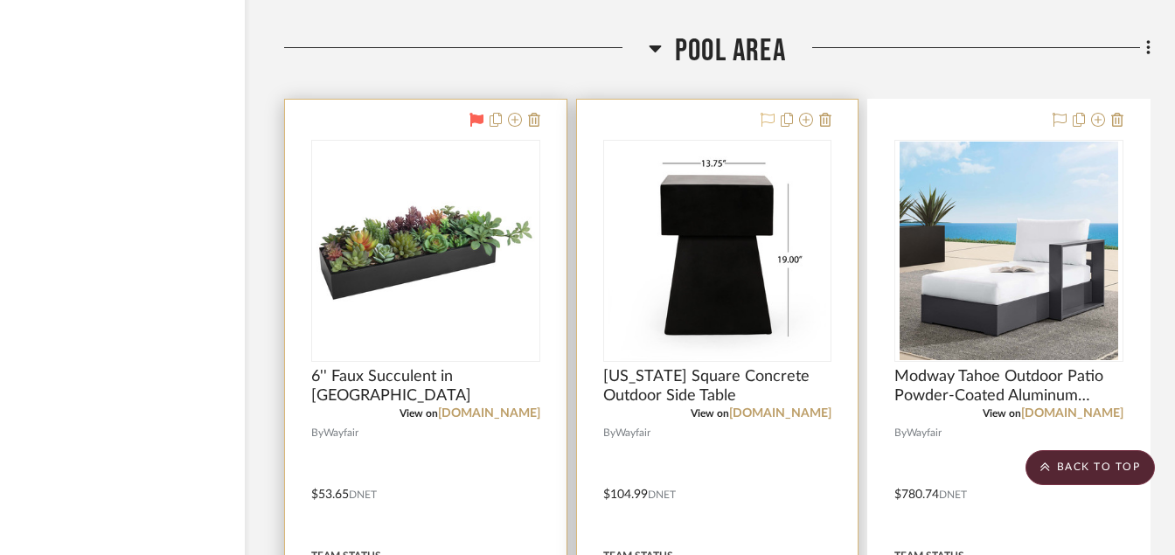
click at [770, 123] on icon at bounding box center [768, 120] width 14 height 14
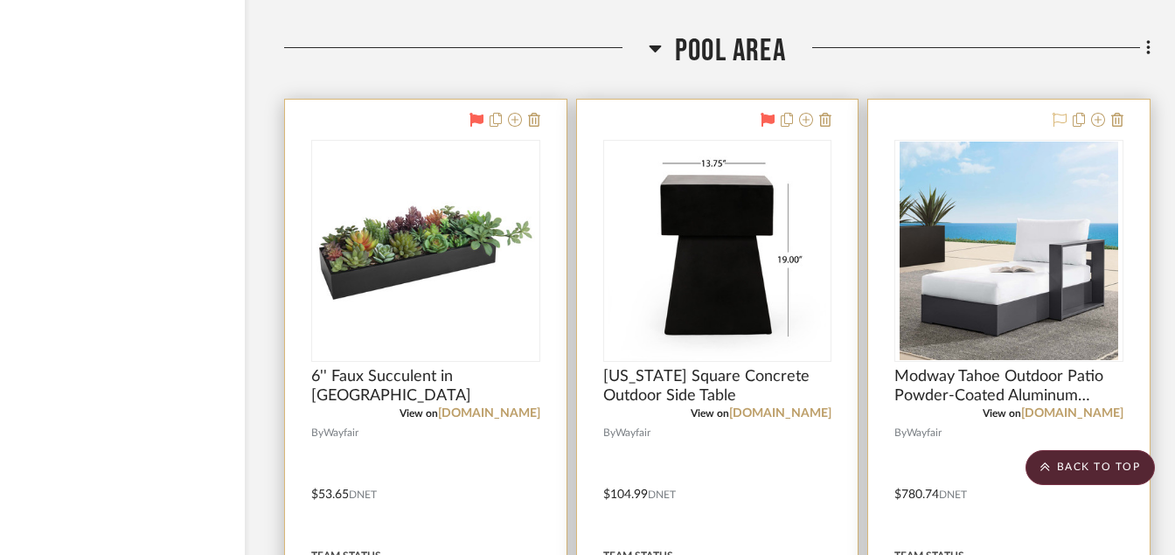
click at [1062, 121] on icon at bounding box center [1060, 120] width 14 height 14
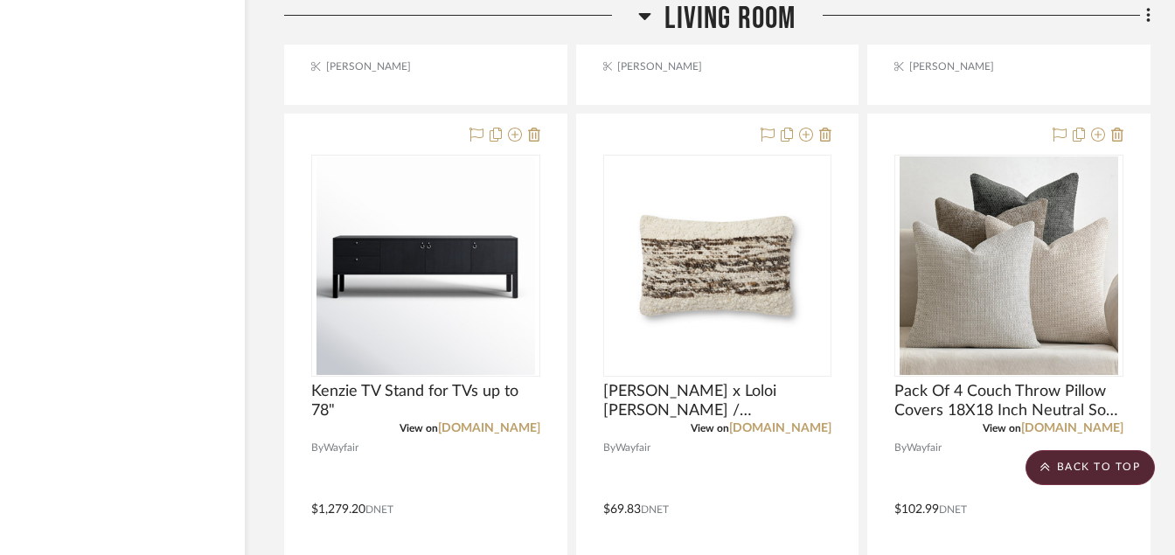
scroll to position [26276, 84]
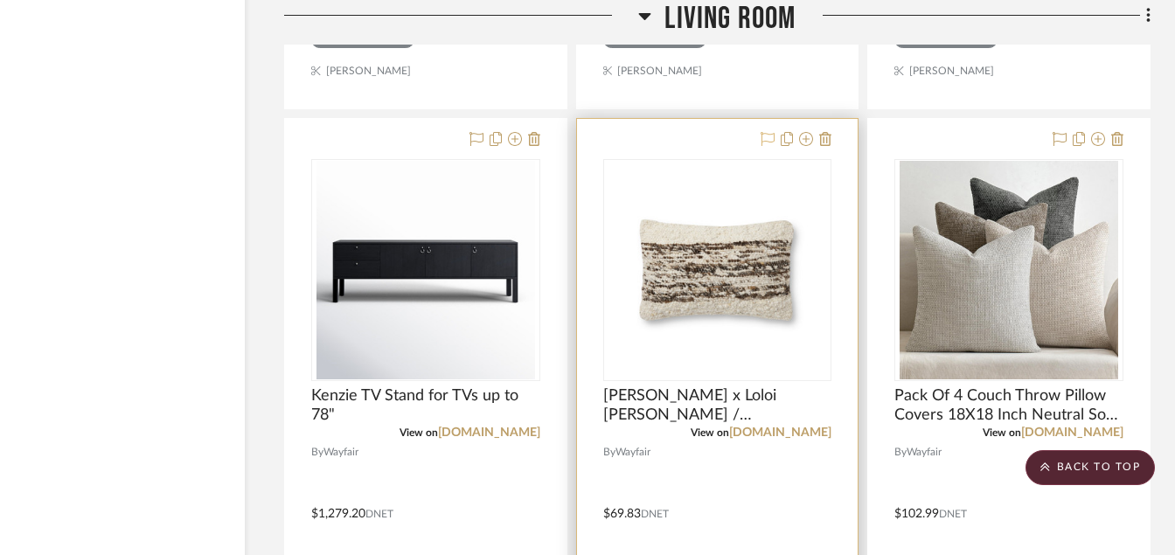
drag, startPoint x: 1064, startPoint y: 140, endPoint x: 763, endPoint y: 136, distance: 300.9
click at [763, 136] on icon at bounding box center [768, 139] width 14 height 14
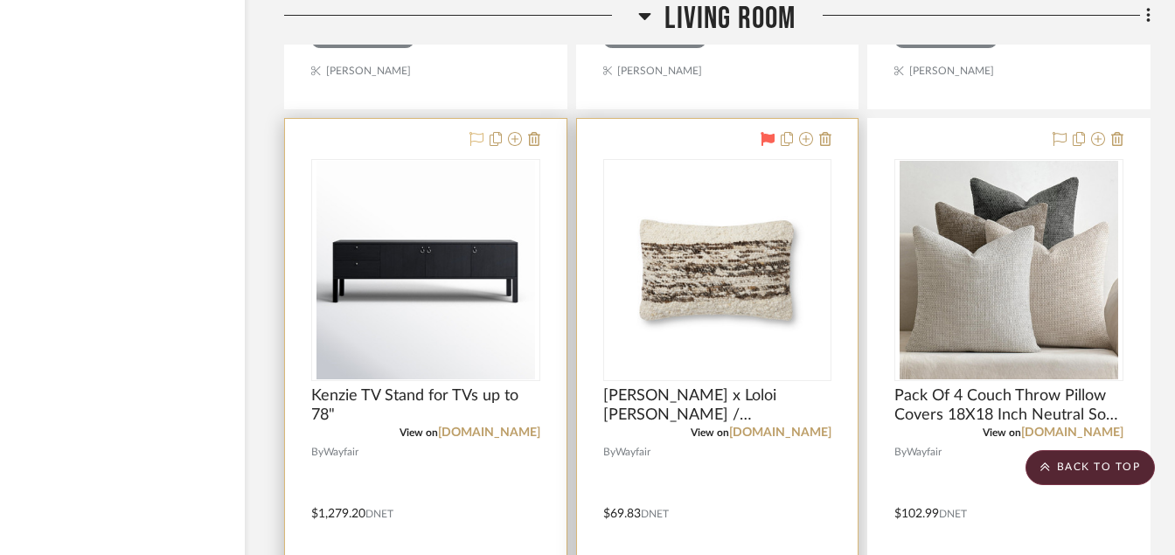
click at [476, 136] on icon at bounding box center [477, 139] width 14 height 14
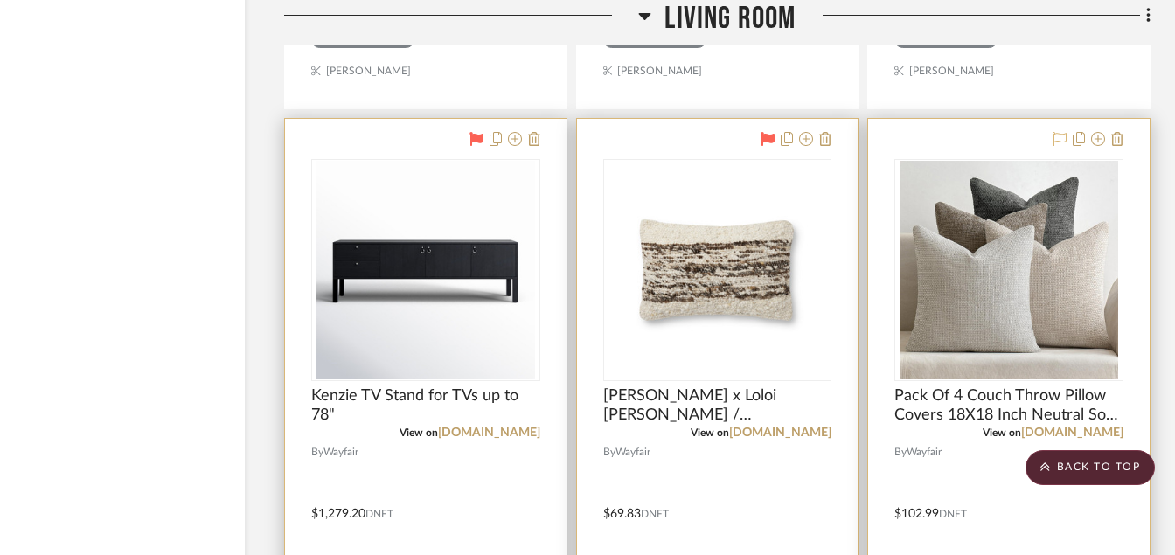
click at [1057, 141] on icon at bounding box center [1060, 139] width 14 height 14
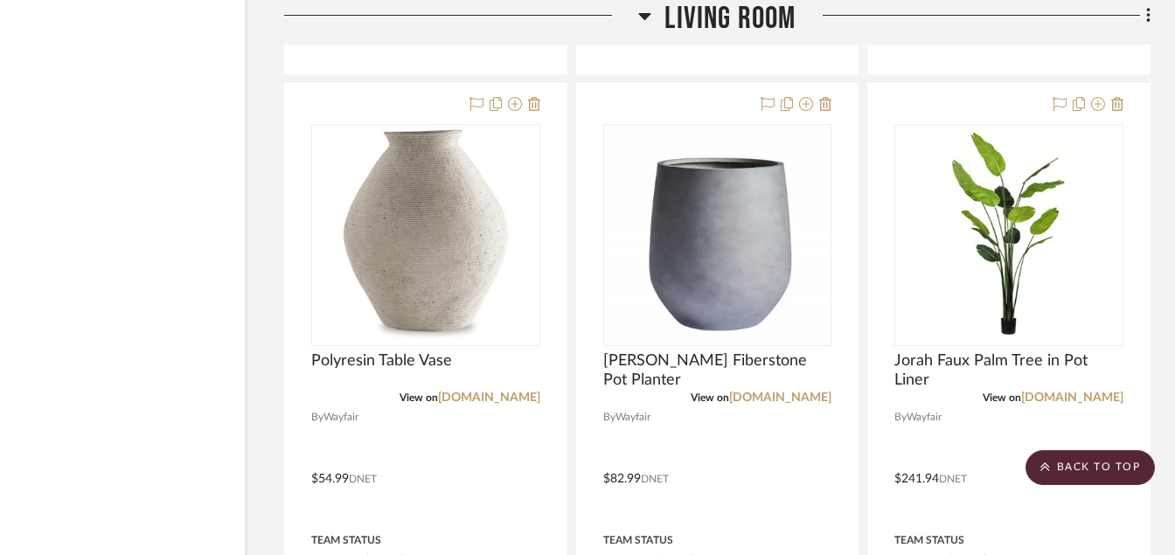
scroll to position [25506, 84]
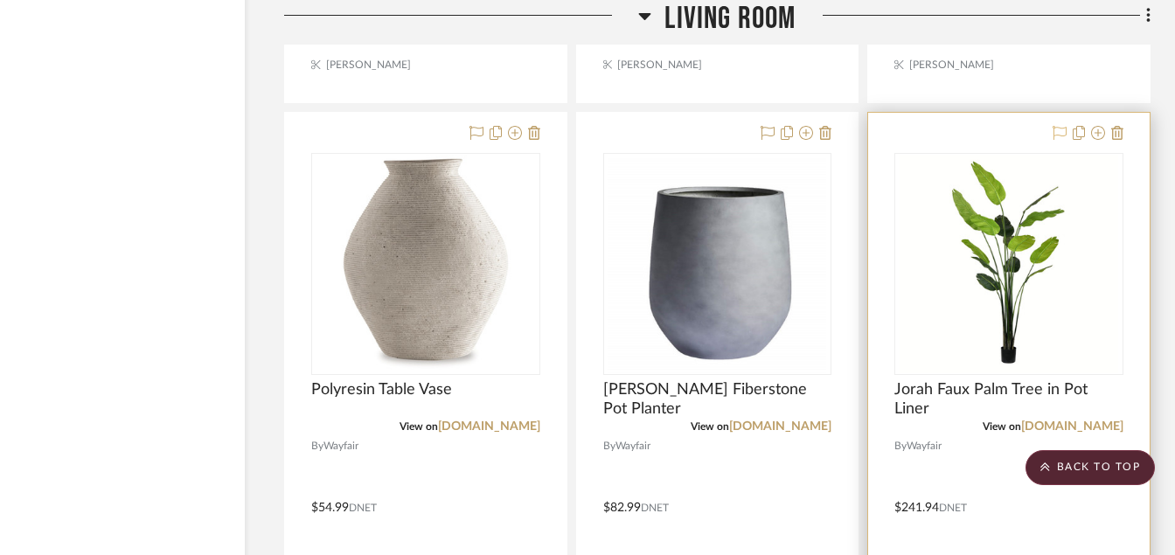
click at [1059, 131] on icon at bounding box center [1060, 133] width 14 height 14
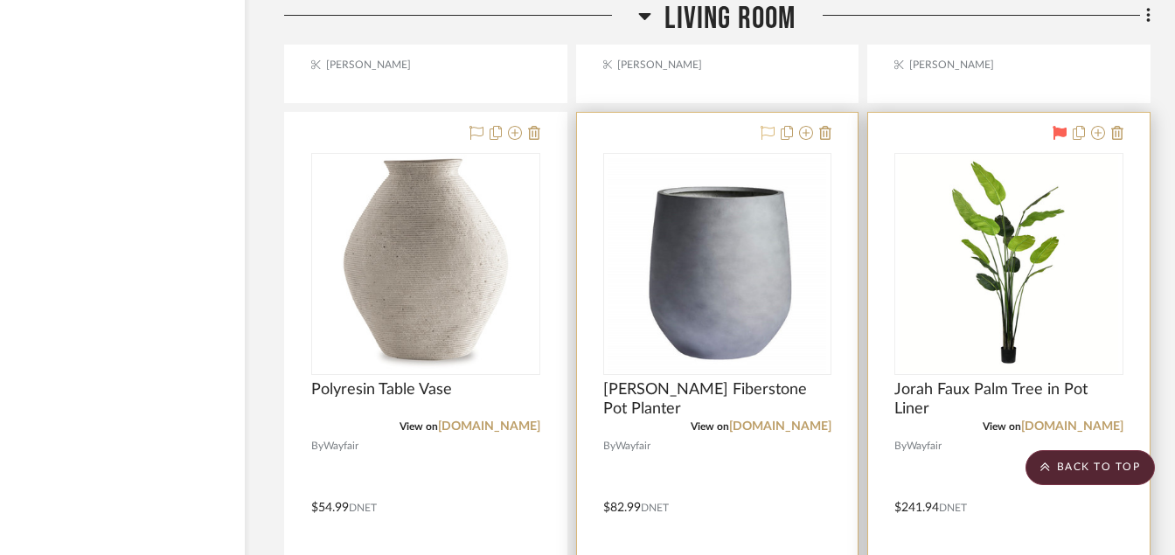
click at [770, 132] on icon at bounding box center [768, 133] width 14 height 14
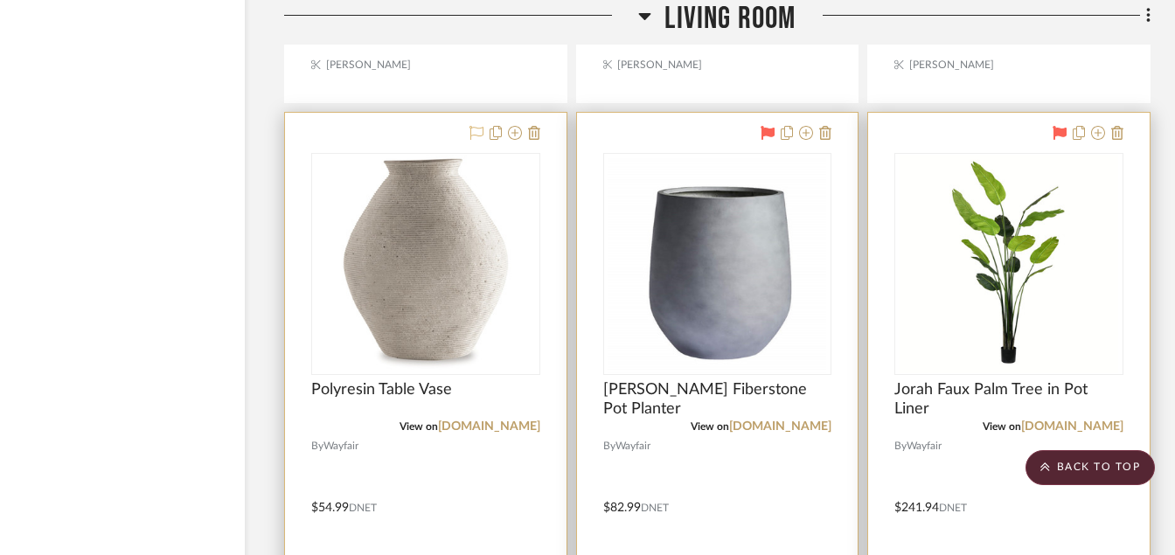
click at [478, 136] on icon at bounding box center [477, 133] width 14 height 14
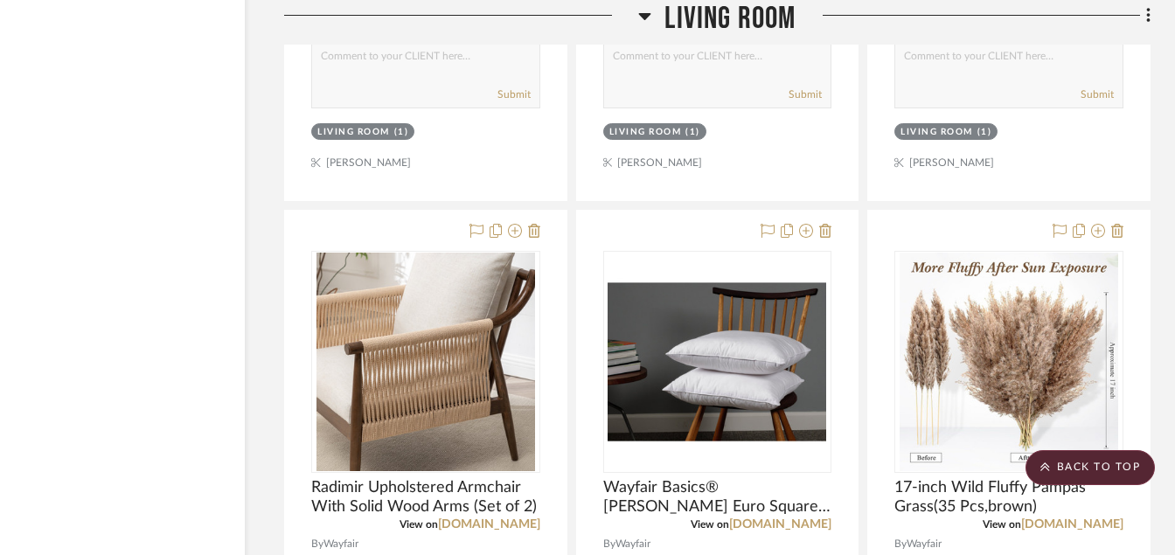
scroll to position [24632, 84]
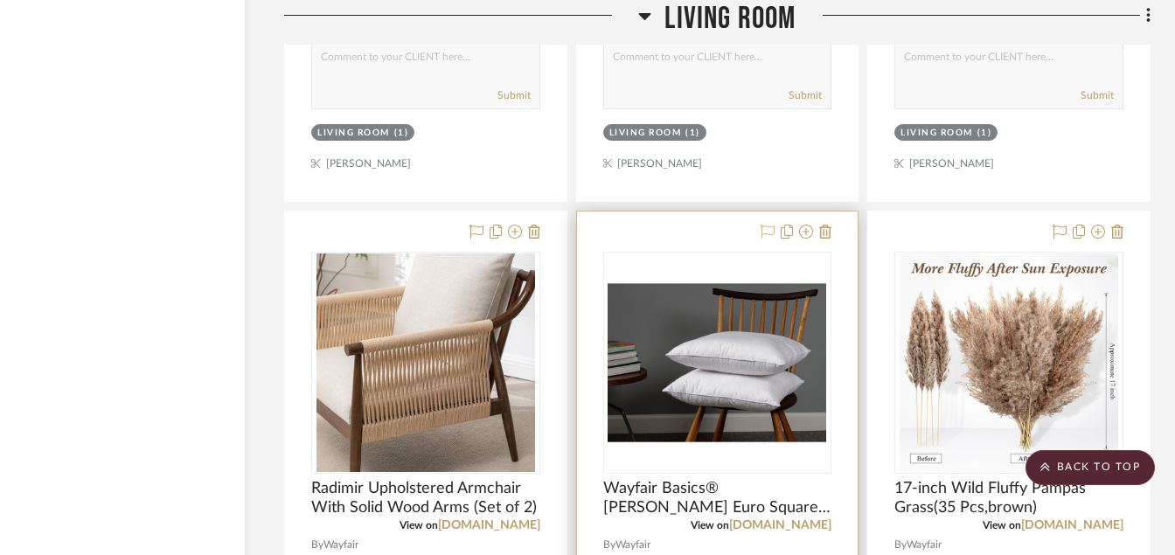
click at [763, 234] on icon at bounding box center [768, 232] width 14 height 14
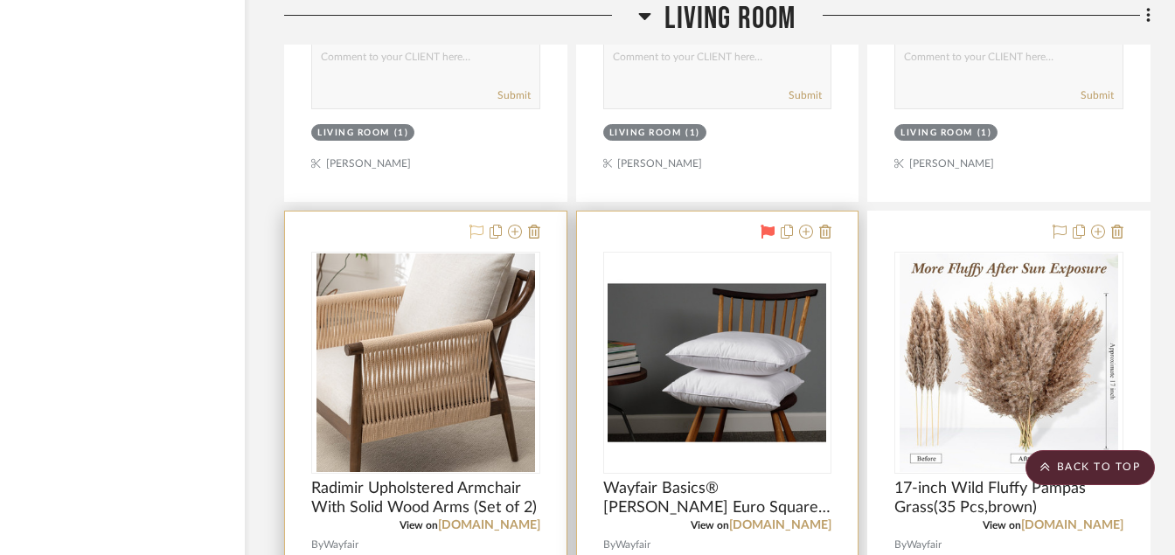
click at [471, 231] on icon at bounding box center [477, 232] width 14 height 14
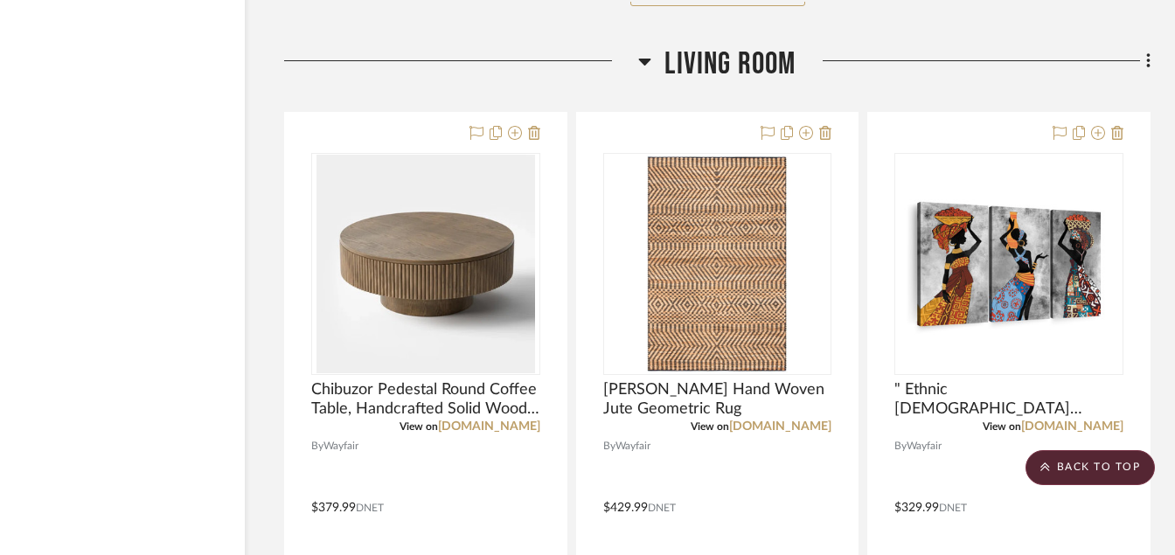
scroll to position [23932, 84]
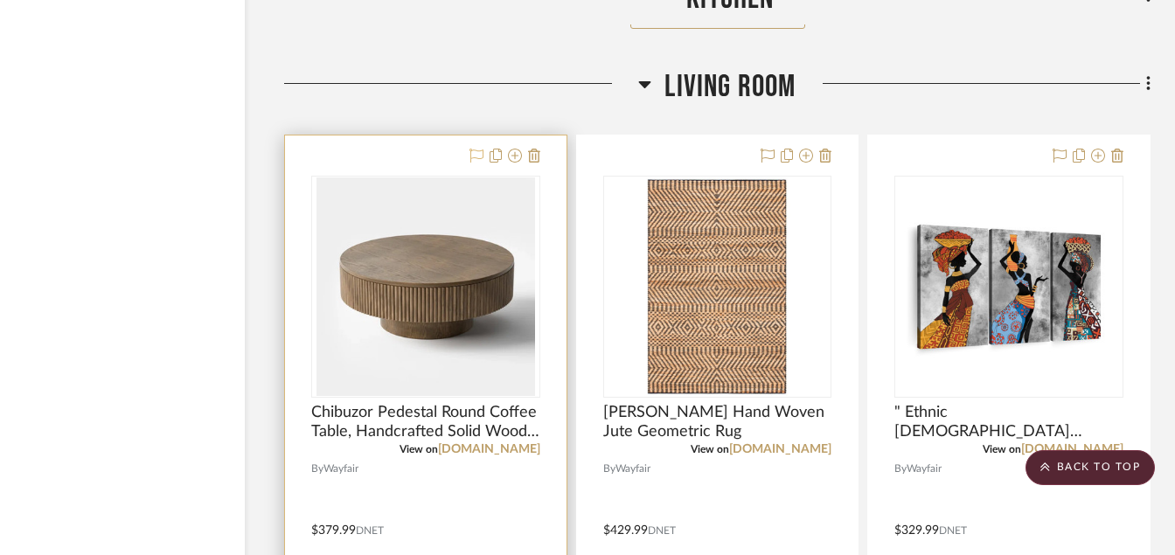
click at [477, 157] on icon at bounding box center [477, 156] width 14 height 14
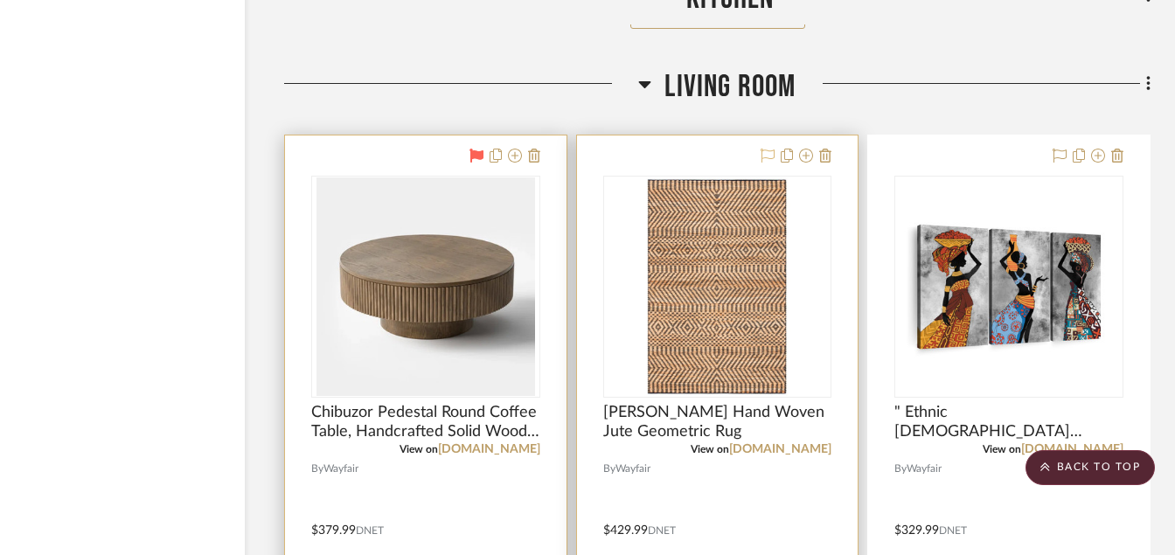
click at [768, 153] on icon at bounding box center [768, 156] width 14 height 14
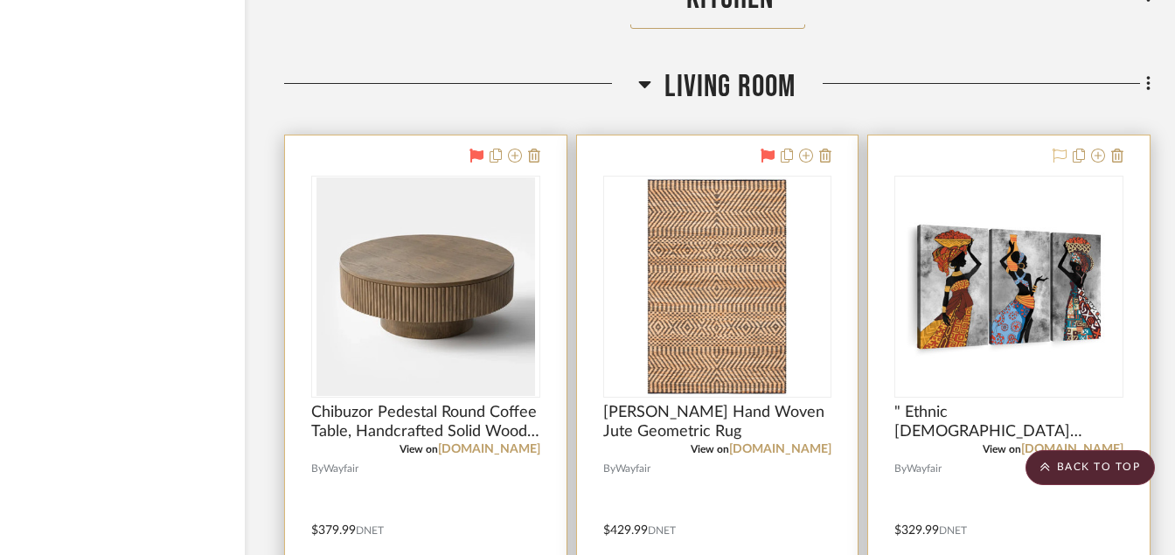
click at [1056, 153] on icon at bounding box center [1060, 156] width 14 height 14
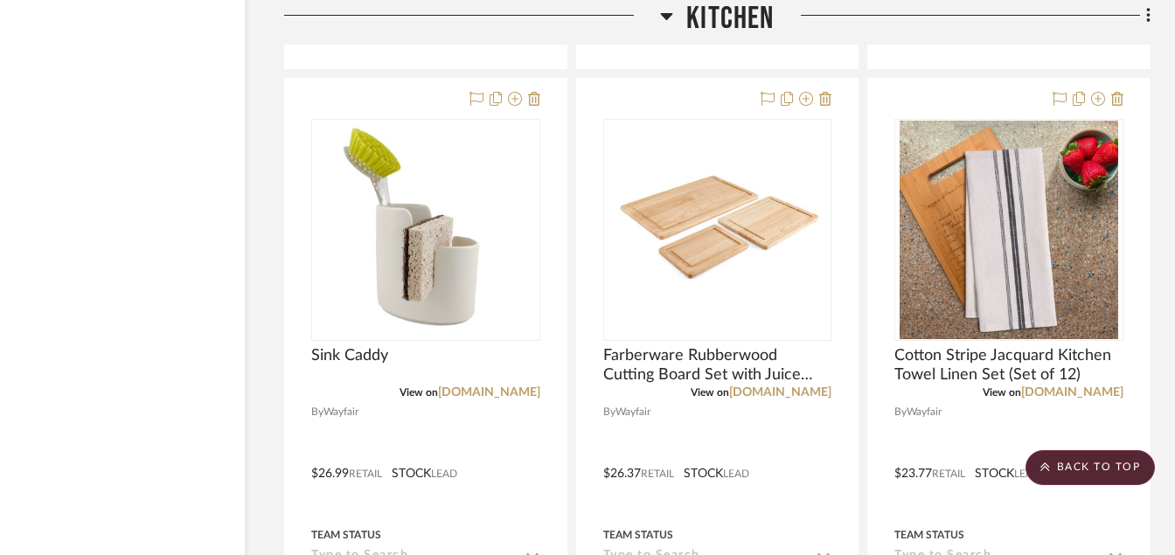
scroll to position [22253, 84]
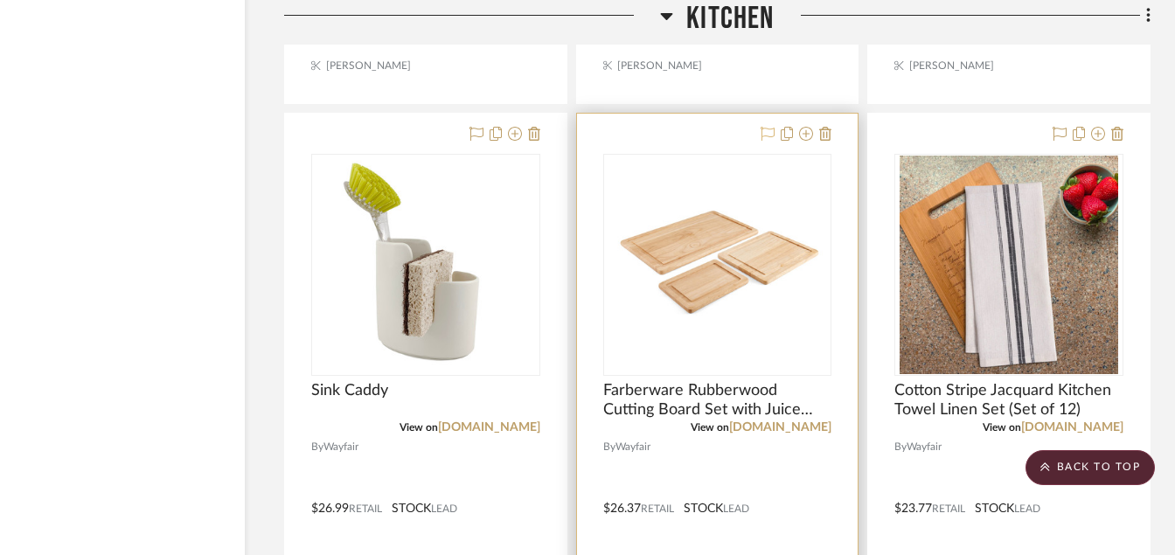
click at [775, 136] on icon at bounding box center [768, 134] width 14 height 14
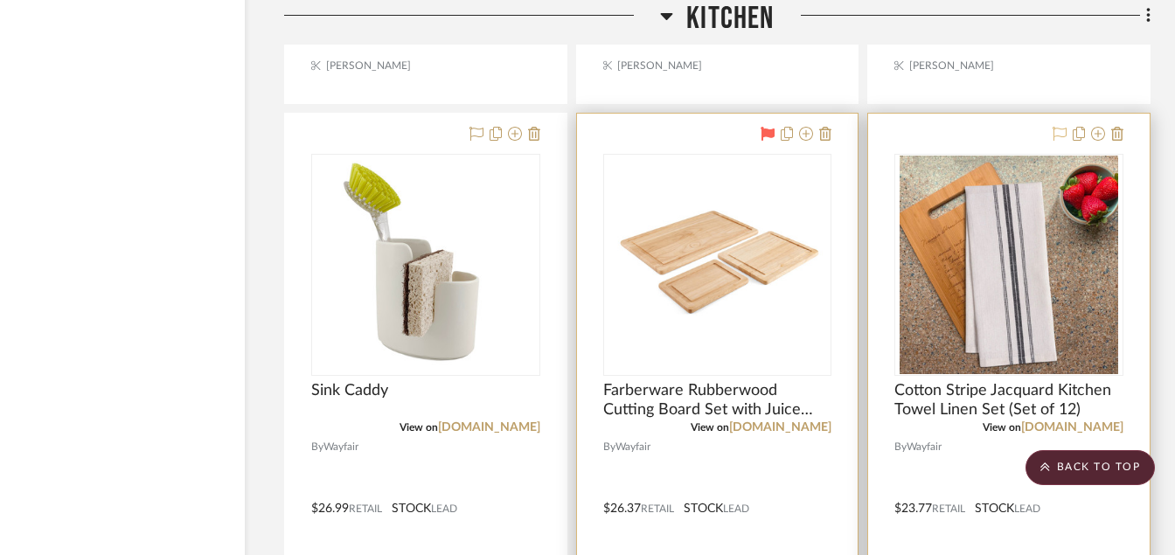
click at [1058, 135] on icon at bounding box center [1060, 134] width 14 height 14
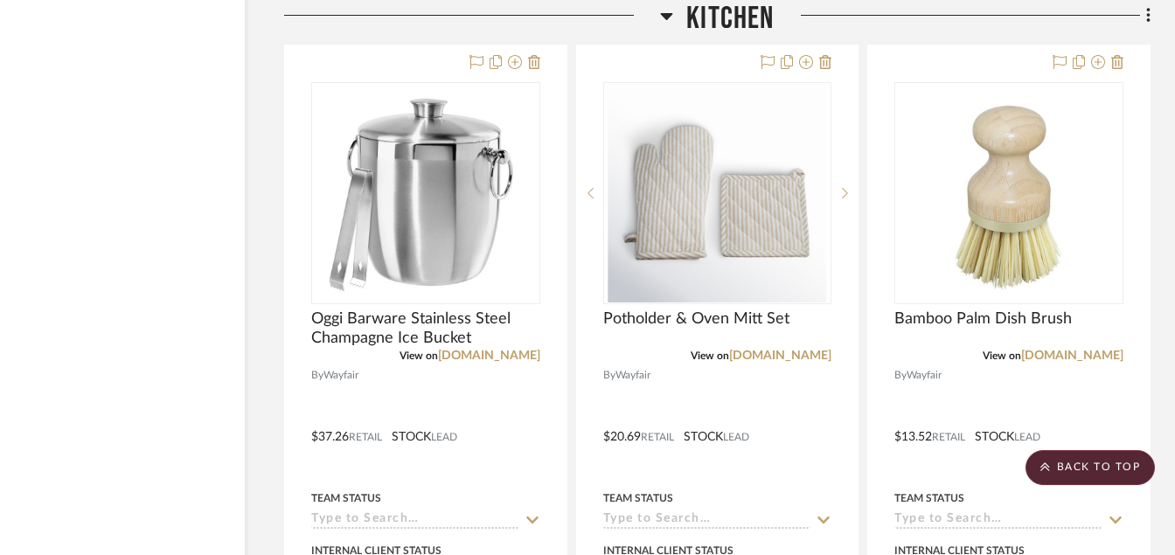
scroll to position [21343, 84]
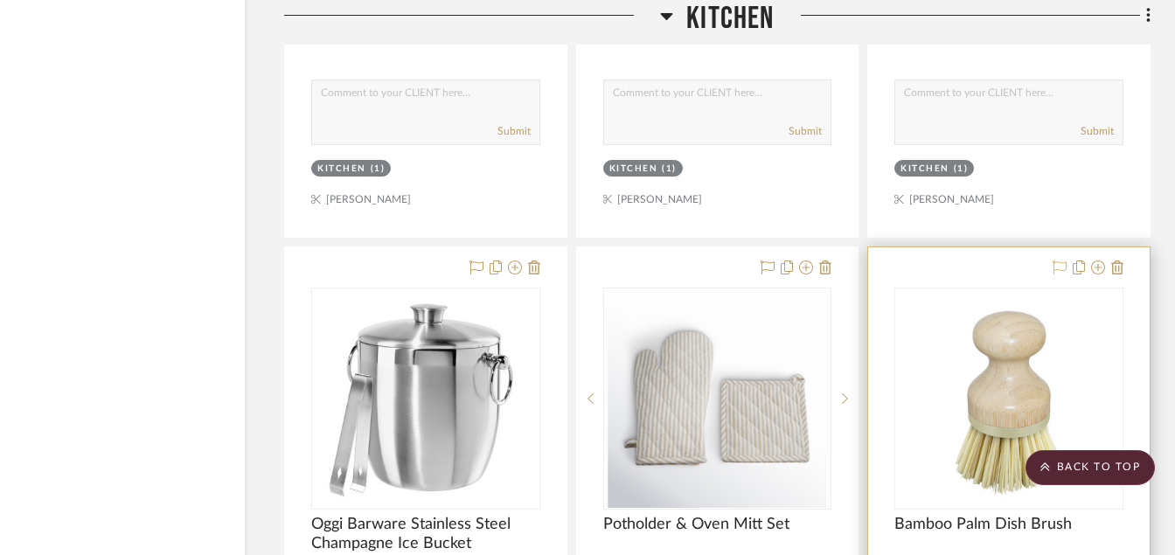
click at [1058, 265] on icon at bounding box center [1060, 268] width 14 height 14
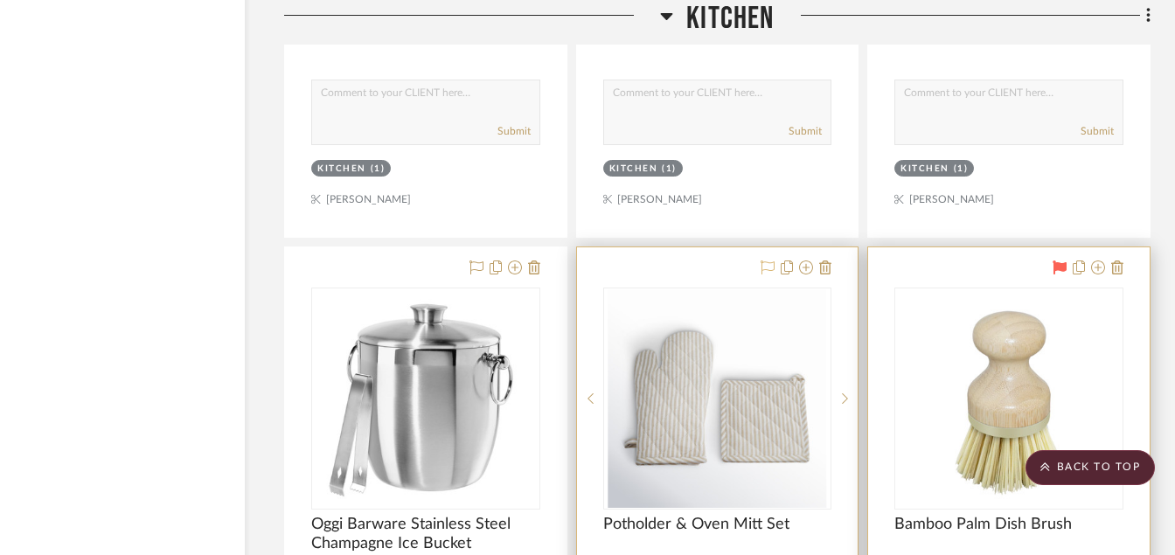
click at [766, 266] on icon at bounding box center [768, 268] width 14 height 14
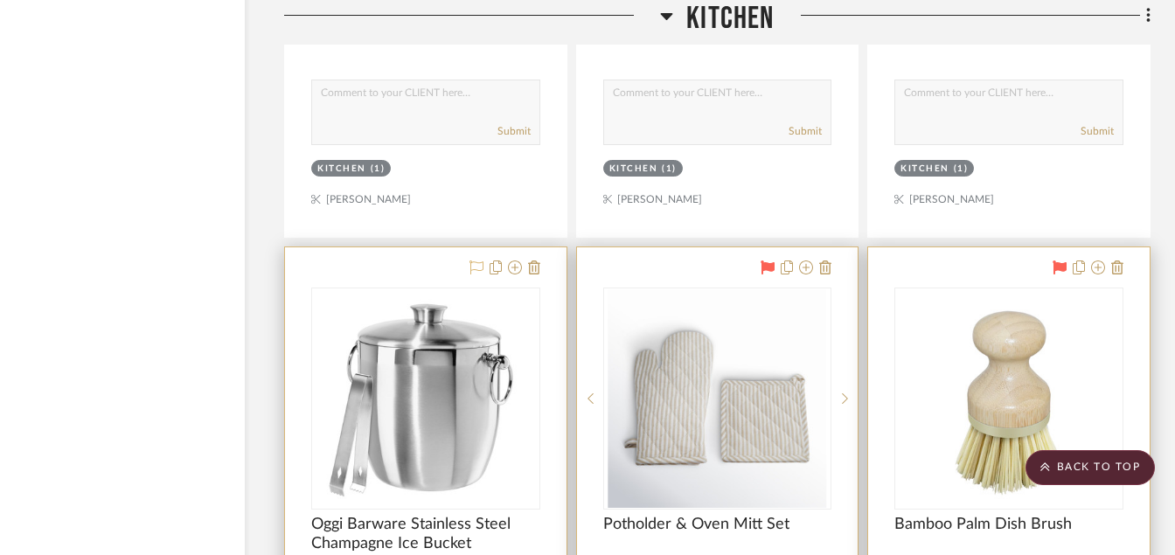
click at [478, 270] on icon at bounding box center [477, 268] width 14 height 14
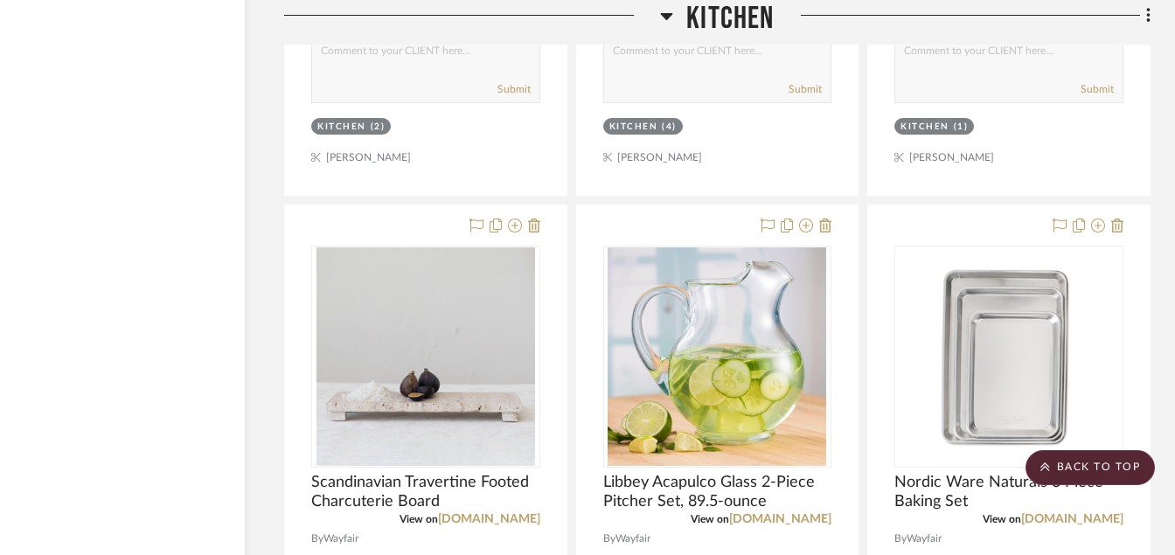
scroll to position [20609, 84]
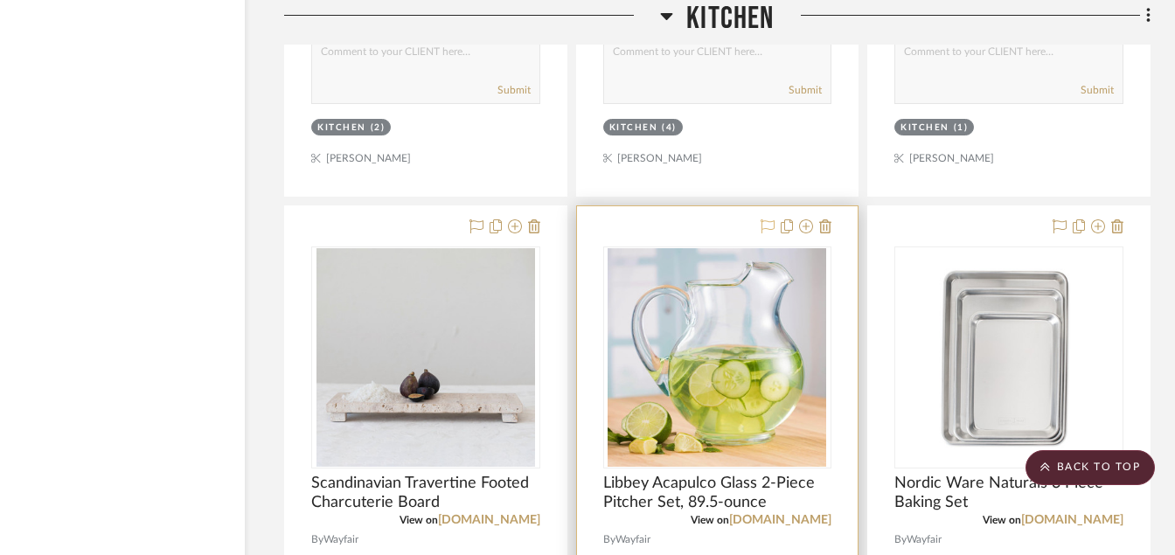
click at [768, 222] on icon at bounding box center [768, 227] width 14 height 14
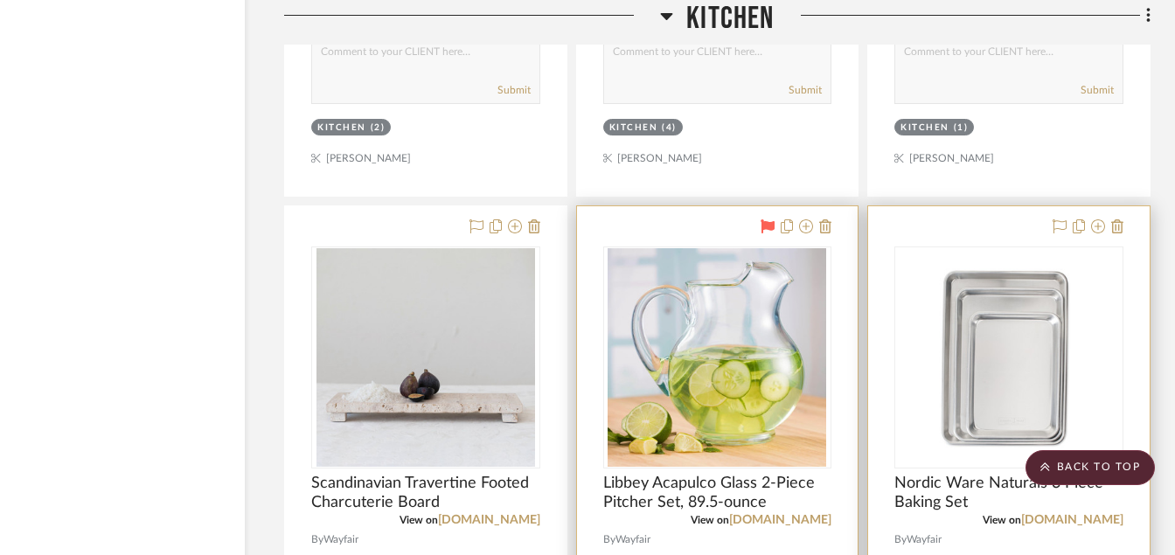
click at [1049, 229] on div at bounding box center [1085, 227] width 77 height 21
click at [1057, 229] on icon at bounding box center [1060, 227] width 14 height 14
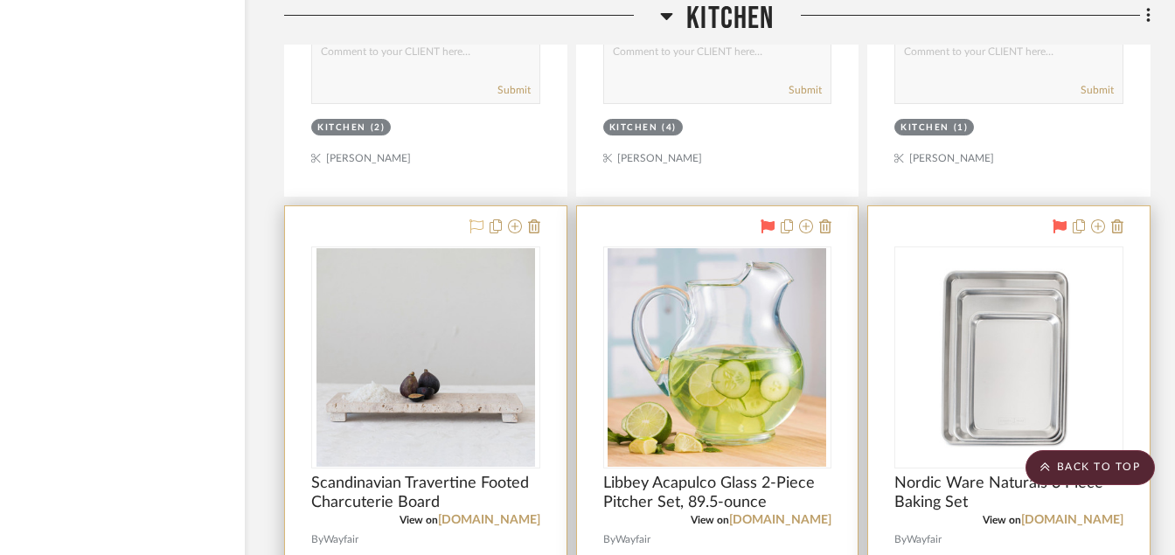
click at [478, 224] on icon at bounding box center [477, 227] width 14 height 14
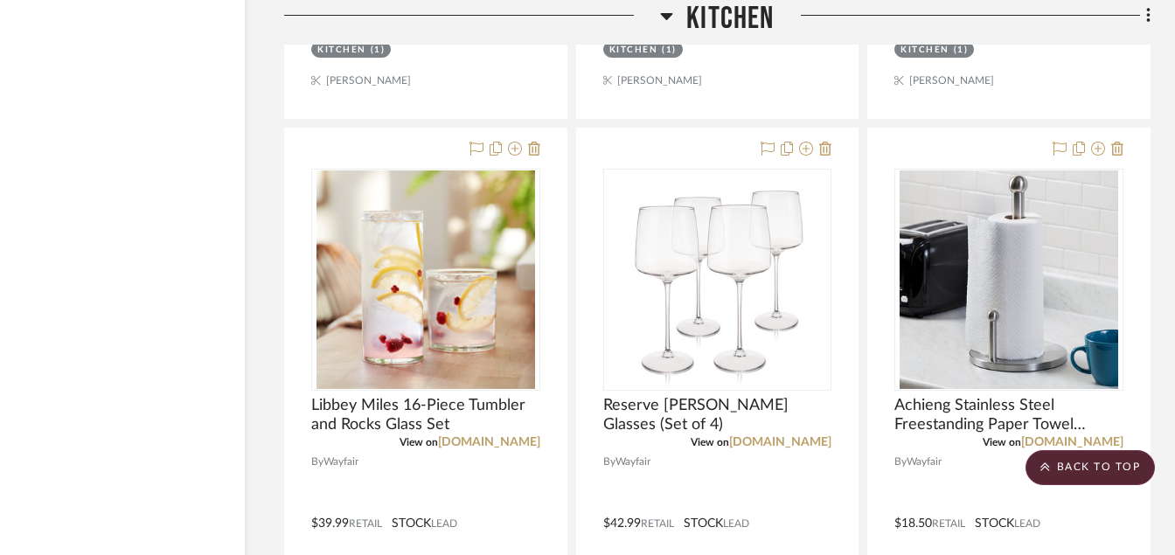
scroll to position [19909, 84]
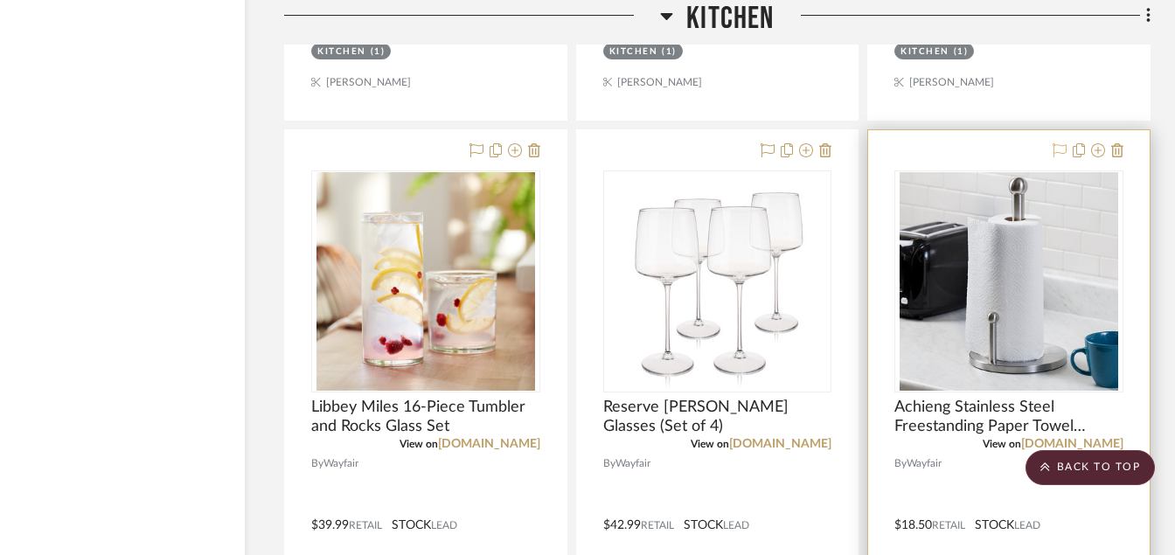
click at [1061, 148] on icon at bounding box center [1060, 150] width 14 height 14
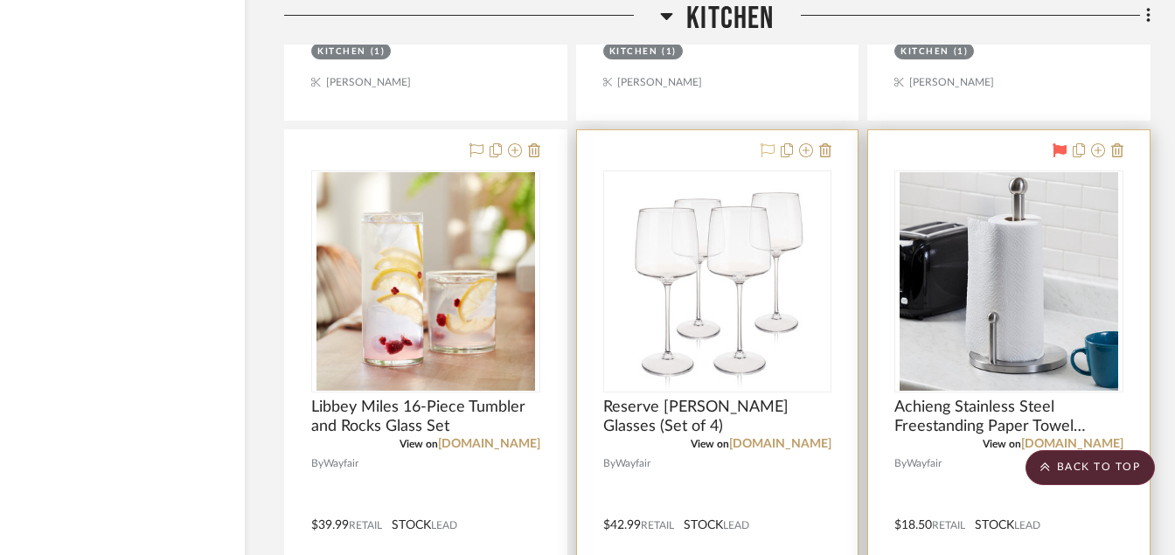
click at [771, 143] on button at bounding box center [768, 151] width 14 height 21
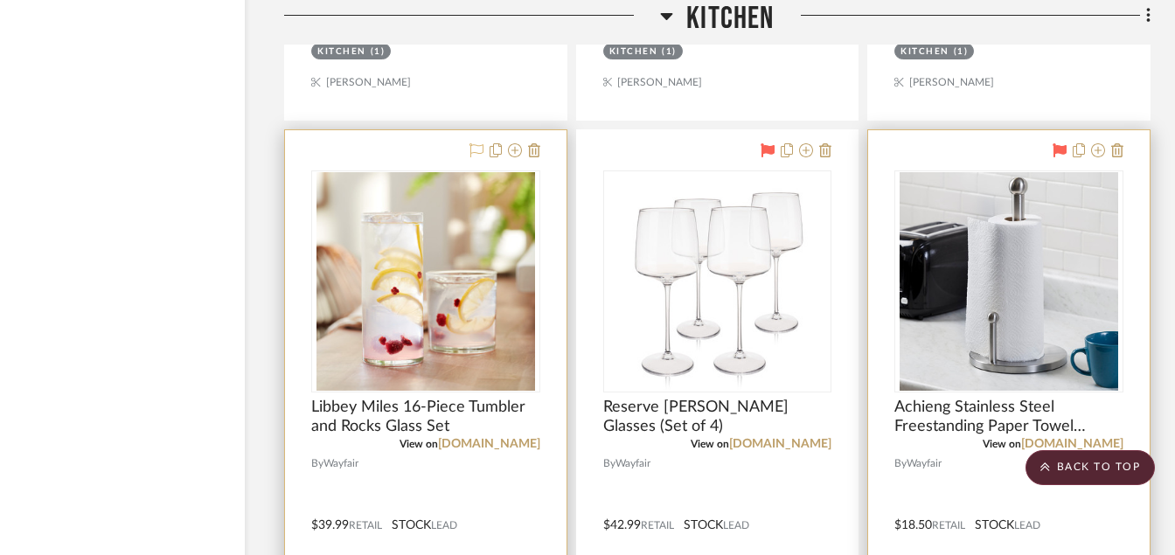
click at [473, 152] on icon at bounding box center [477, 150] width 14 height 14
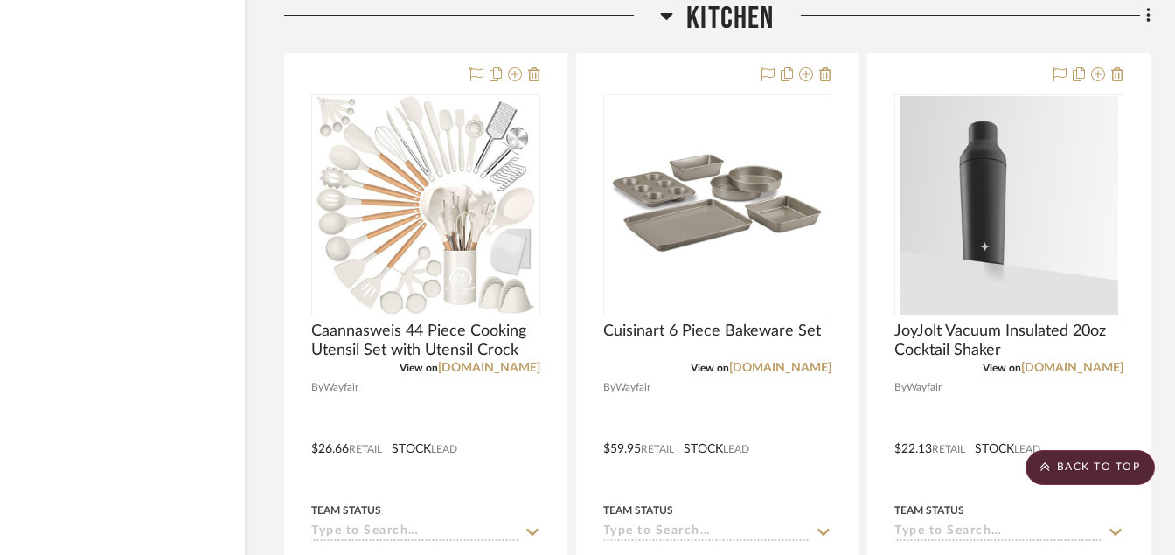
scroll to position [19140, 84]
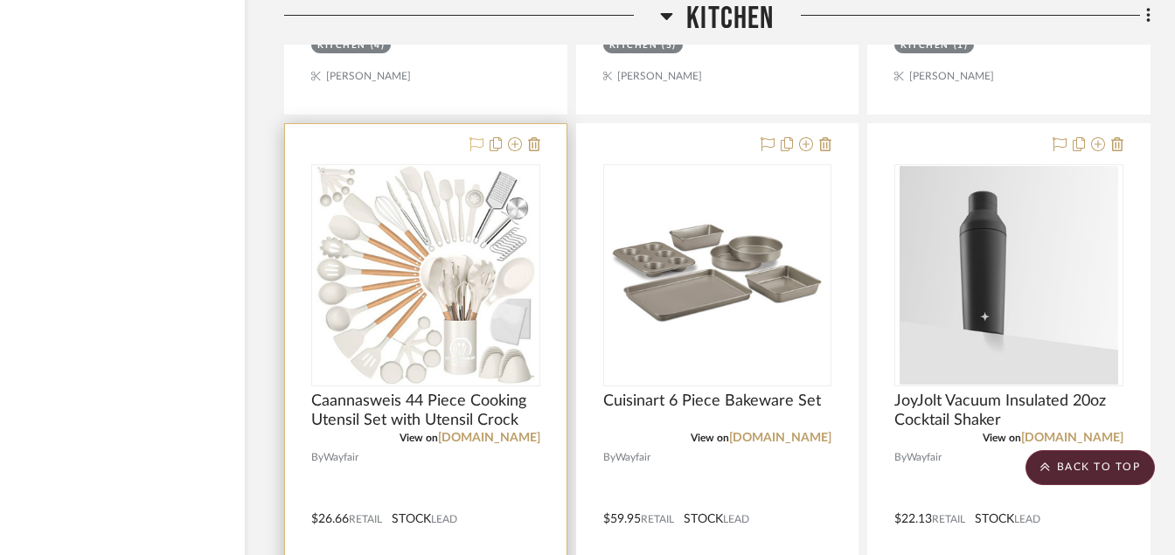
click at [480, 147] on icon at bounding box center [477, 144] width 14 height 14
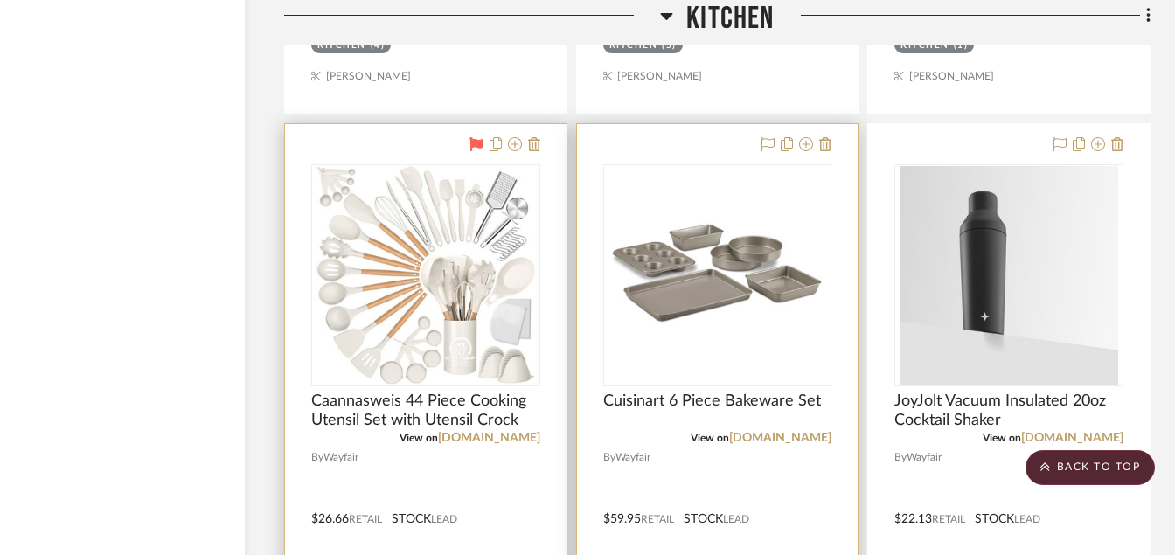
click at [776, 146] on div at bounding box center [793, 145] width 77 height 21
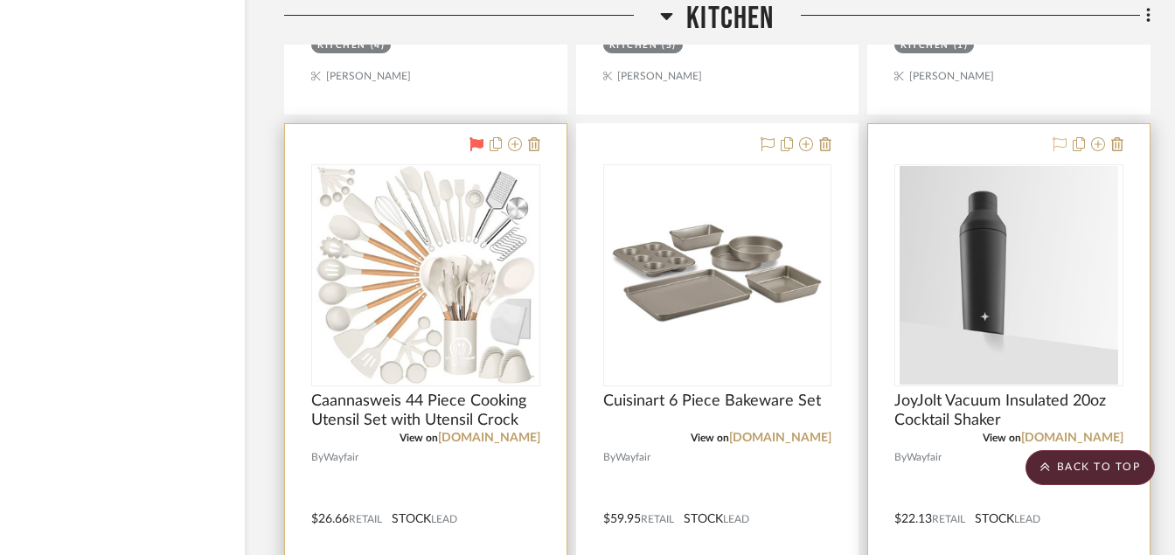
click at [1059, 145] on icon at bounding box center [1060, 144] width 14 height 14
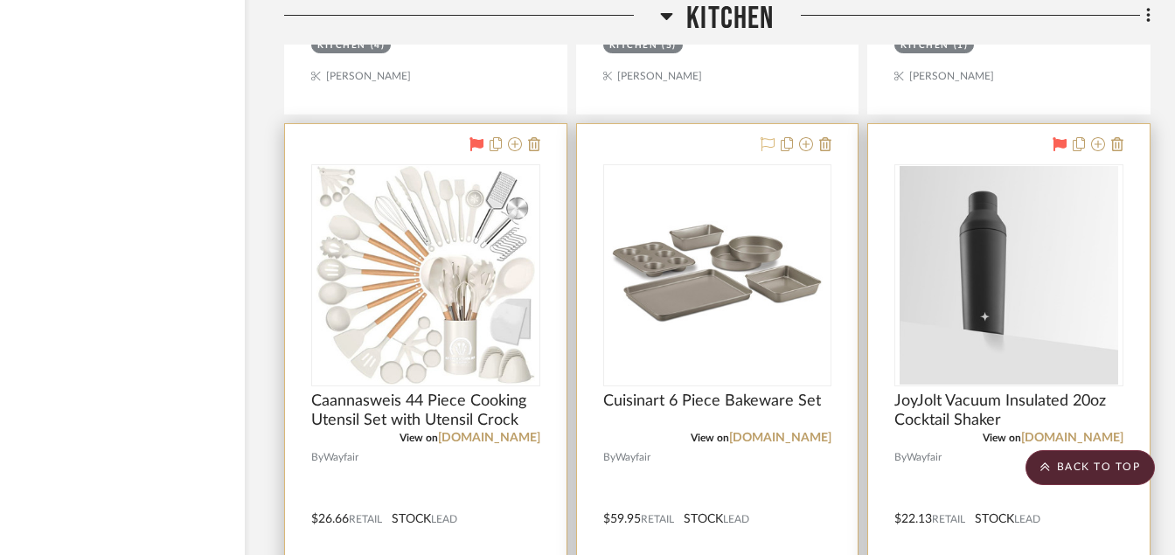
click at [770, 142] on icon at bounding box center [768, 144] width 14 height 14
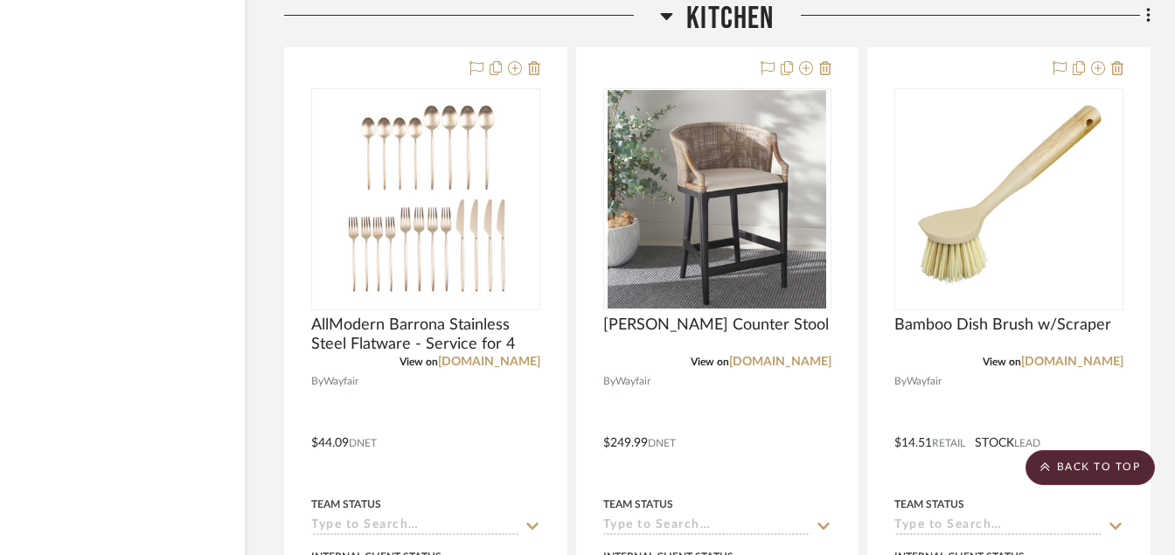
scroll to position [18370, 84]
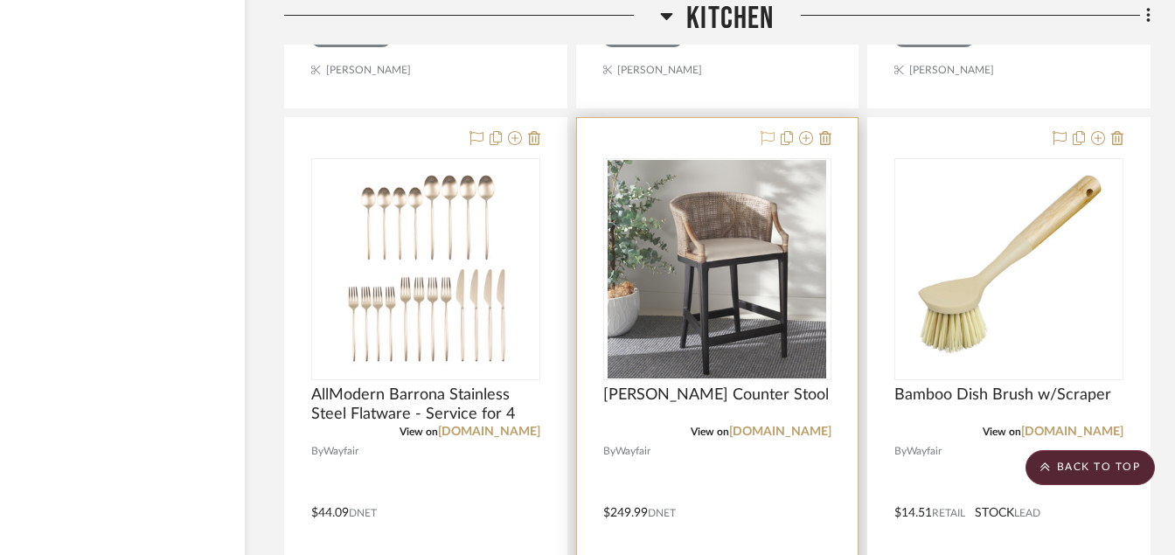
click at [769, 144] on icon at bounding box center [768, 138] width 14 height 14
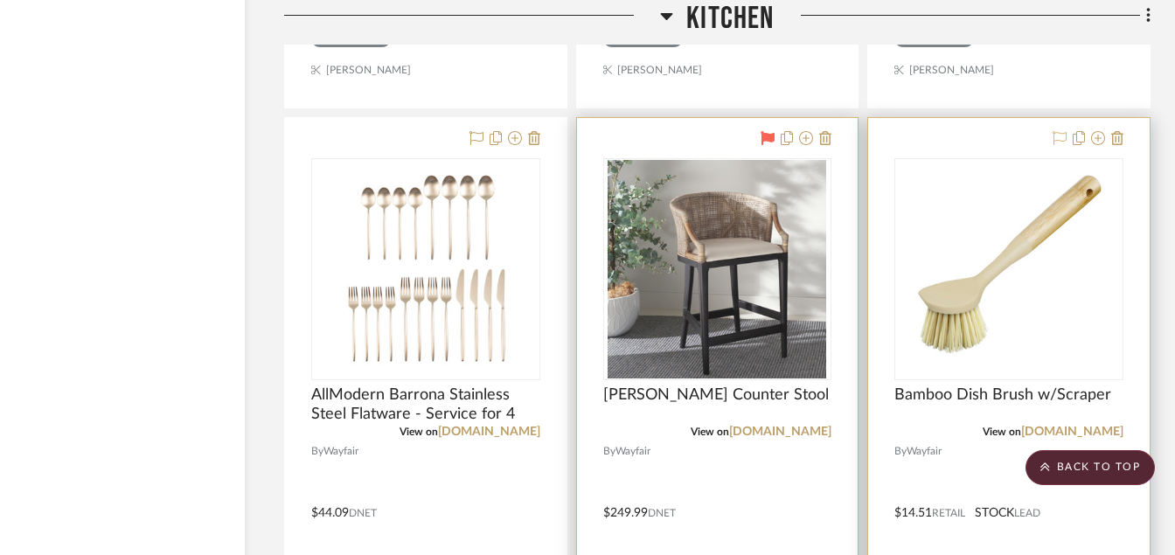
click at [1053, 134] on icon at bounding box center [1060, 138] width 14 height 14
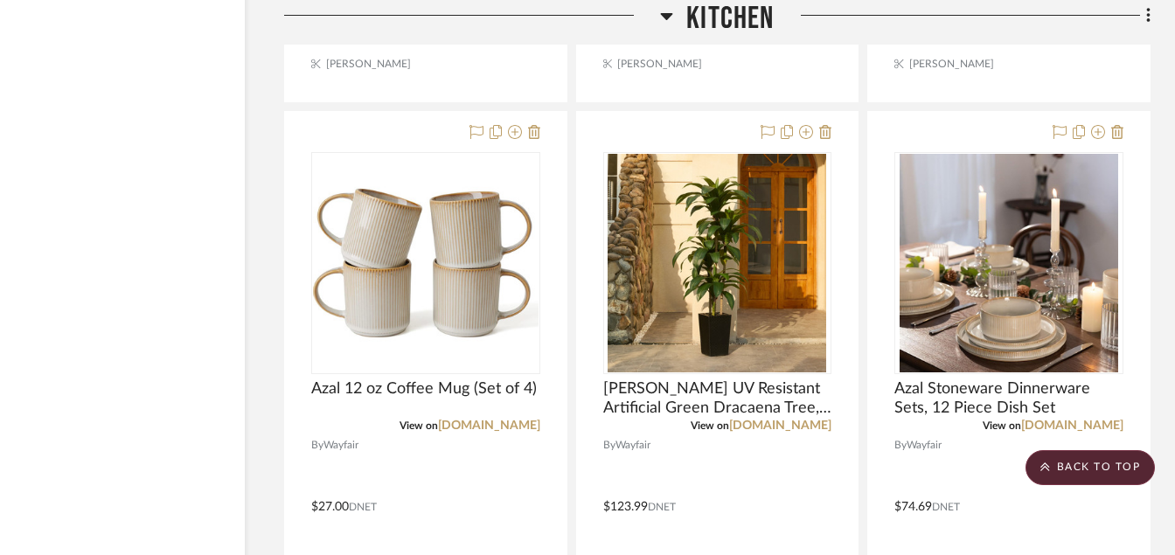
scroll to position [17565, 84]
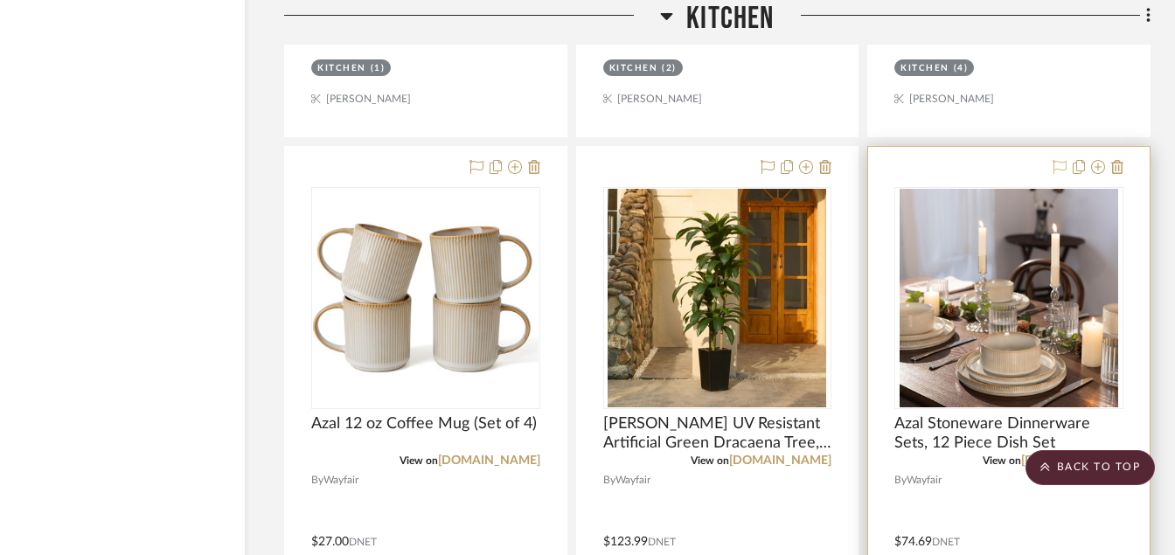
click at [1056, 165] on icon at bounding box center [1060, 167] width 14 height 14
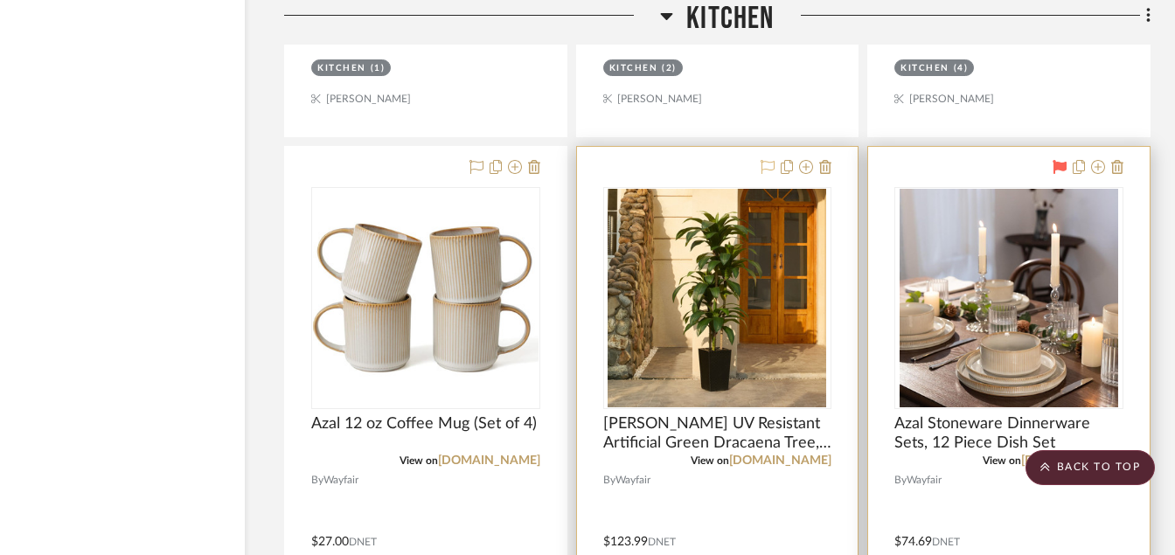
click at [766, 169] on icon at bounding box center [768, 167] width 14 height 14
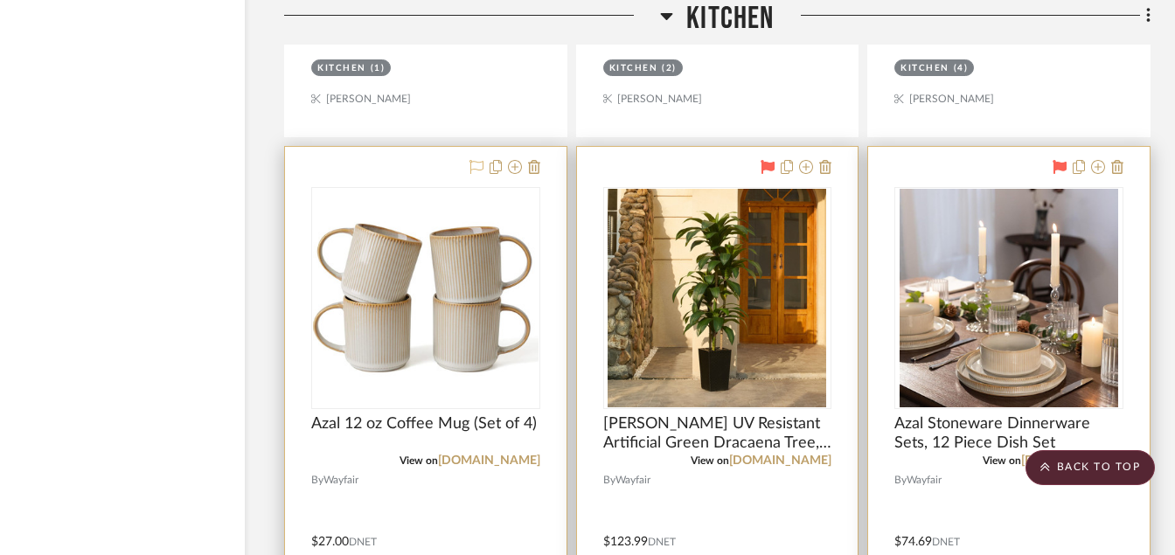
click at [475, 165] on icon at bounding box center [477, 167] width 14 height 14
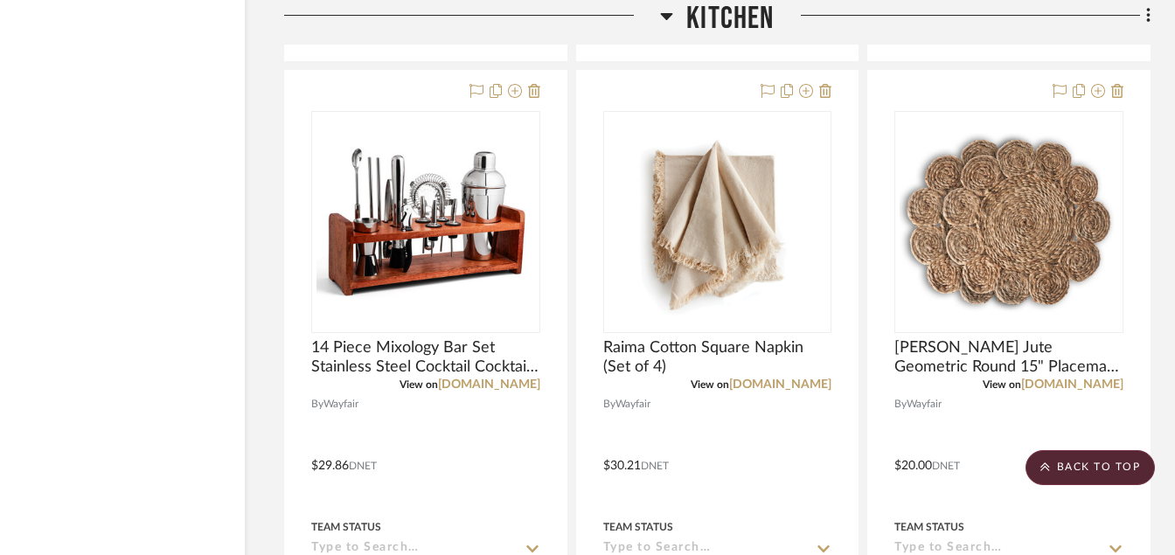
scroll to position [16831, 84]
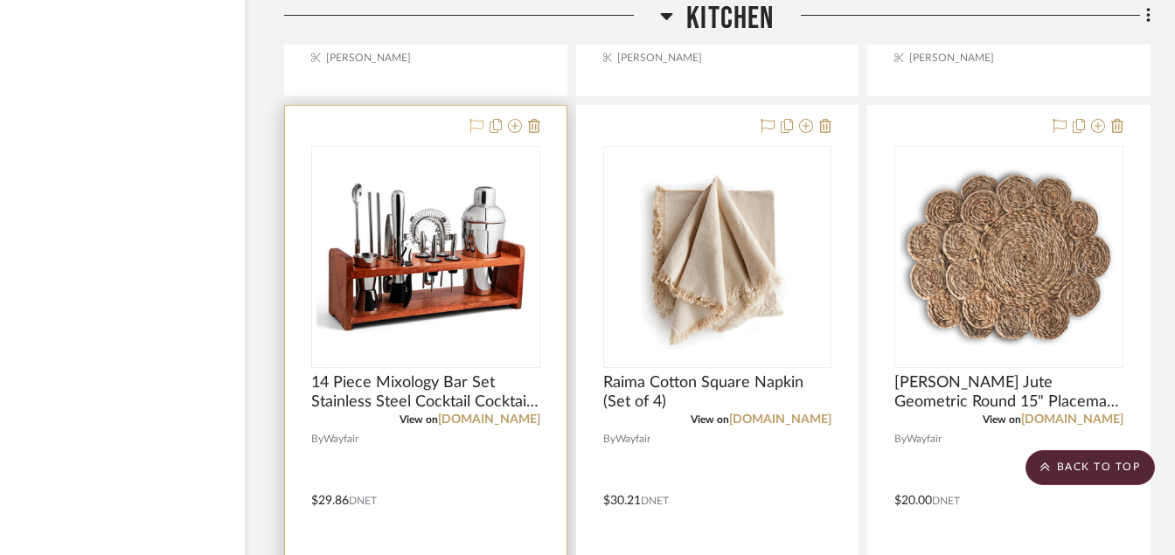
click at [472, 132] on icon at bounding box center [477, 126] width 14 height 14
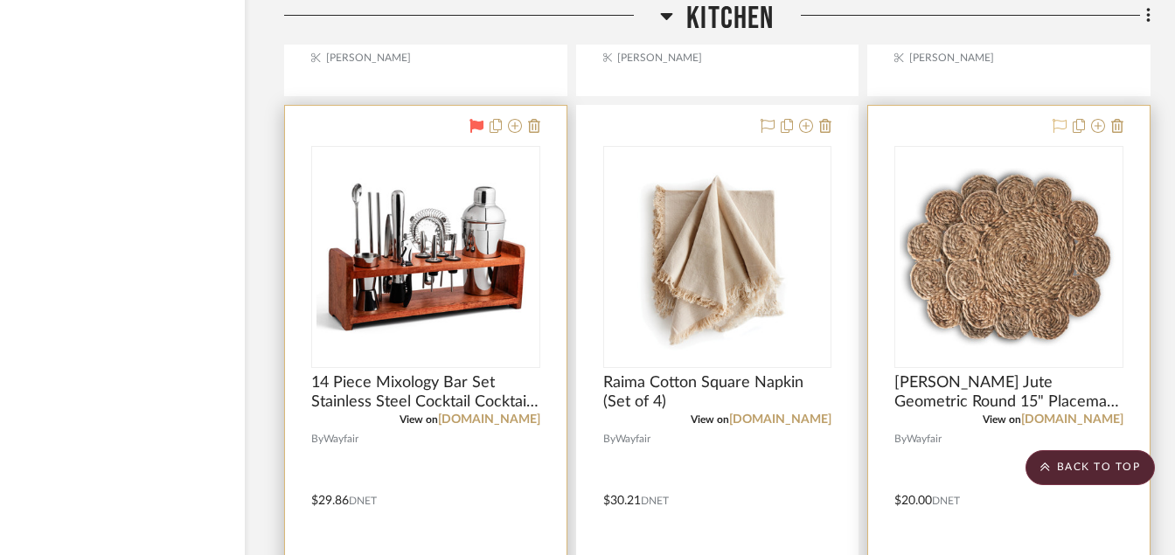
click at [1059, 124] on icon at bounding box center [1060, 126] width 14 height 14
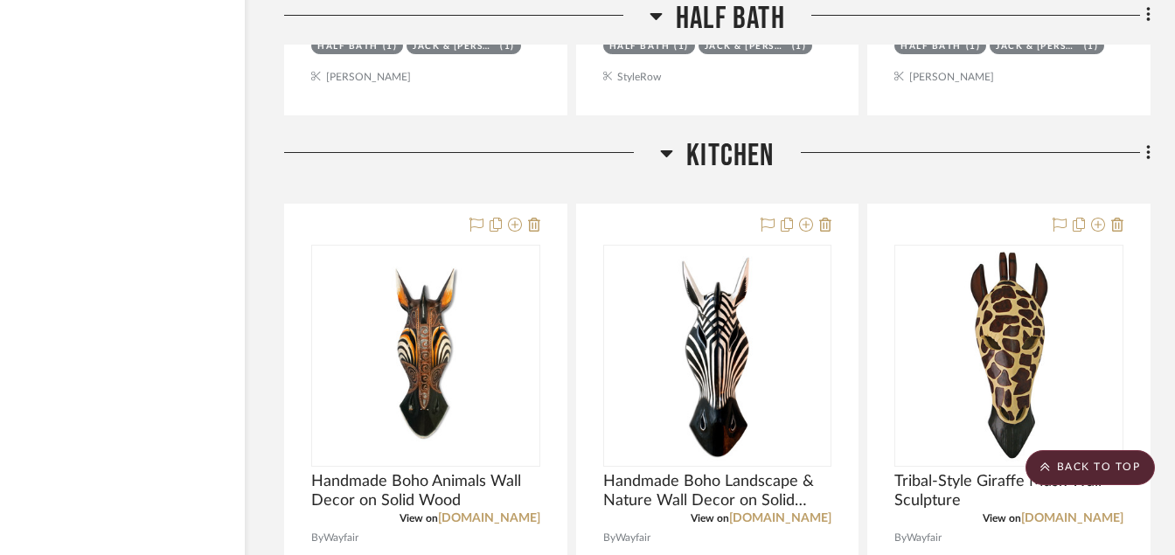
scroll to position [15921, 84]
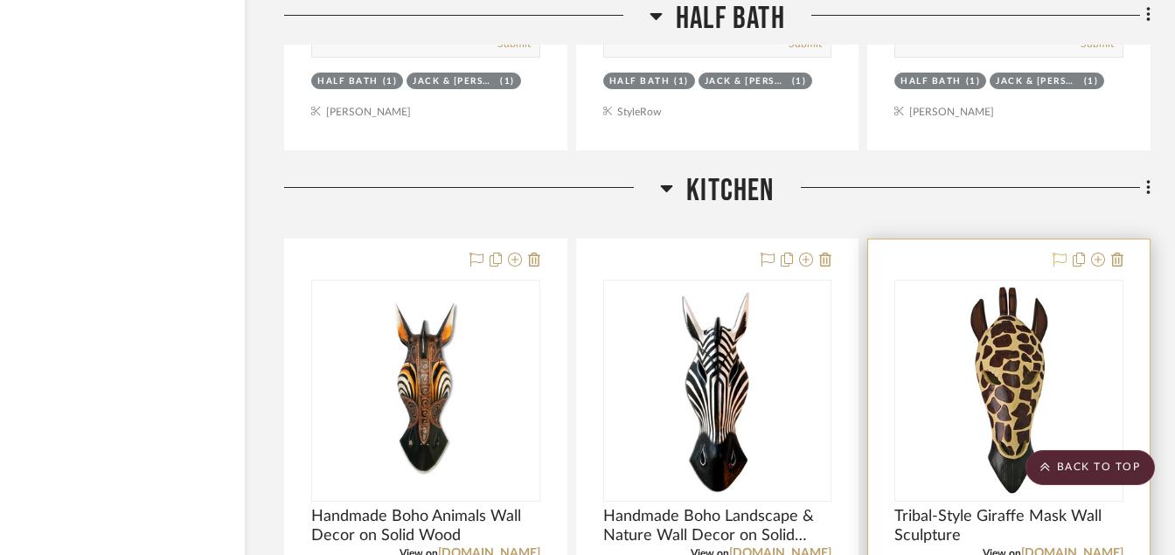
click at [1059, 261] on icon at bounding box center [1060, 260] width 14 height 14
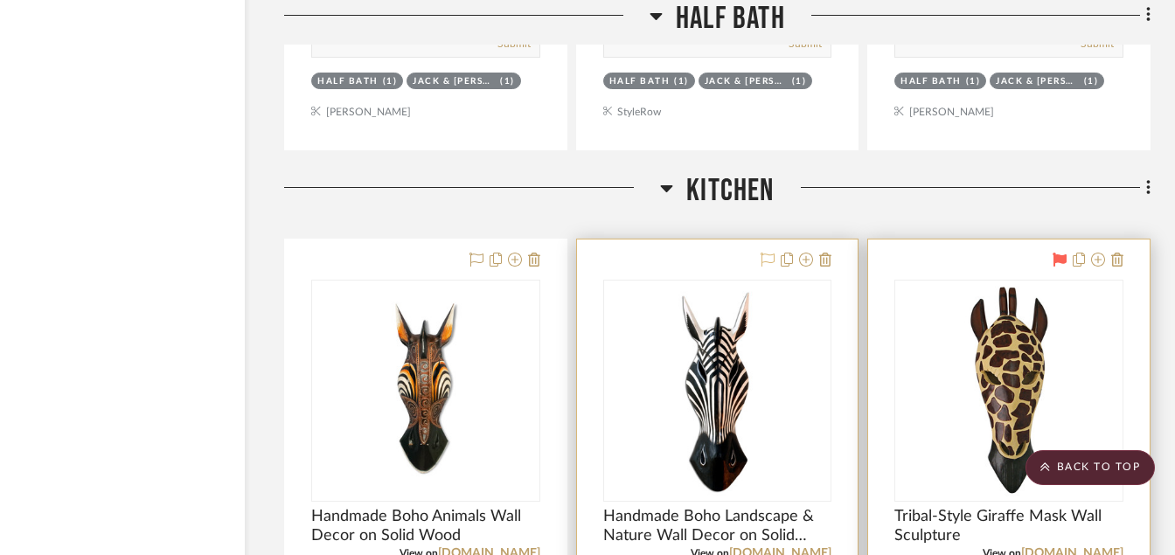
click at [762, 267] on fa-icon at bounding box center [768, 261] width 14 height 14
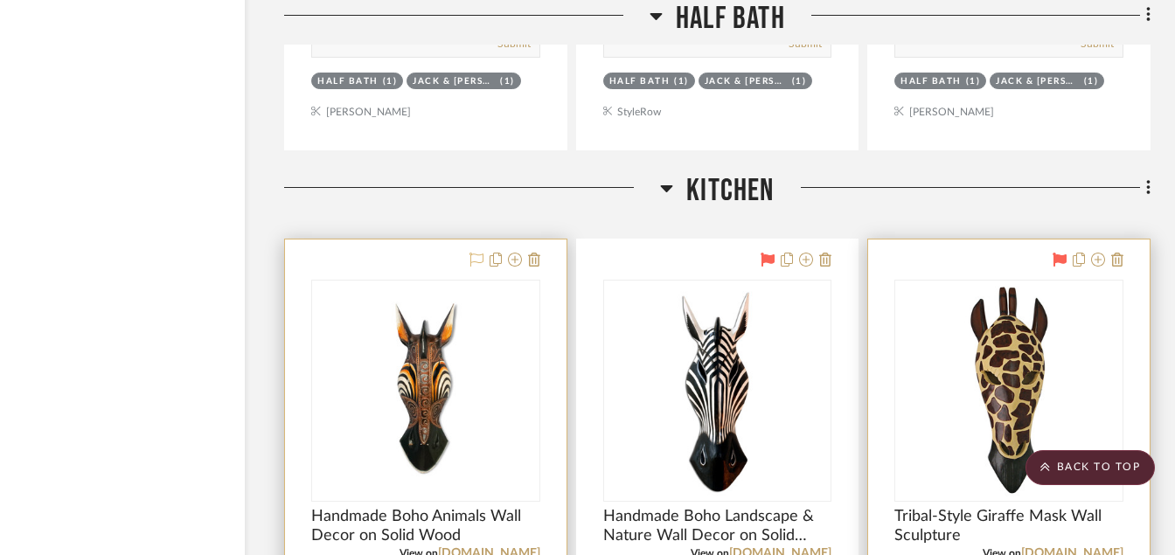
click at [474, 262] on icon at bounding box center [477, 260] width 14 height 14
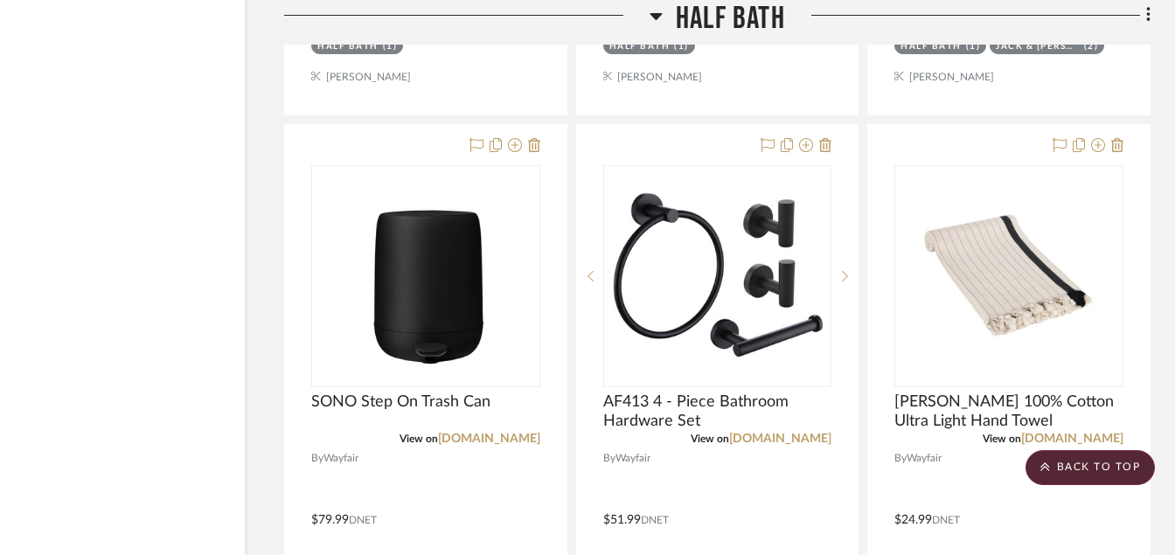
scroll to position [15117, 84]
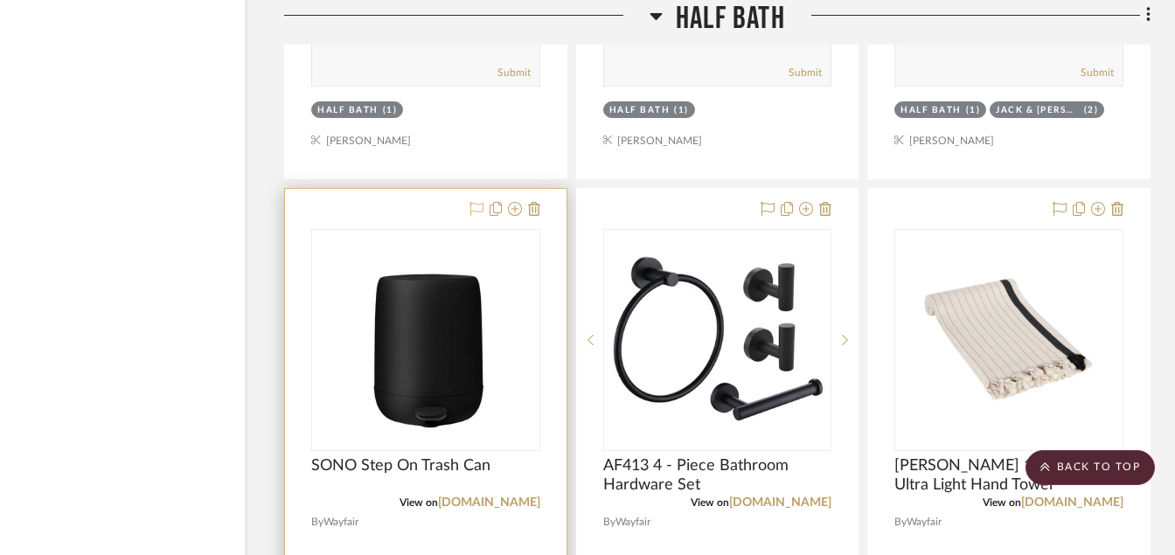
click at [473, 212] on icon at bounding box center [477, 209] width 14 height 14
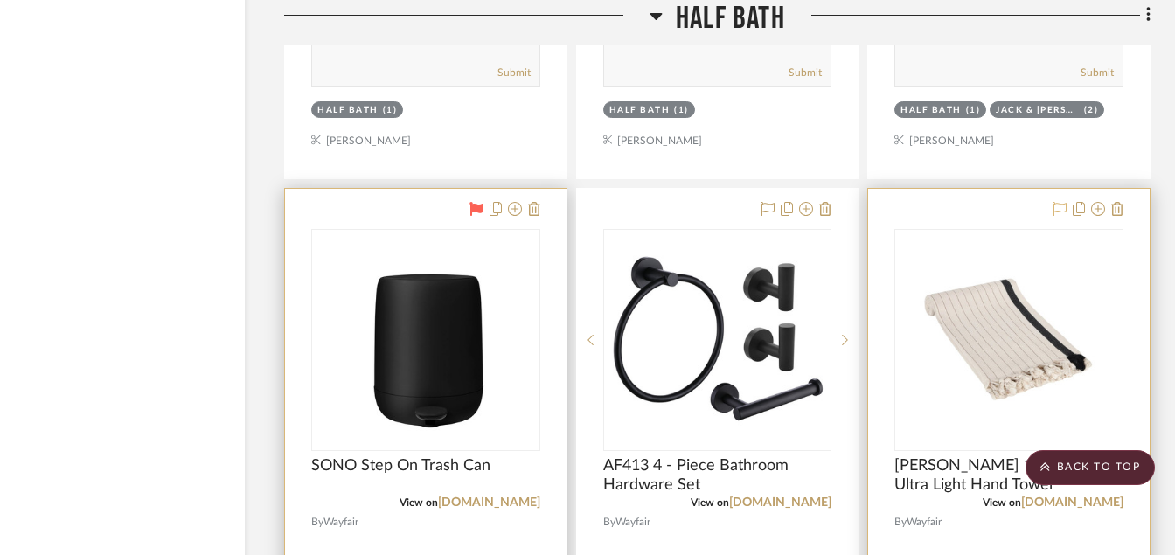
click at [1059, 206] on icon at bounding box center [1060, 209] width 14 height 14
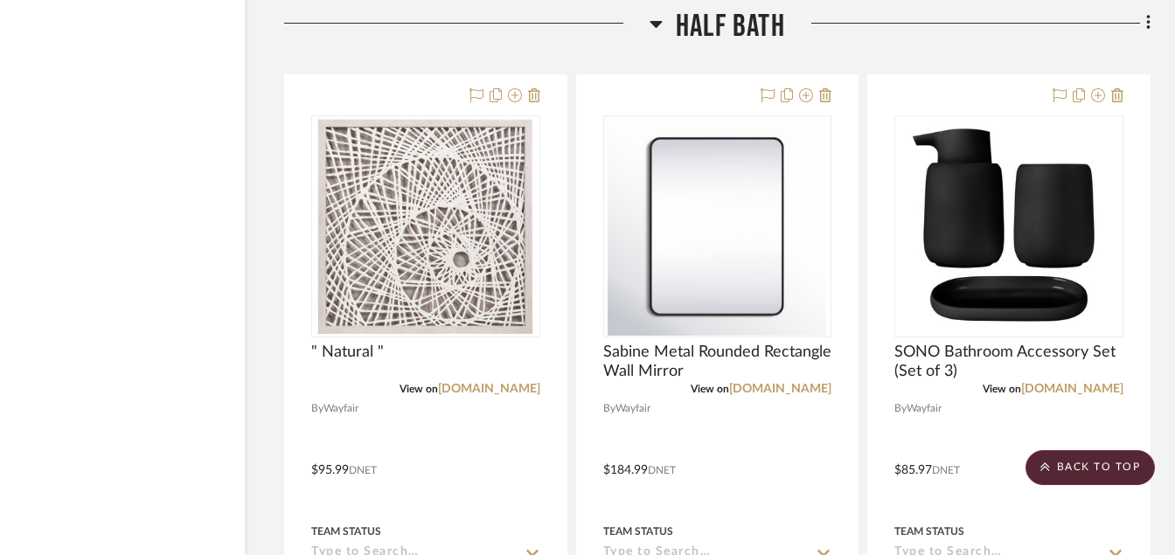
scroll to position [14417, 84]
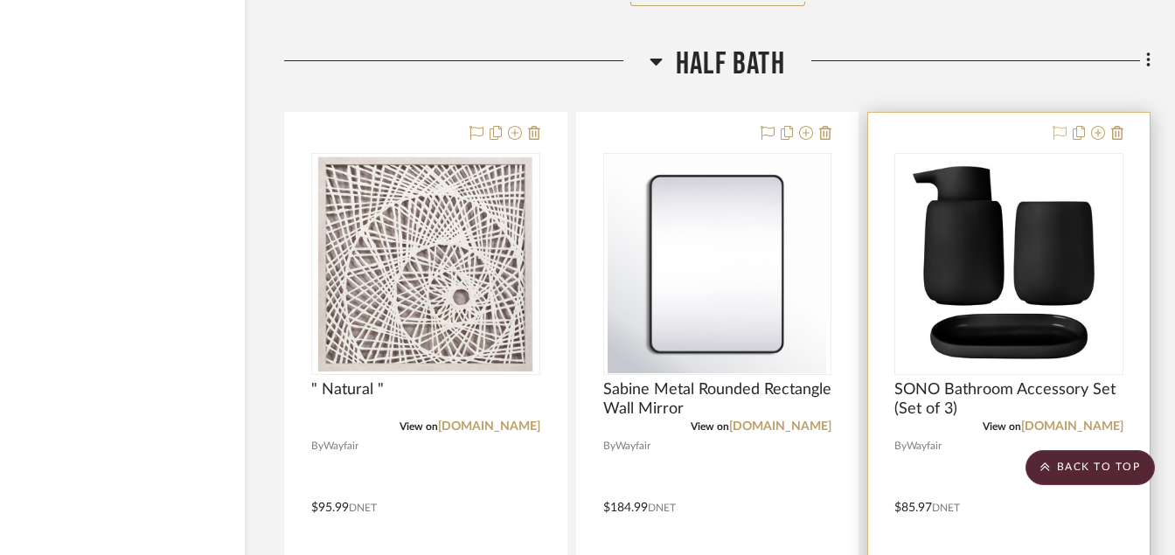
click at [1059, 136] on icon at bounding box center [1060, 133] width 14 height 14
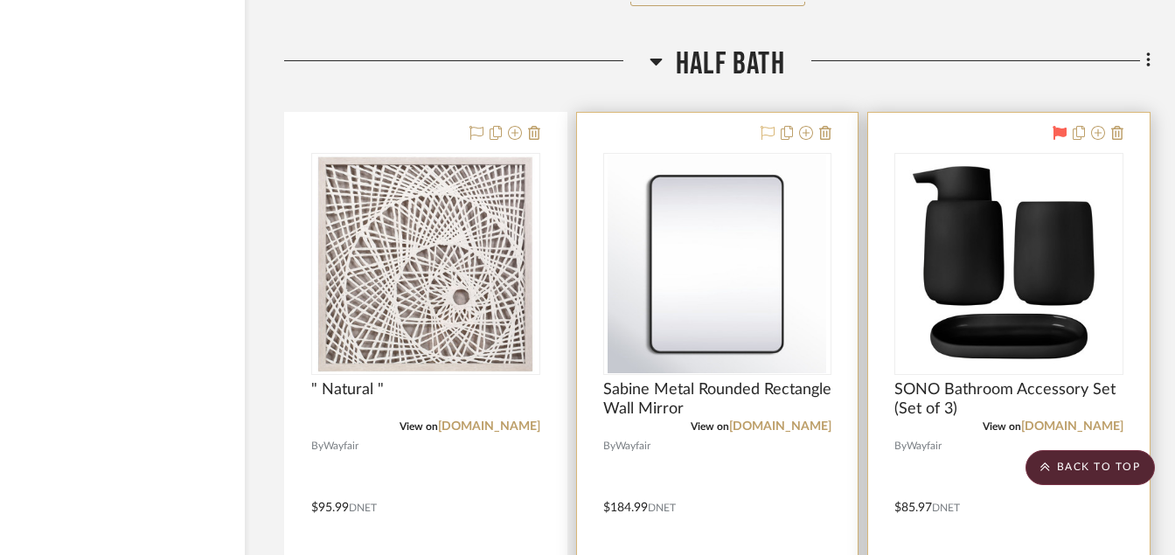
click at [775, 129] on icon at bounding box center [768, 133] width 14 height 14
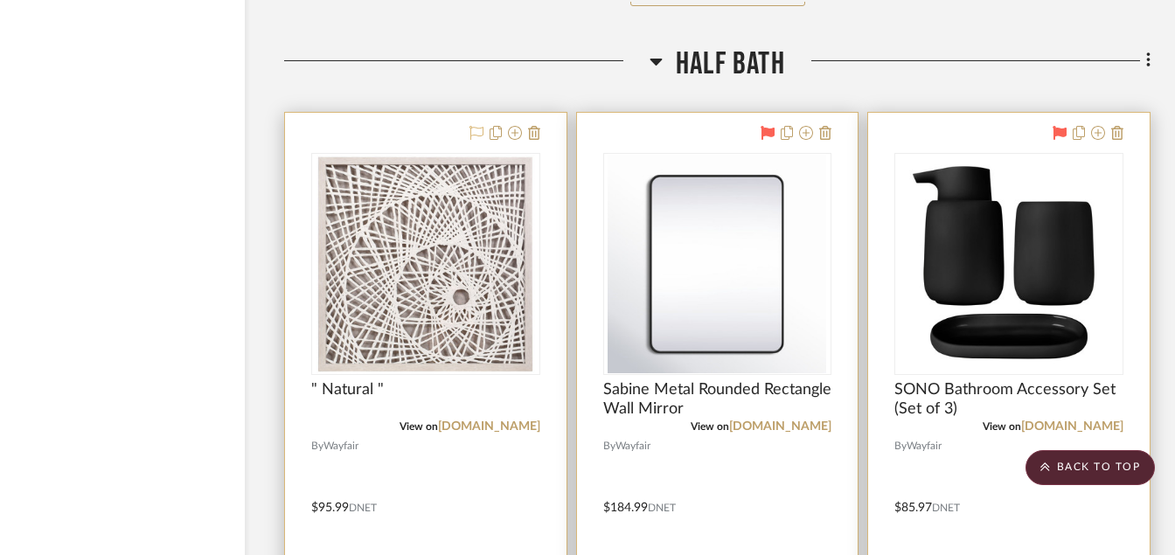
click at [478, 135] on icon at bounding box center [477, 133] width 14 height 14
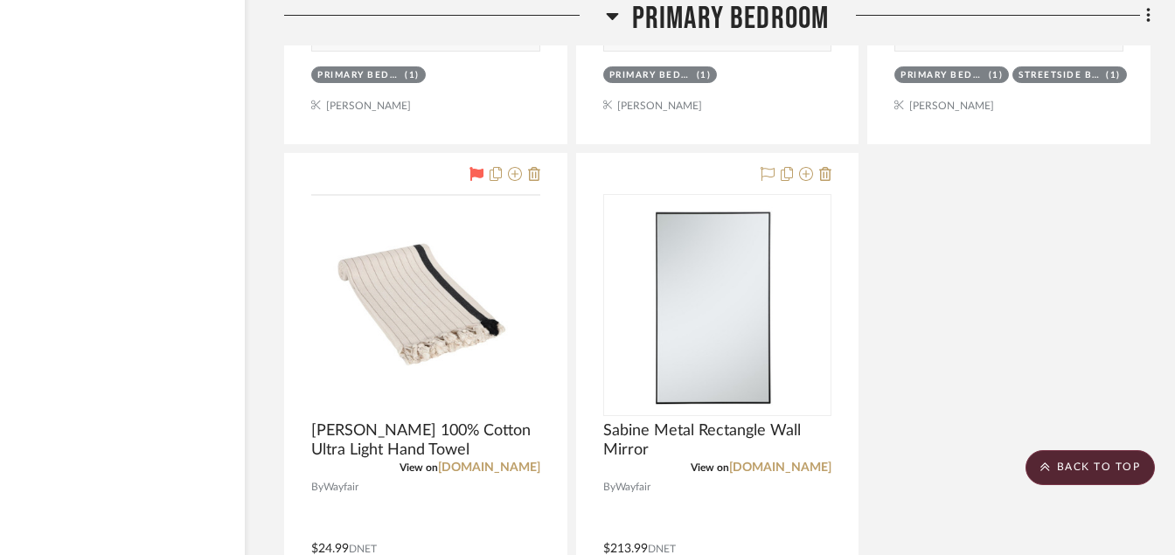
scroll to position [13367, 84]
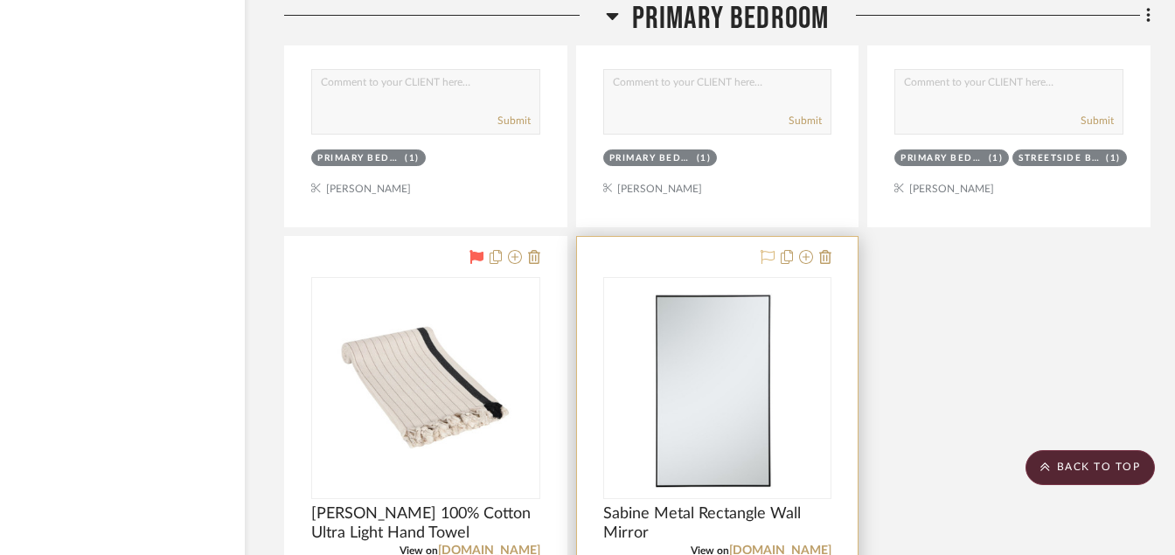
click at [764, 254] on icon at bounding box center [768, 257] width 14 height 14
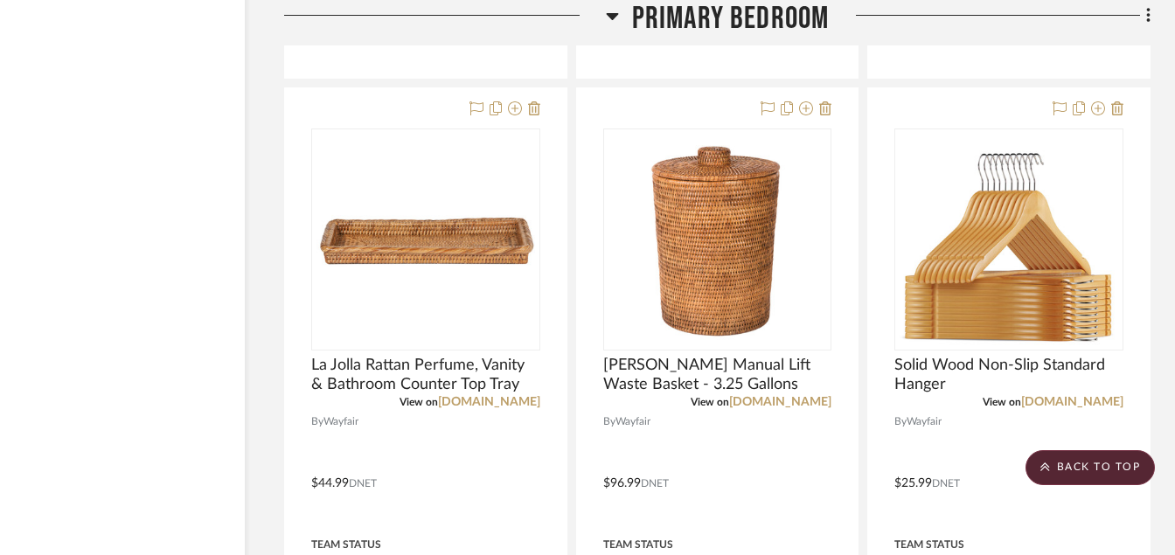
scroll to position [12738, 84]
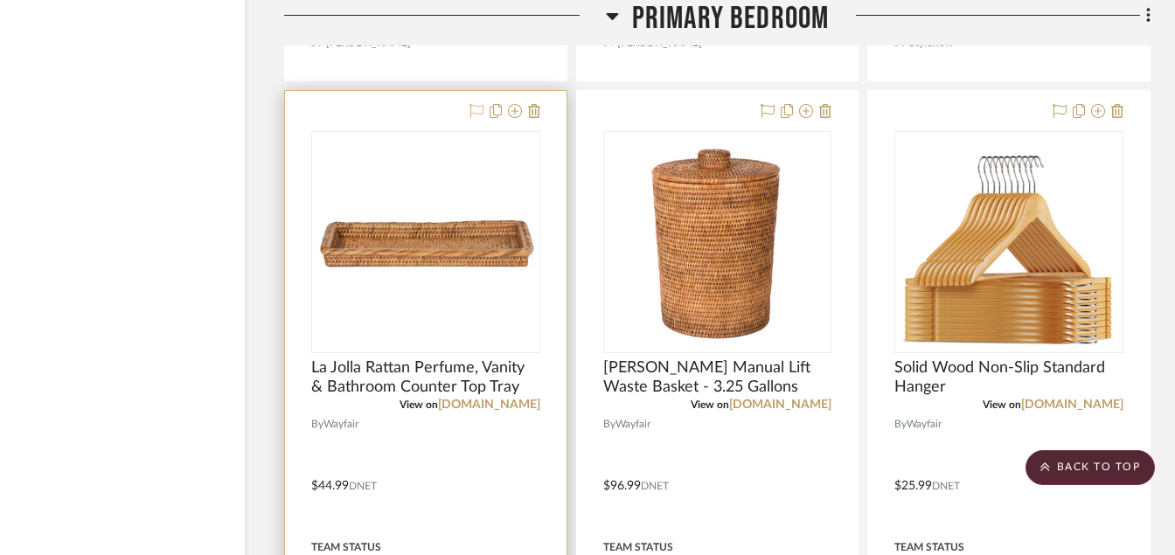
click at [480, 108] on icon at bounding box center [477, 111] width 14 height 14
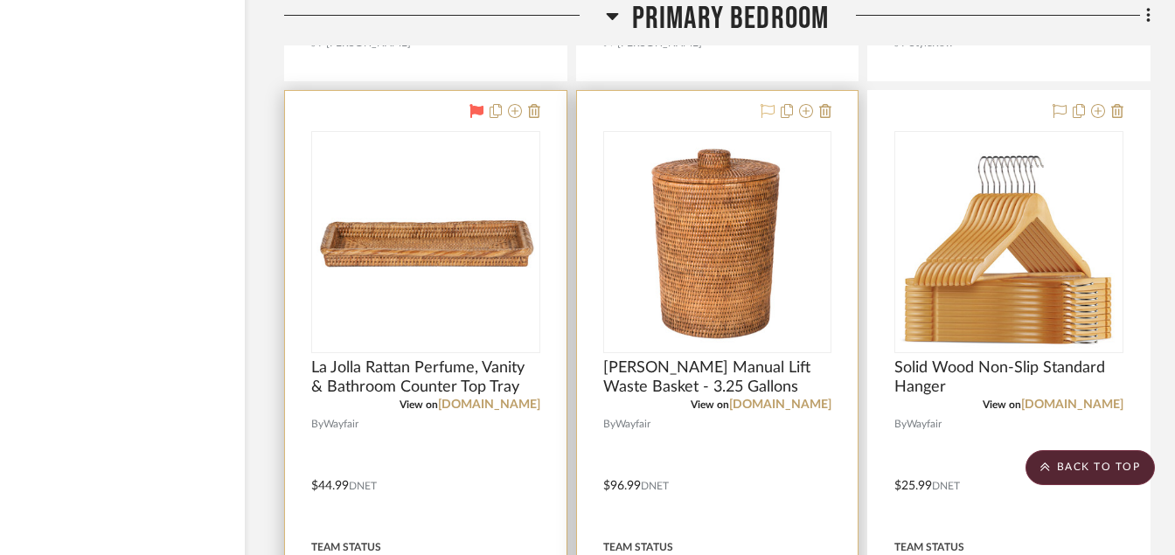
click at [770, 113] on icon at bounding box center [768, 111] width 14 height 14
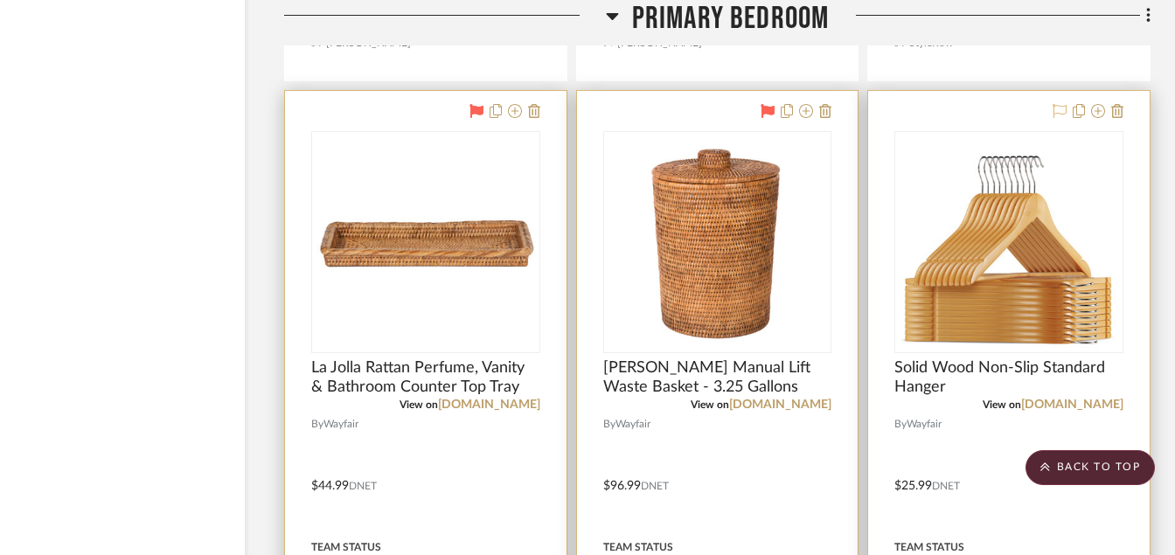
click at [1061, 111] on icon at bounding box center [1060, 111] width 14 height 14
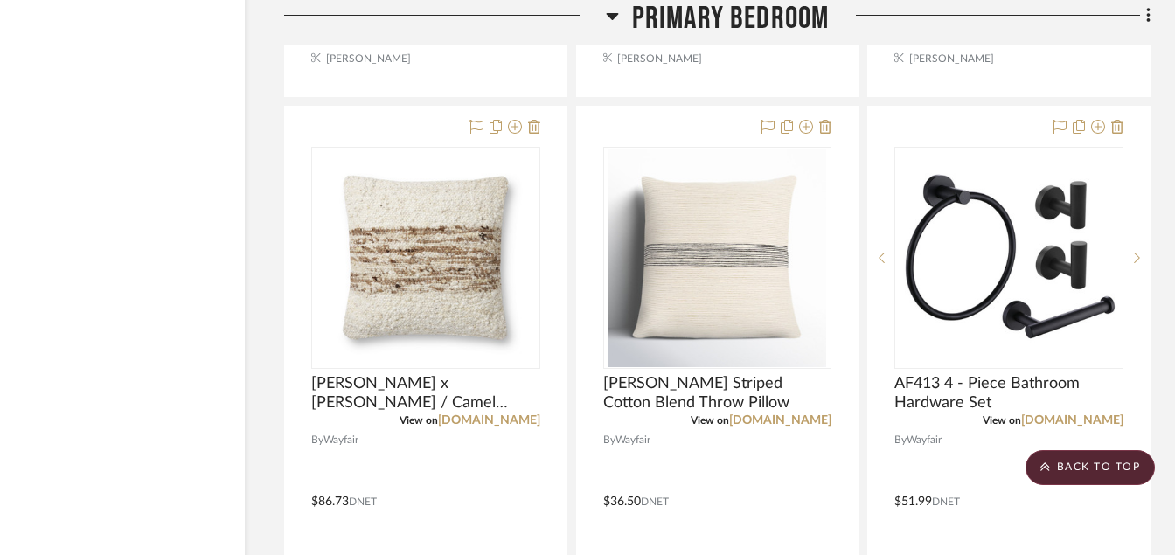
scroll to position [11898, 84]
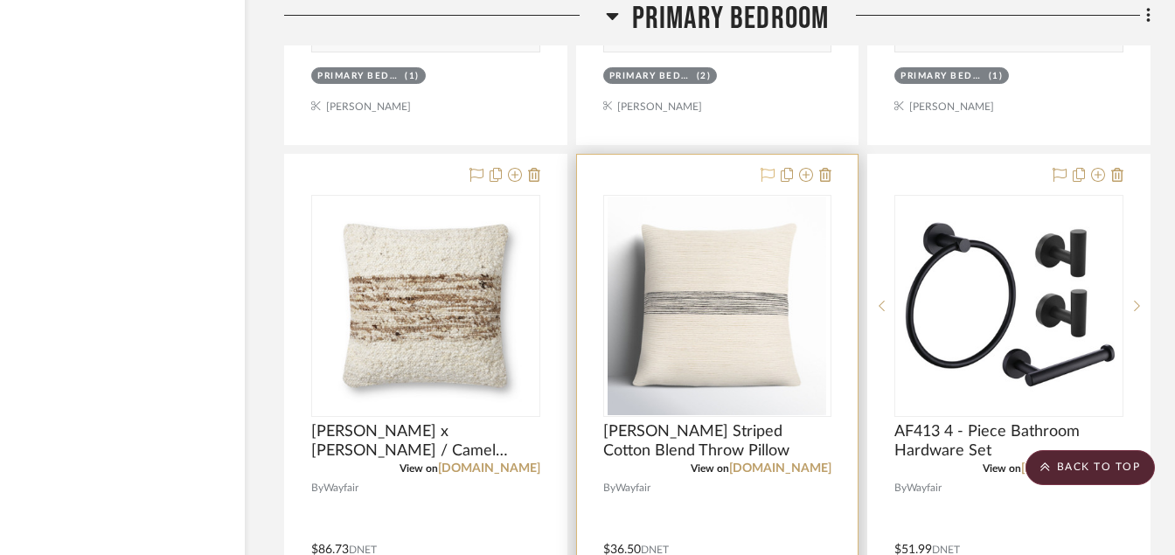
click at [766, 171] on icon at bounding box center [768, 175] width 14 height 14
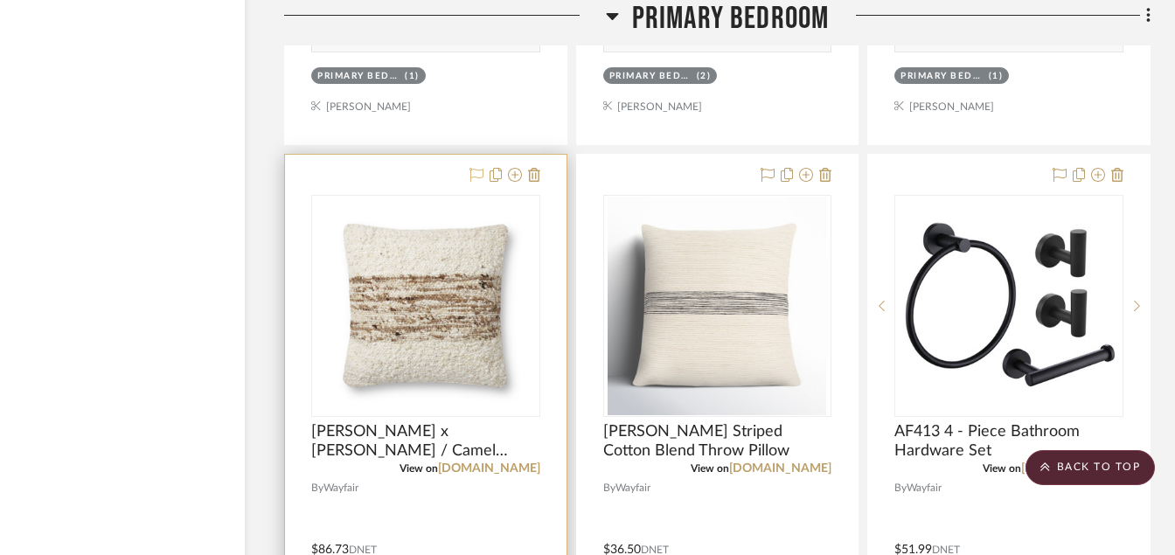
click at [475, 179] on icon at bounding box center [477, 175] width 14 height 14
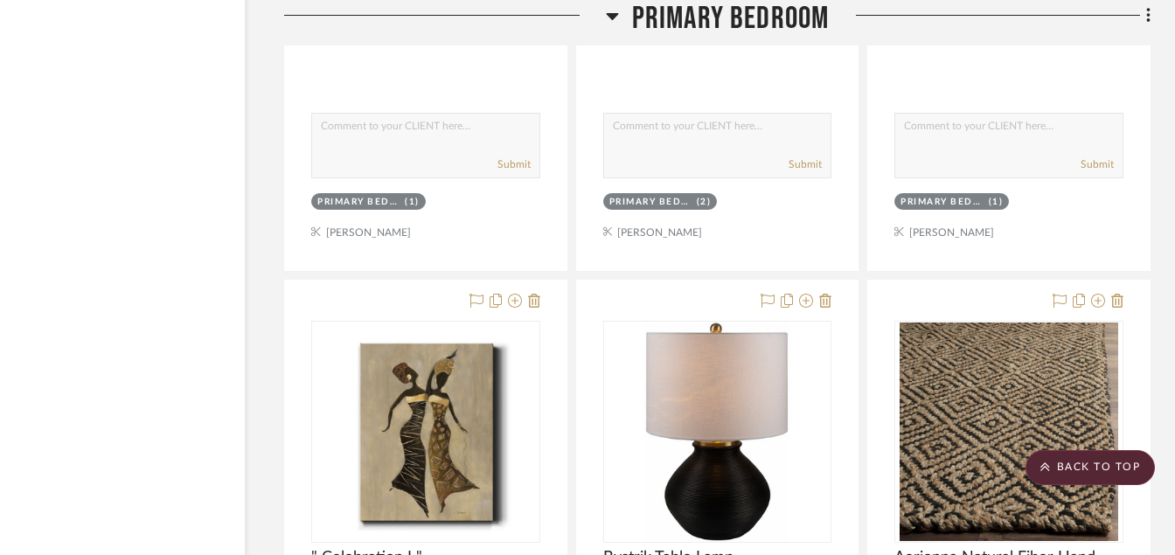
scroll to position [10989, 84]
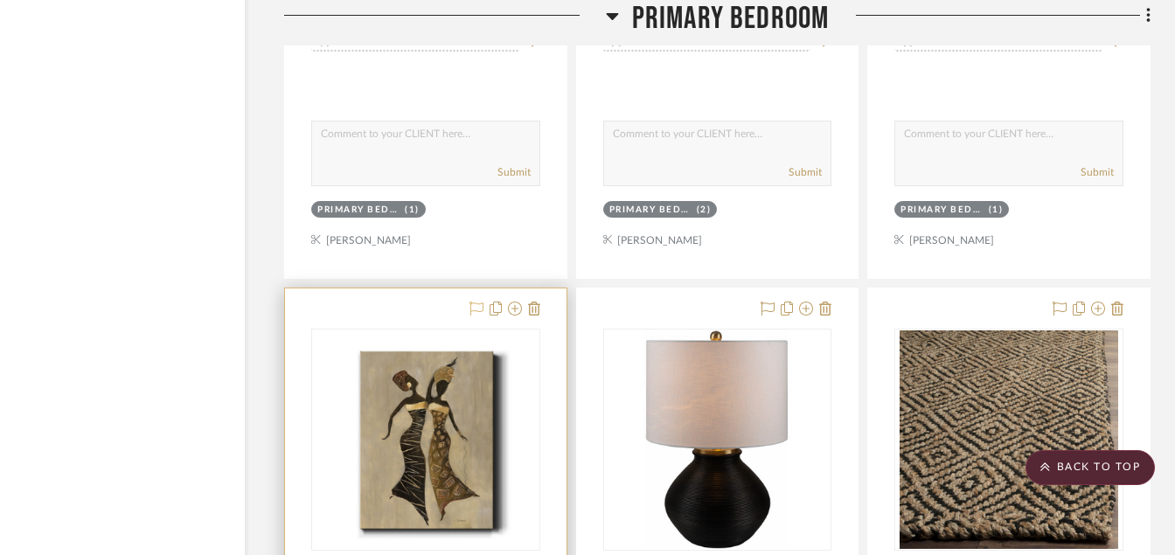
click at [470, 308] on icon at bounding box center [477, 309] width 14 height 14
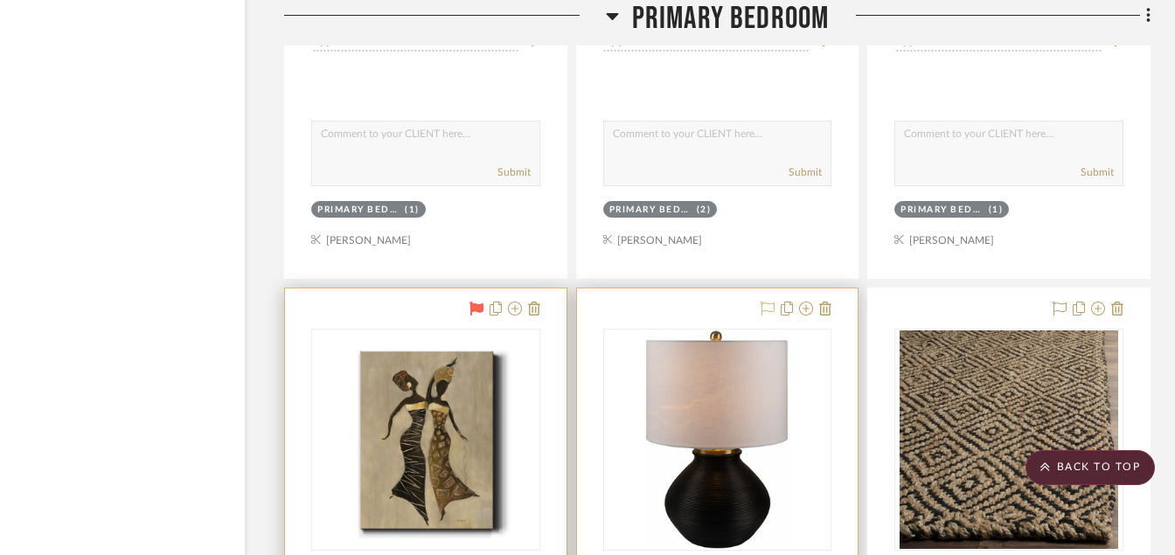
click at [761, 310] on icon at bounding box center [768, 309] width 14 height 14
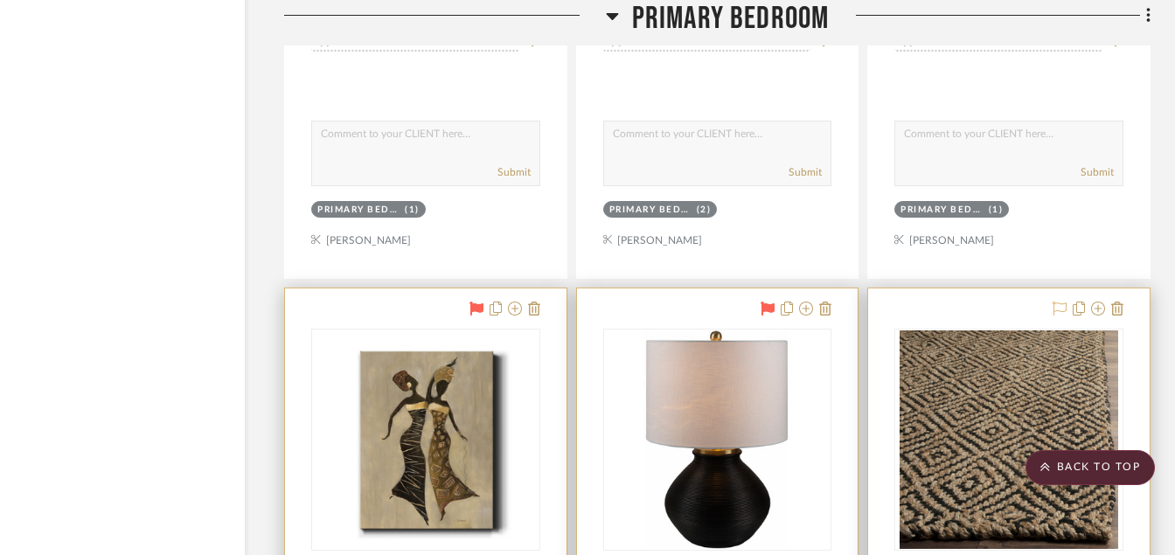
click at [1056, 314] on icon at bounding box center [1060, 309] width 14 height 14
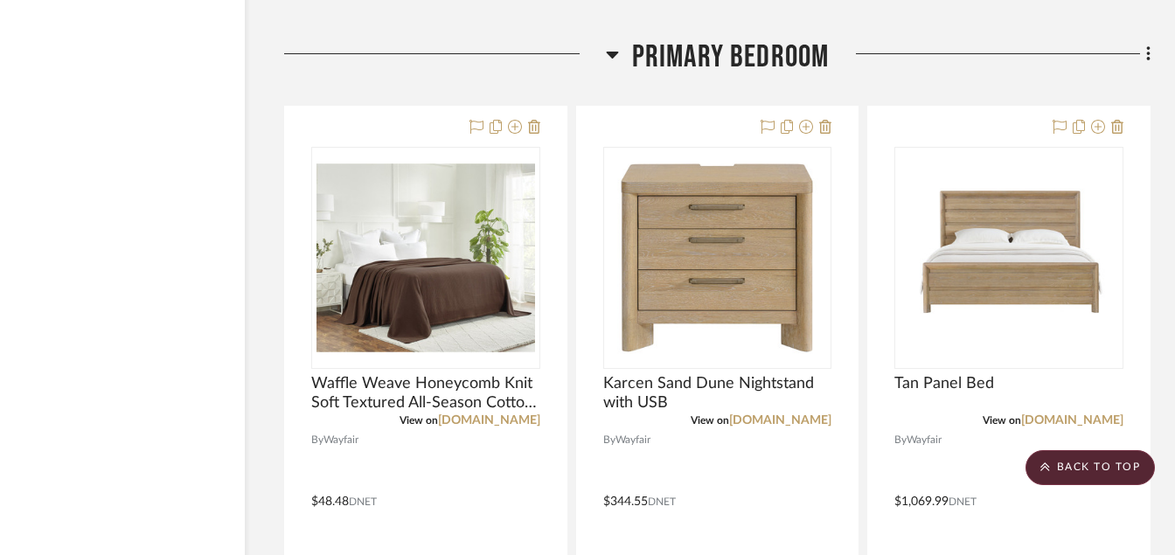
scroll to position [10394, 84]
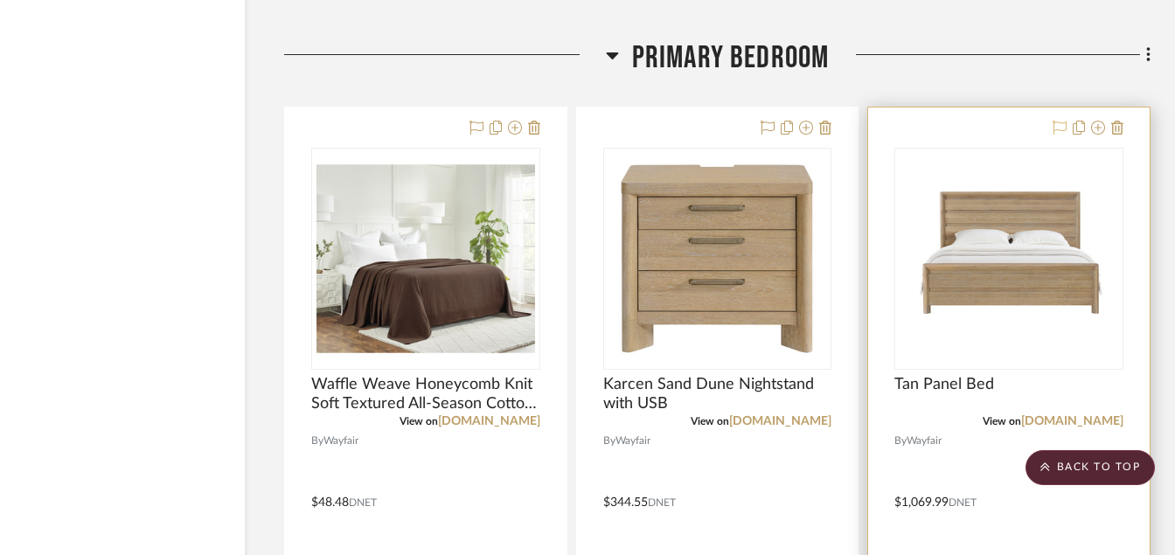
click at [1063, 132] on icon at bounding box center [1060, 128] width 14 height 14
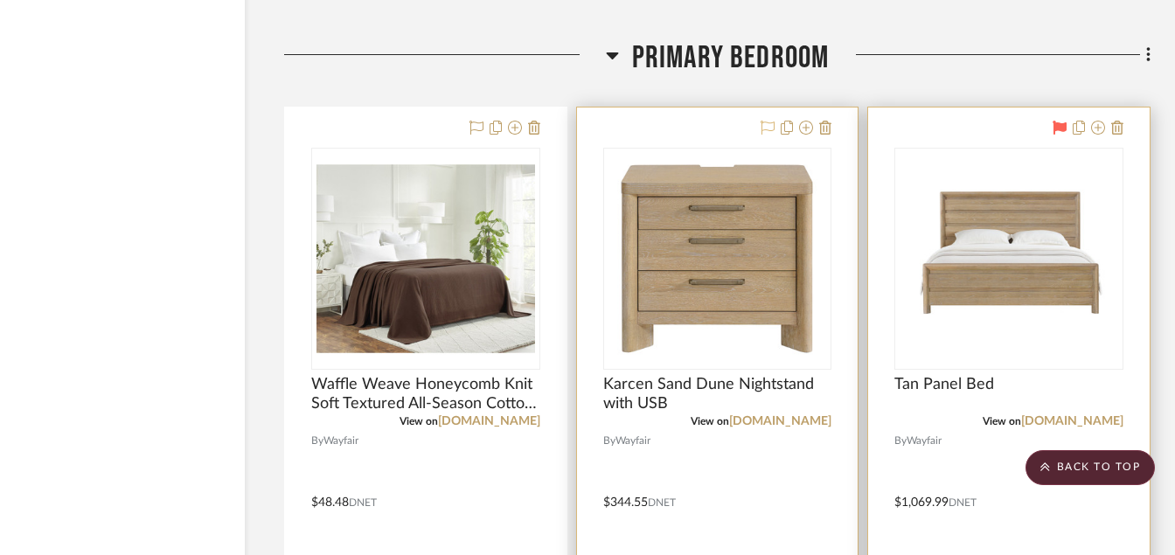
click at [773, 125] on icon at bounding box center [768, 128] width 14 height 14
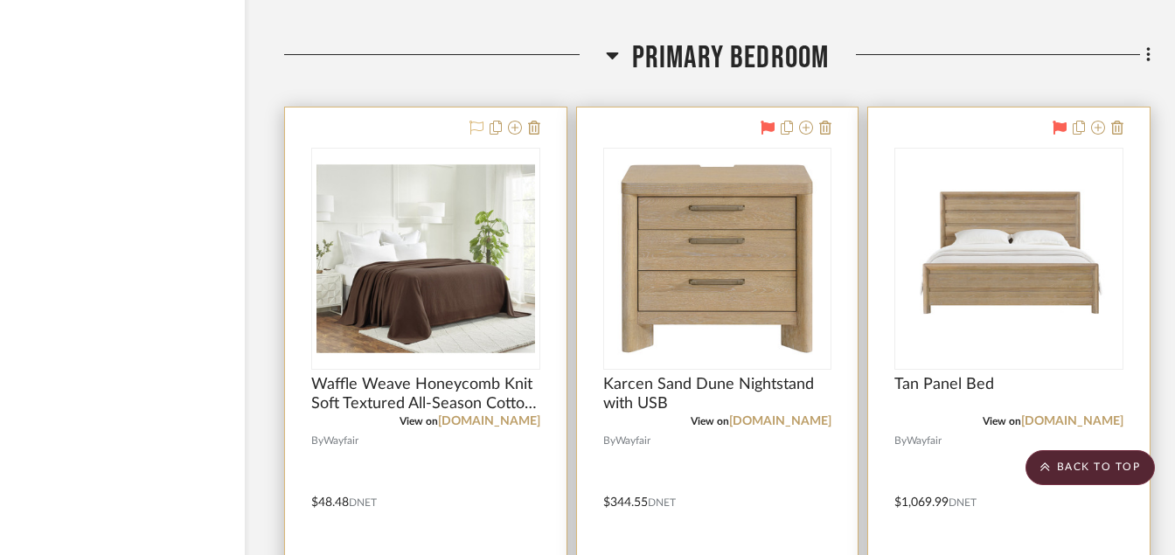
click at [478, 123] on icon at bounding box center [477, 128] width 14 height 14
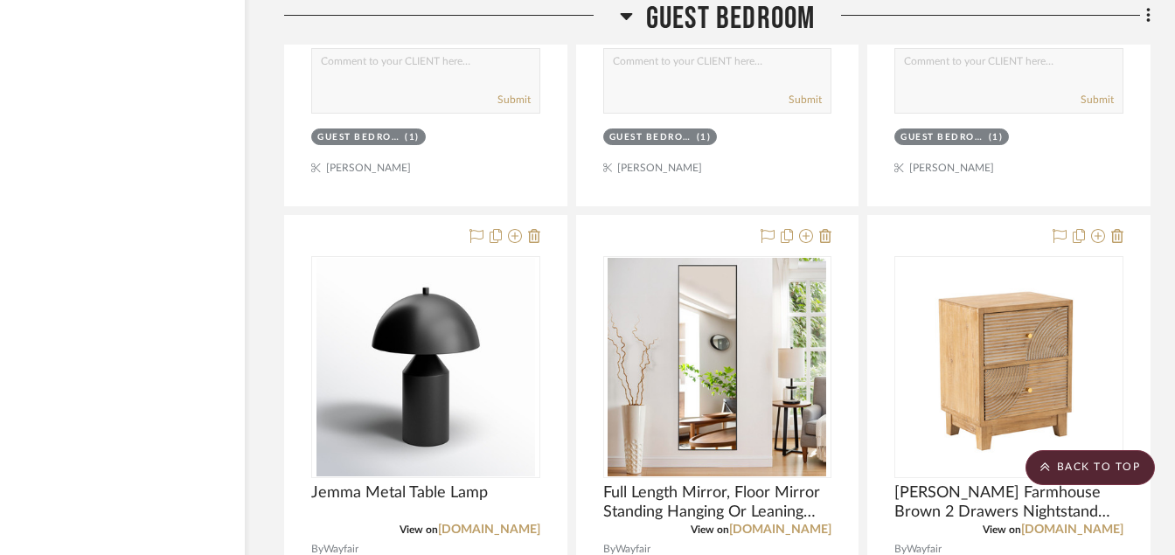
scroll to position [9275, 84]
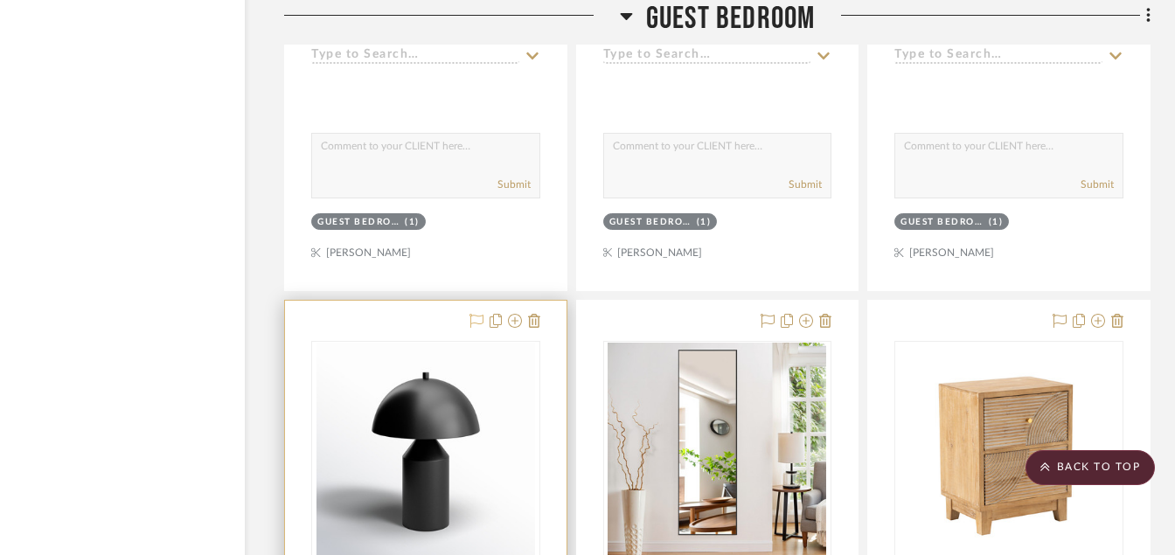
click at [472, 326] on icon at bounding box center [477, 321] width 14 height 14
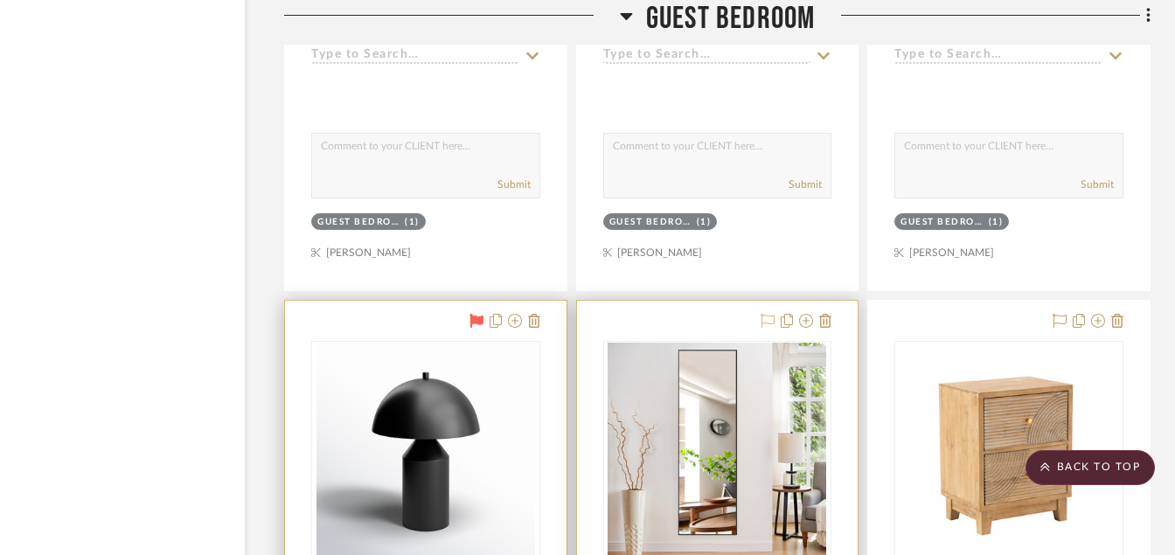
click at [764, 321] on icon at bounding box center [768, 321] width 14 height 14
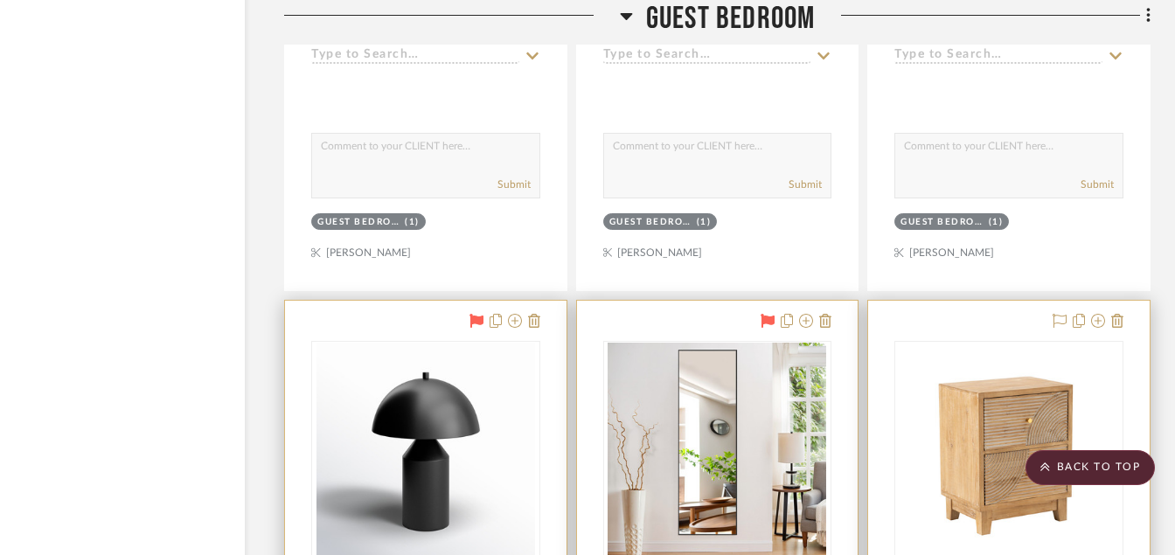
click at [1052, 321] on div at bounding box center [1085, 321] width 77 height 21
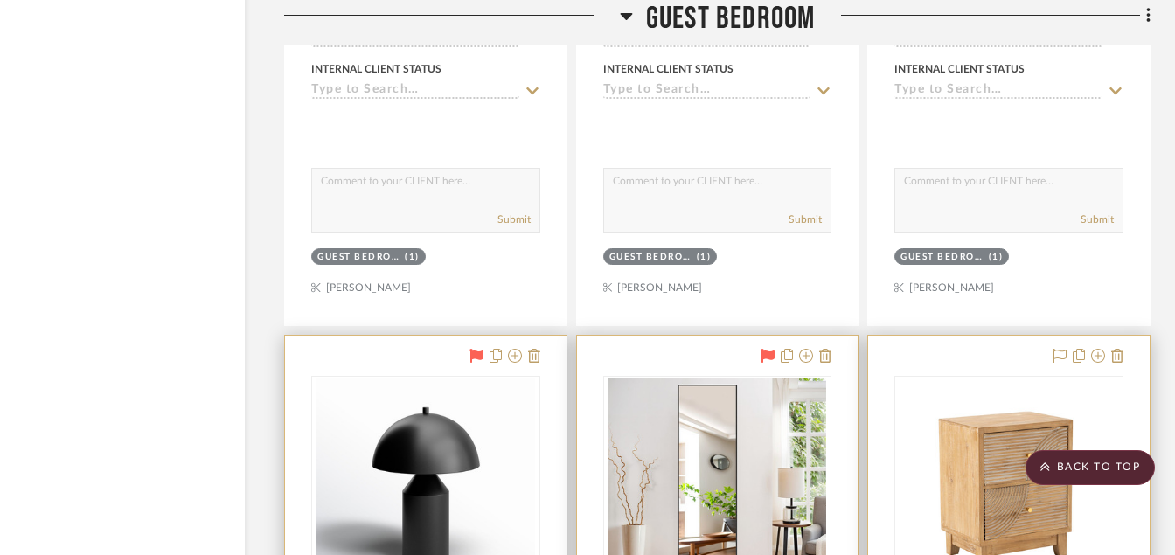
scroll to position [9065, 84]
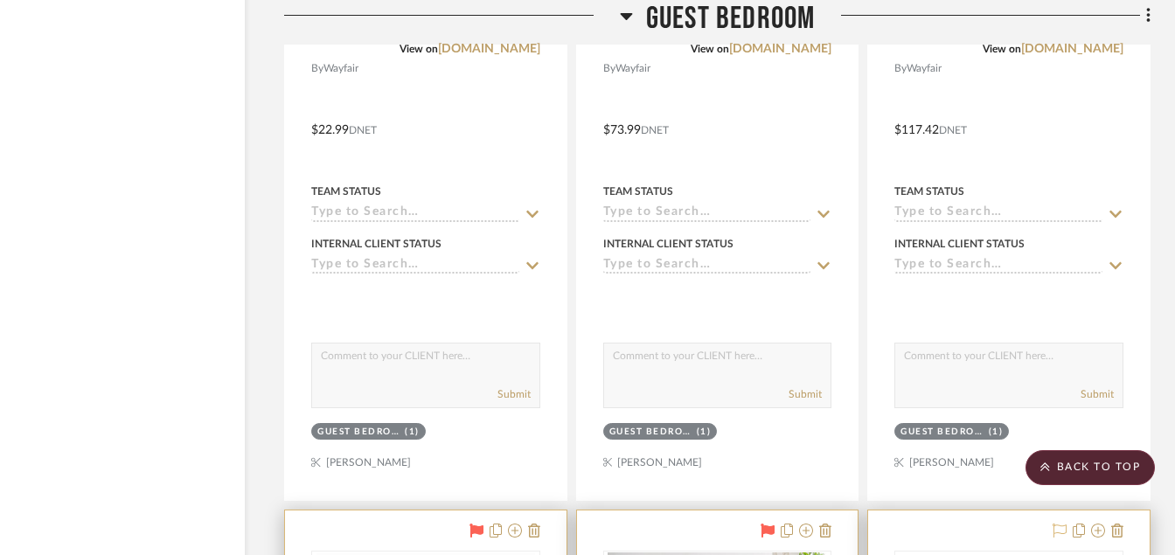
click at [1062, 528] on icon at bounding box center [1060, 531] width 14 height 14
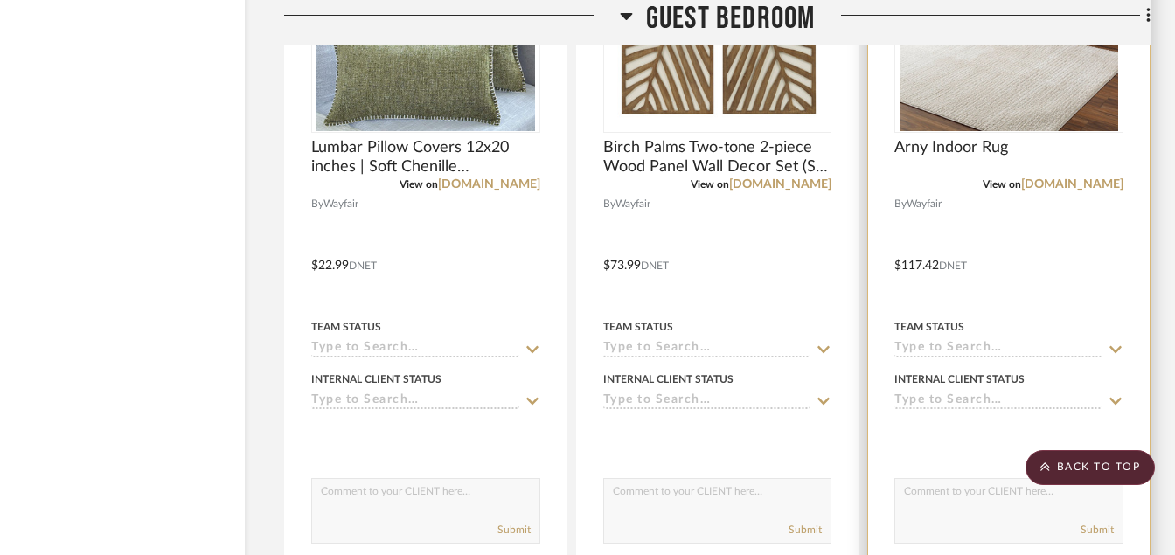
scroll to position [8680, 84]
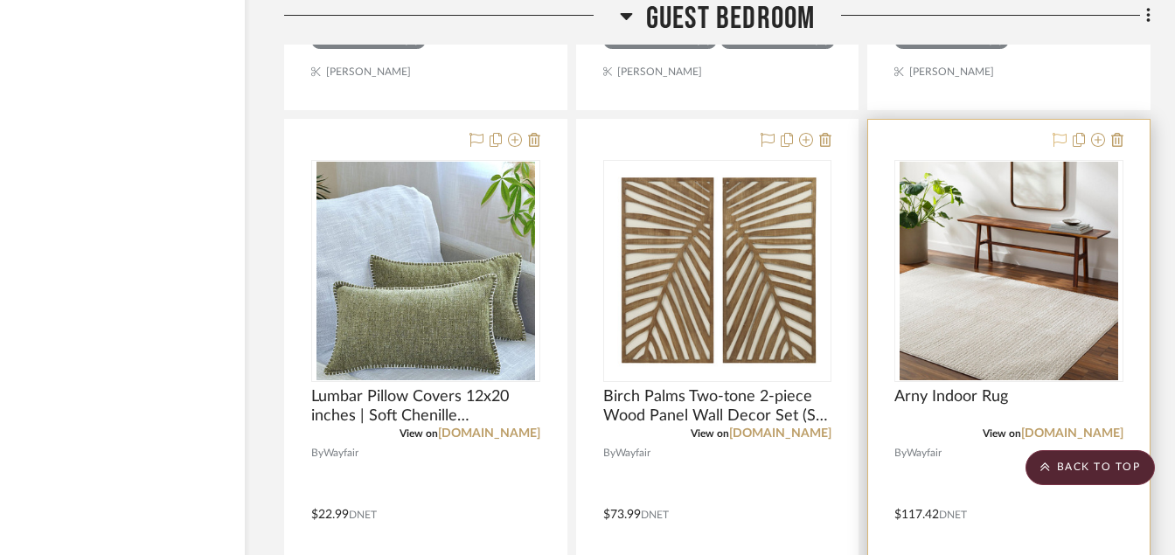
click at [1059, 143] on icon at bounding box center [1060, 140] width 14 height 14
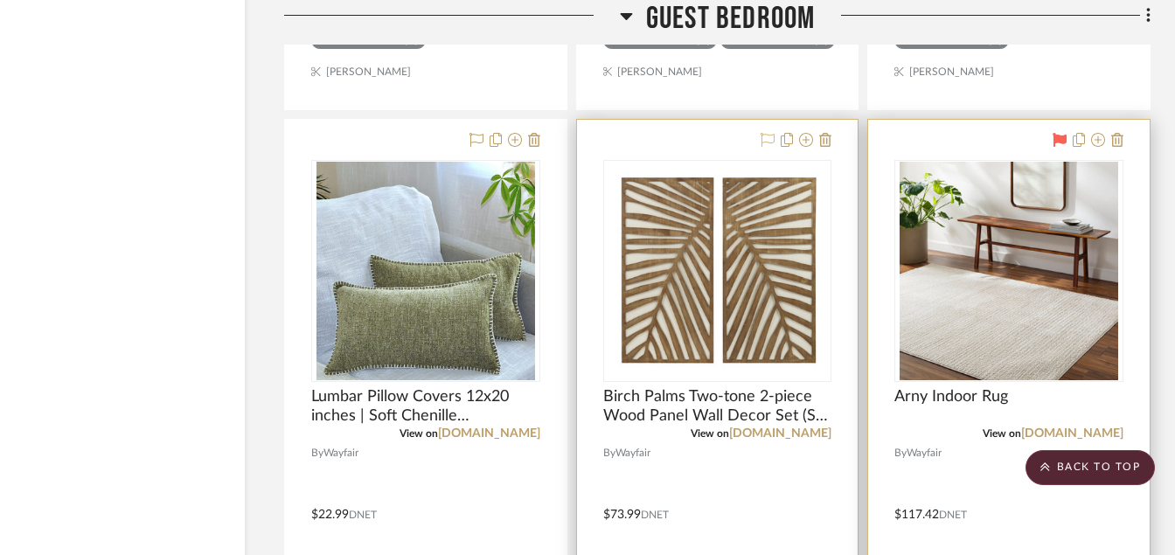
click at [772, 136] on icon at bounding box center [768, 140] width 14 height 14
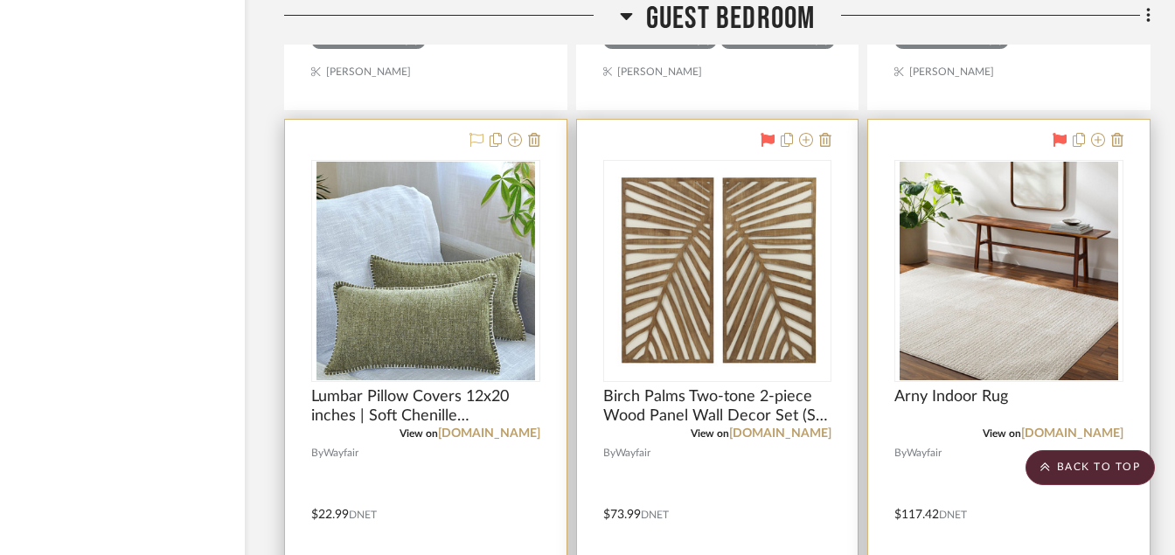
click at [474, 134] on icon at bounding box center [477, 140] width 14 height 14
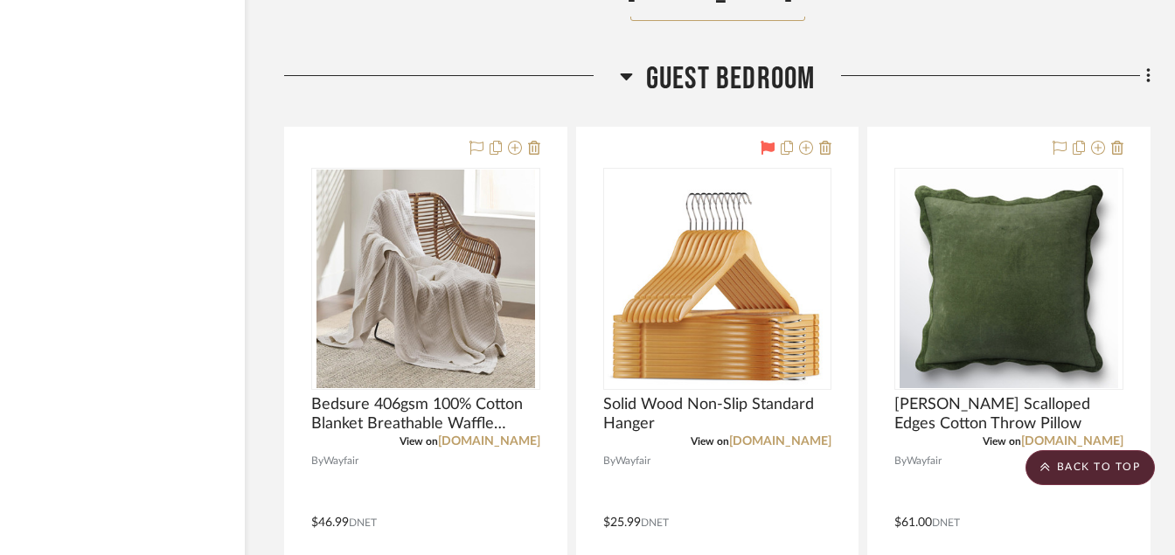
scroll to position [7700, 84]
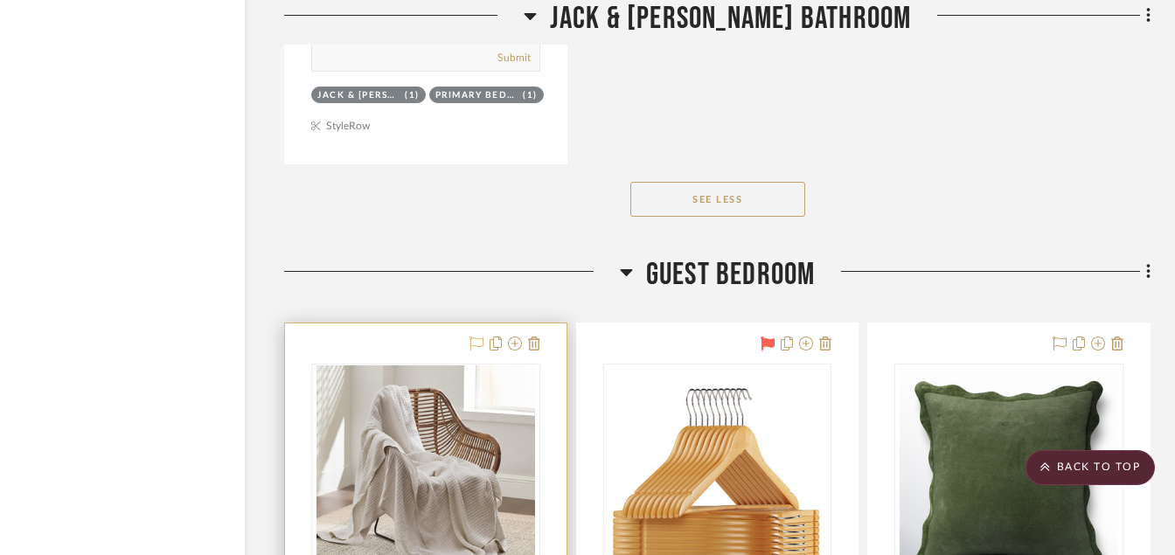
click at [474, 338] on icon at bounding box center [477, 344] width 14 height 14
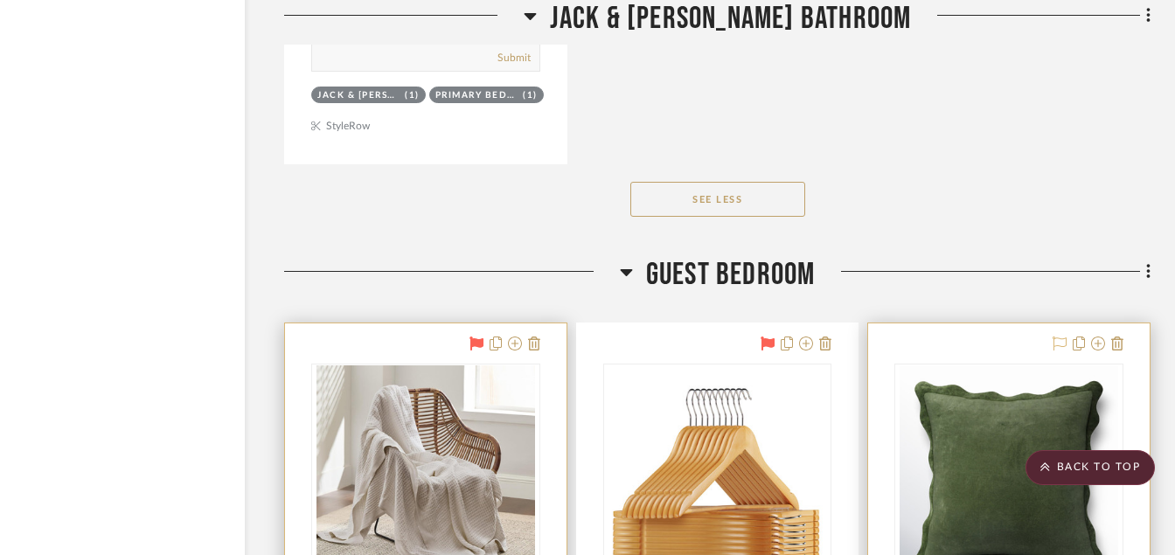
click at [1059, 341] on icon at bounding box center [1060, 344] width 14 height 14
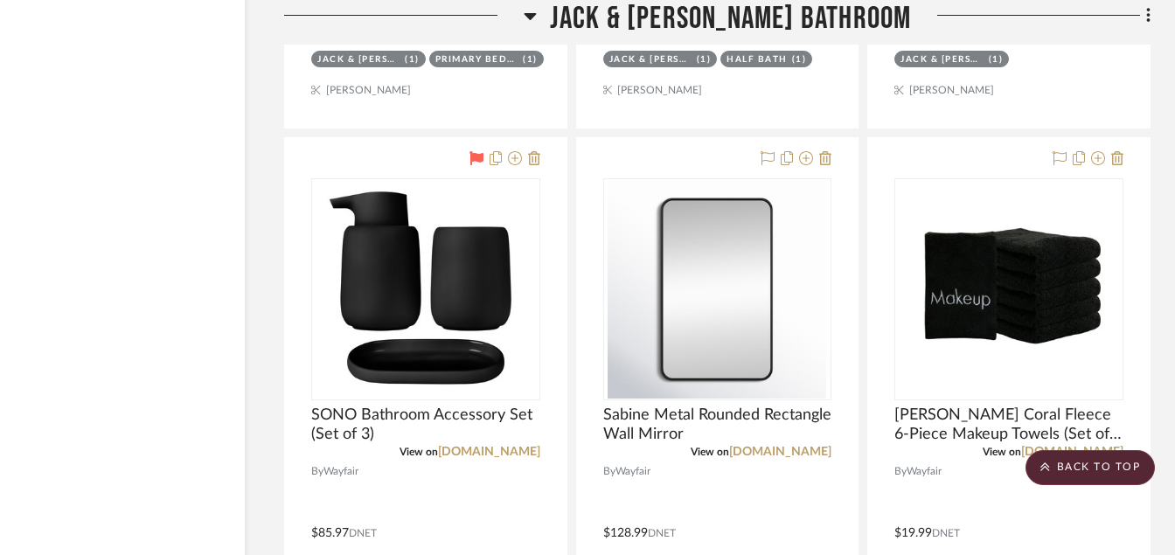
scroll to position [6126, 84]
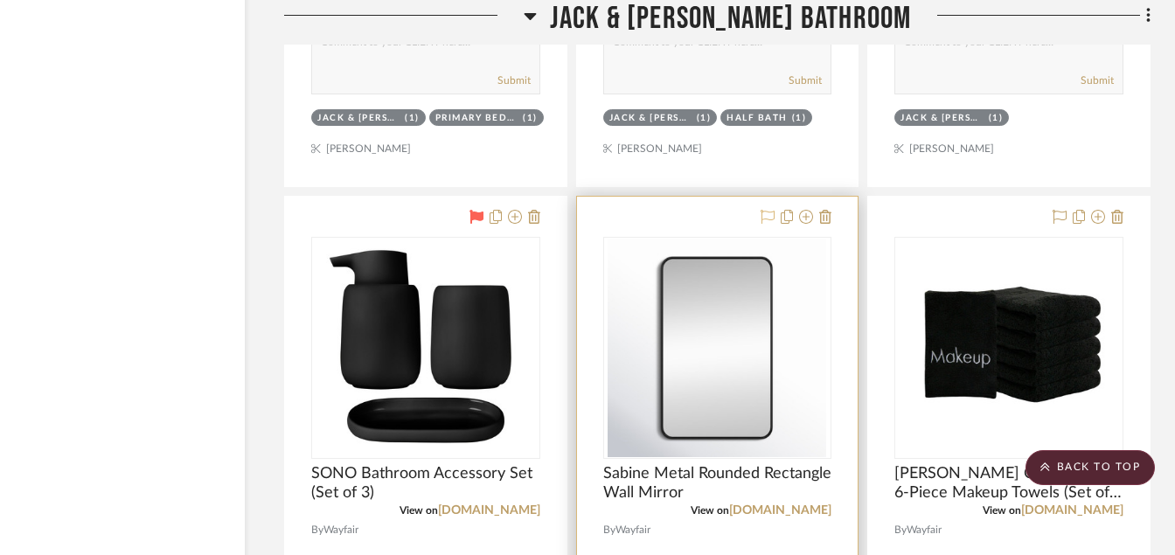
click at [772, 224] on icon at bounding box center [768, 217] width 14 height 14
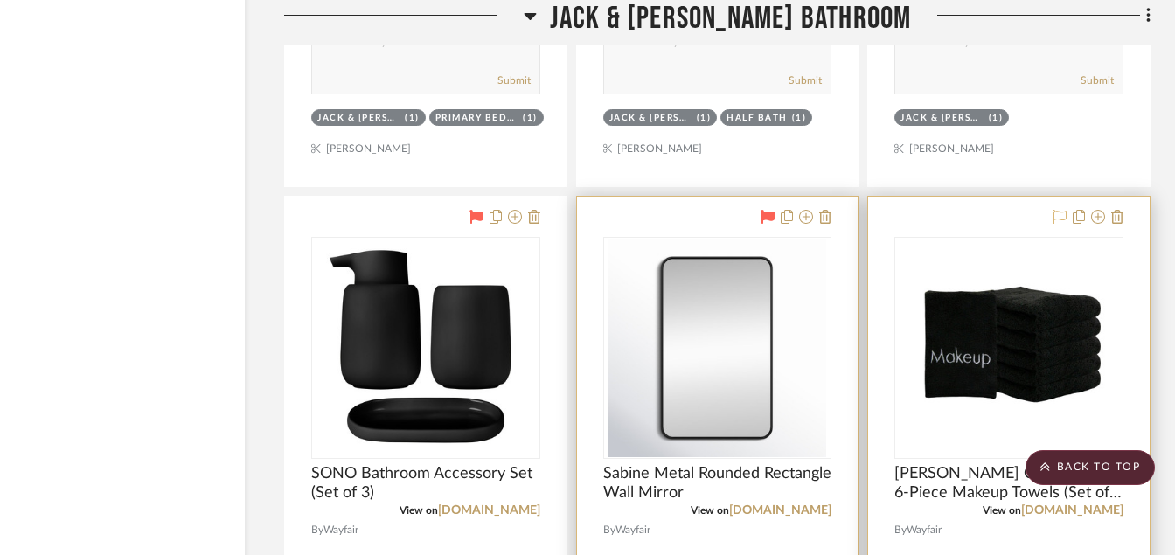
click at [1056, 224] on icon at bounding box center [1060, 217] width 14 height 14
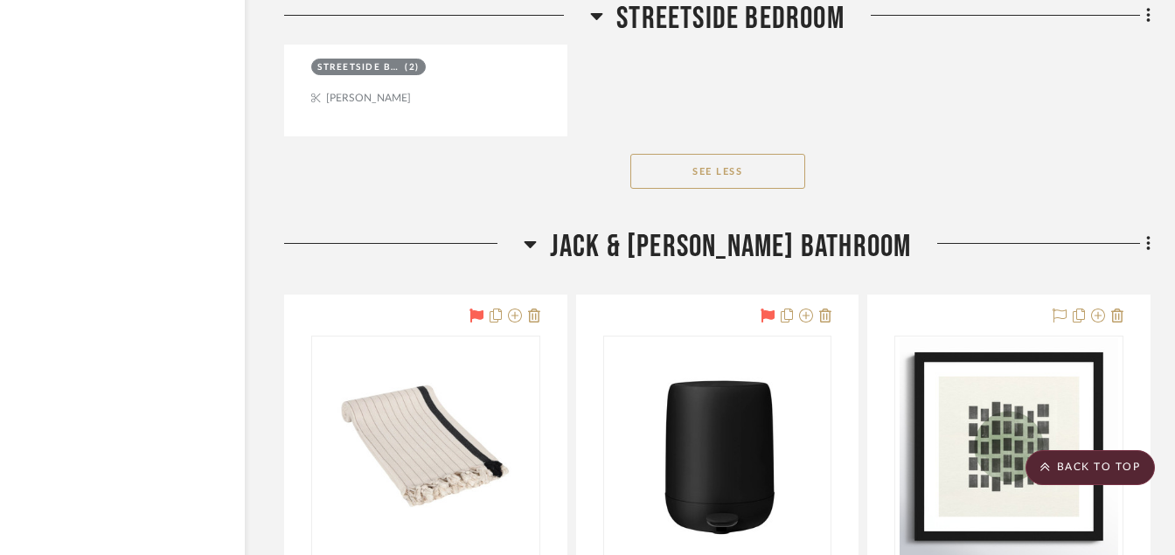
scroll to position [5217, 84]
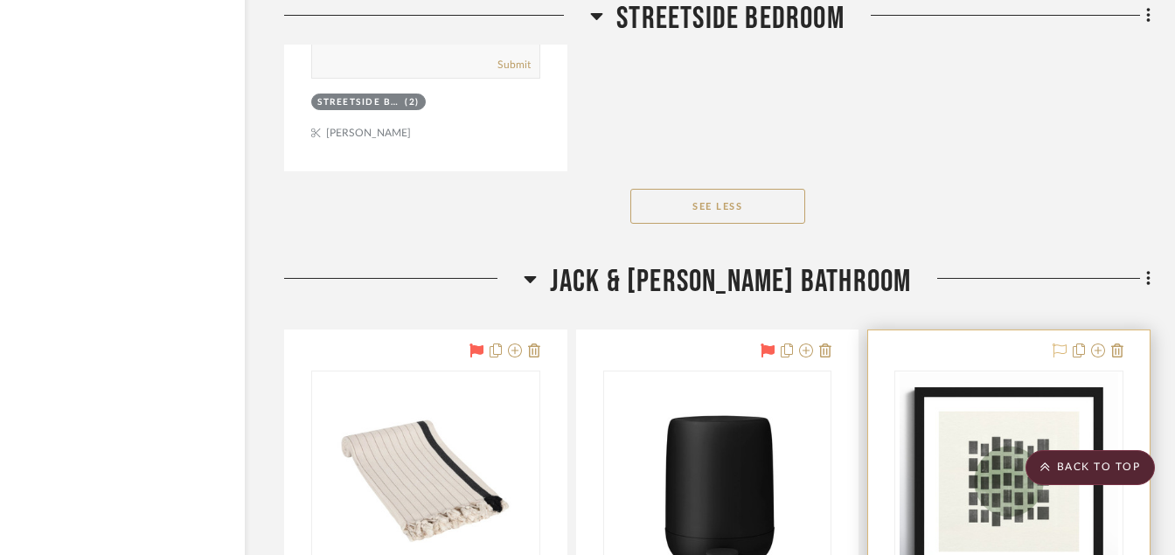
click at [1063, 351] on icon at bounding box center [1060, 351] width 14 height 14
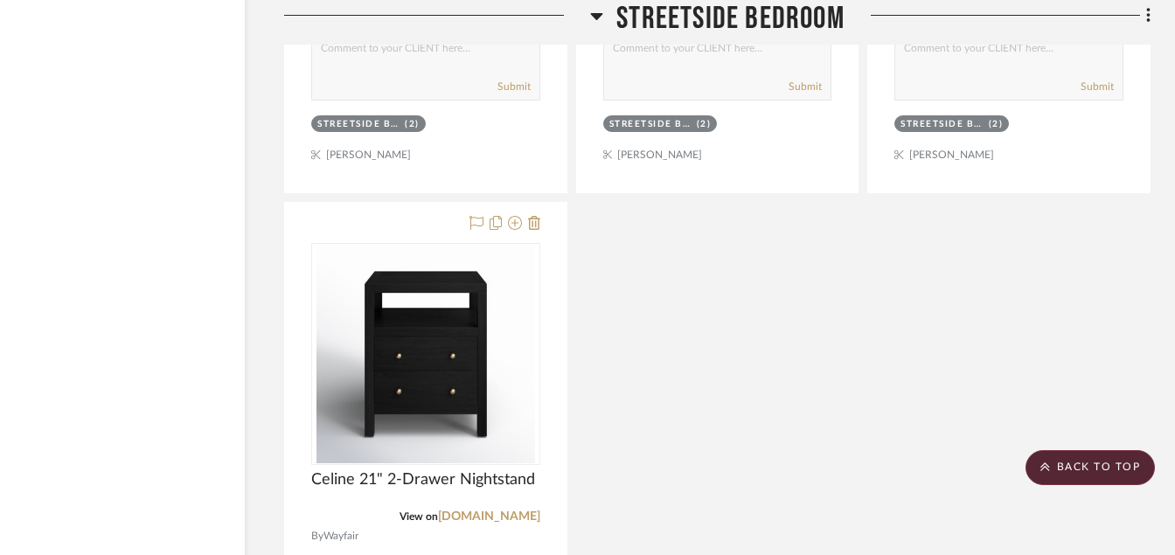
scroll to position [4377, 84]
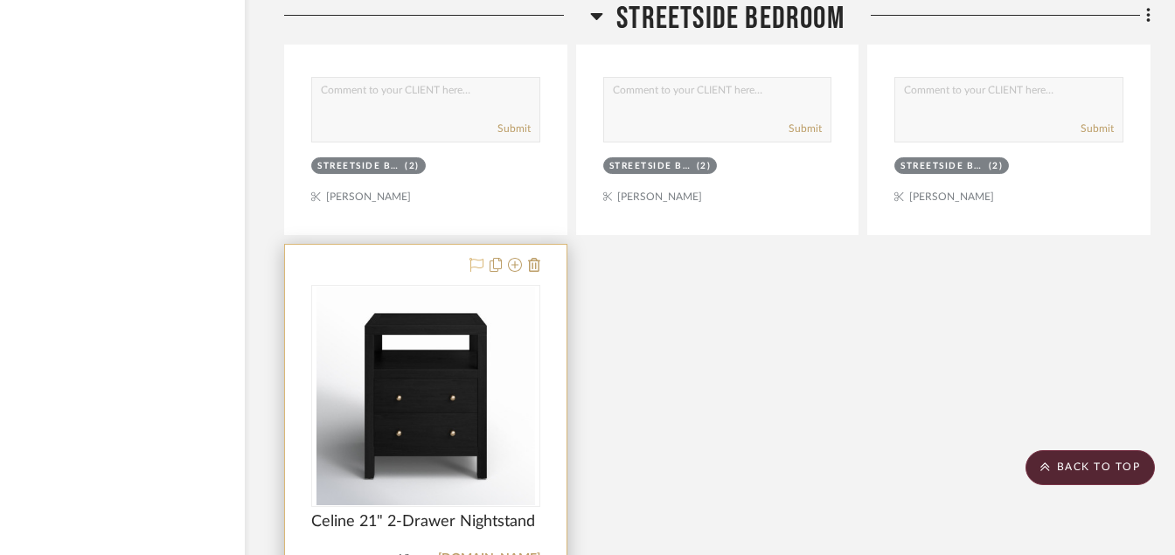
click at [478, 261] on icon at bounding box center [477, 265] width 14 height 14
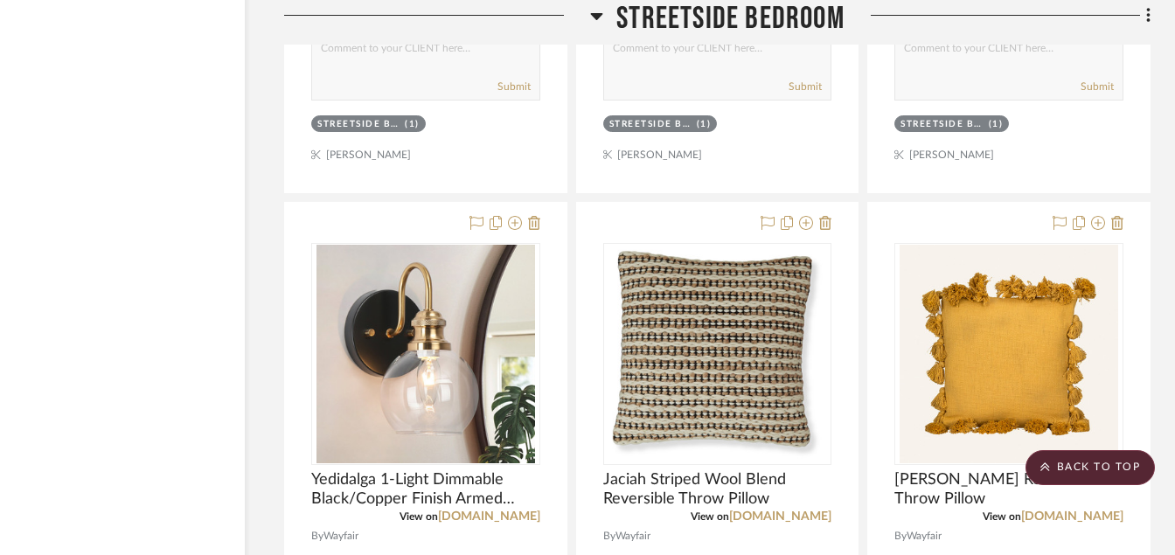
scroll to position [3642, 84]
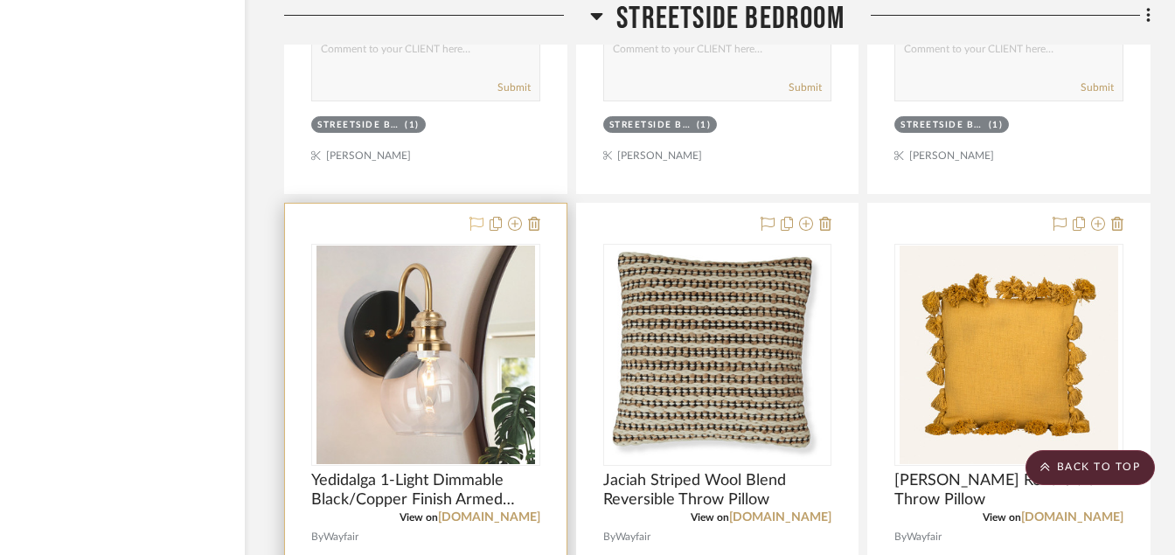
click at [473, 226] on icon at bounding box center [477, 224] width 14 height 14
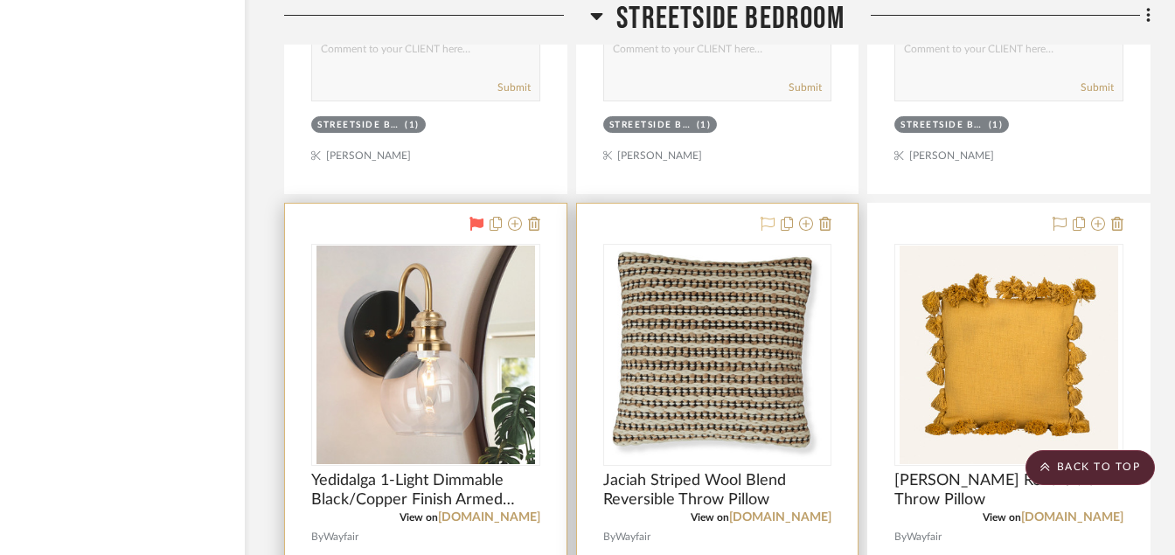
click at [775, 220] on icon at bounding box center [768, 224] width 14 height 14
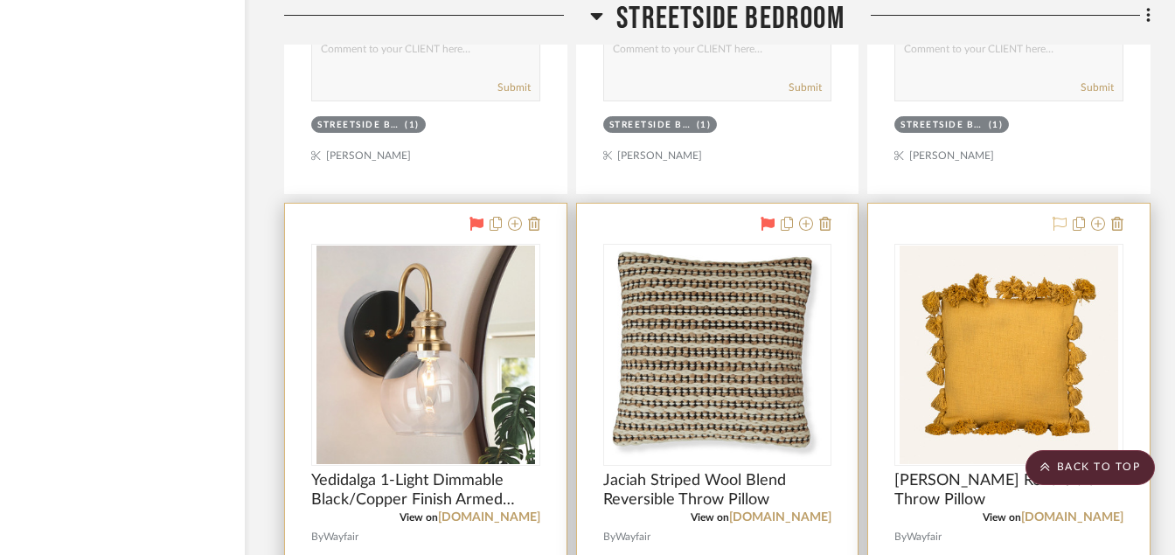
click at [1053, 222] on icon at bounding box center [1060, 224] width 14 height 14
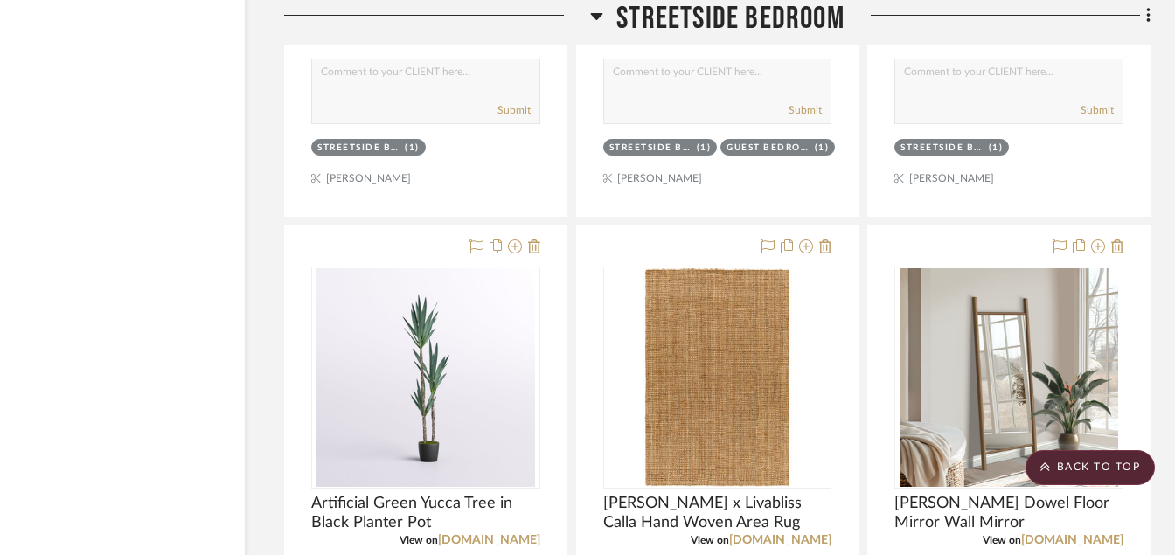
scroll to position [2768, 84]
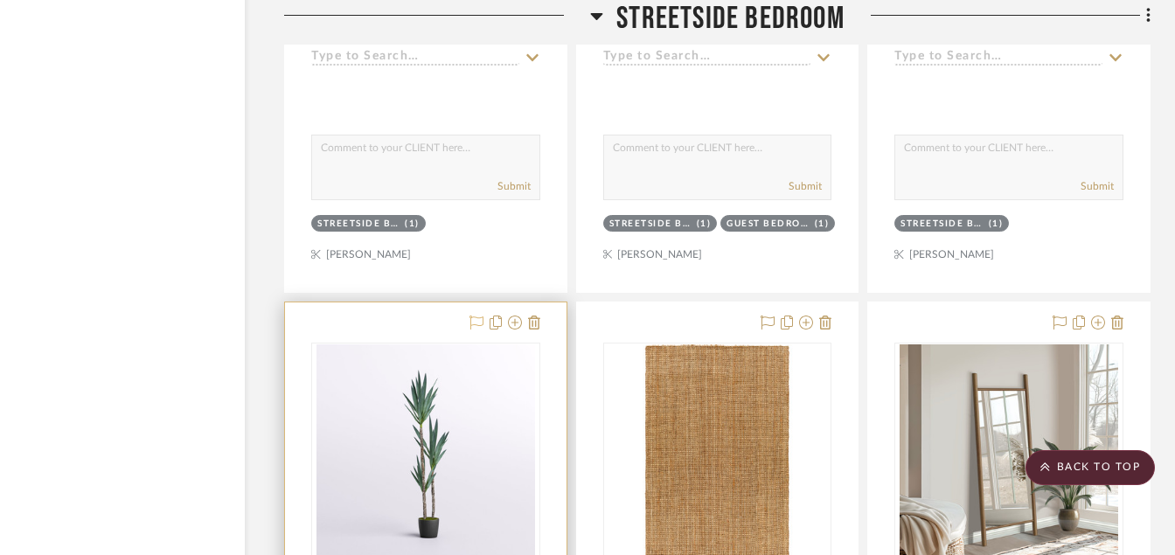
click at [480, 314] on button at bounding box center [477, 323] width 14 height 21
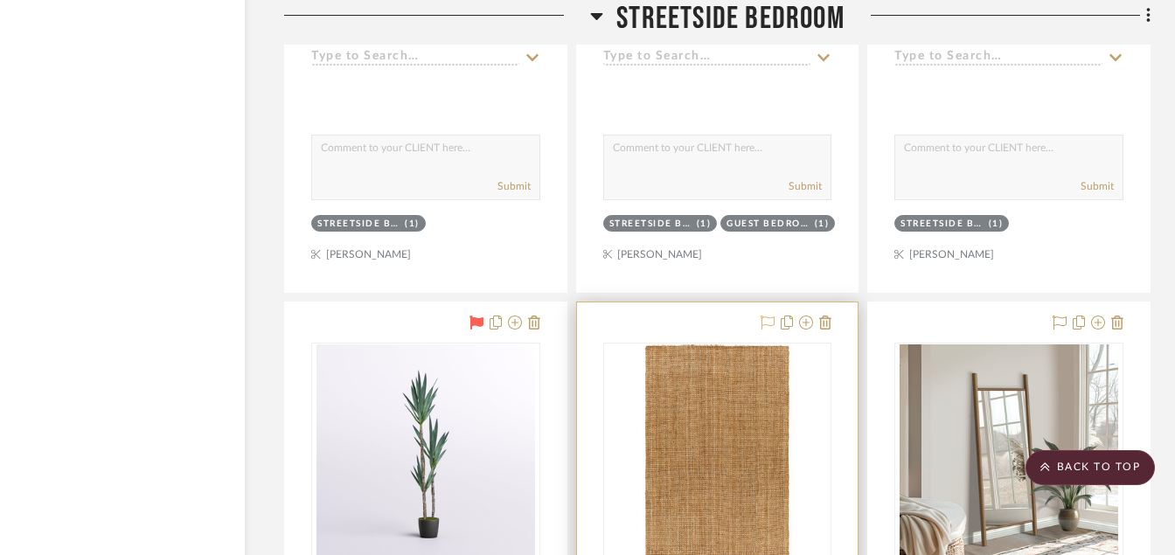
click at [769, 323] on icon at bounding box center [768, 323] width 14 height 14
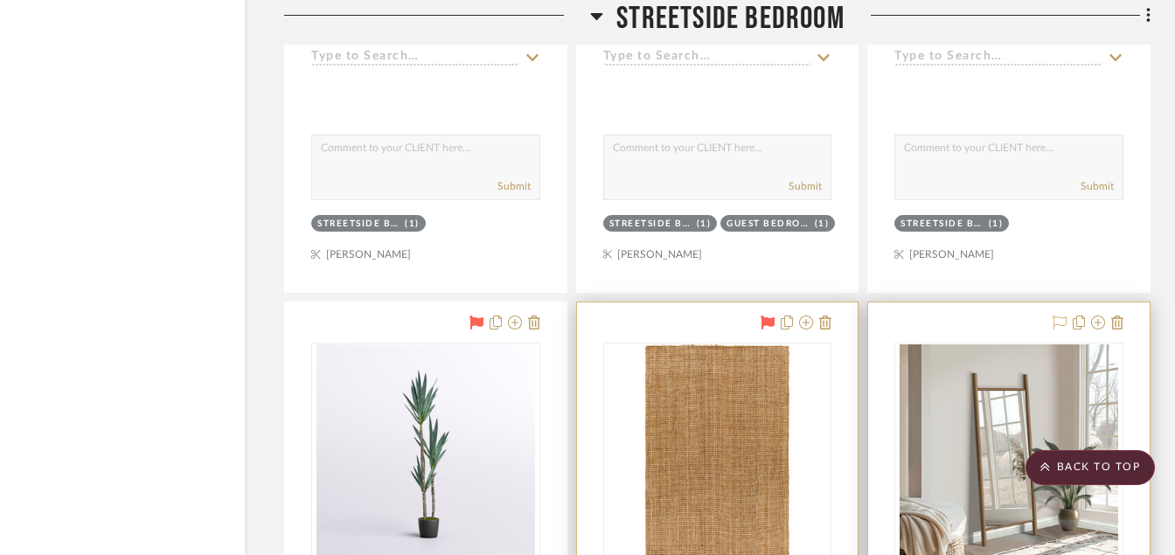
click at [1056, 324] on icon at bounding box center [1060, 323] width 14 height 14
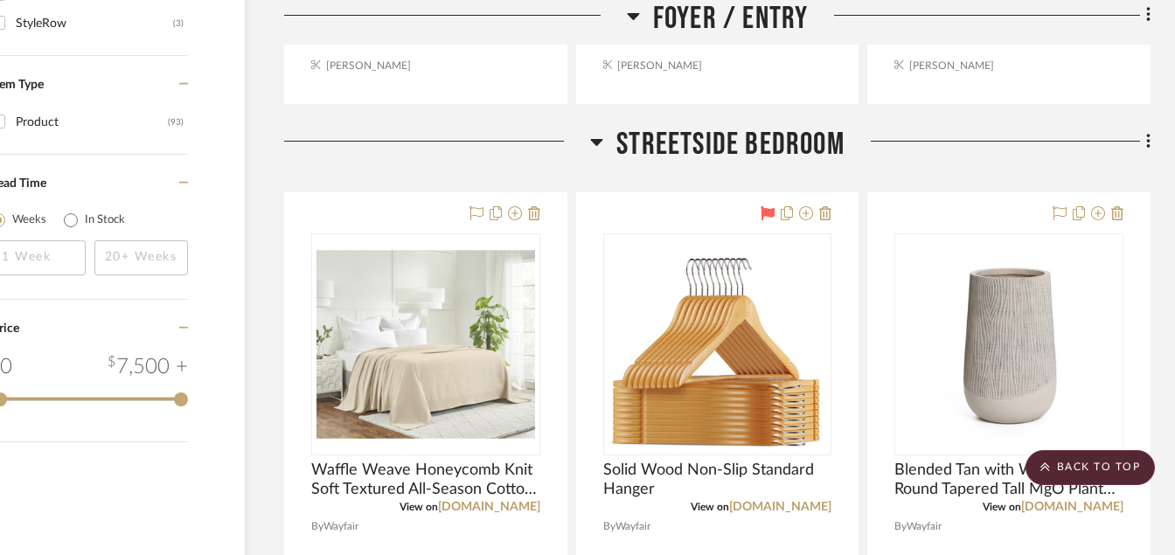
scroll to position [2068, 84]
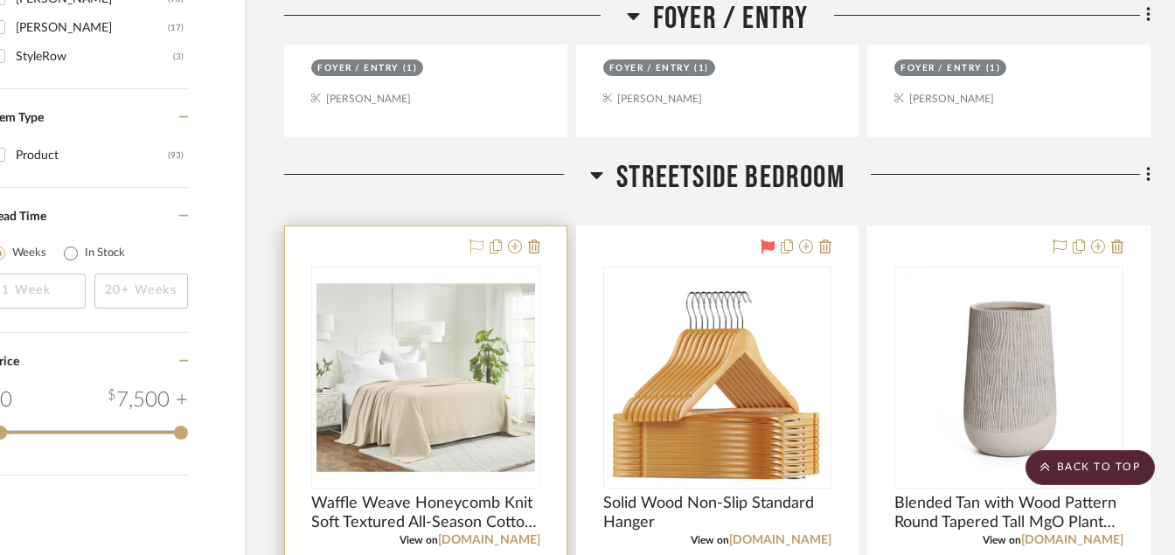
click at [478, 254] on icon at bounding box center [477, 247] width 14 height 14
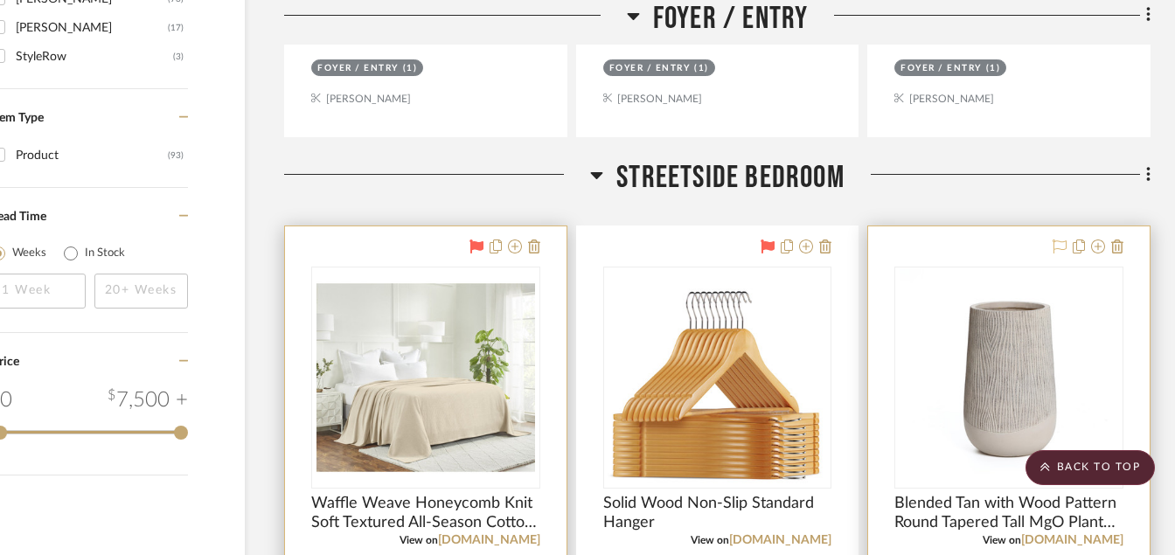
click at [1061, 247] on icon at bounding box center [1060, 247] width 14 height 14
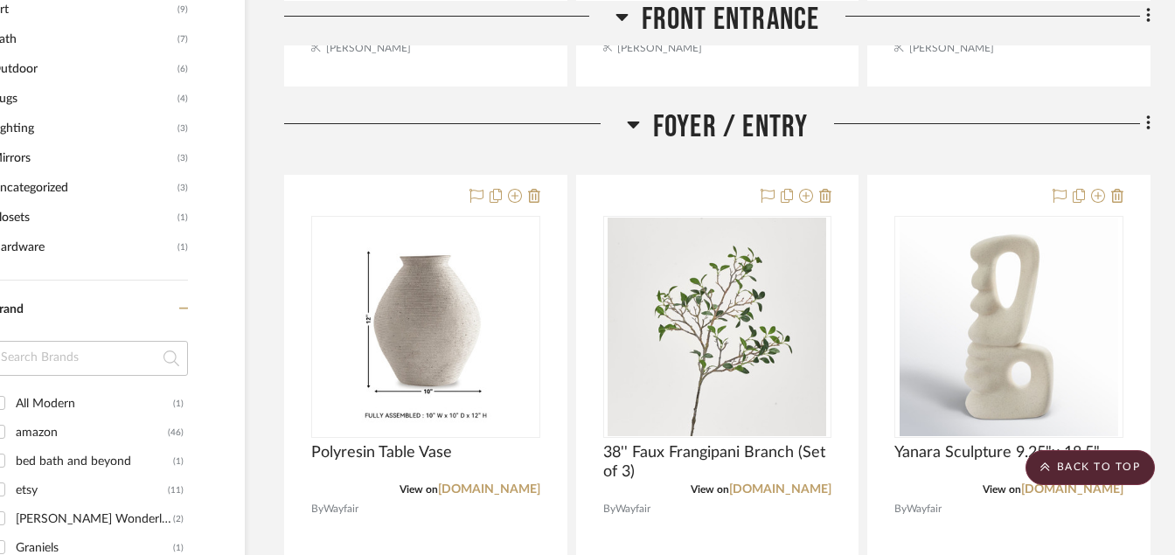
scroll to position [1229, 84]
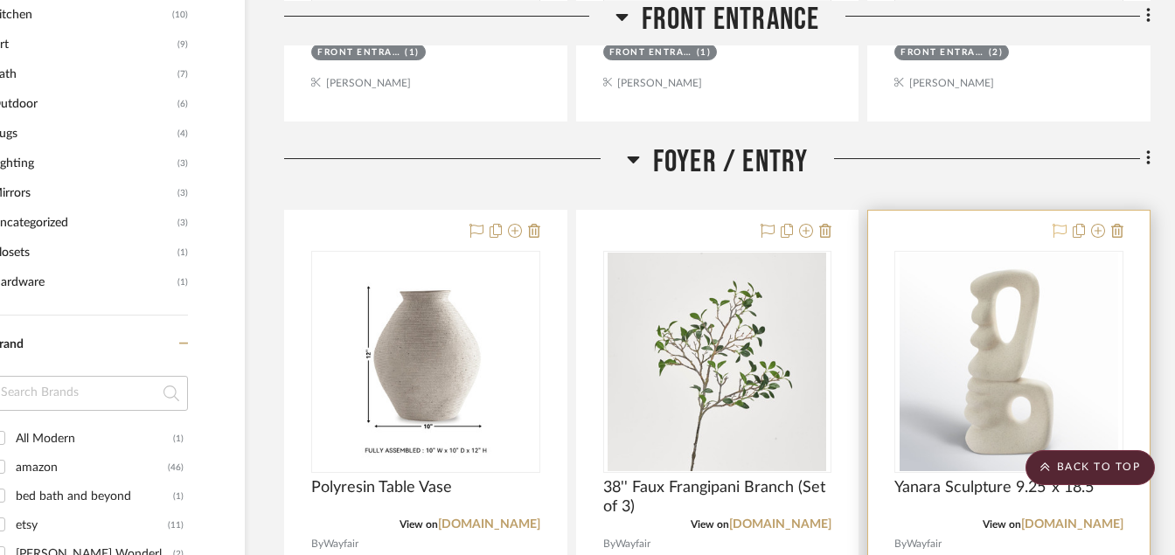
click at [1061, 234] on icon at bounding box center [1060, 231] width 14 height 14
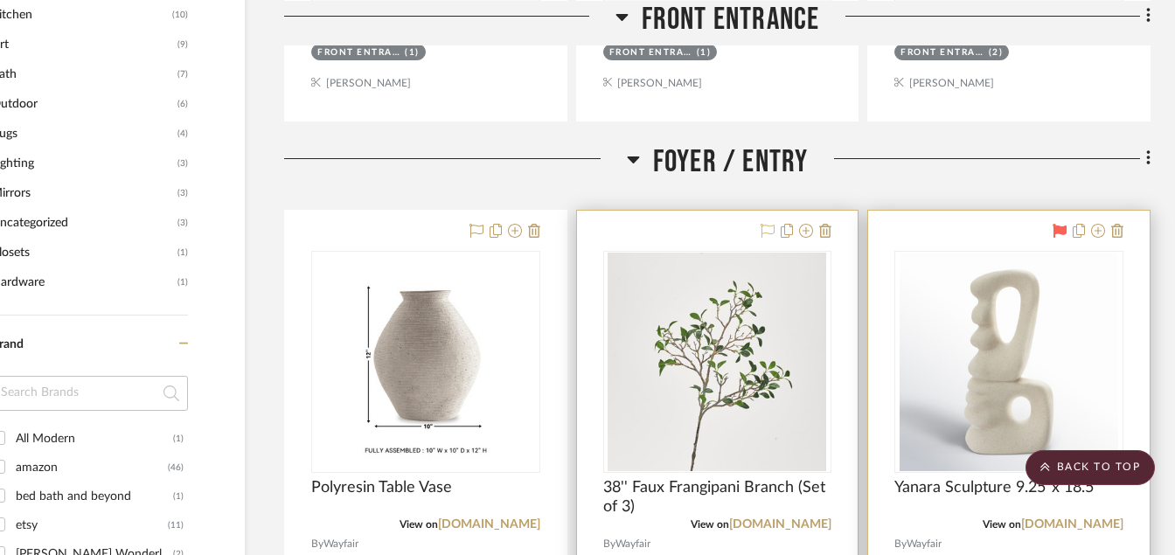
click at [766, 221] on button at bounding box center [768, 231] width 14 height 21
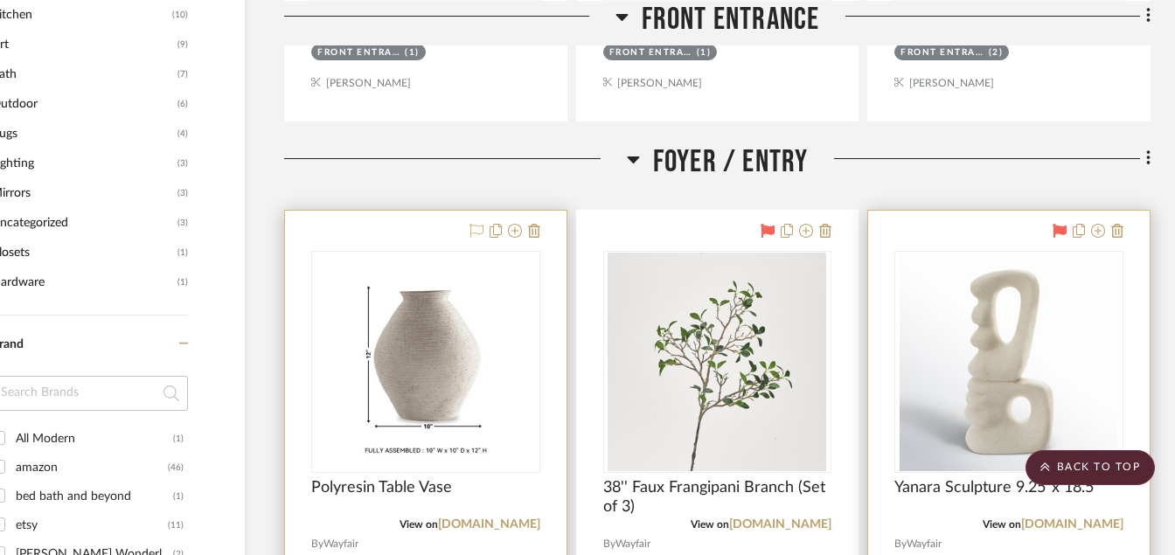
click at [480, 228] on icon at bounding box center [477, 231] width 14 height 14
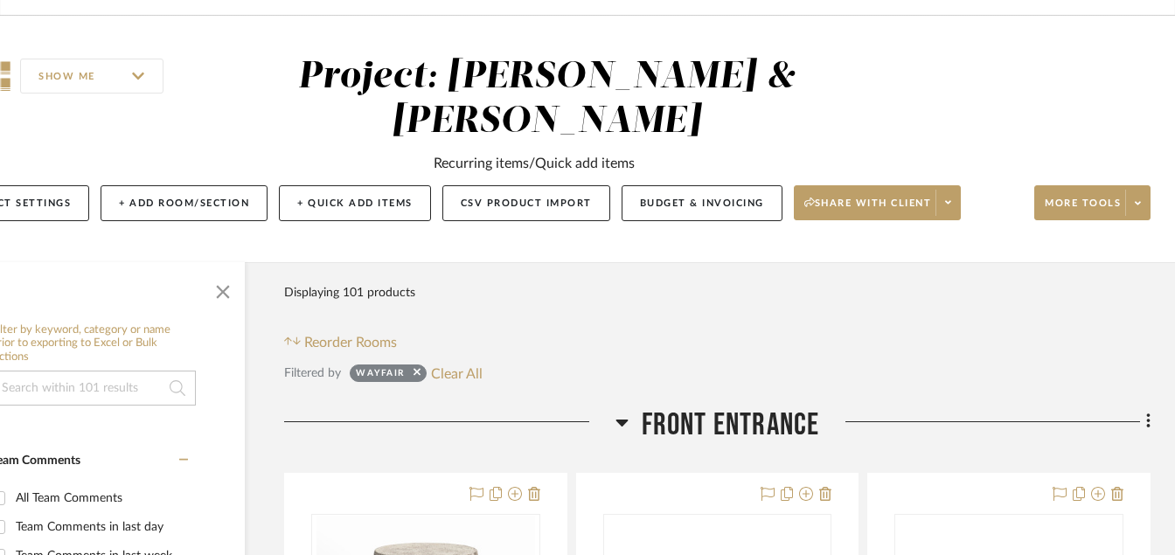
scroll to position [109, 84]
click at [474, 492] on icon at bounding box center [477, 495] width 14 height 14
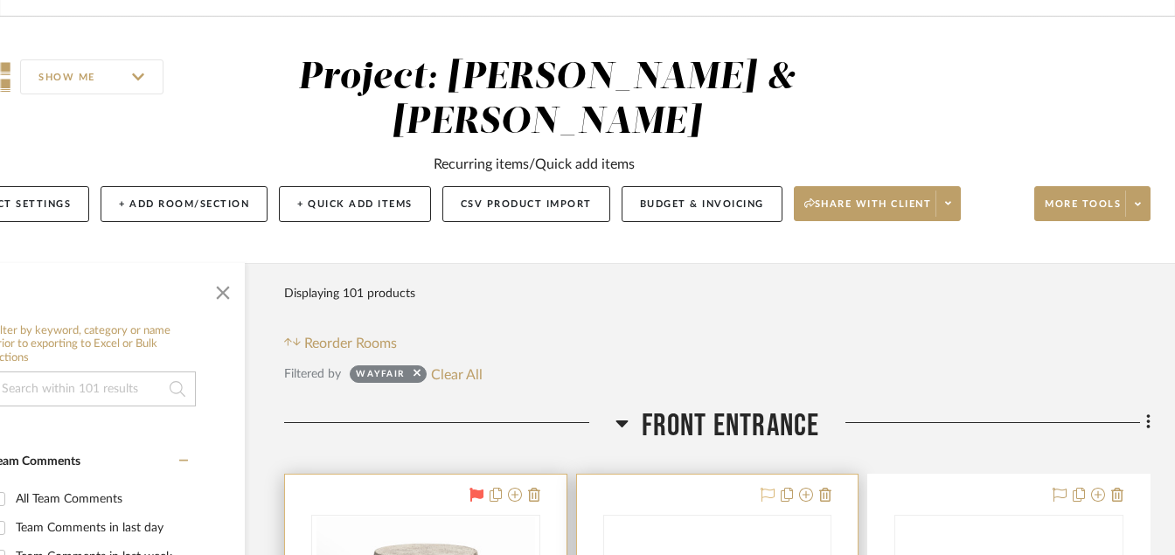
click at [768, 498] on icon at bounding box center [768, 495] width 14 height 14
click at [1063, 498] on icon at bounding box center [1060, 495] width 14 height 14
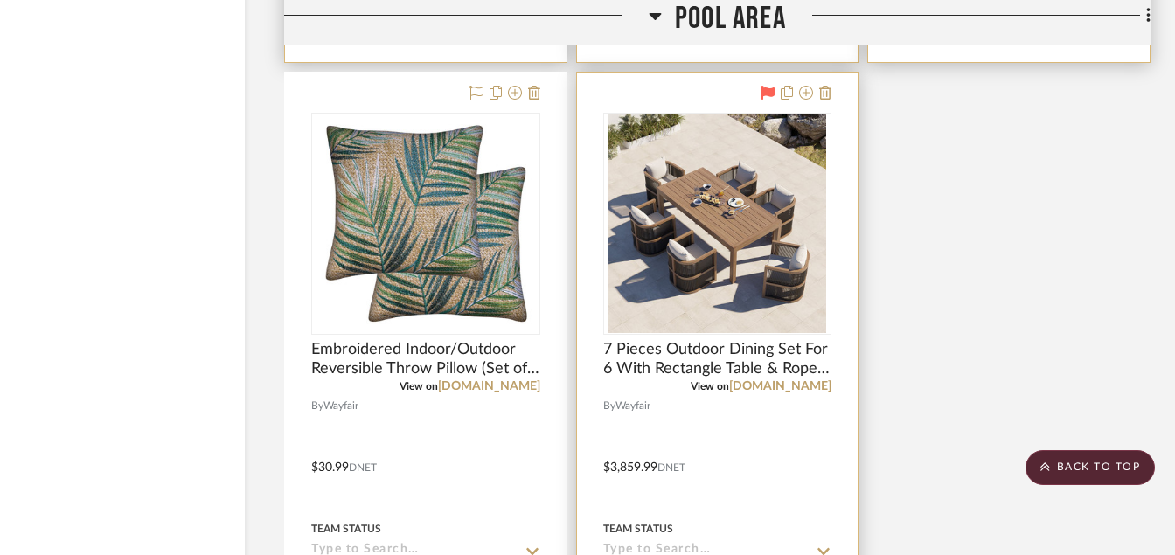
scroll to position [27990, 84]
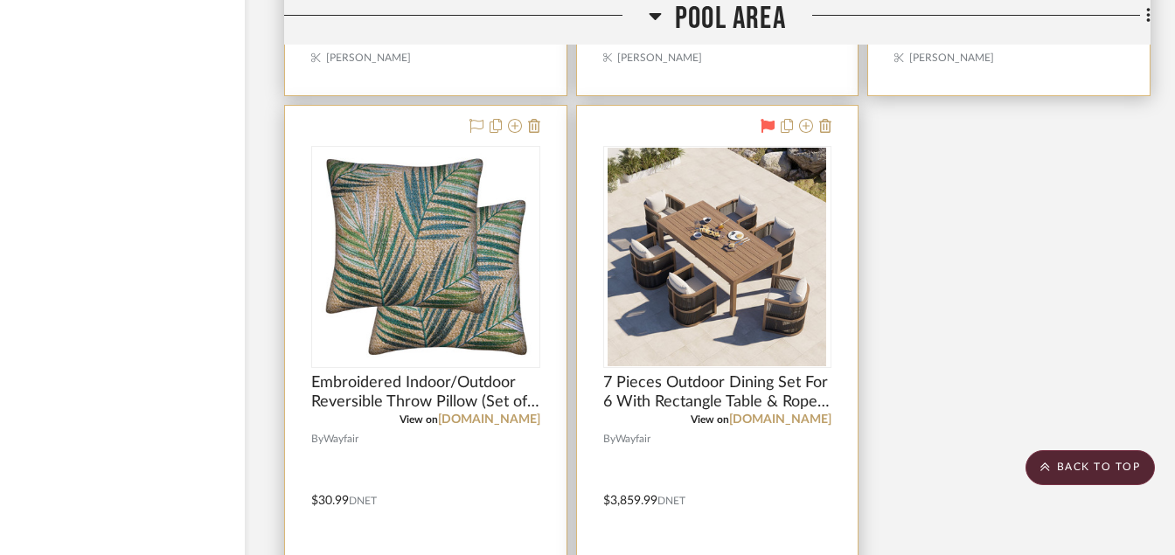
click at [0, 0] on img at bounding box center [0, 0] width 0 height 0
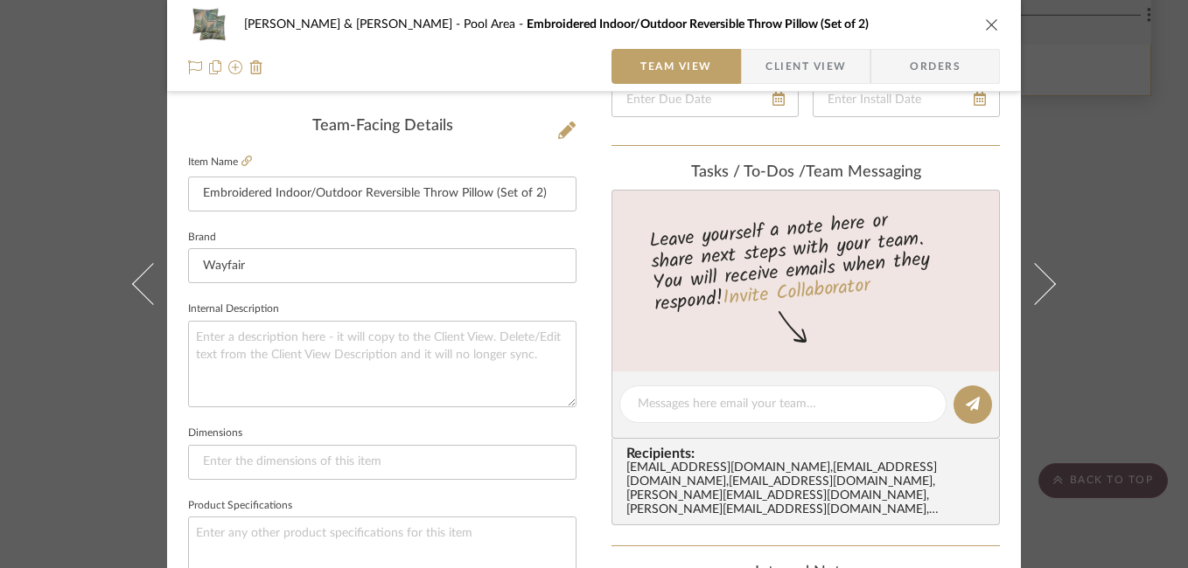
scroll to position [434, 0]
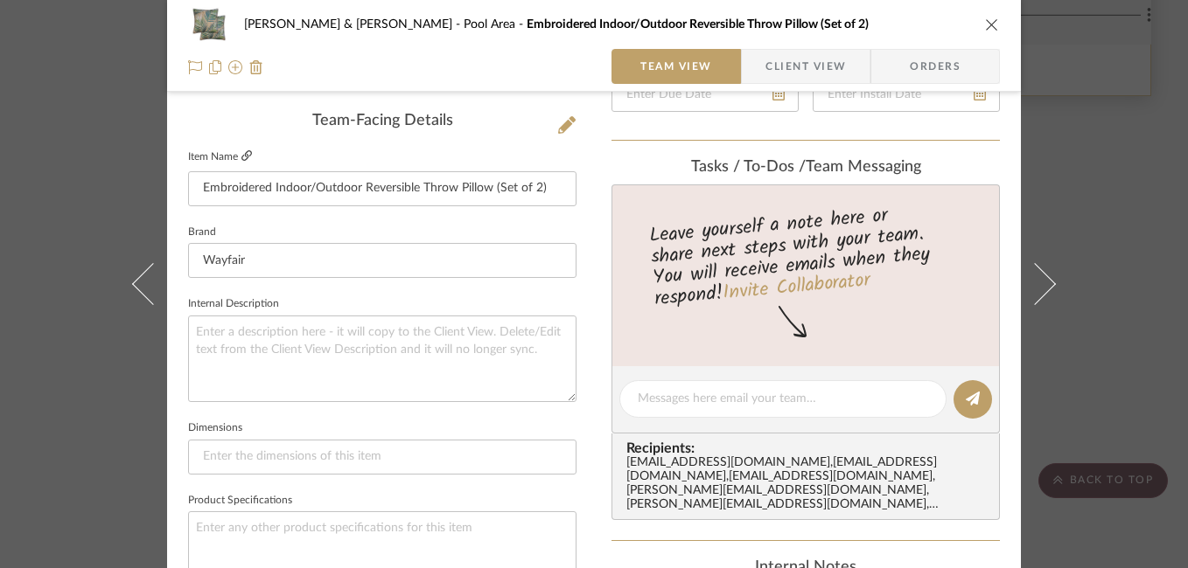
click at [241, 155] on icon at bounding box center [246, 155] width 10 height 10
drag, startPoint x: 198, startPoint y: 191, endPoint x: 582, endPoint y: 200, distance: 384.0
click at [582, 200] on div "[PERSON_NAME] & [PERSON_NAME] Pool Area Embroidered Indoor/Outdoor Reversible T…" at bounding box center [594, 386] width 854 height 1615
click at [985, 23] on icon "close" at bounding box center [992, 24] width 14 height 14
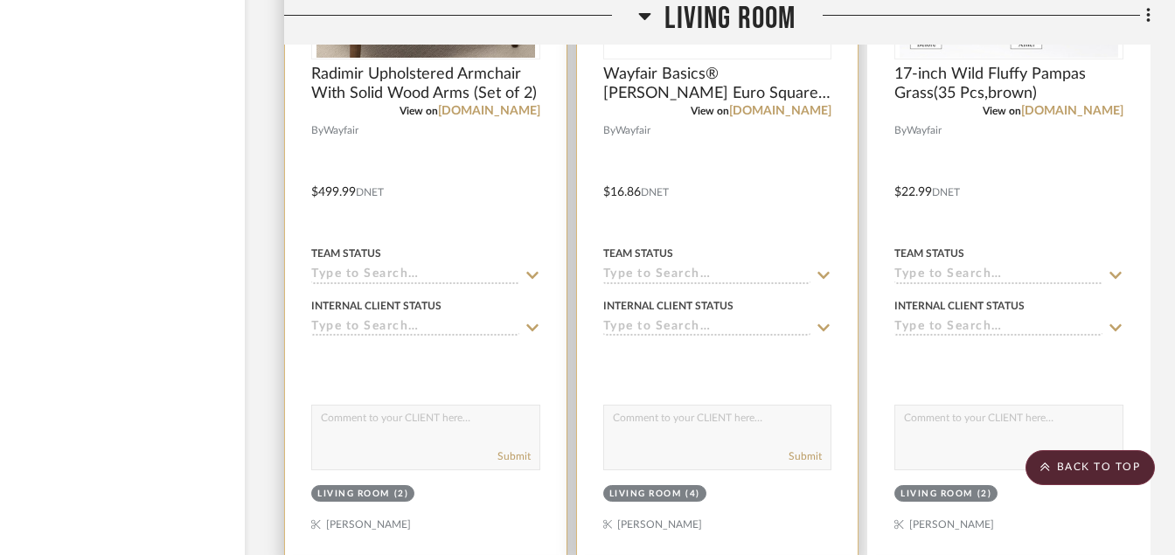
scroll to position [25051, 84]
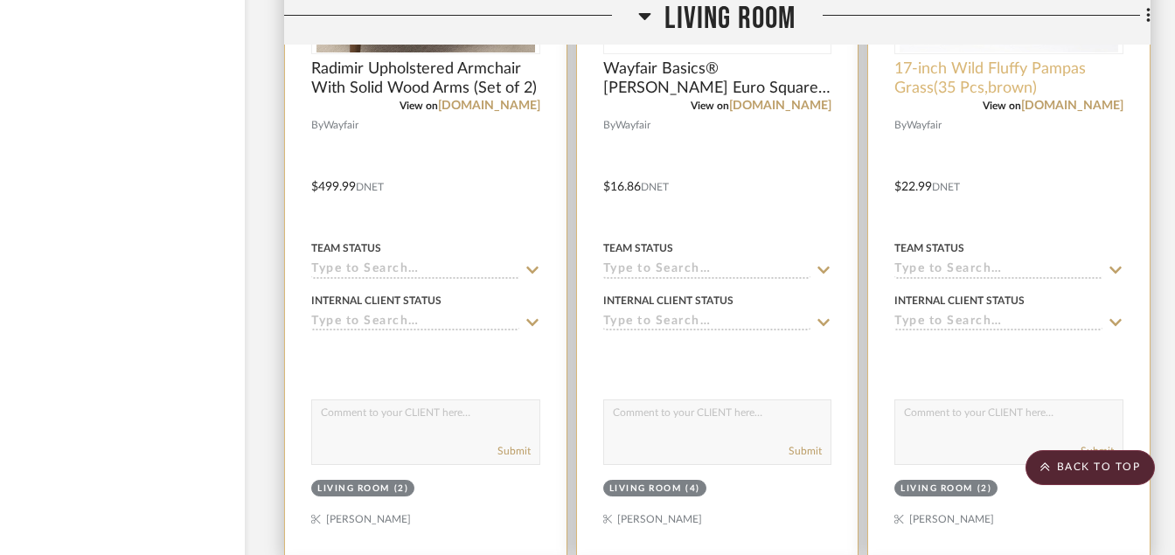
click at [972, 79] on span "17-inch Wild Fluffy Pampas Grass(35 Pcs,brown)" at bounding box center [1009, 78] width 229 height 38
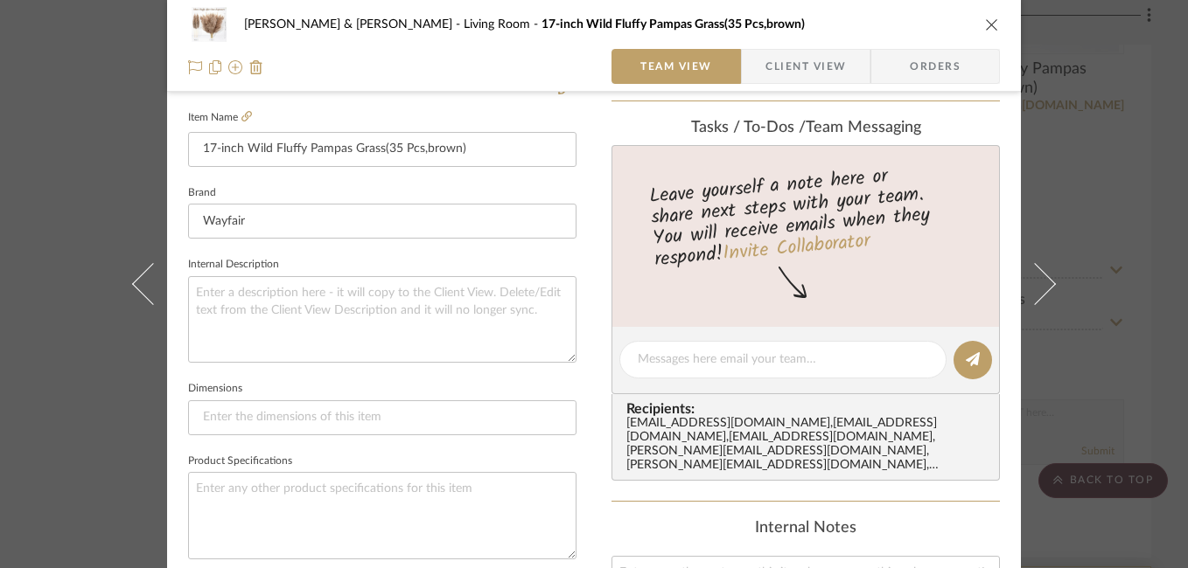
scroll to position [344, 0]
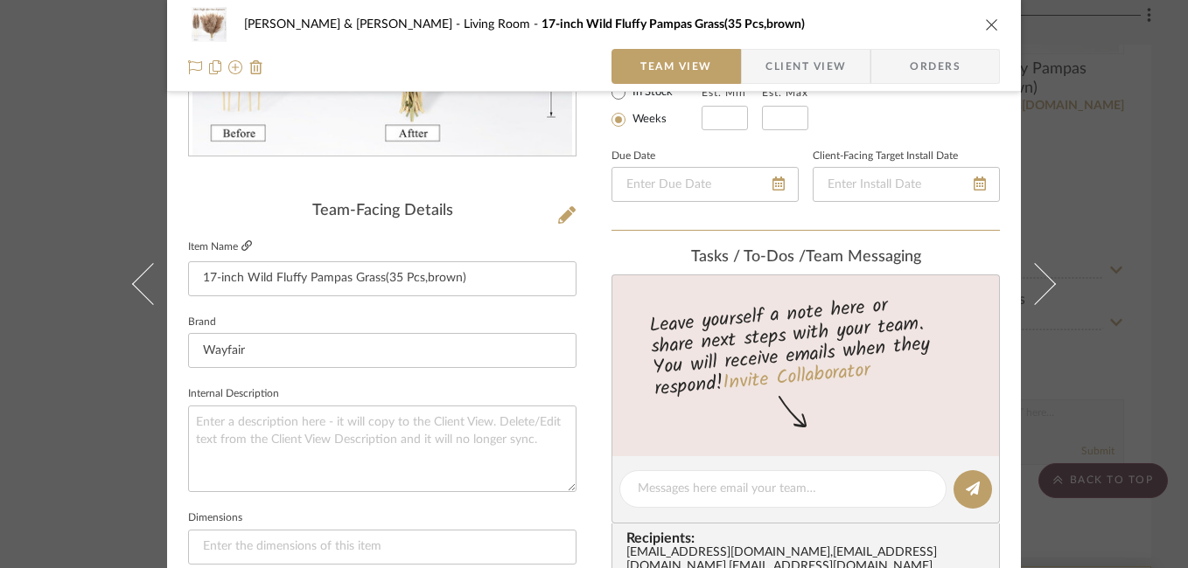
click at [244, 247] on icon at bounding box center [246, 246] width 10 height 10
drag, startPoint x: 196, startPoint y: 279, endPoint x: 450, endPoint y: 279, distance: 253.6
click at [450, 279] on input "17-inch Wild Fluffy Pampas Grass(35 Pcs,brown)" at bounding box center [382, 278] width 388 height 35
click at [985, 25] on icon "close" at bounding box center [992, 24] width 14 height 14
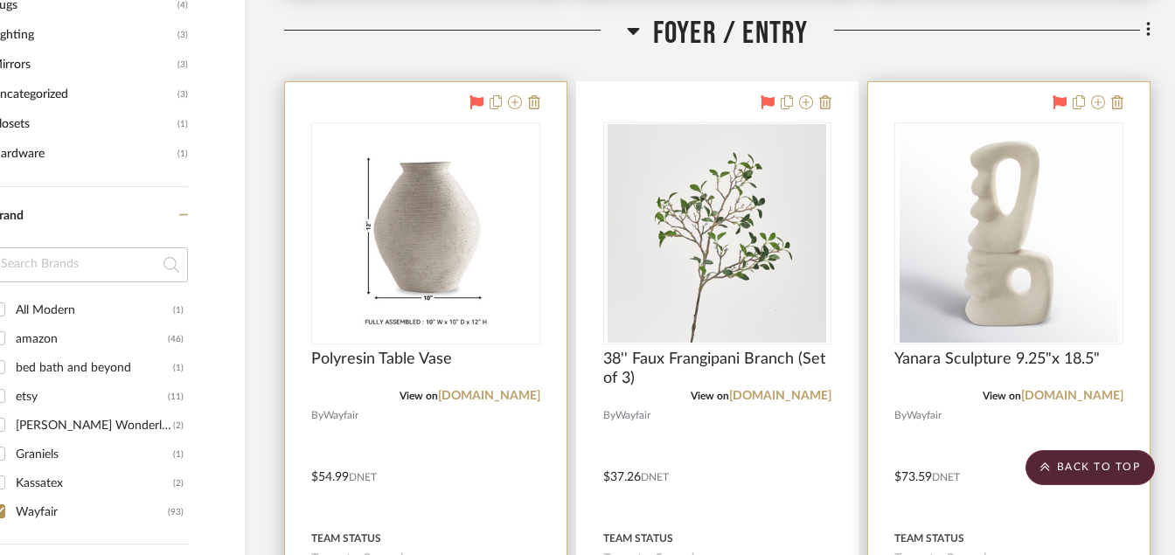
scroll to position [1405, 84]
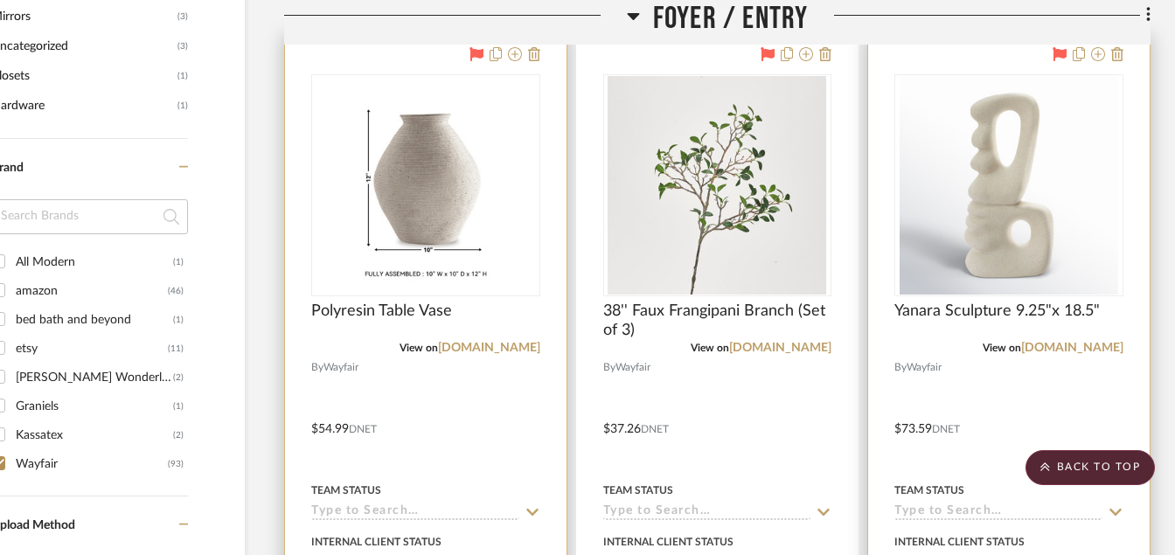
checkbox input "true"
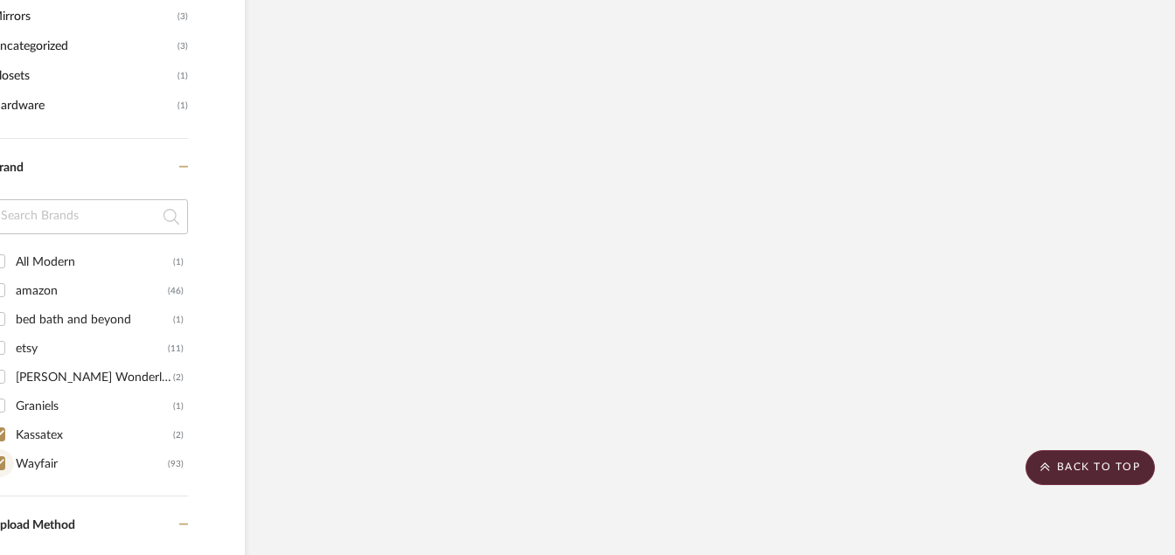
checkbox input "false"
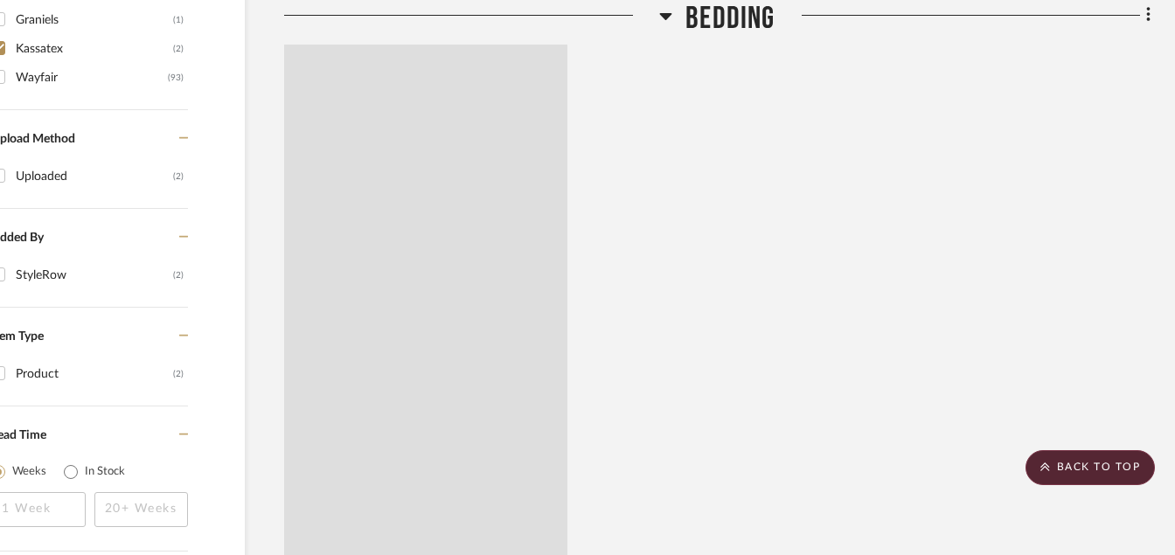
scroll to position [1049, 84]
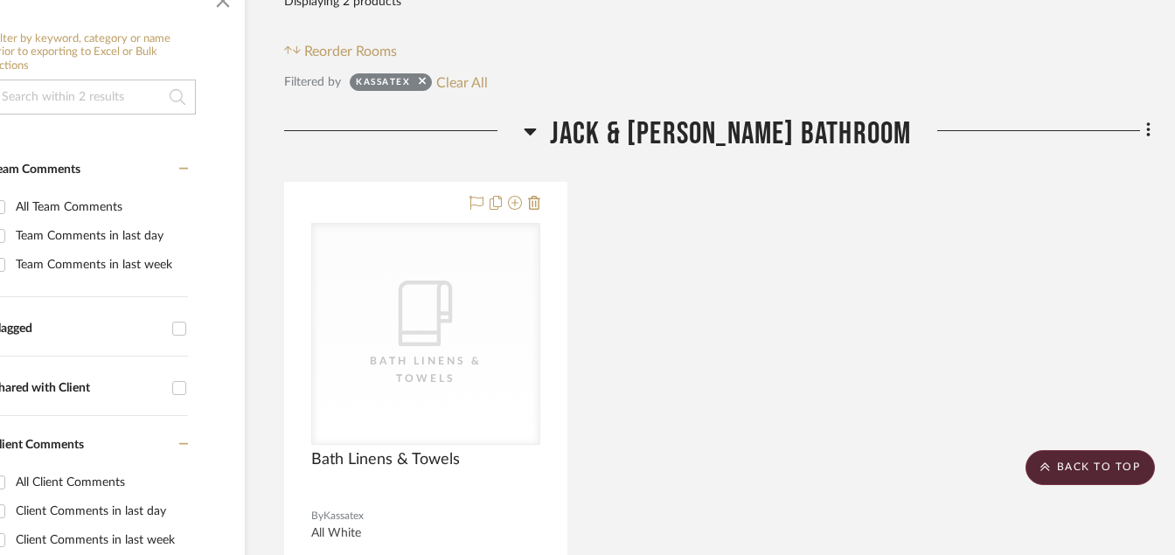
scroll to position [395, 84]
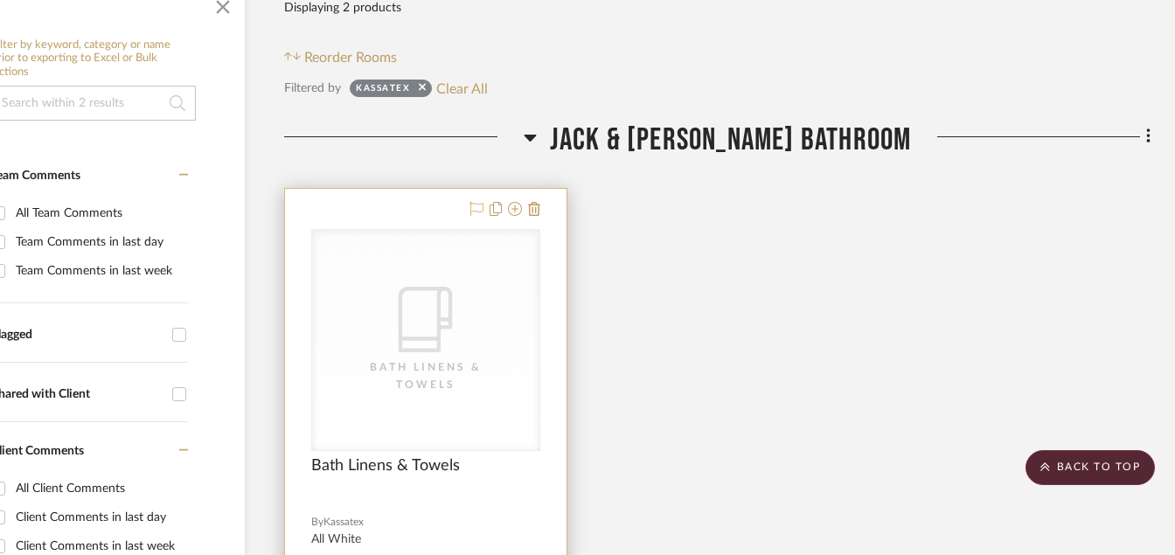
click at [476, 210] on icon at bounding box center [477, 209] width 14 height 14
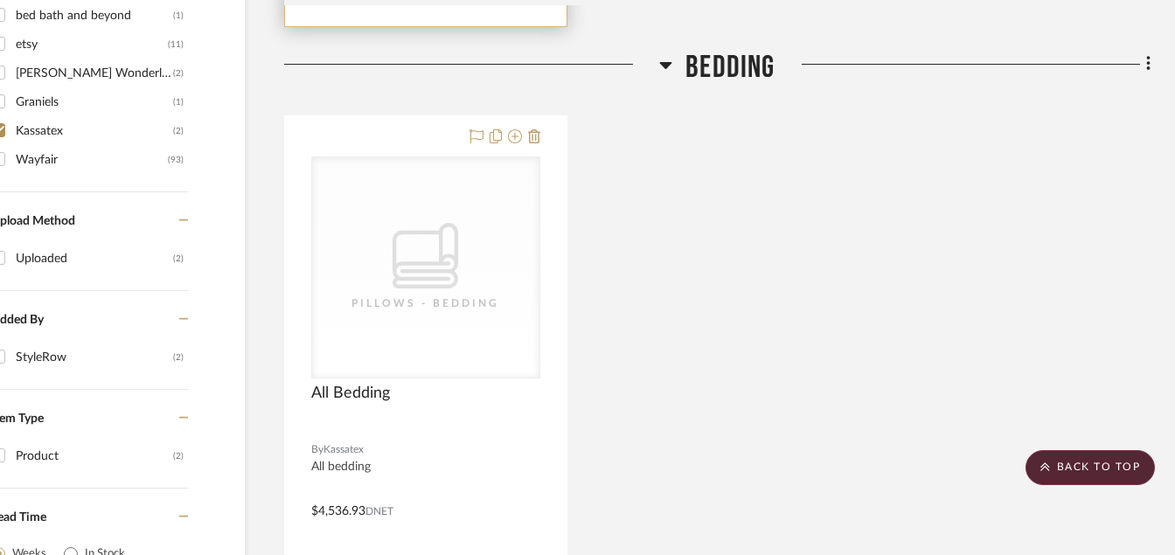
scroll to position [1335, 84]
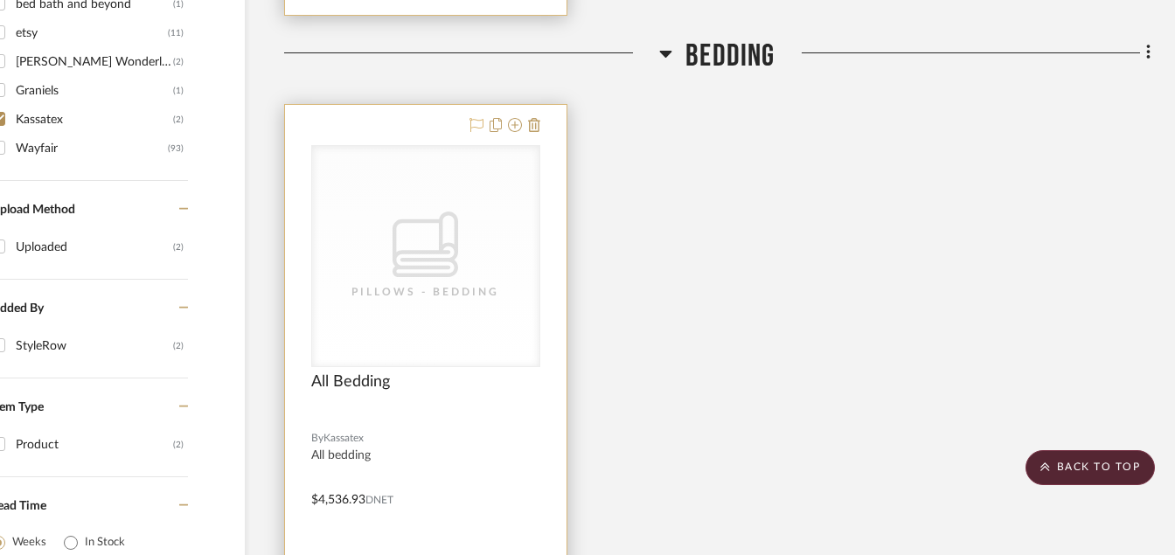
click at [477, 122] on icon at bounding box center [477, 125] width 14 height 14
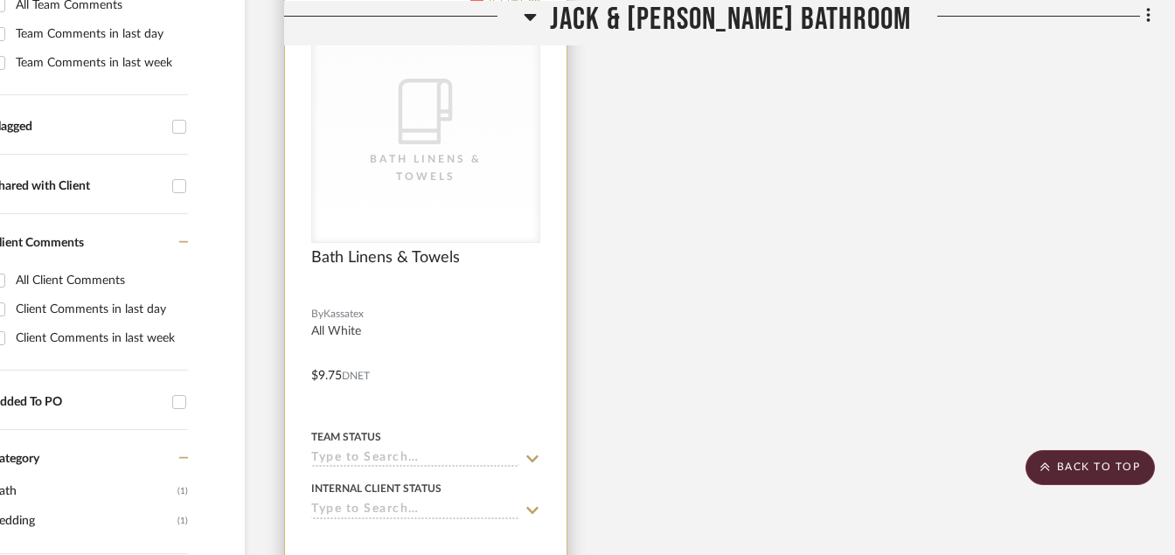
scroll to position [223, 84]
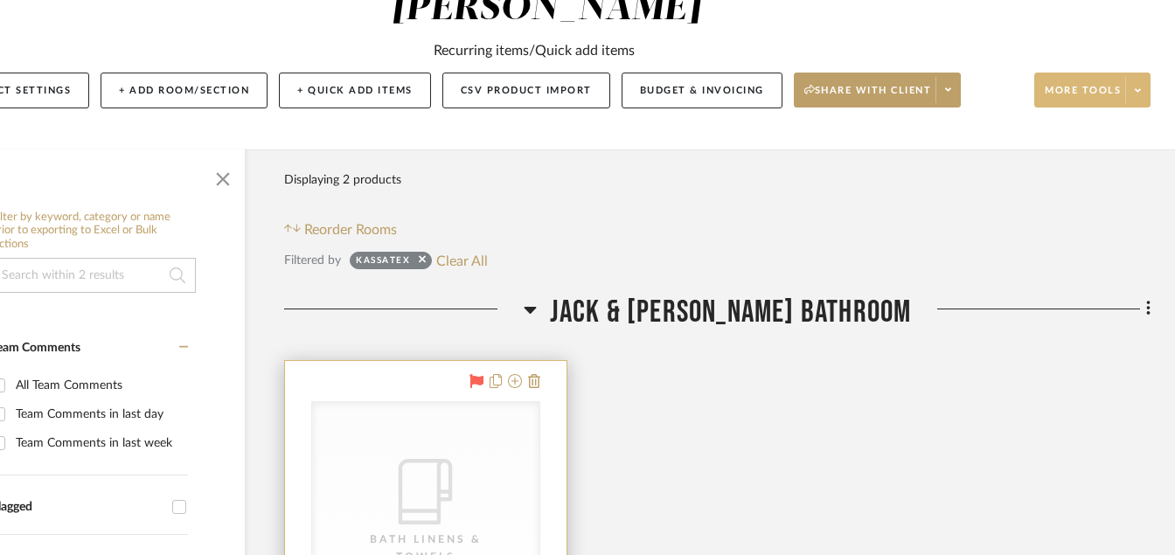
click at [1133, 95] on span at bounding box center [1138, 90] width 24 height 26
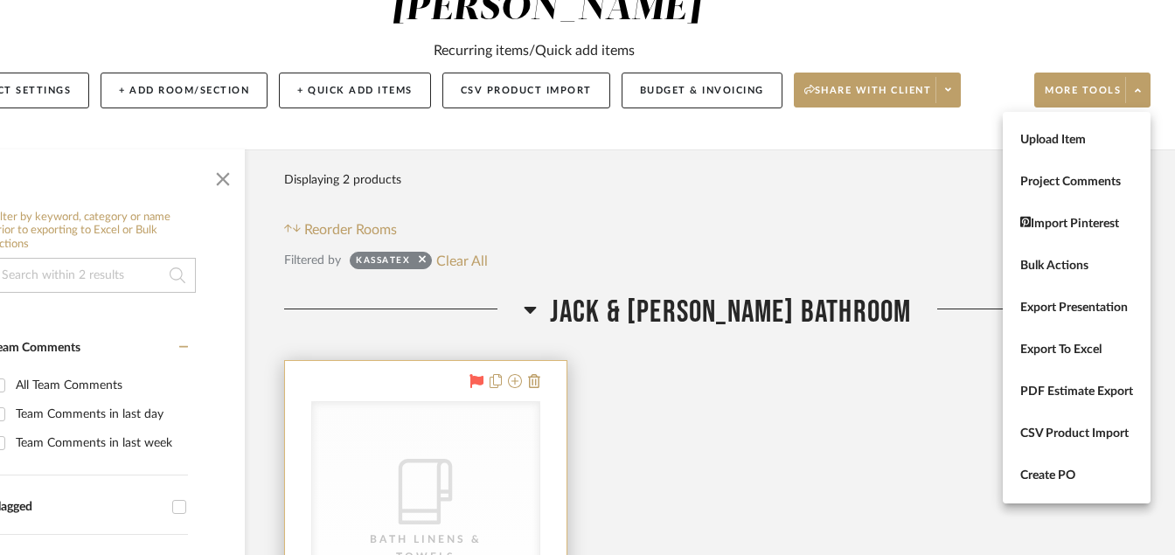
click at [954, 95] on div at bounding box center [587, 277] width 1175 height 555
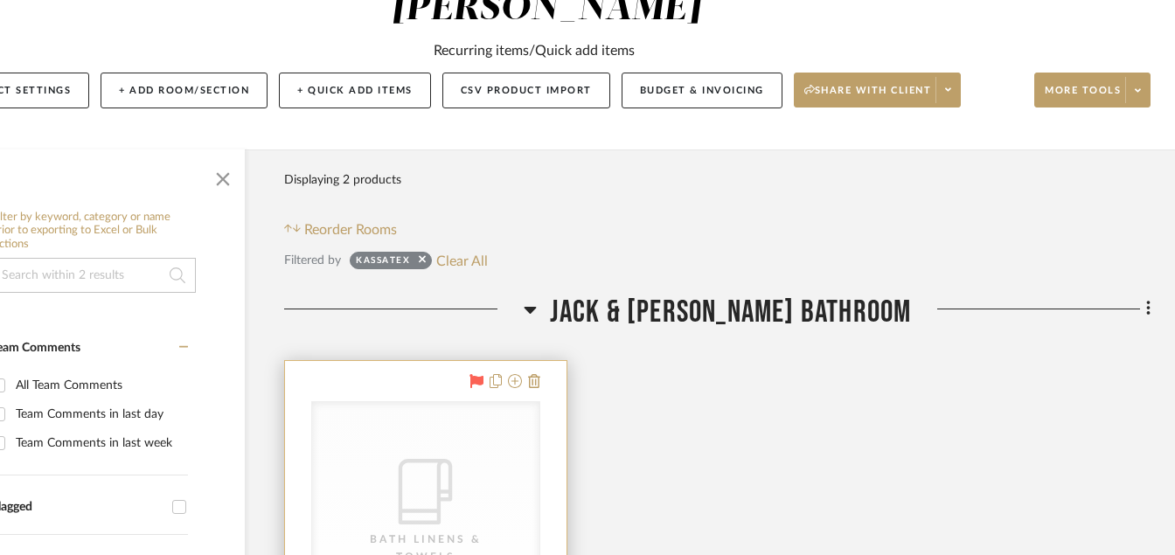
click at [954, 95] on span at bounding box center [948, 90] width 24 height 26
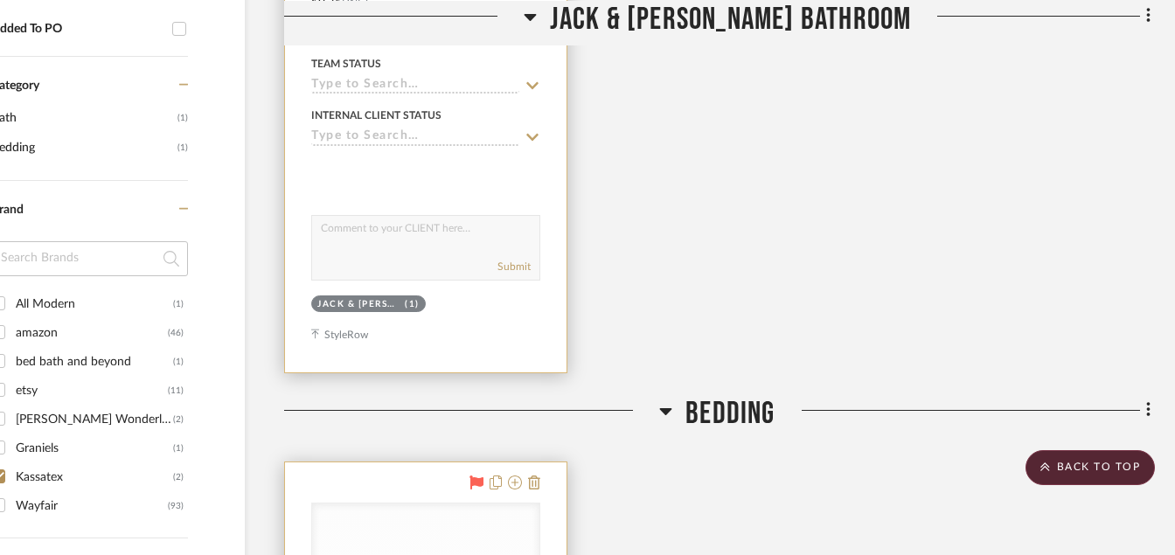
scroll to position [979, 84]
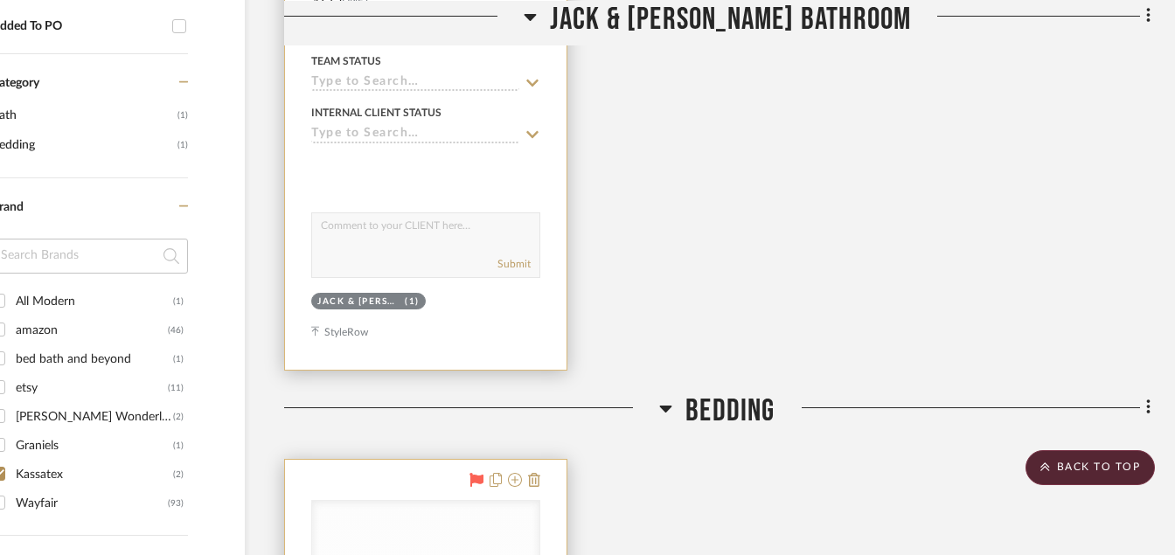
click at [10, 304] on div at bounding box center [587, 277] width 1175 height 555
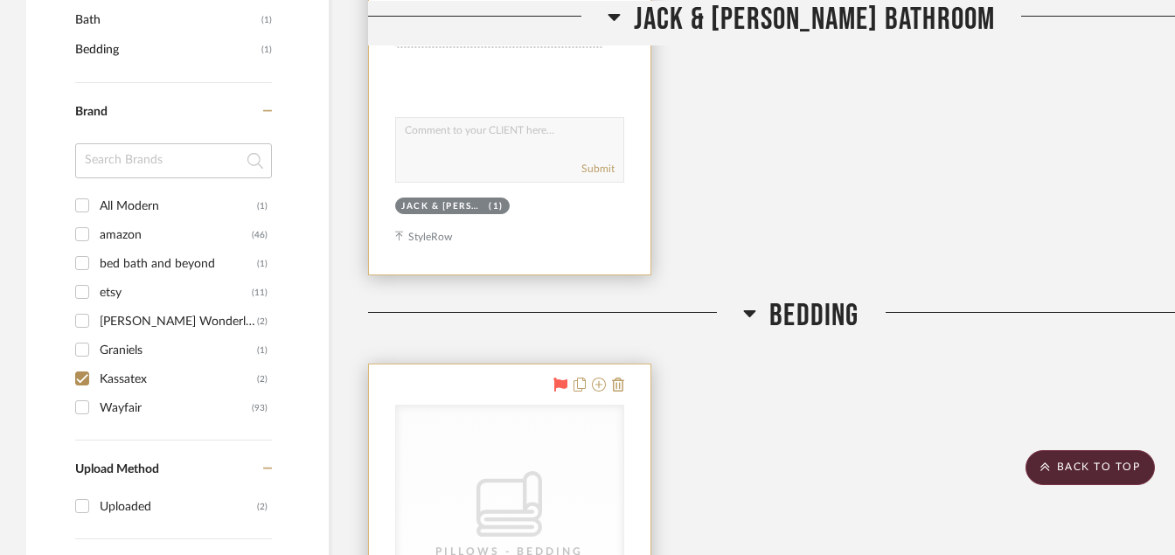
scroll to position [1085, 0]
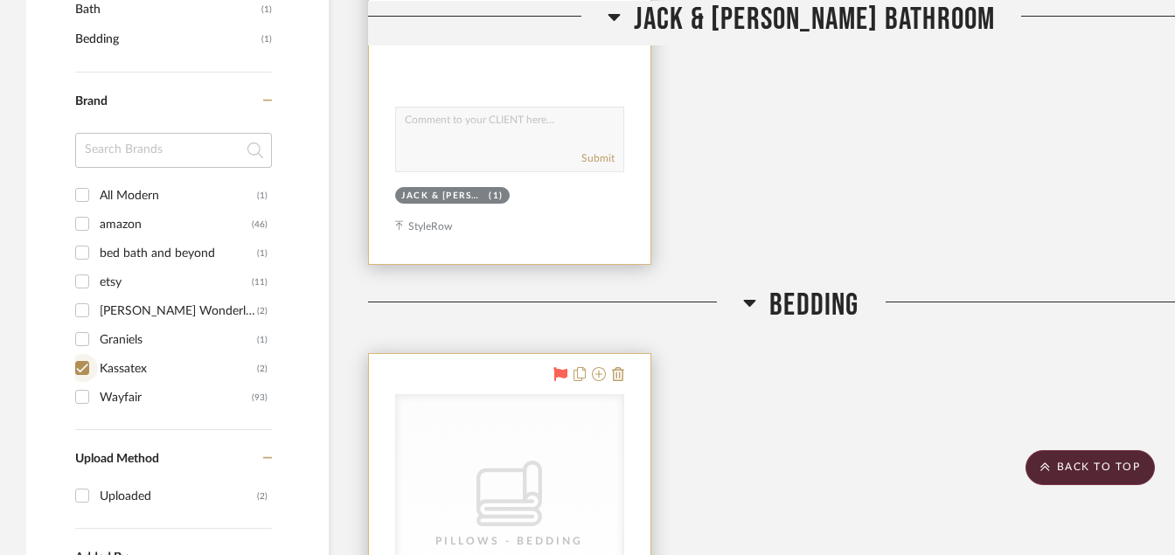
click at [87, 361] on input "Kassatex (2)" at bounding box center [82, 368] width 28 height 28
checkbox input "false"
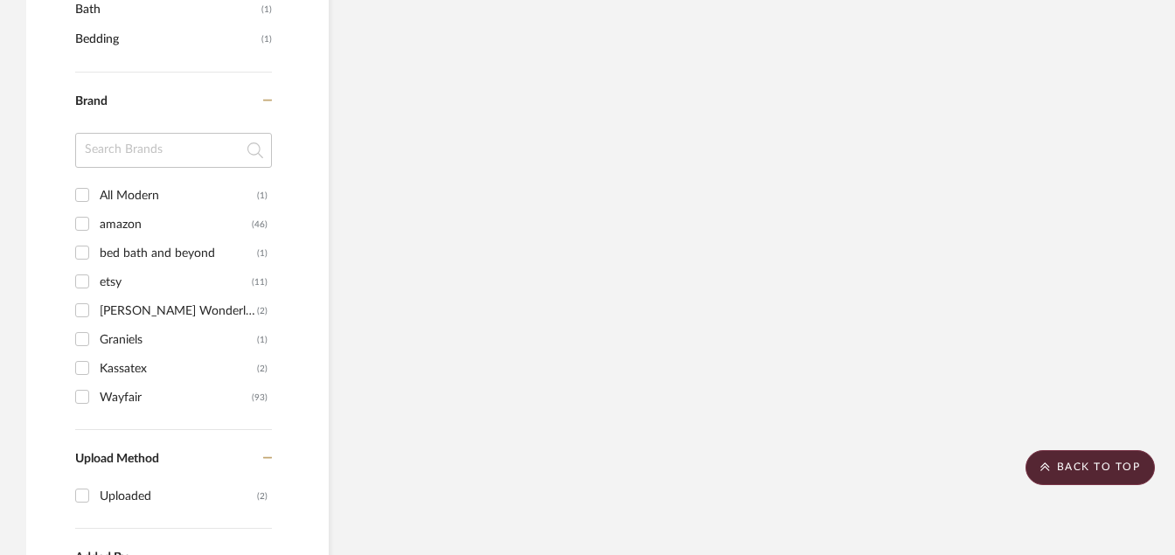
click at [80, 193] on input "All Modern (1)" at bounding box center [82, 195] width 28 height 28
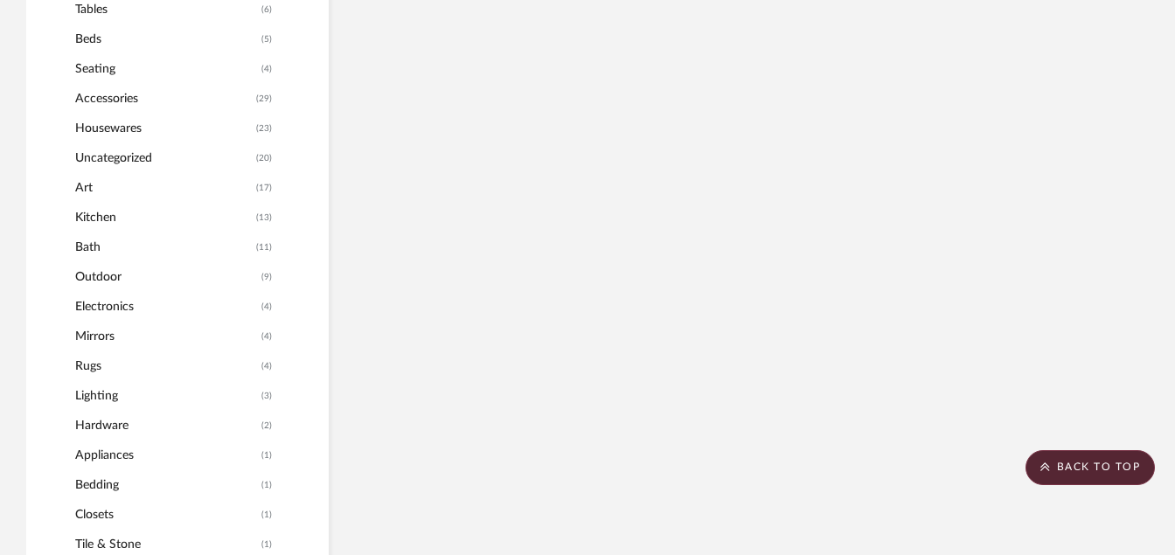
scroll to position [1323, 0]
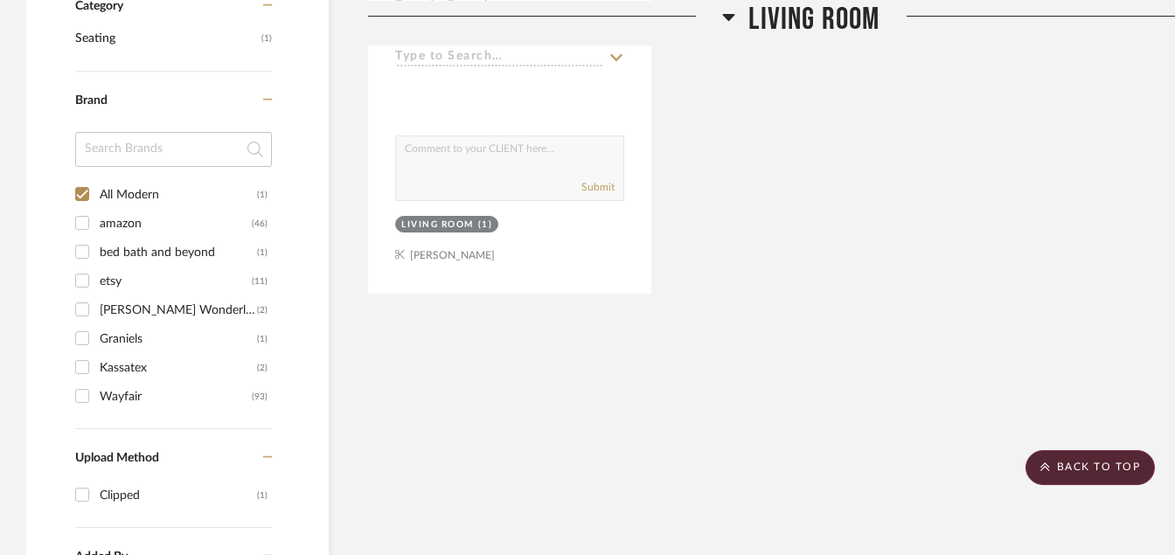
scroll to position [1107, 0]
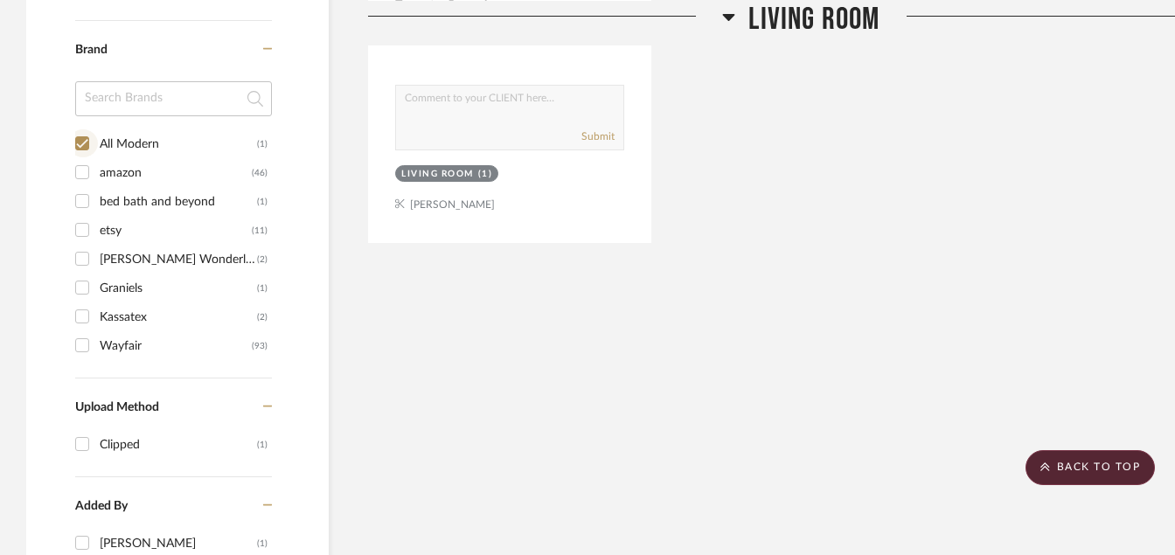
click at [83, 140] on input "All Modern (1)" at bounding box center [82, 143] width 28 height 28
checkbox input "false"
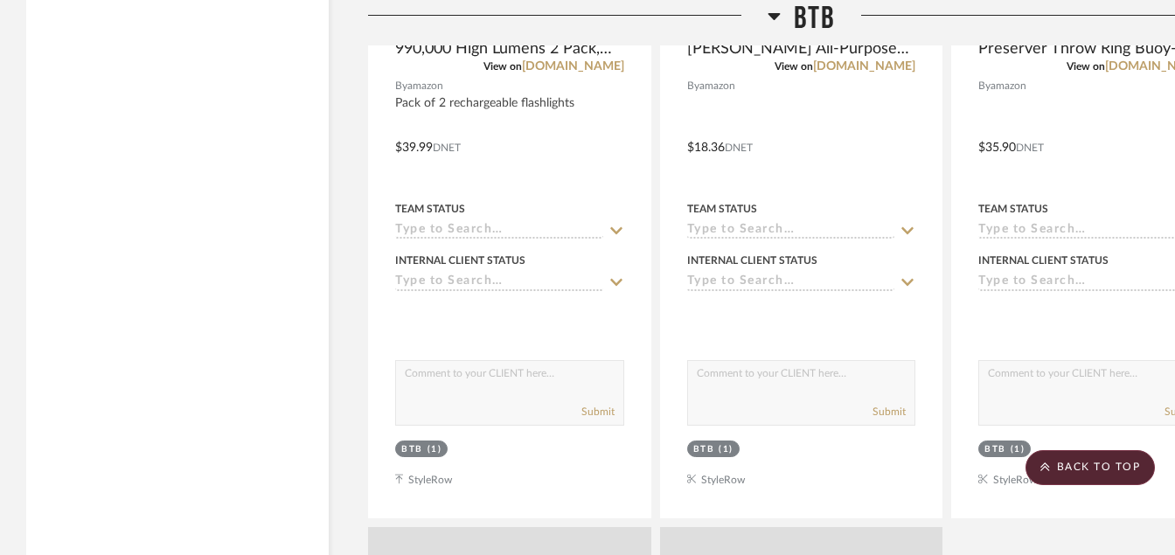
scroll to position [53564, 0]
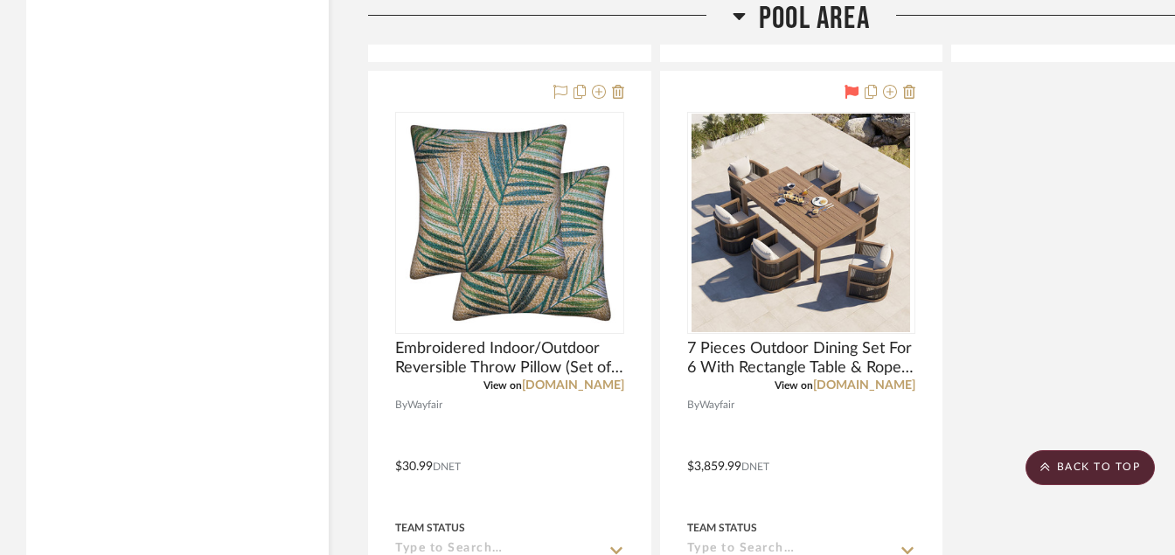
scroll to position [50655, 0]
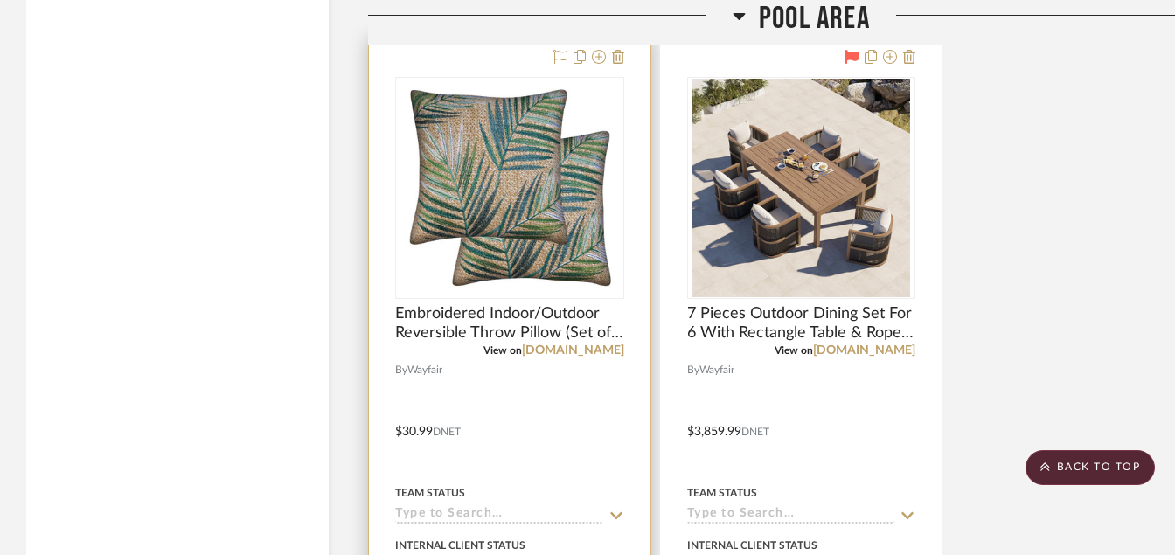
click at [569, 183] on img "0" at bounding box center [510, 188] width 219 height 219
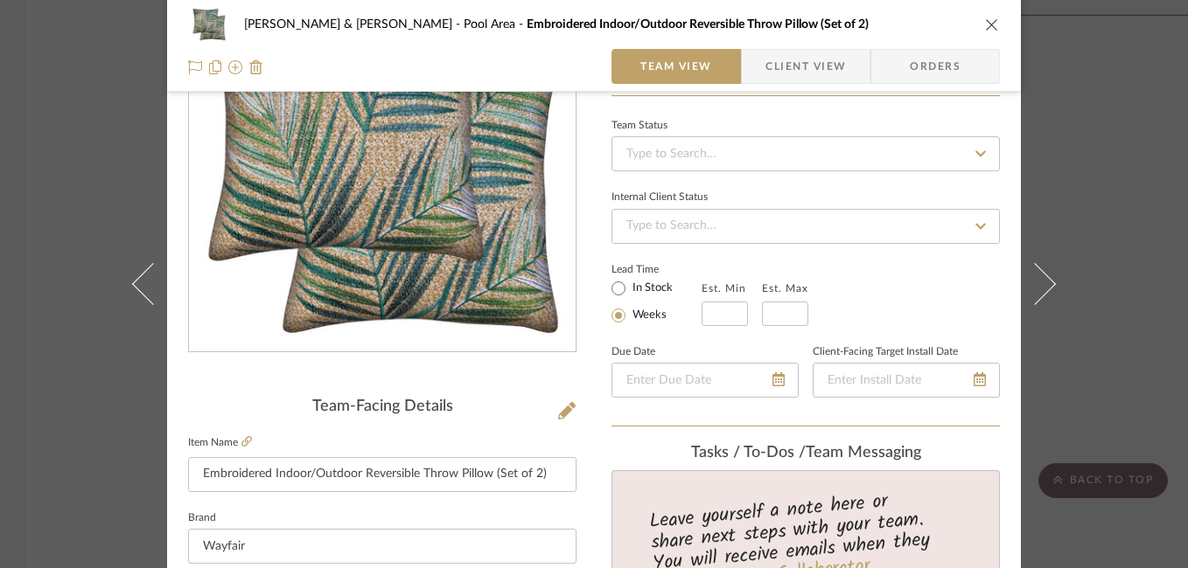
scroll to position [158, 0]
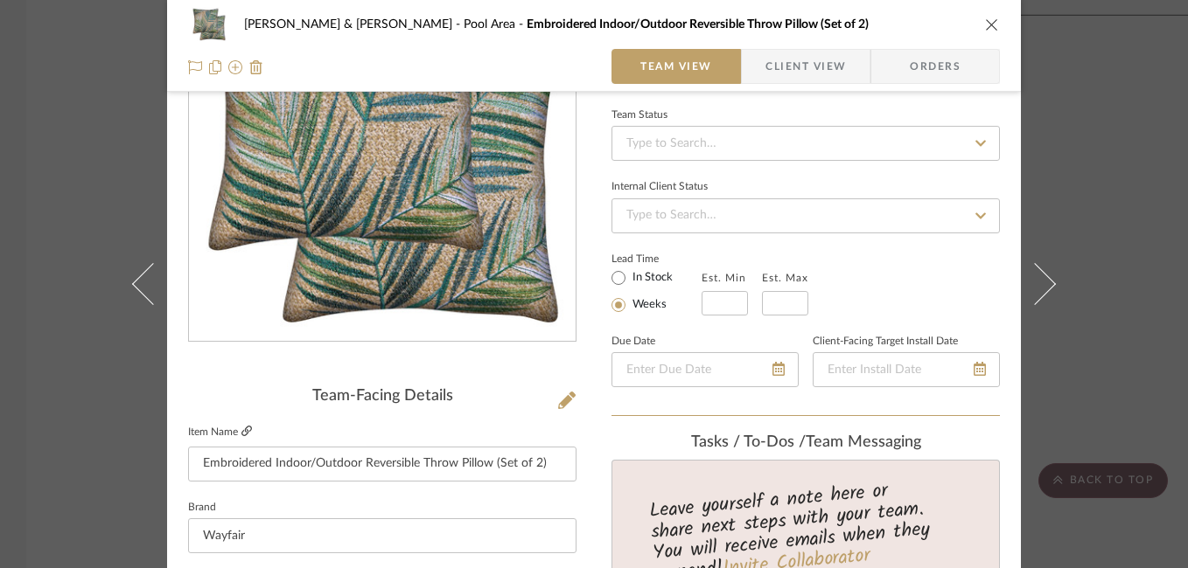
click at [241, 433] on icon at bounding box center [246, 431] width 10 height 10
click at [1107, 127] on div "[PERSON_NAME] & [PERSON_NAME] Pool Area Embroidered Indoor/Outdoor Reversible T…" at bounding box center [594, 284] width 1188 height 568
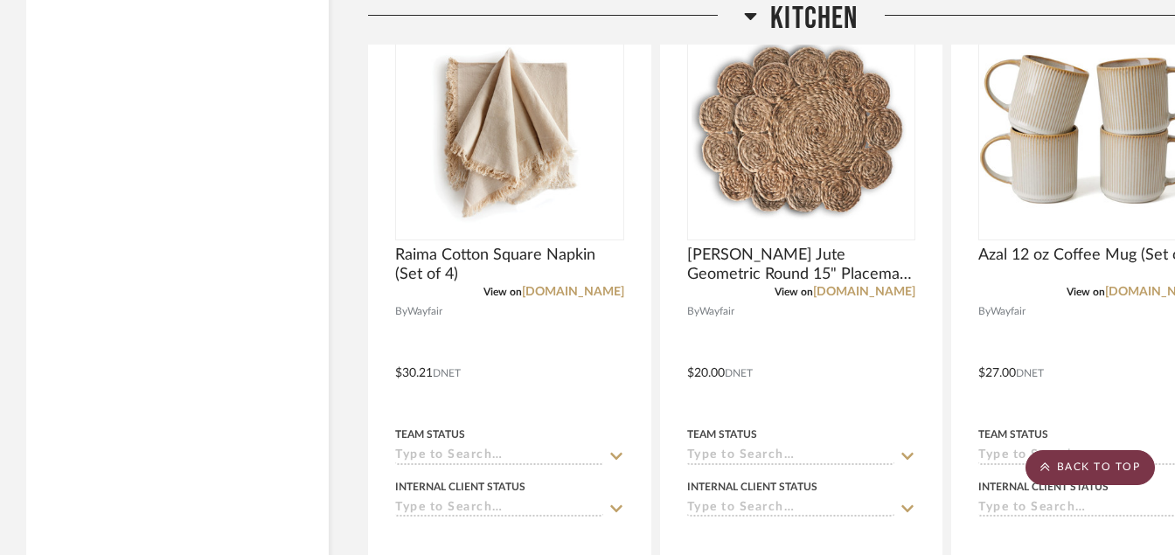
scroll to position [33059, 0]
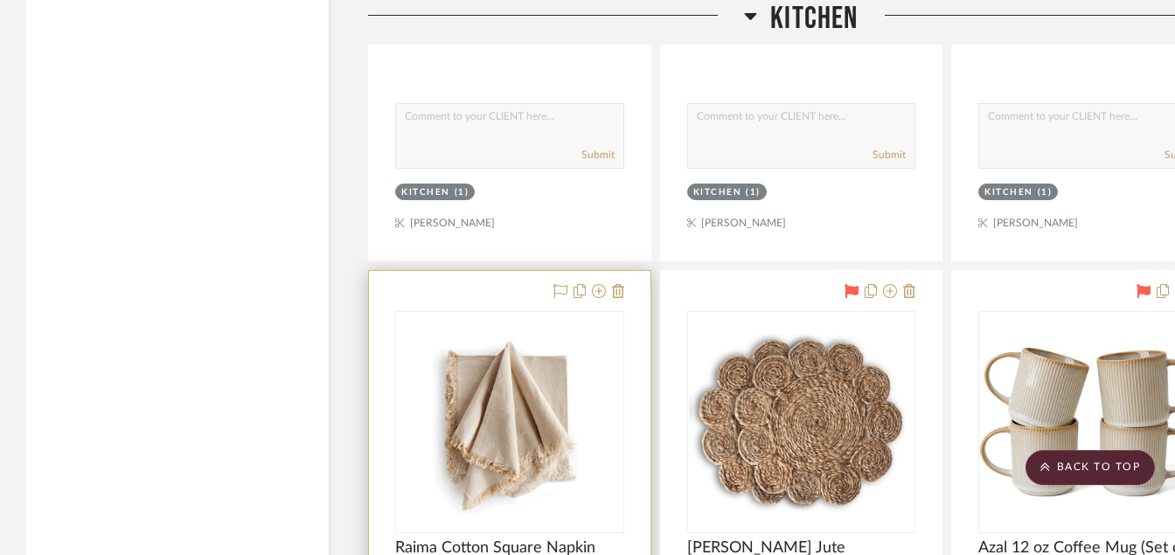
click at [0, 0] on img at bounding box center [0, 0] width 0 height 0
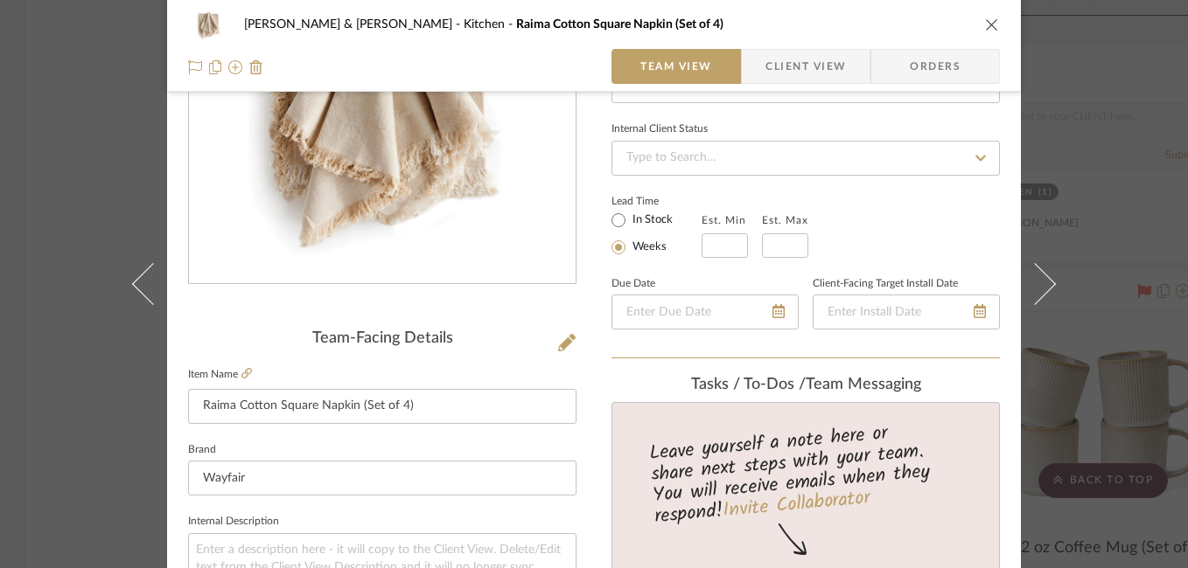
scroll to position [344, 0]
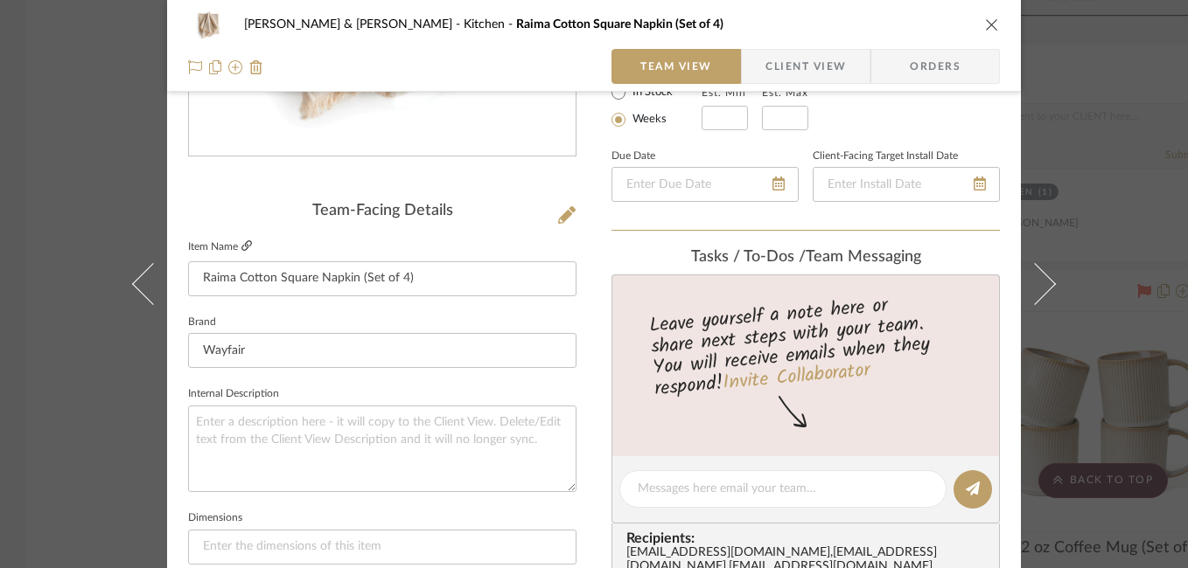
click at [241, 247] on icon at bounding box center [246, 246] width 10 height 10
drag, startPoint x: 195, startPoint y: 271, endPoint x: 431, endPoint y: 280, distance: 236.3
click at [431, 280] on input "Raima Cotton Square Napkin (Set of 4)" at bounding box center [382, 278] width 388 height 35
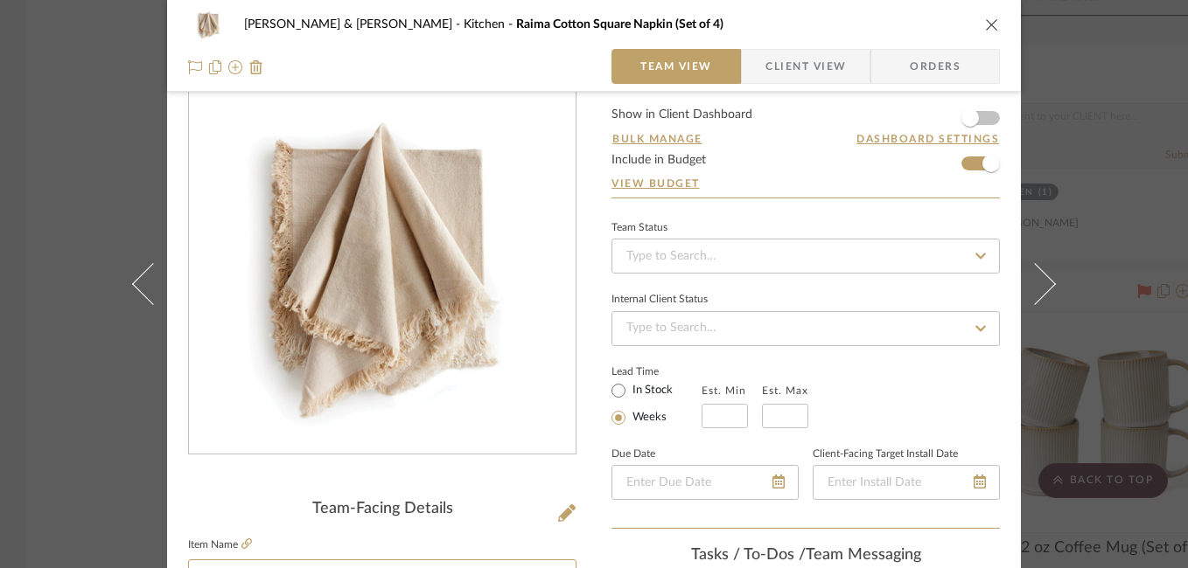
scroll to position [0, 0]
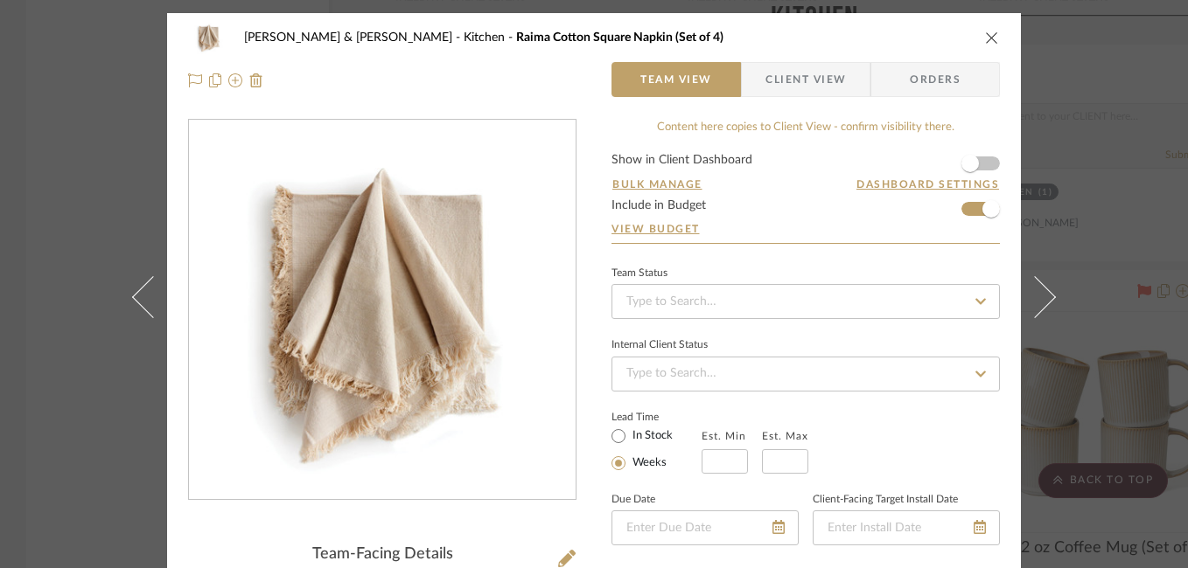
click at [1094, 103] on div "[PERSON_NAME] & [PERSON_NAME] Kitchen Raima Cotton Square Napkin (Set of 4) Tea…" at bounding box center [594, 284] width 1188 height 568
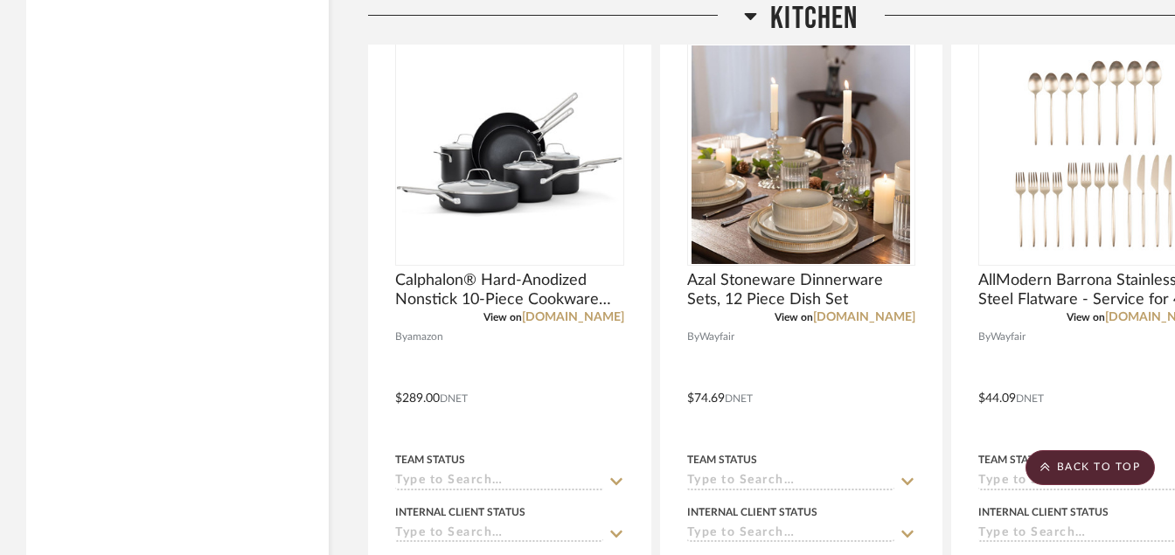
scroll to position [34913, 0]
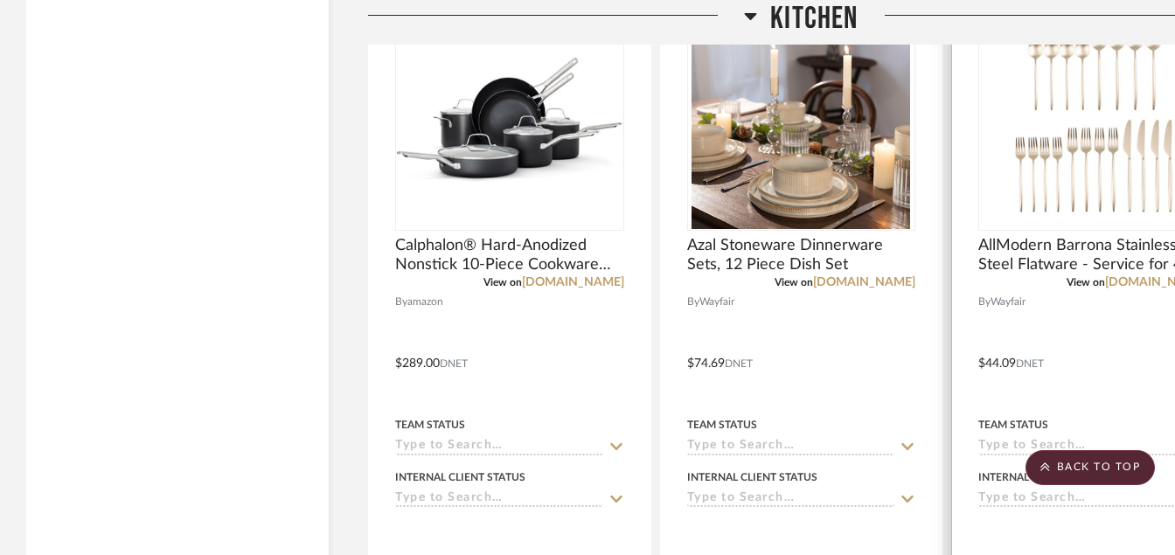
click at [1116, 69] on img "0" at bounding box center [1093, 119] width 219 height 219
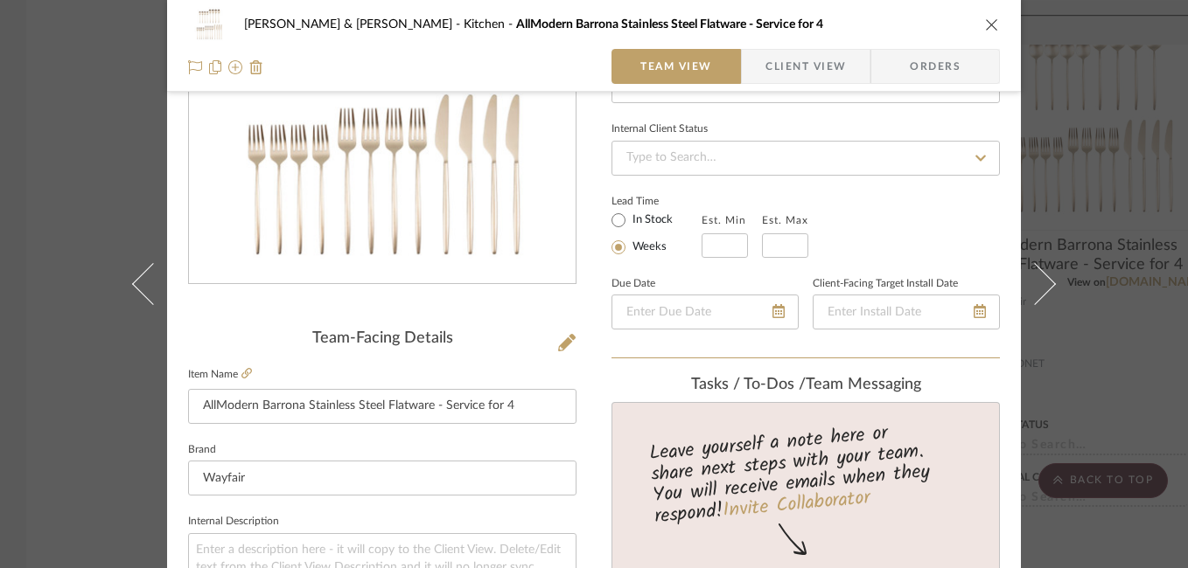
scroll to position [286, 0]
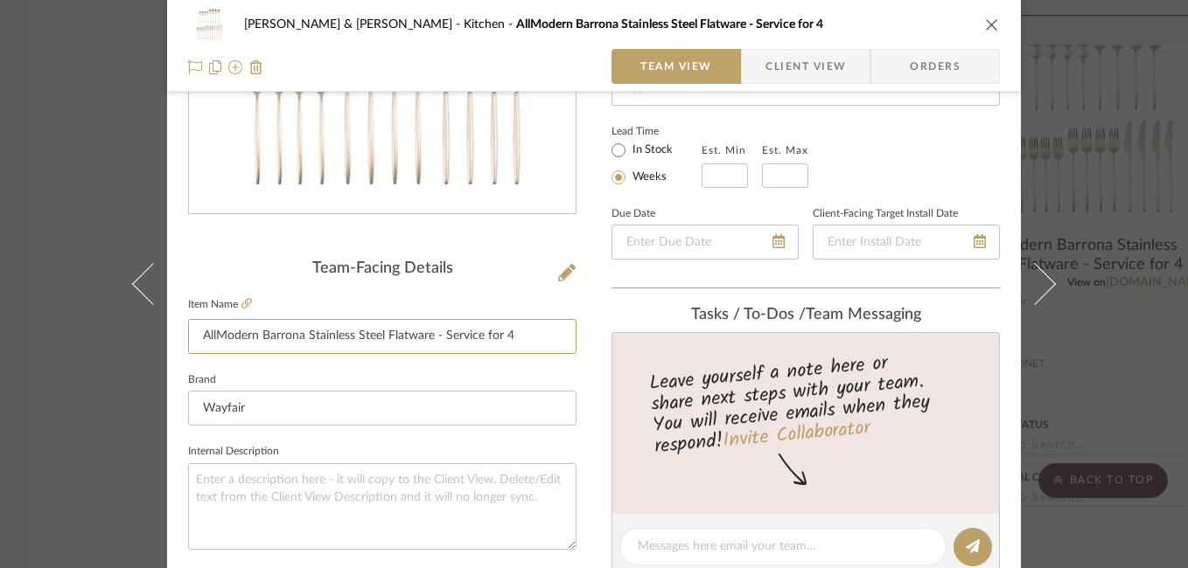
drag, startPoint x: 191, startPoint y: 336, endPoint x: 536, endPoint y: 360, distance: 346.3
click at [536, 360] on sr-form-field "Item Name AllModern Barrona Stainless Steel Flatware - Service for 4" at bounding box center [382, 330] width 388 height 75
drag, startPoint x: 461, startPoint y: 338, endPoint x: 491, endPoint y: 328, distance: 31.3
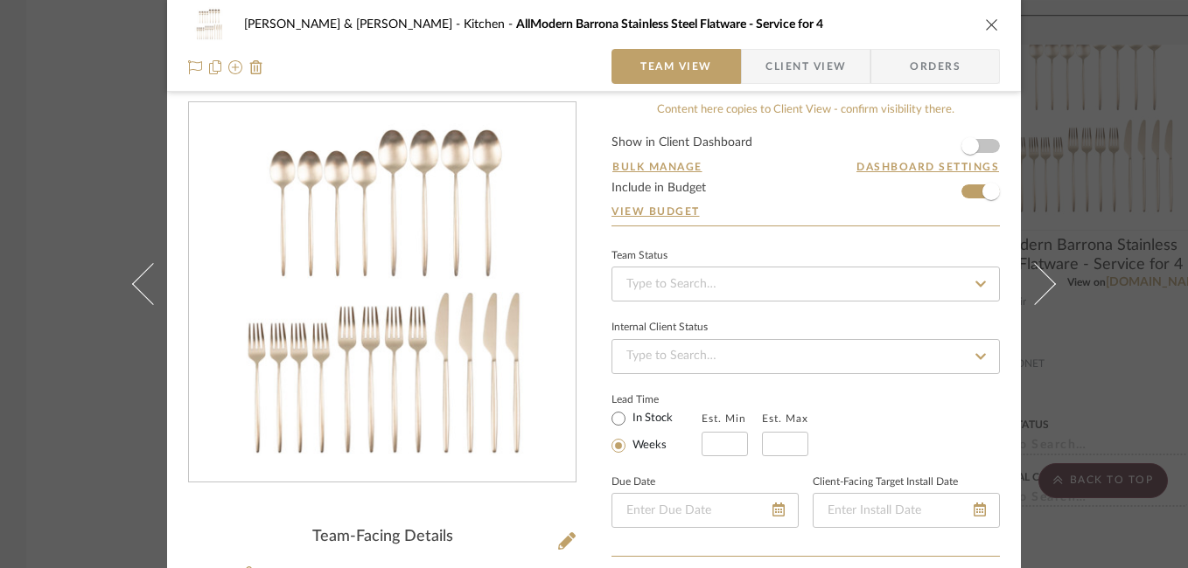
scroll to position [10, 0]
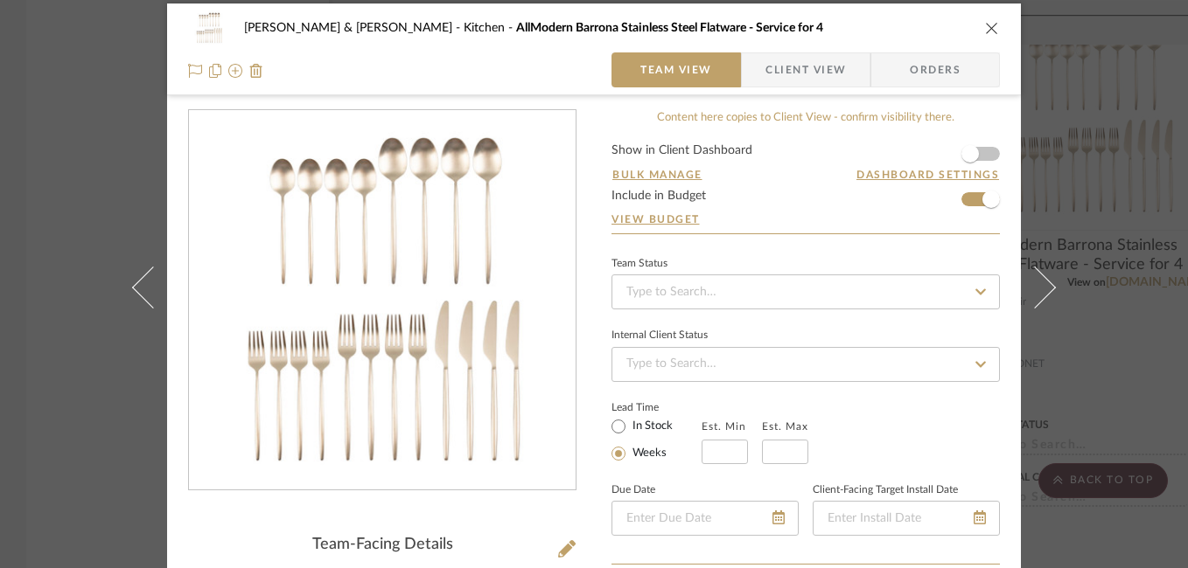
click at [1079, 173] on div "[PERSON_NAME] & [PERSON_NAME] Kitchen AllModern Barrona Stainless Steel Flatwar…" at bounding box center [594, 284] width 1188 height 568
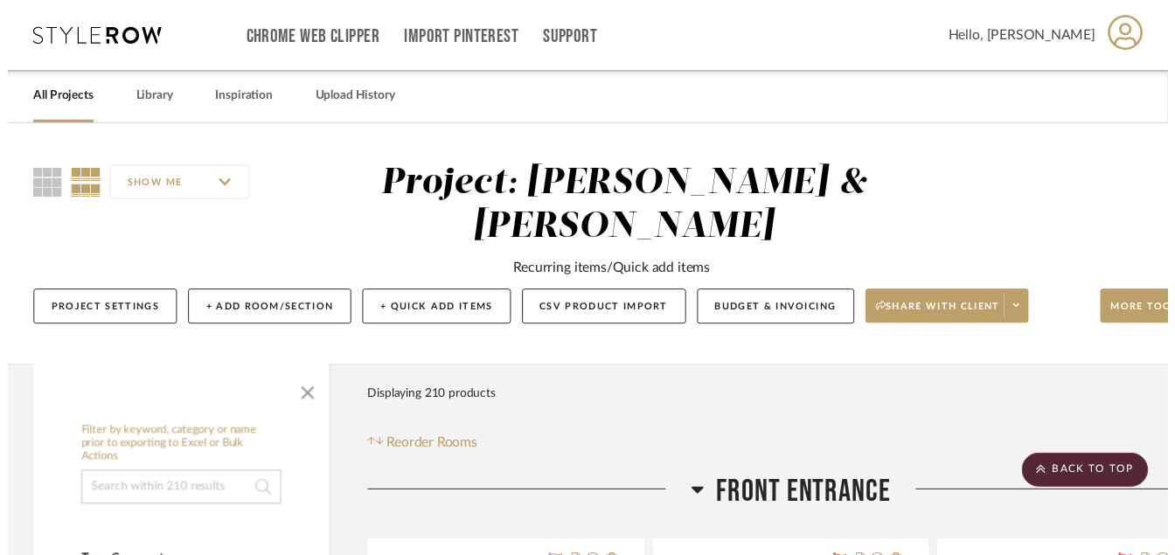
scroll to position [34913, 0]
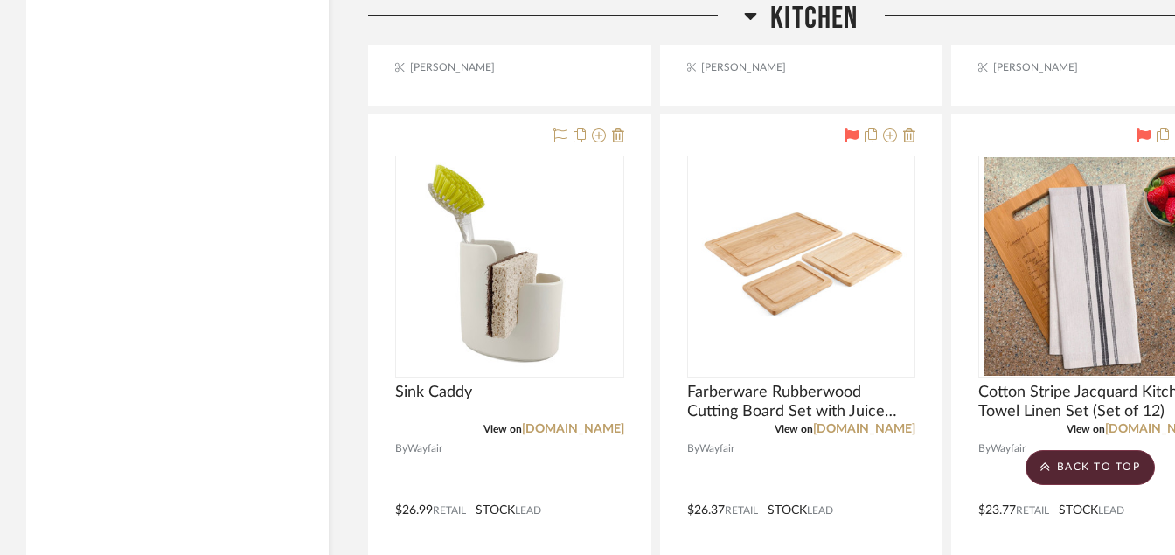
scroll to position [40352, 0]
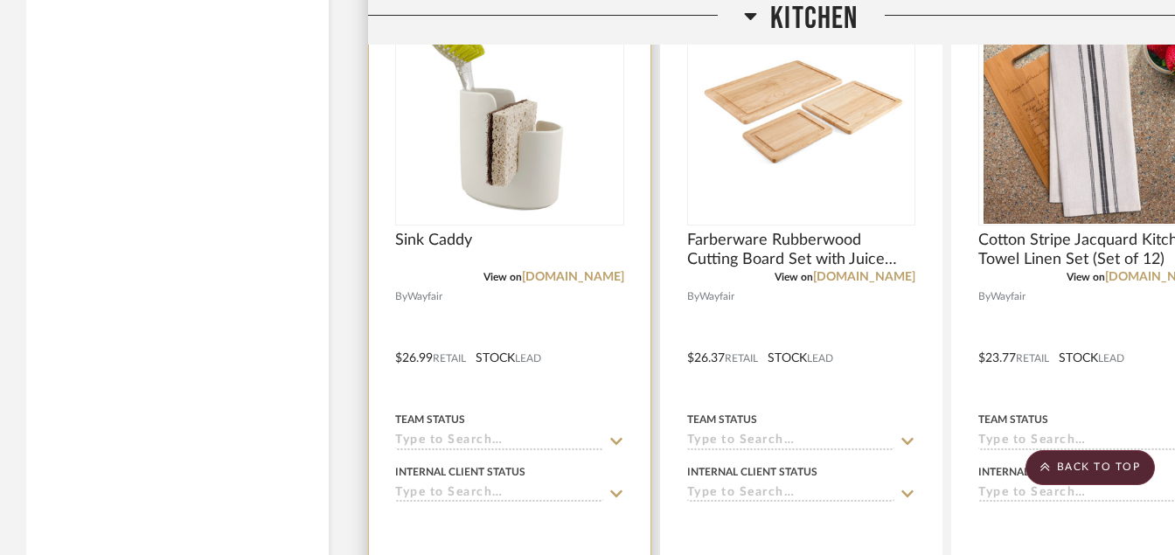
click at [0, 0] on img at bounding box center [0, 0] width 0 height 0
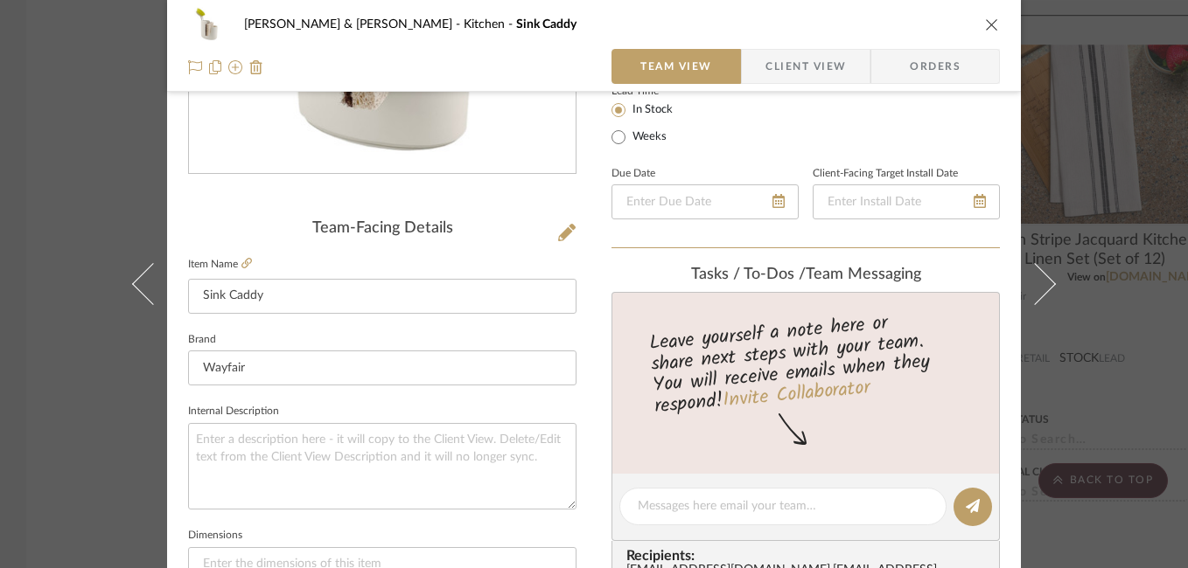
scroll to position [364, 0]
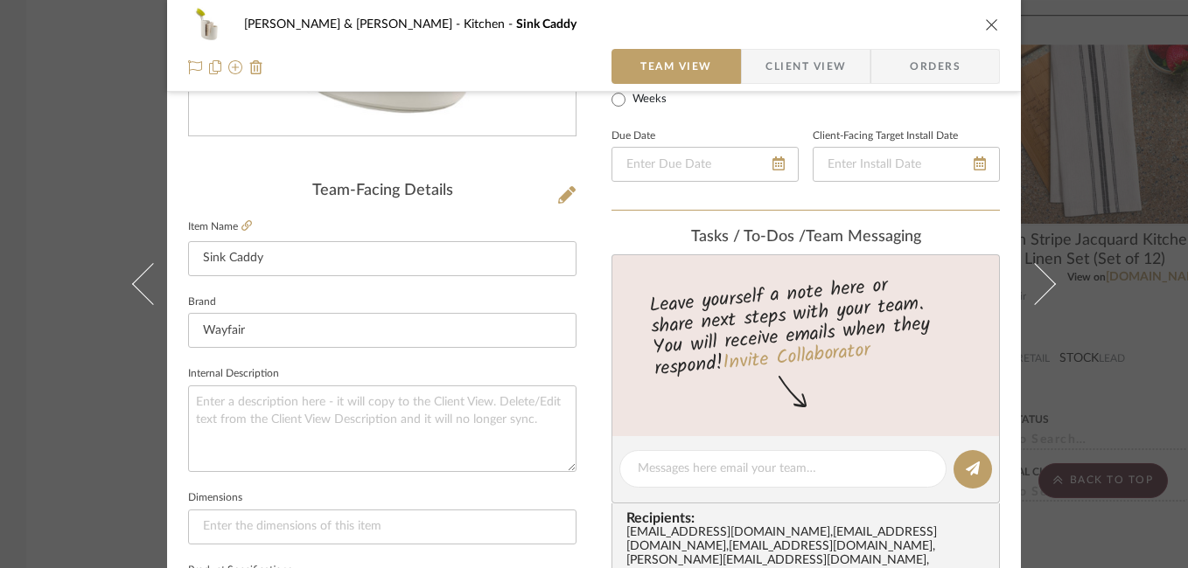
click at [1114, 129] on div "[PERSON_NAME] & [PERSON_NAME] Kitchen Sink Caddy Team View Client View Orders T…" at bounding box center [594, 284] width 1188 height 568
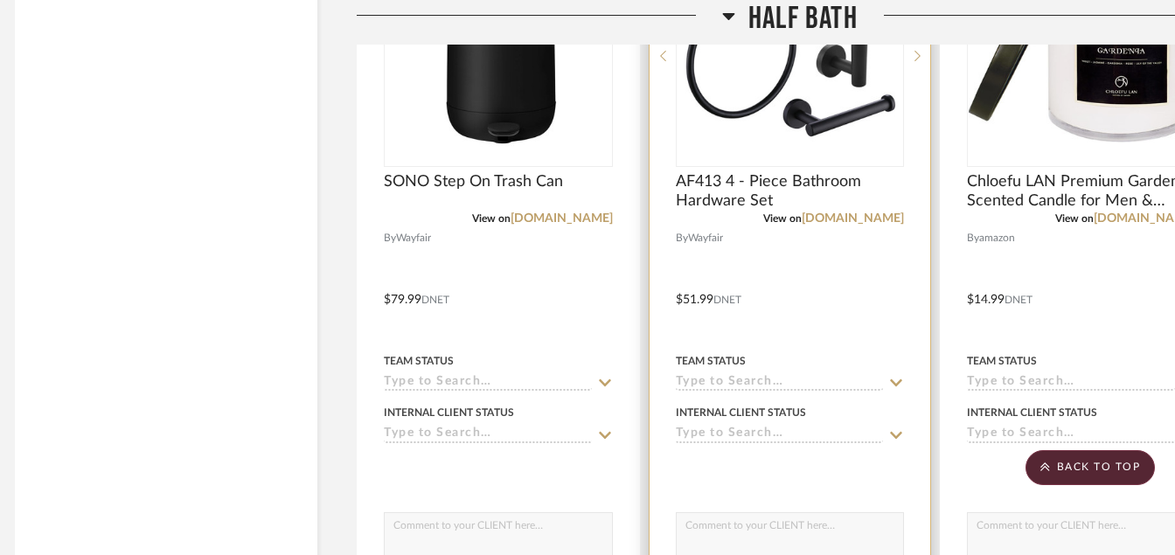
scroll to position [30044, 11]
